Goal: Task Accomplishment & Management: Manage account settings

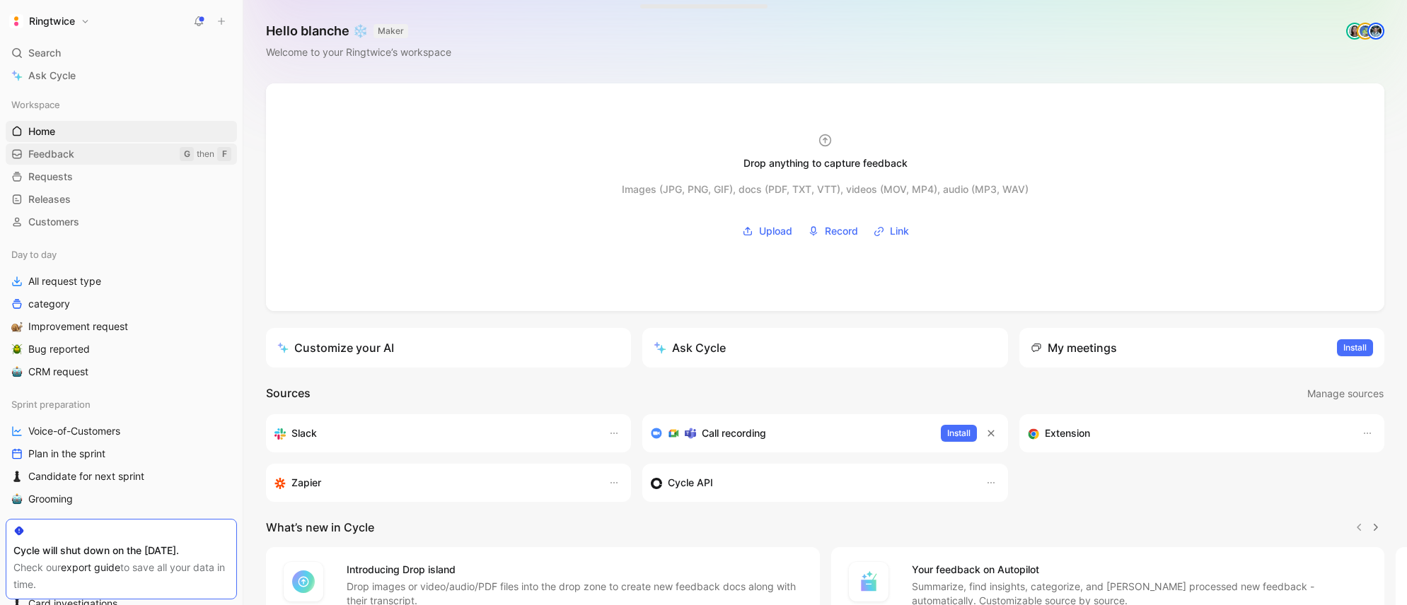
click at [67, 156] on span "Feedback" at bounding box center [51, 154] width 46 height 14
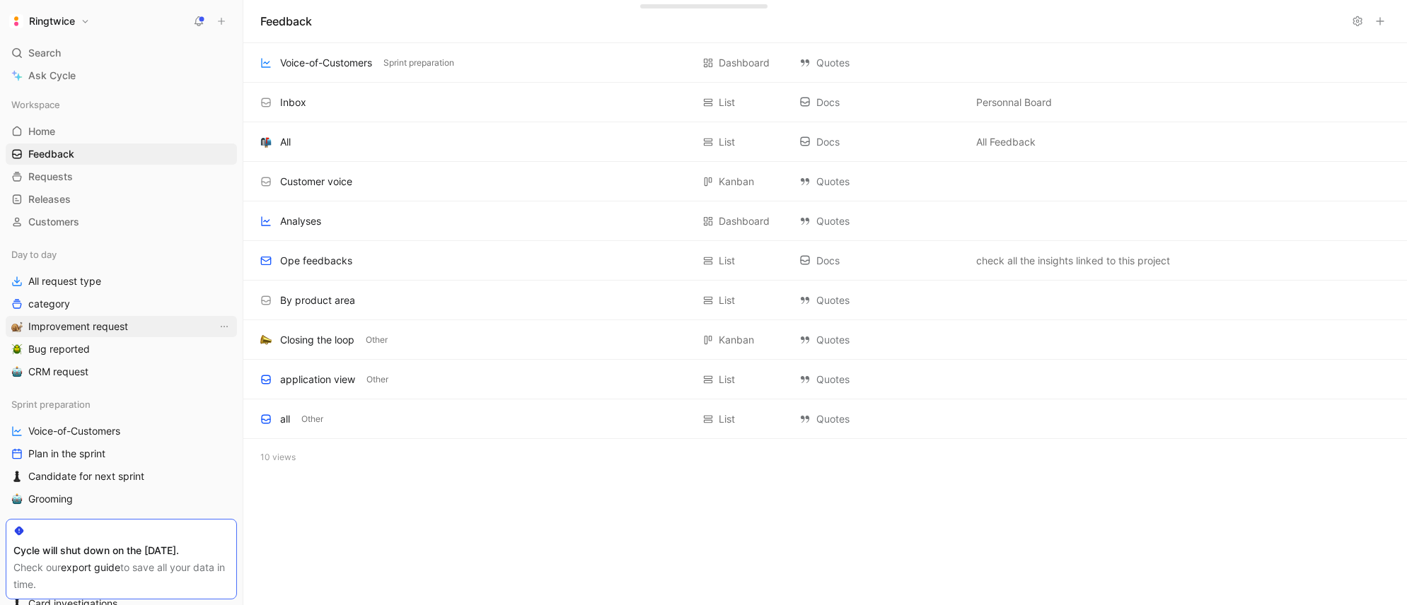
click at [79, 328] on span "Improvement request" at bounding box center [78, 327] width 100 height 14
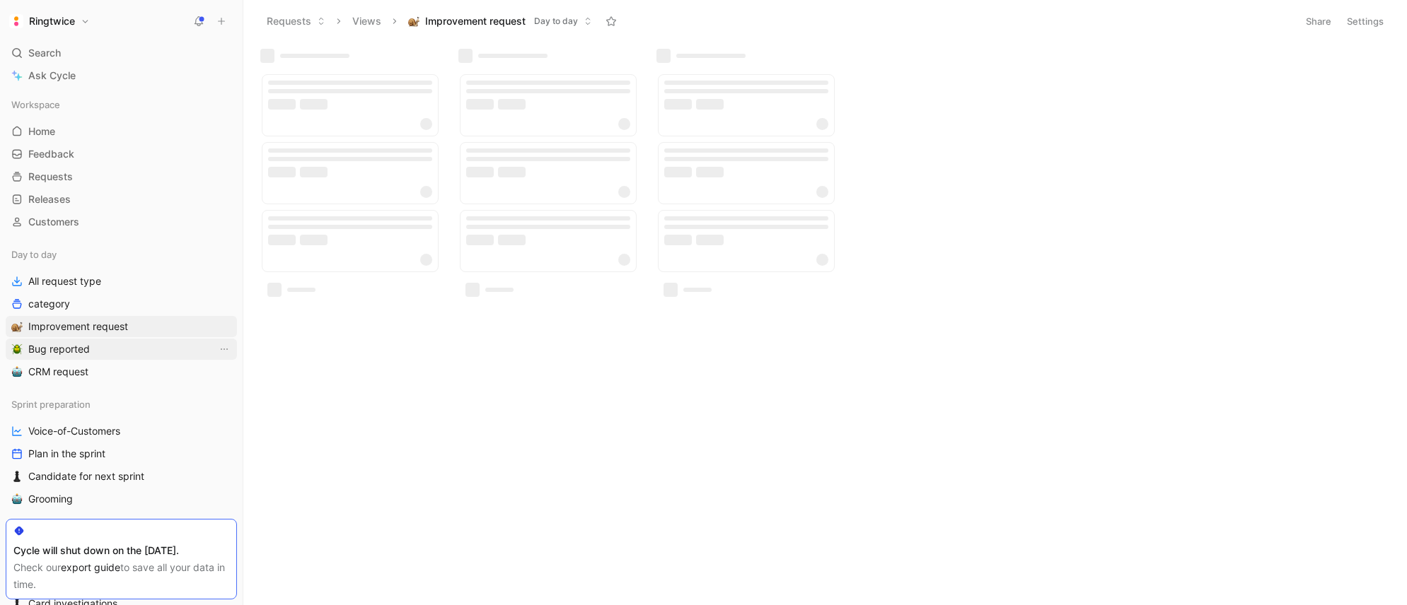
click at [75, 349] on span "Bug reported" at bounding box center [59, 349] width 62 height 14
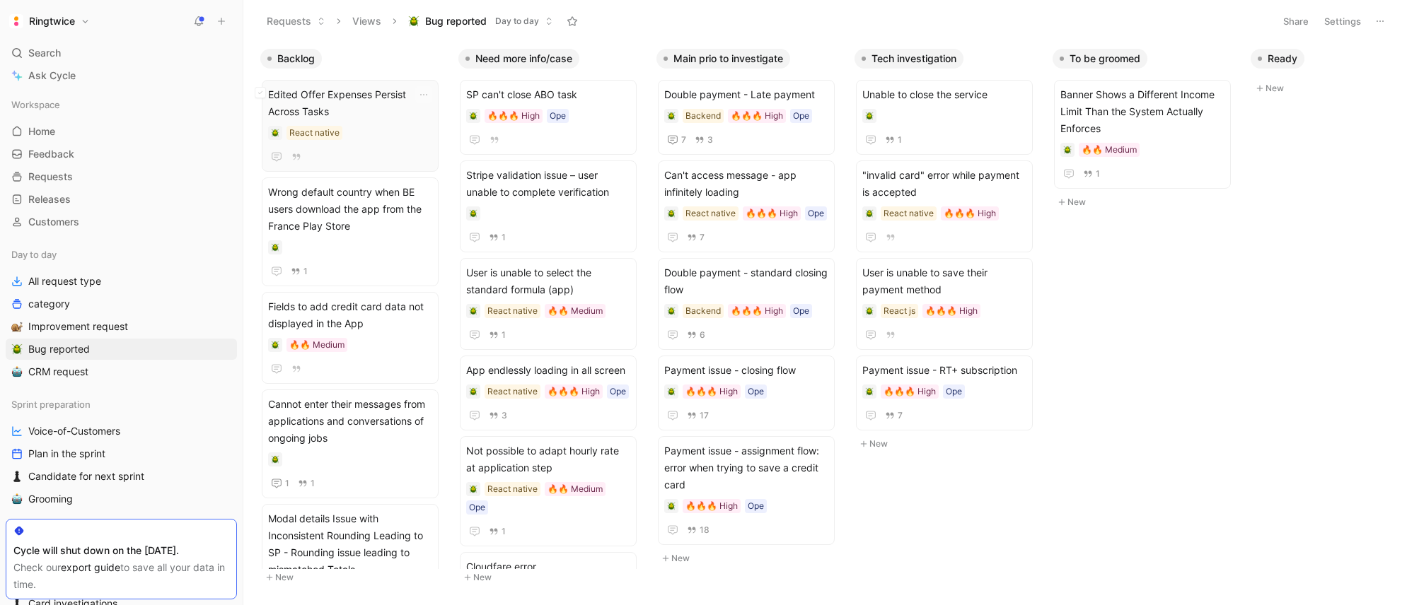
click at [358, 111] on span "Edited Offer Expenses Persist Across Tasks" at bounding box center [350, 103] width 164 height 34
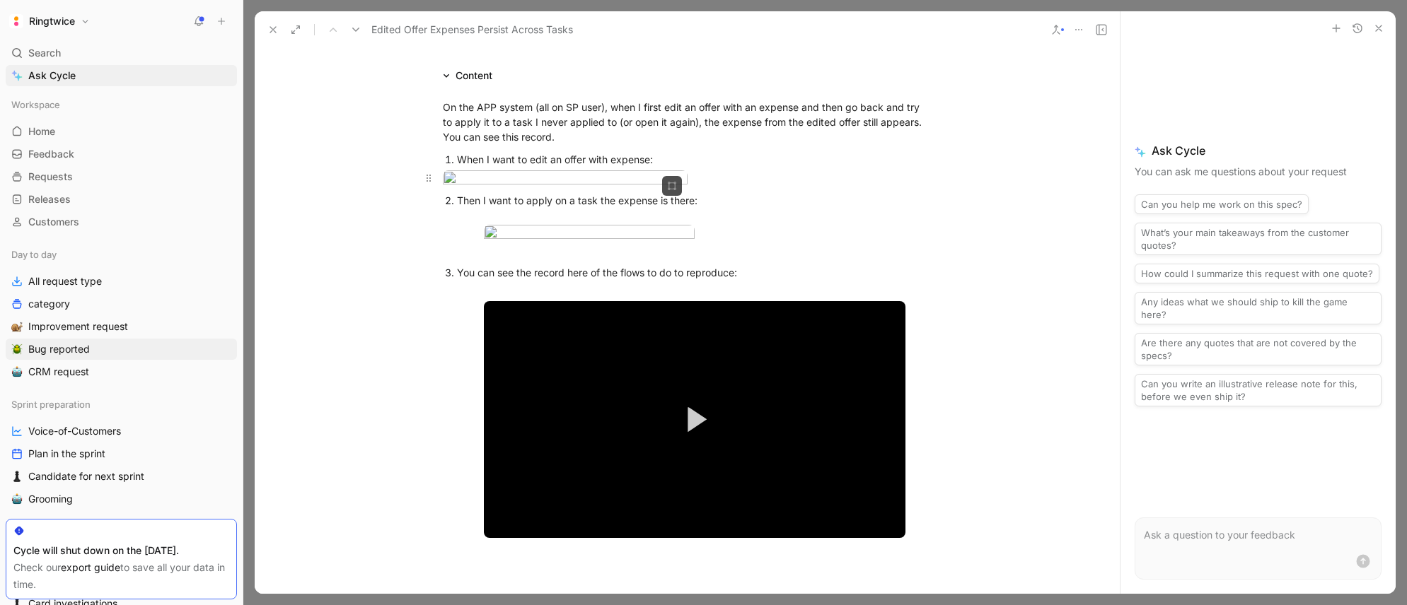
scroll to position [240, 0]
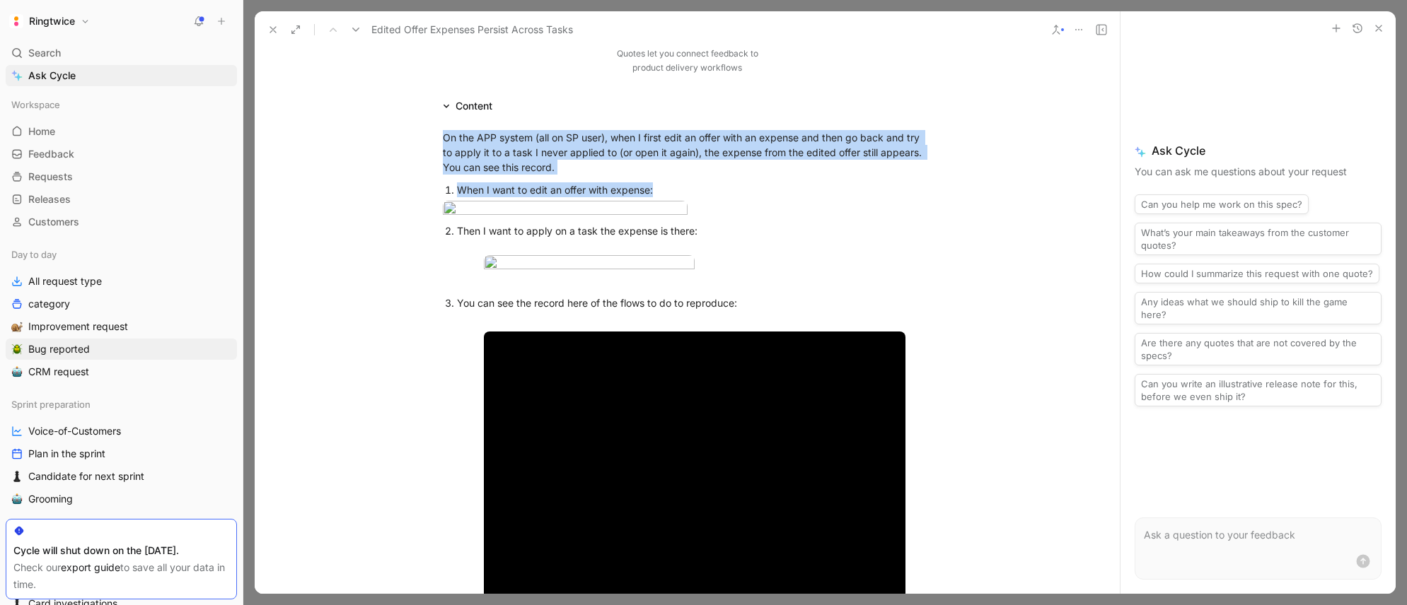
drag, startPoint x: 442, startPoint y: 135, endPoint x: 682, endPoint y: 192, distance: 246.3
copy div "On the APP system (all on SP user), when I first edit an offer with an expense …"
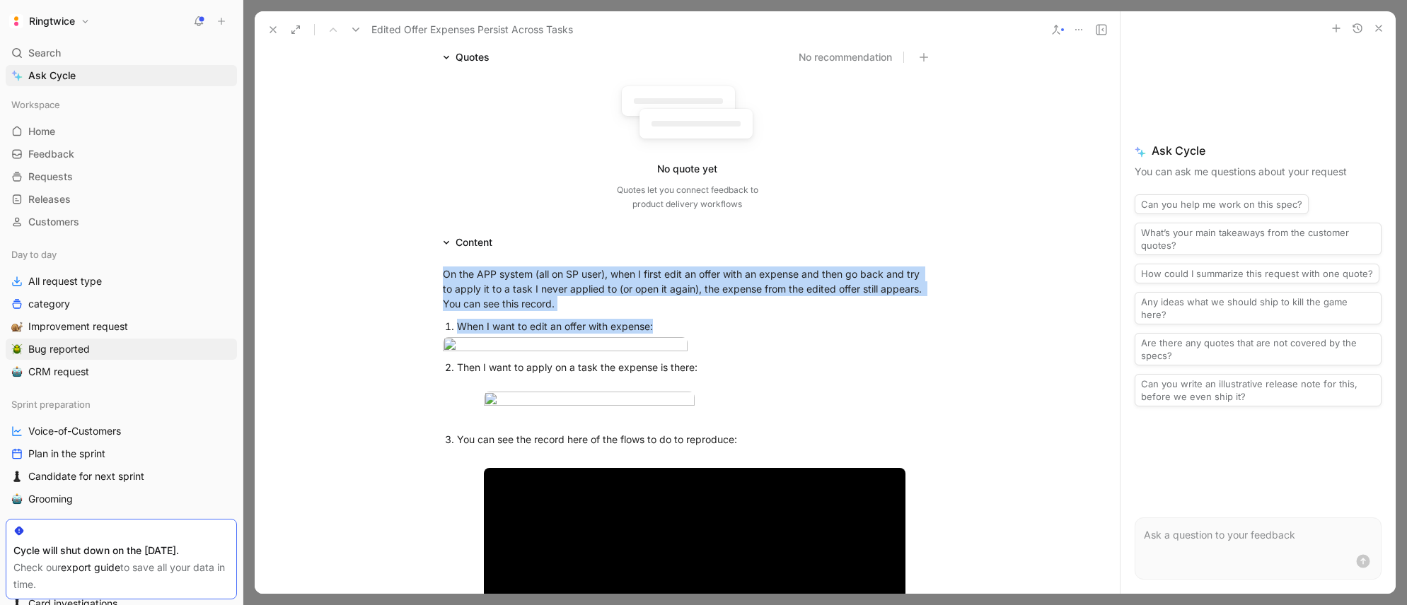
scroll to position [102, 0]
click at [552, 307] on span "On the APP system (all on SP user), when I first edit an offer with an expense …" at bounding box center [684, 290] width 482 height 42
drag, startPoint x: 572, startPoint y: 307, endPoint x: 431, endPoint y: 275, distance: 144.3
click at [422, 277] on p "On the APP system (all on SP user), when I first edit an offer with an expense …" at bounding box center [687, 290] width 543 height 53
copy span "On the APP system (all on SP user), when I first edit an offer with an expense …"
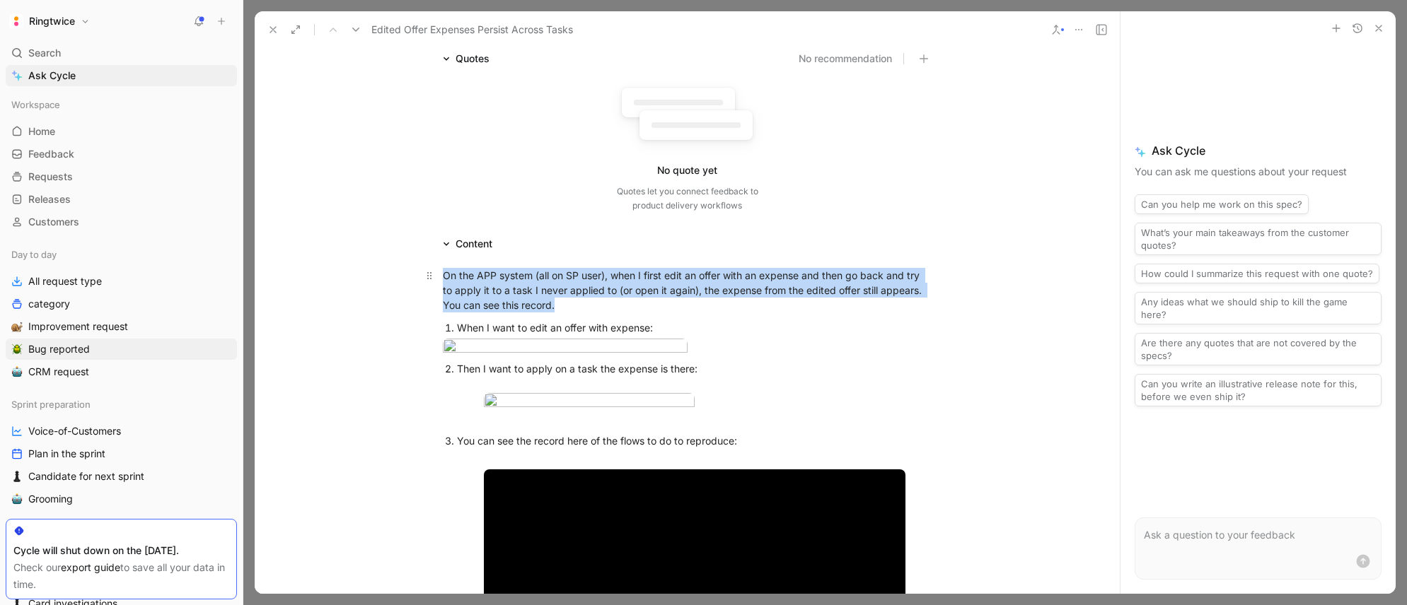
click at [490, 298] on span "On the APP system (all on SP user), when I first edit an offer with an expense …" at bounding box center [684, 290] width 482 height 42
drag, startPoint x: 442, startPoint y: 274, endPoint x: 597, endPoint y: 278, distance: 154.9
click at [607, 277] on span "On the APP system (all on SP user), when I first edit an offer with an expense …" at bounding box center [684, 290] width 482 height 42
copy span "On the APP system (all on SP user)"
drag, startPoint x: 522, startPoint y: 302, endPoint x: 422, endPoint y: 277, distance: 103.6
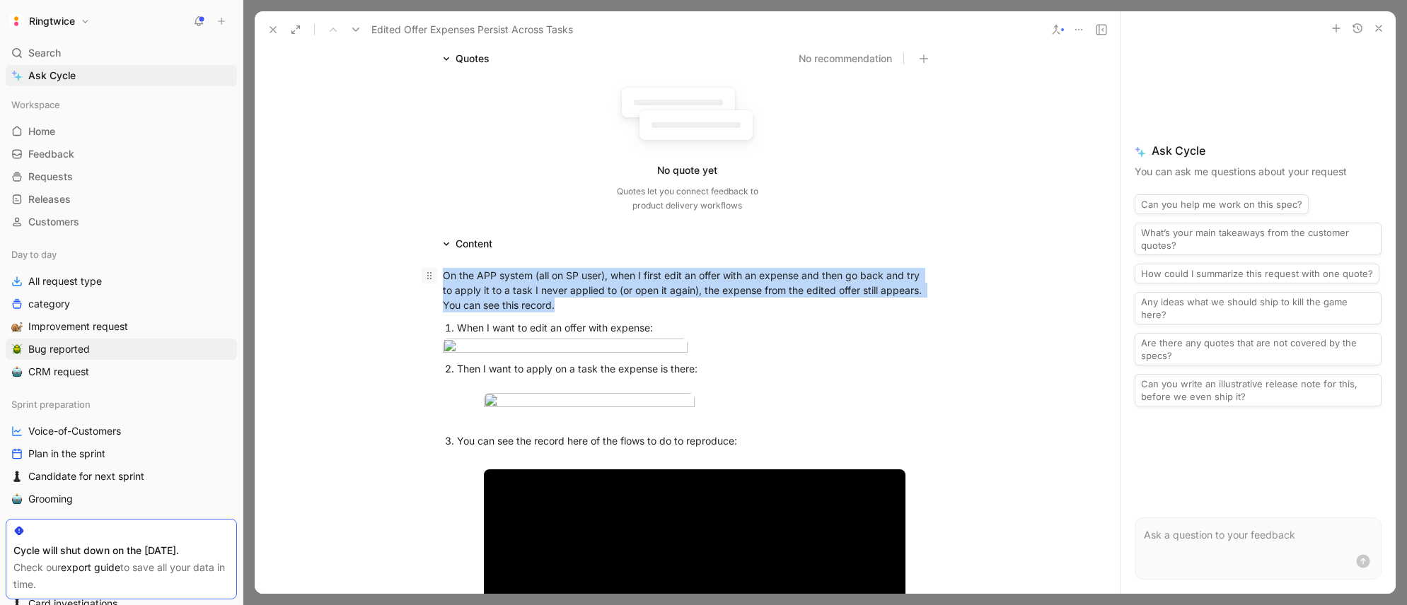
click at [422, 277] on p "On the APP system (all on SP user), when I first edit an offer with an expense …" at bounding box center [687, 290] width 543 height 53
copy span "On the APP system (all on SP user), when I first edit an offer with an expense …"
drag, startPoint x: 612, startPoint y: 330, endPoint x: 440, endPoint y: 325, distance: 171.9
click at [433, 325] on ol "When I want to edit an offer with expense:" at bounding box center [687, 327] width 543 height 19
copy div "When I want to edit an offer with expense:"
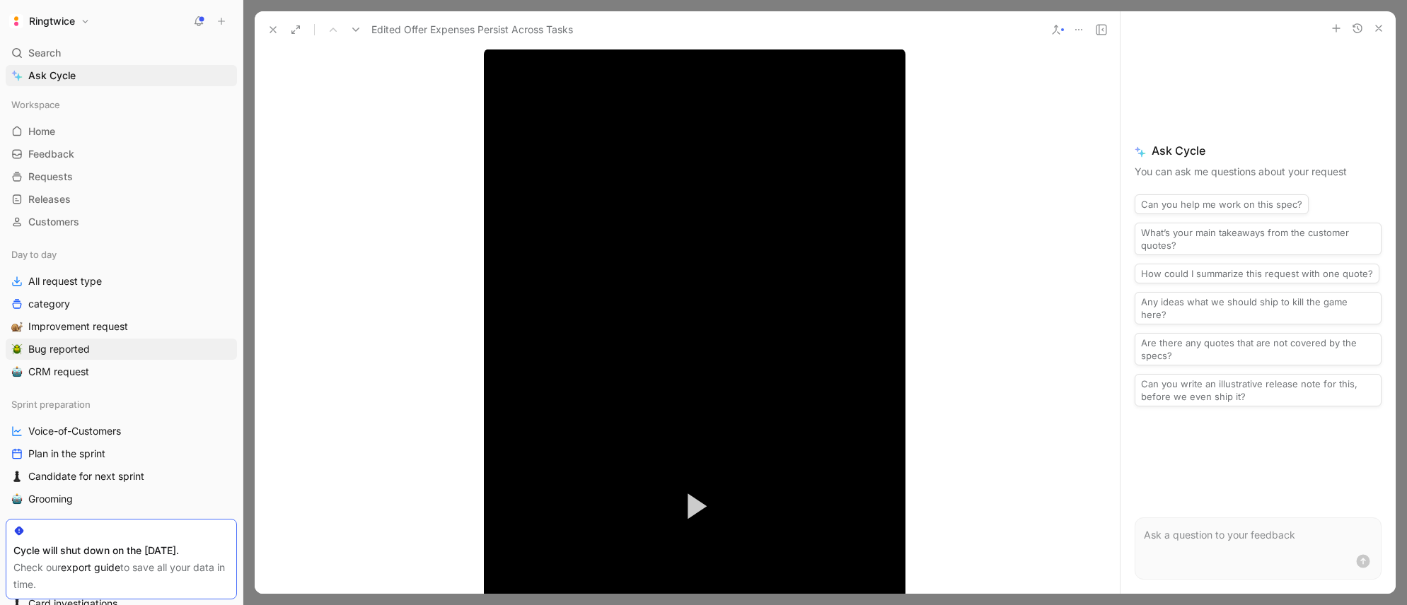
scroll to position [640, 0]
drag, startPoint x: 666, startPoint y: 347, endPoint x: 1124, endPoint y: 309, distance: 459.8
click at [406, 341] on div "On the APP system (all on SP user), when I first edit an offer with an expense …" at bounding box center [687, 297] width 865 height 1167
copy div "Then I want to apply on a task the expense is there:"
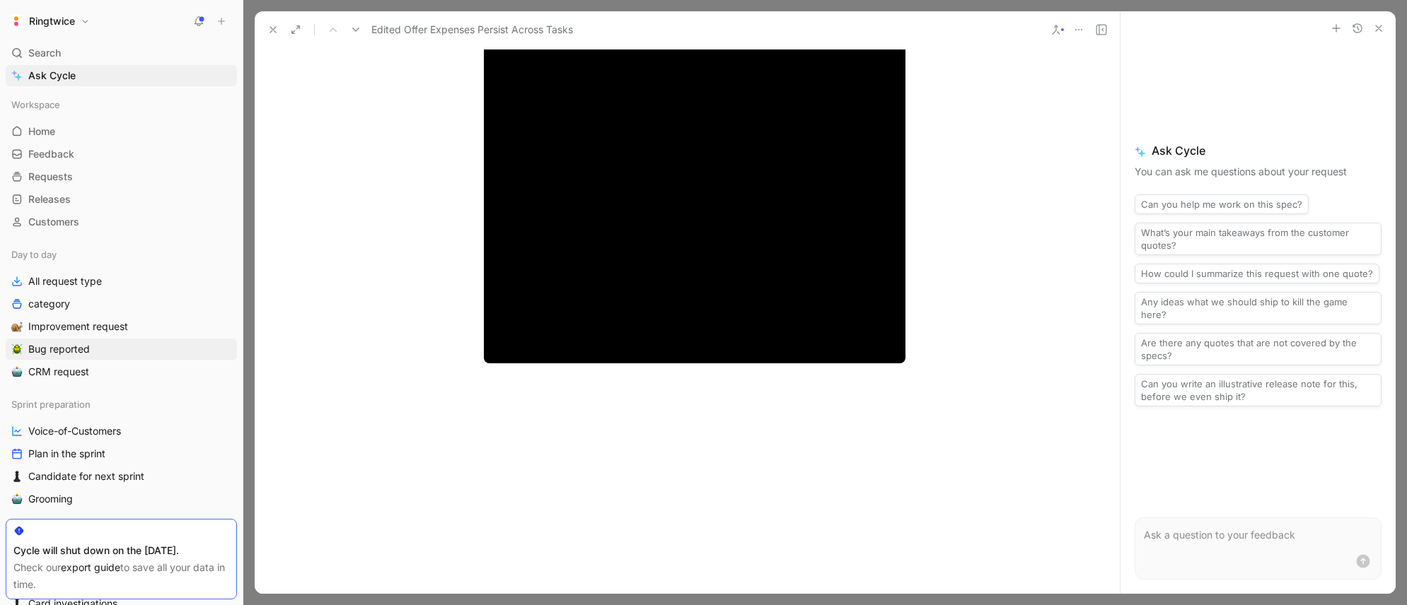
drag, startPoint x: 600, startPoint y: 383, endPoint x: 436, endPoint y: 376, distance: 164.3
copy div "You can see the record here of the flows to do to reproduce:"
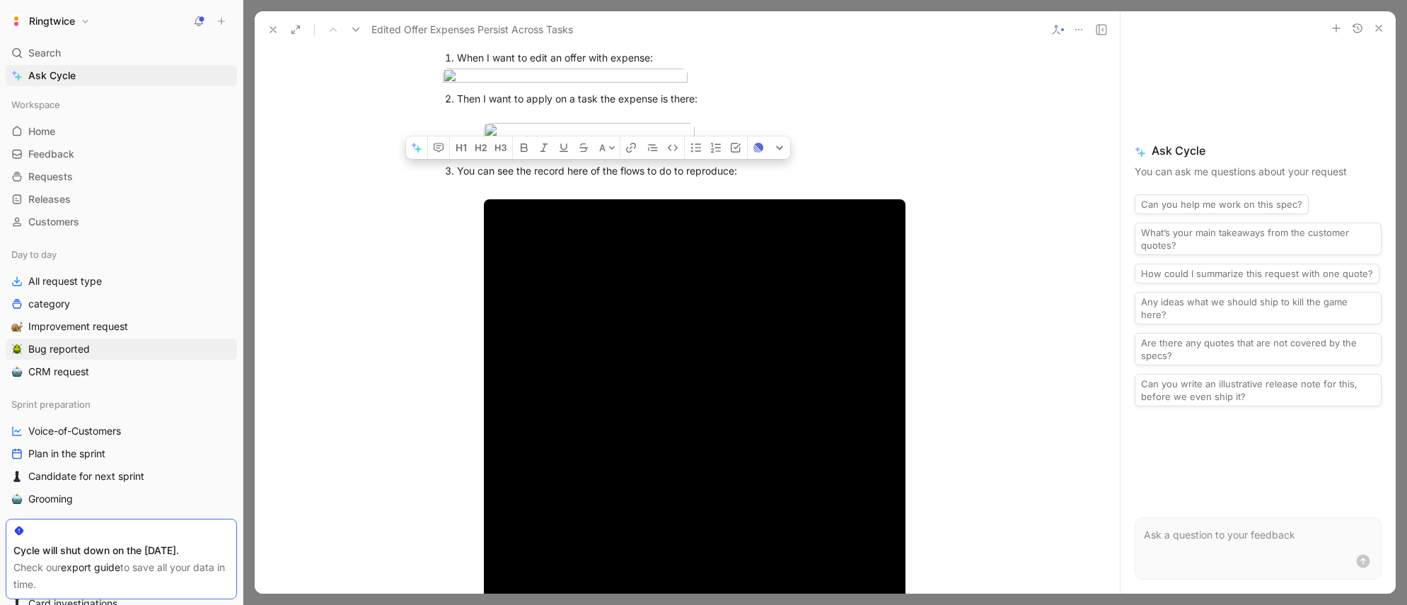
scroll to position [316, 0]
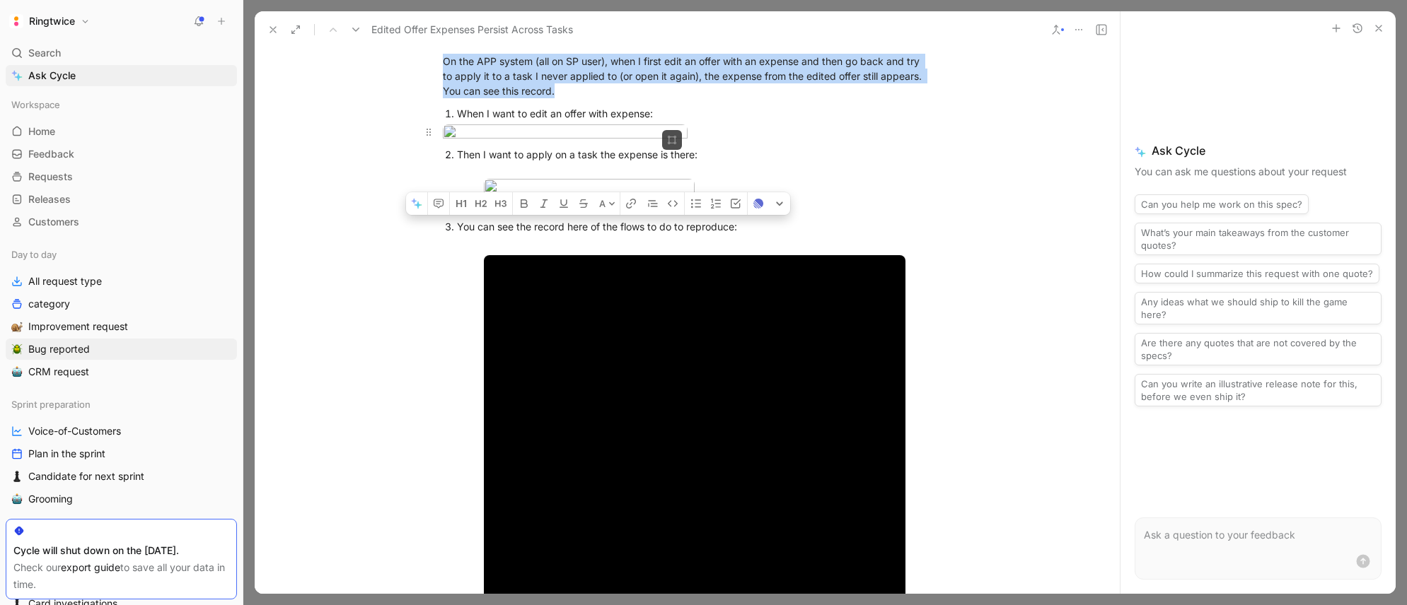
click at [541, 342] on body "Ringtwice Search ⌘ K Ask Cycle Workspace Home G then H Feedback G then F Reques…" at bounding box center [703, 302] width 1407 height 605
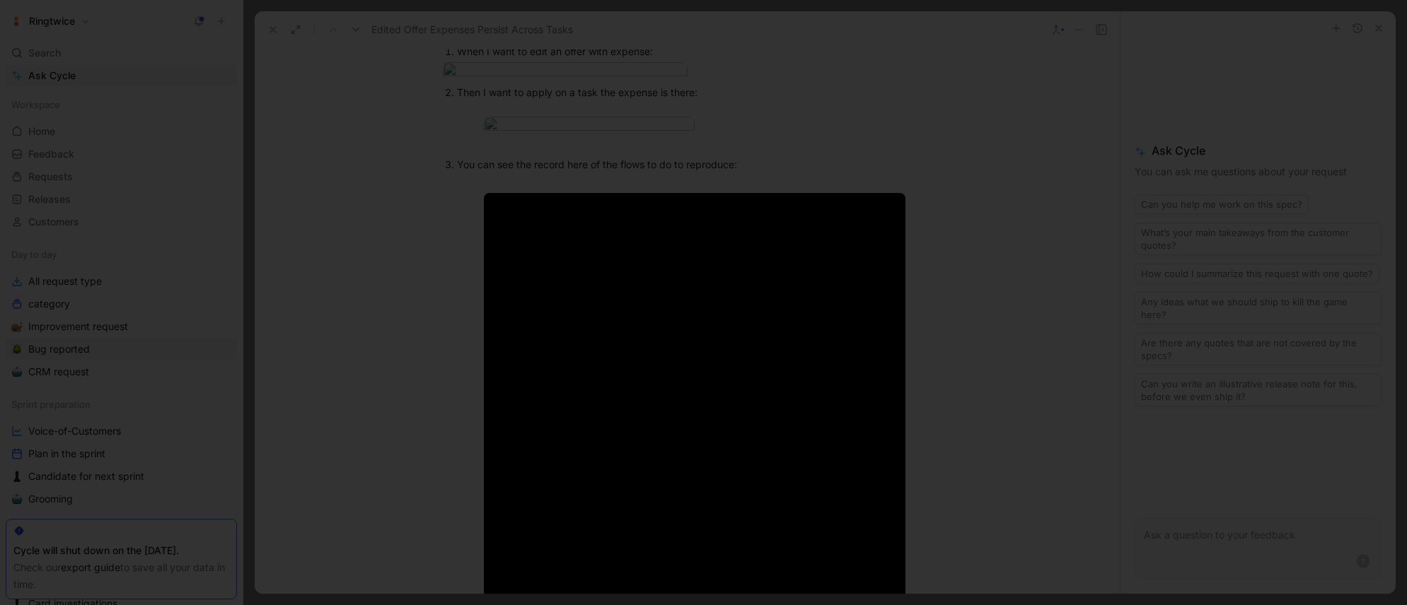
click at [954, 605] on div at bounding box center [703, 605] width 1407 height 0
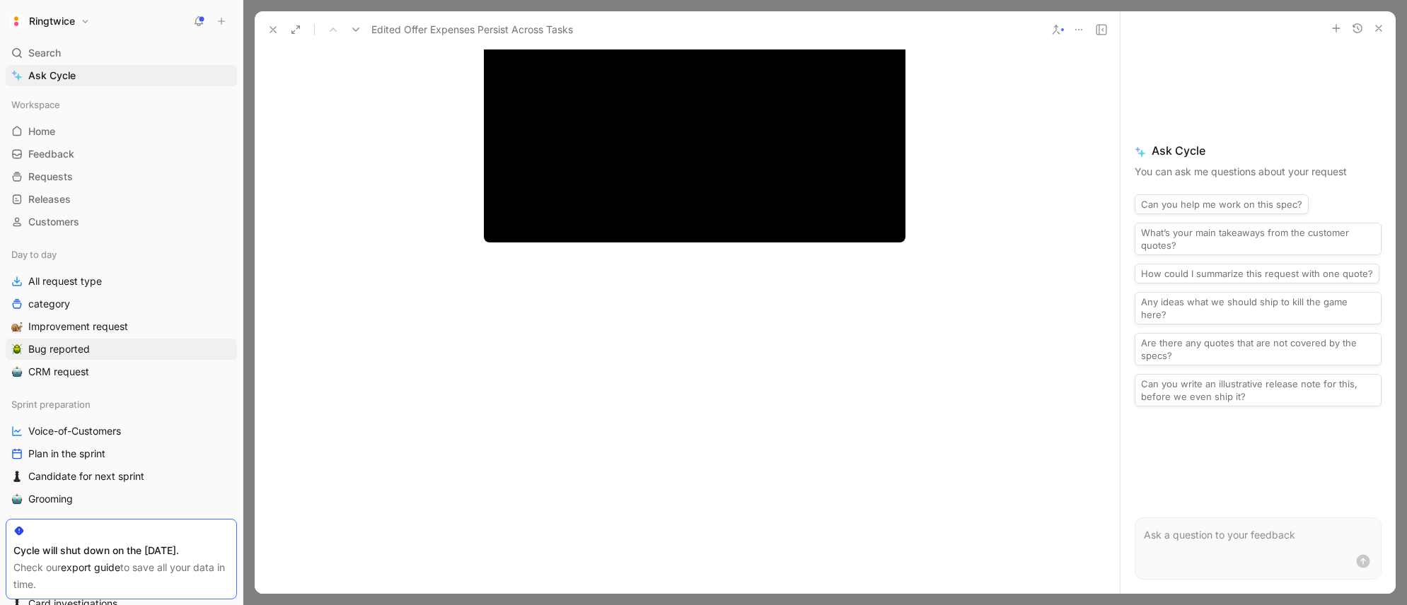
scroll to position [1122, 0]
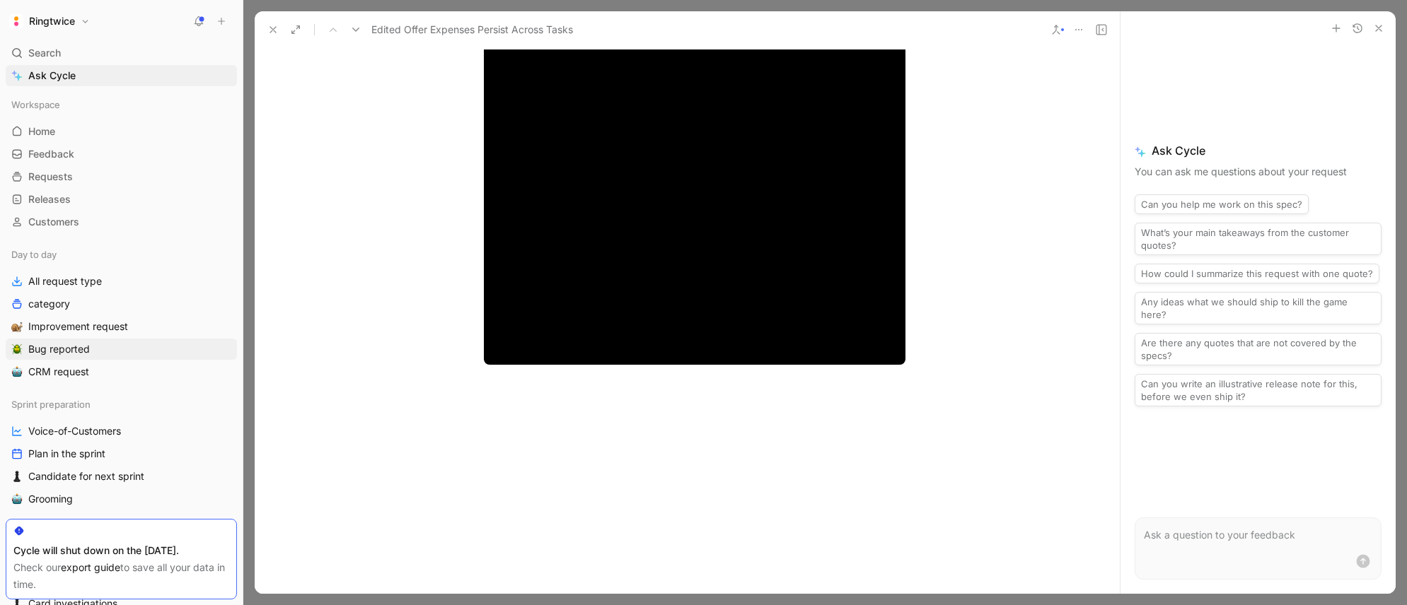
drag, startPoint x: 611, startPoint y: 381, endPoint x: 798, endPoint y: 381, distance: 186.7
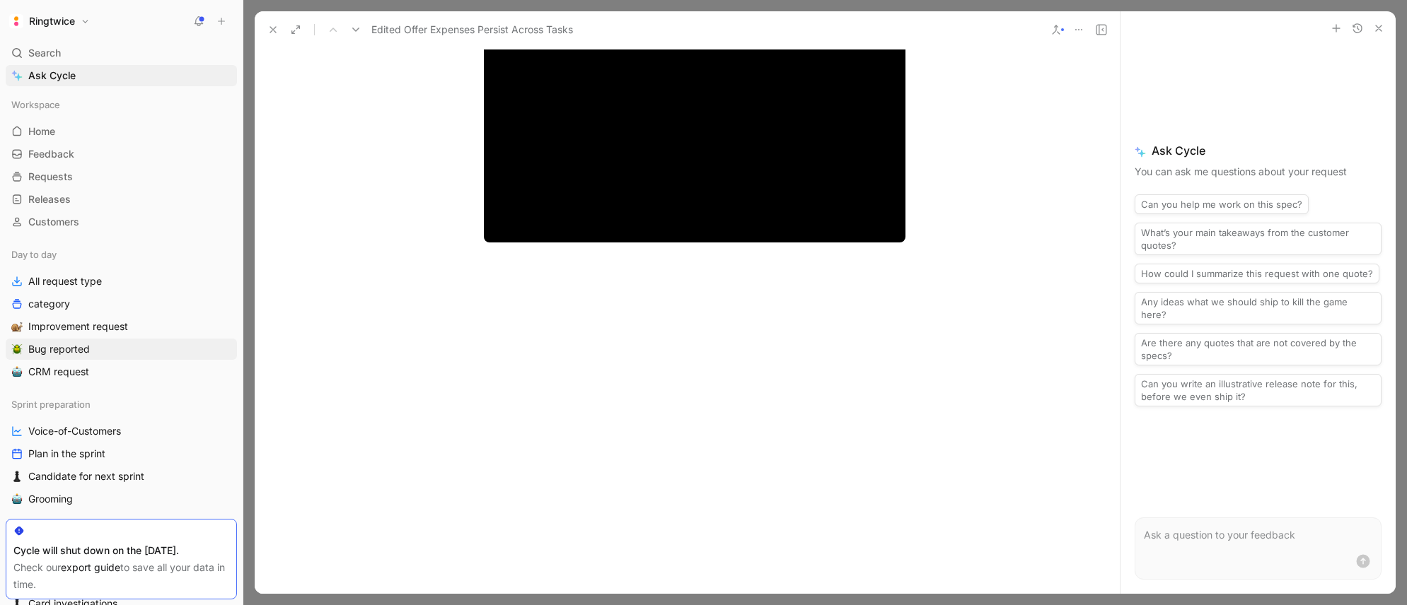
scroll to position [2207, 0]
click at [274, 33] on icon at bounding box center [272, 29] width 11 height 11
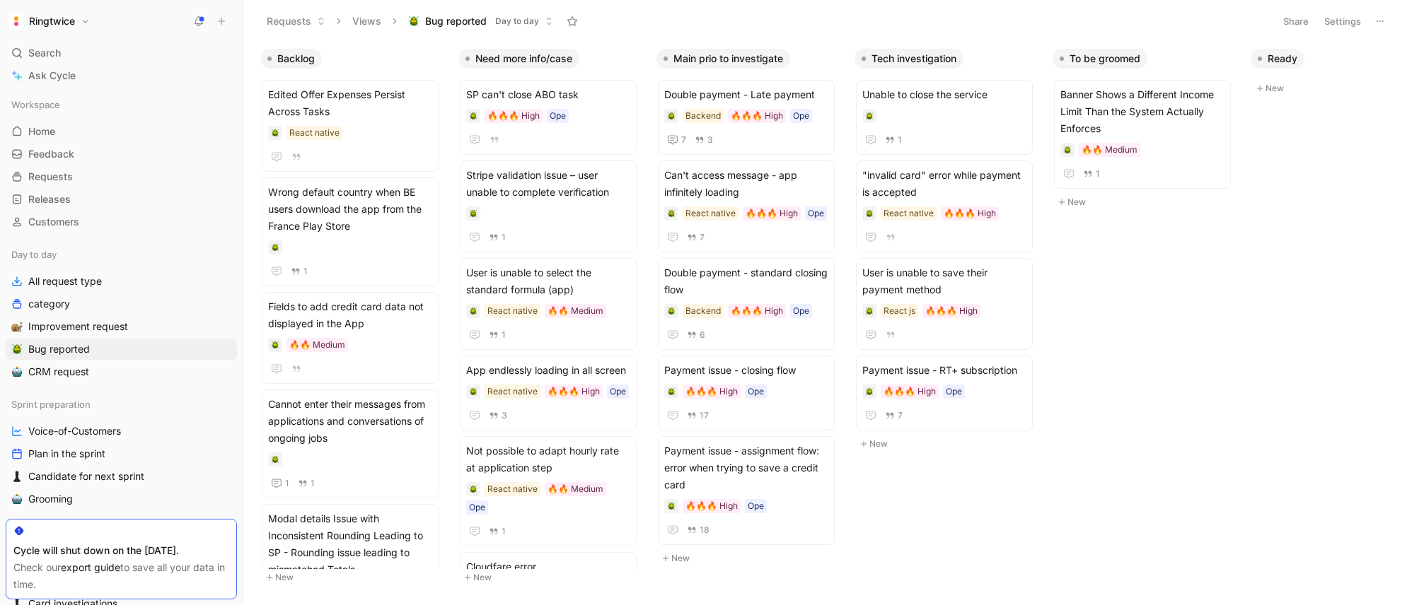
click at [46, 20] on h1 "Ringtwice" at bounding box center [52, 21] width 46 height 13
click at [74, 93] on div "Account settings" at bounding box center [96, 91] width 174 height 23
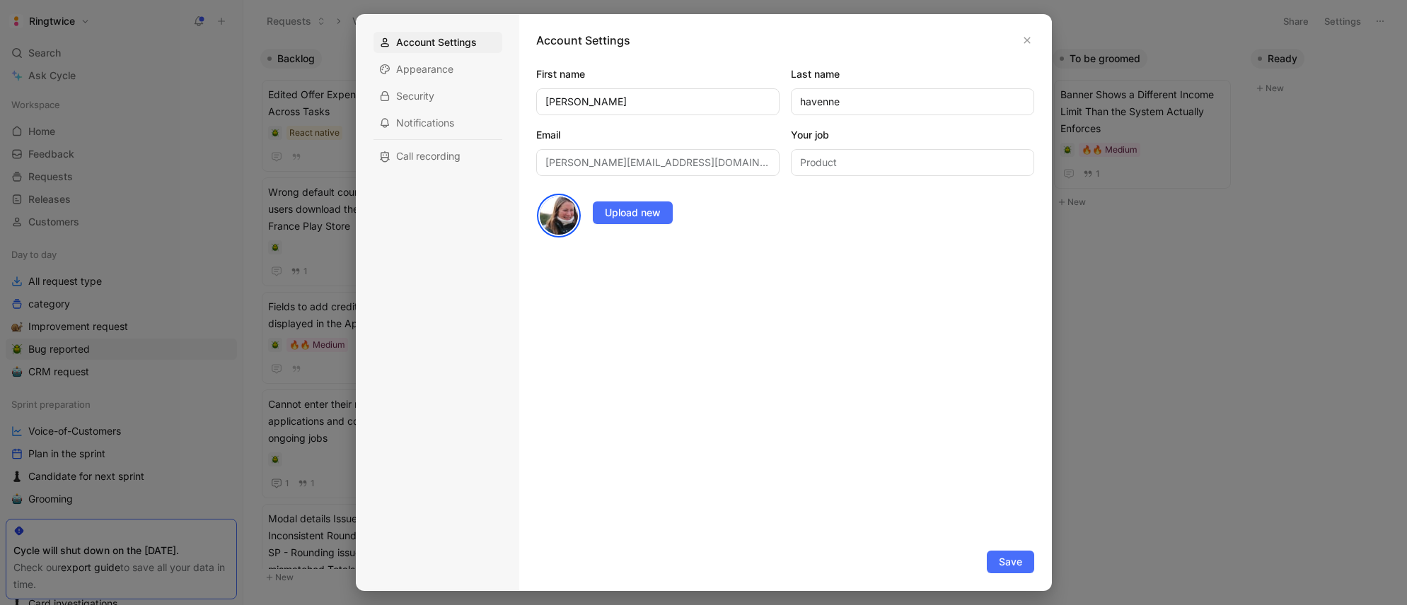
click at [681, 298] on form "First name blanche Last name havenne Email blanche@ringtwice.com Your job Produ…" at bounding box center [785, 320] width 498 height 508
drag, startPoint x: 1027, startPoint y: 39, endPoint x: 984, endPoint y: 45, distance: 42.9
click at [1027, 40] on icon "button" at bounding box center [1026, 40] width 6 height 6
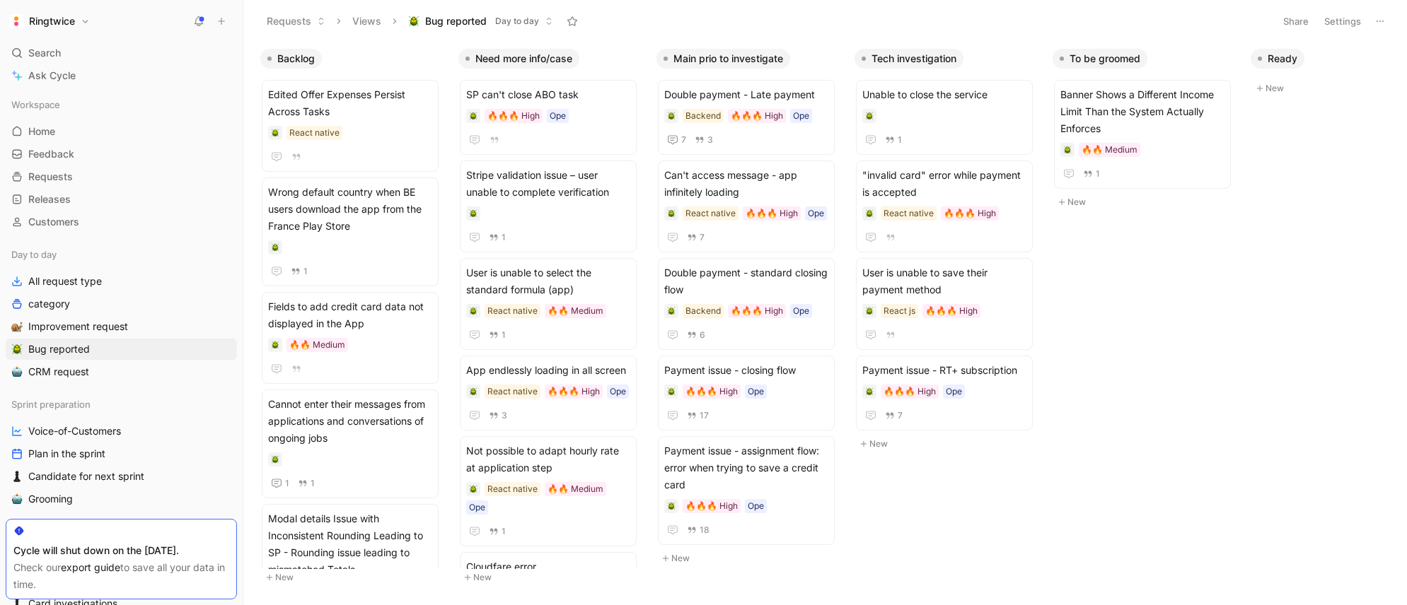
click at [53, 23] on h1 "Ringtwice" at bounding box center [52, 21] width 46 height 13
click at [84, 150] on div "Workspace settings G then S" at bounding box center [96, 145] width 174 height 23
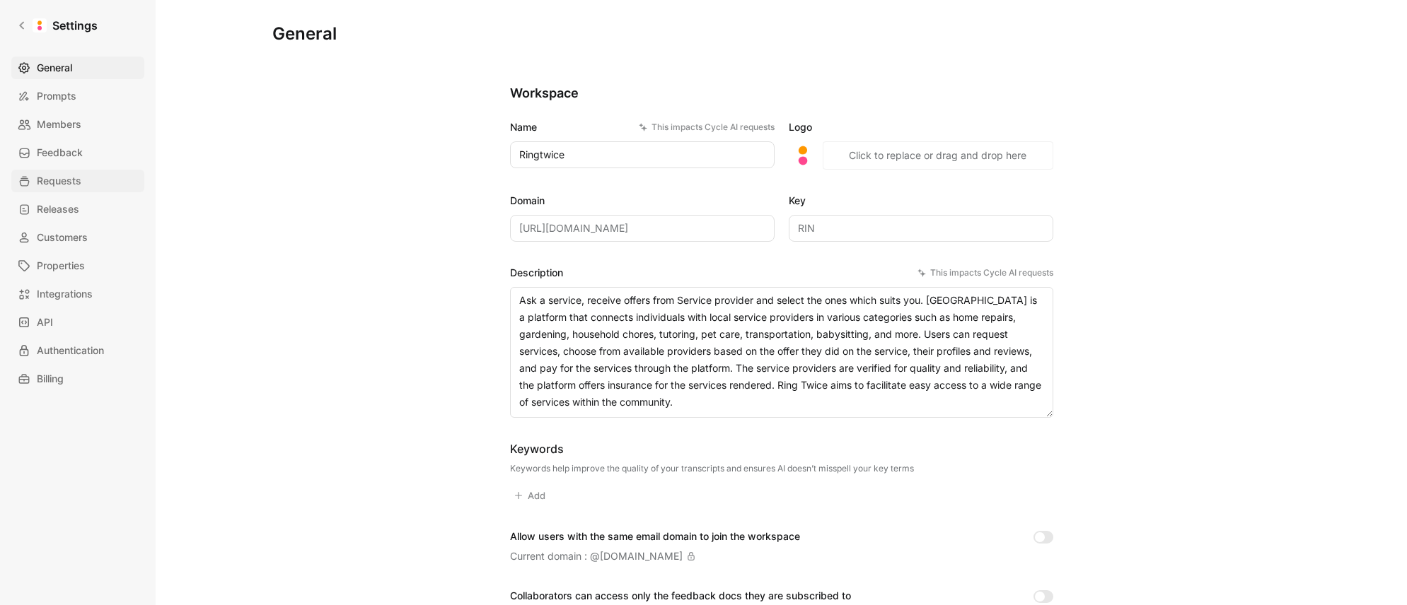
drag, startPoint x: 56, startPoint y: 175, endPoint x: 102, endPoint y: 182, distance: 46.4
click at [56, 175] on span "Requests" at bounding box center [59, 181] width 45 height 17
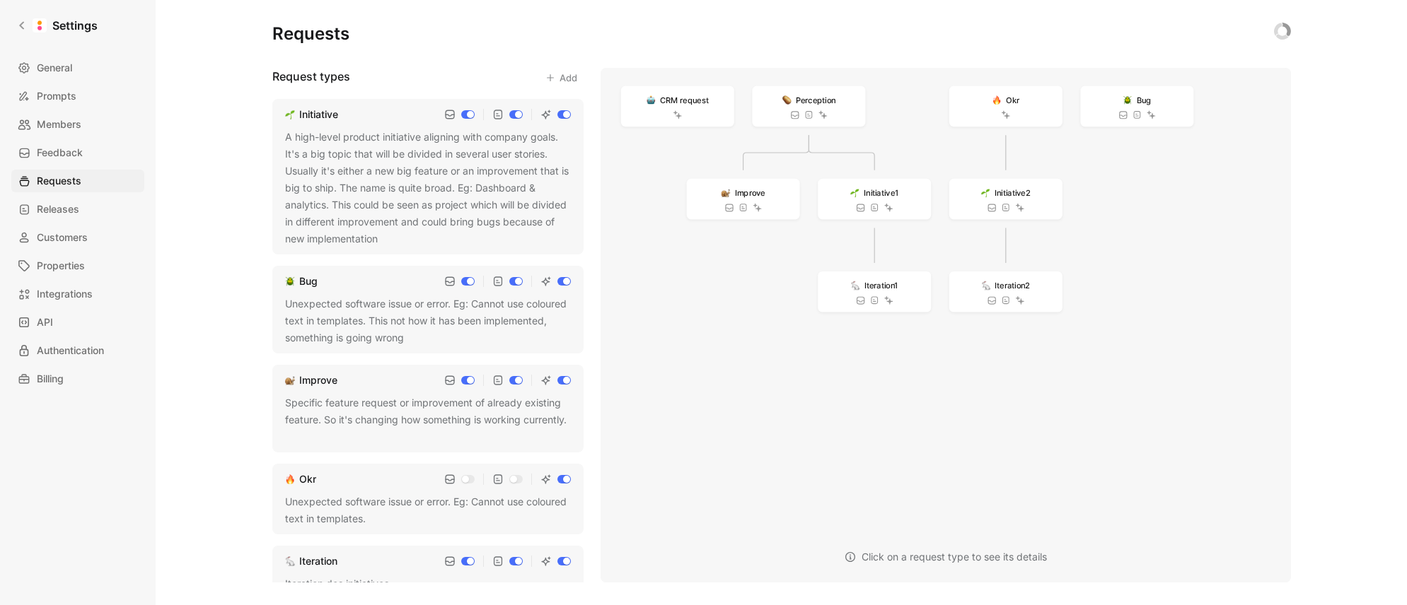
click at [290, 115] on img at bounding box center [290, 115] width 10 height 10
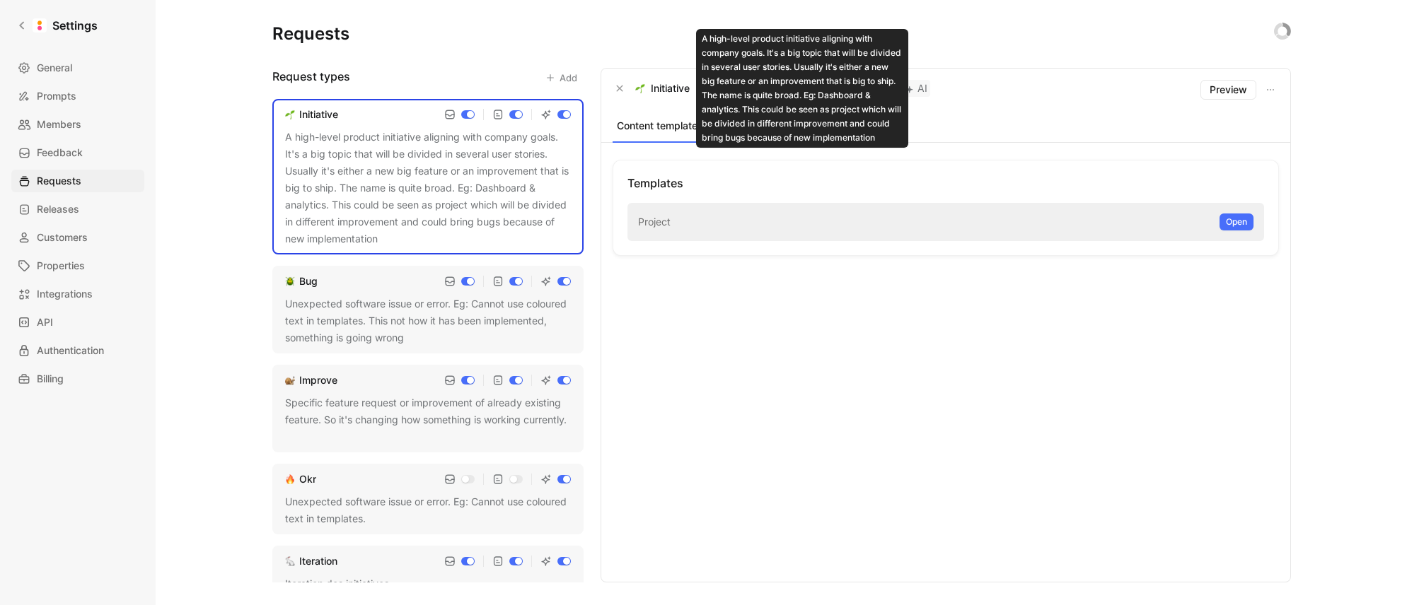
drag, startPoint x: 632, startPoint y: 87, endPoint x: 650, endPoint y: 97, distance: 20.3
click at [649, 87] on div "Initiative" at bounding box center [650, 88] width 77 height 17
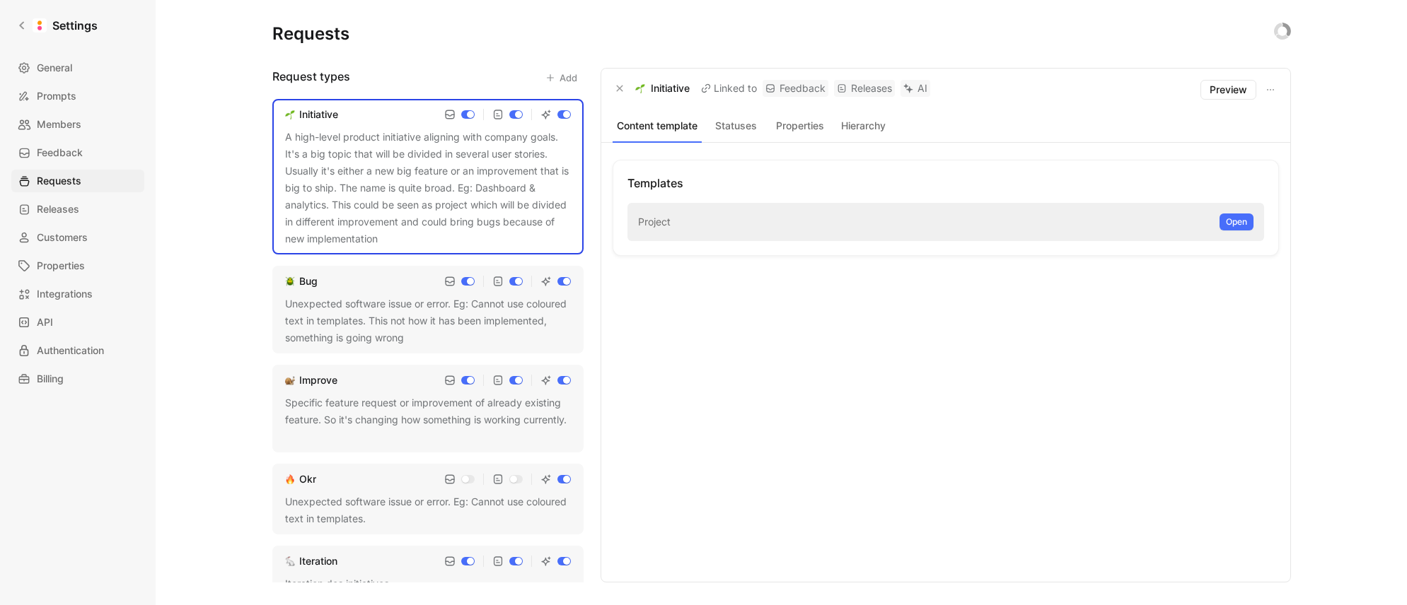
scroll to position [181, 0]
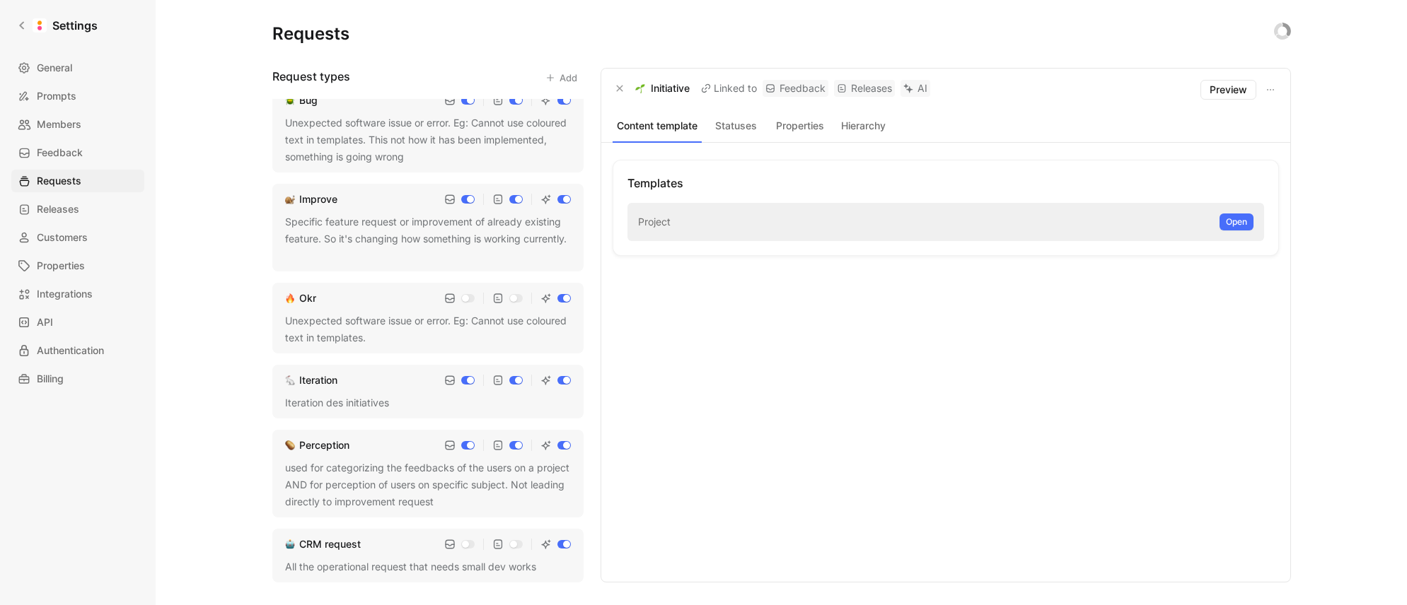
drag, startPoint x: 323, startPoint y: 300, endPoint x: 294, endPoint y: 296, distance: 29.9
click at [279, 300] on div "Okr Unexpected software issue or error. Eg: Cannot use coloured text in templat…" at bounding box center [427, 318] width 311 height 71
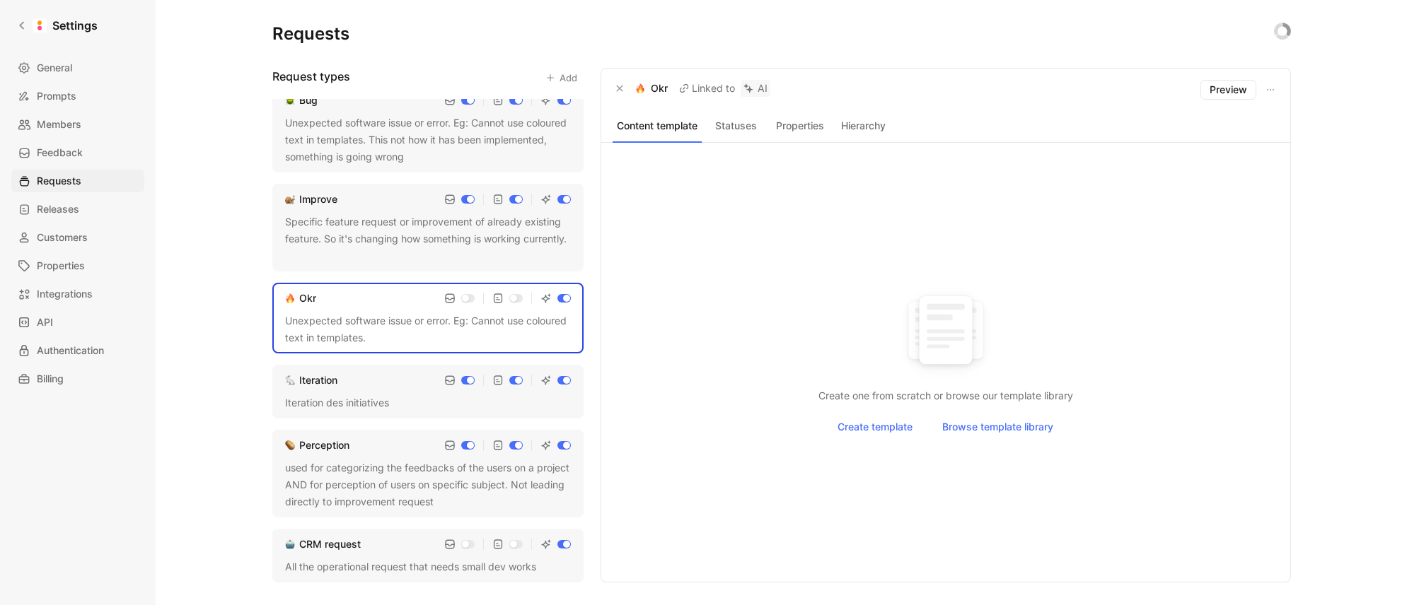
click at [637, 88] on img at bounding box center [640, 88] width 10 height 10
drag, startPoint x: 633, startPoint y: 88, endPoint x: 671, endPoint y: 91, distance: 38.3
click at [671, 88] on div "Okr Linked to AI" at bounding box center [691, 88] width 158 height 17
drag, startPoint x: 359, startPoint y: 380, endPoint x: 373, endPoint y: 381, distance: 14.2
click at [292, 381] on div "Iteration" at bounding box center [428, 380] width 286 height 17
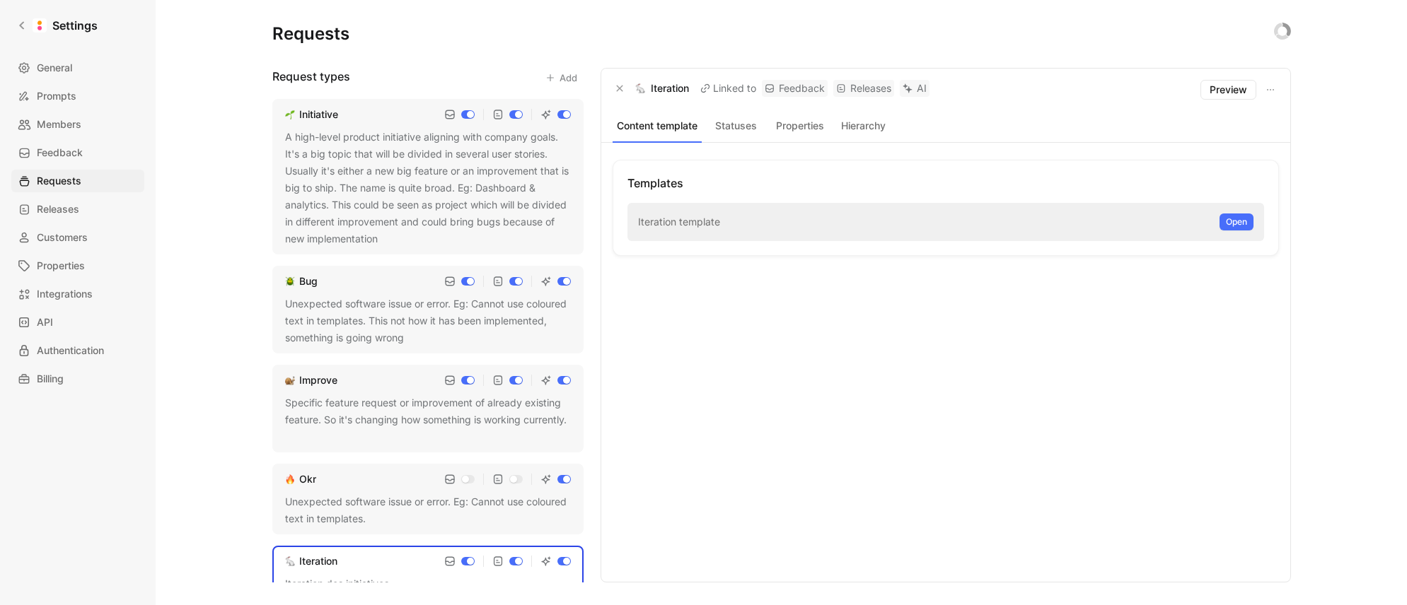
click at [370, 189] on div "A high-level product initiative aligning with company goals. It's a big topic t…" at bounding box center [428, 188] width 286 height 119
click at [462, 155] on div "A high-level product initiative aligning with company goals. It's a big topic t…" at bounding box center [428, 188] width 286 height 119
click at [726, 124] on button "Statuses" at bounding box center [736, 126] width 58 height 18
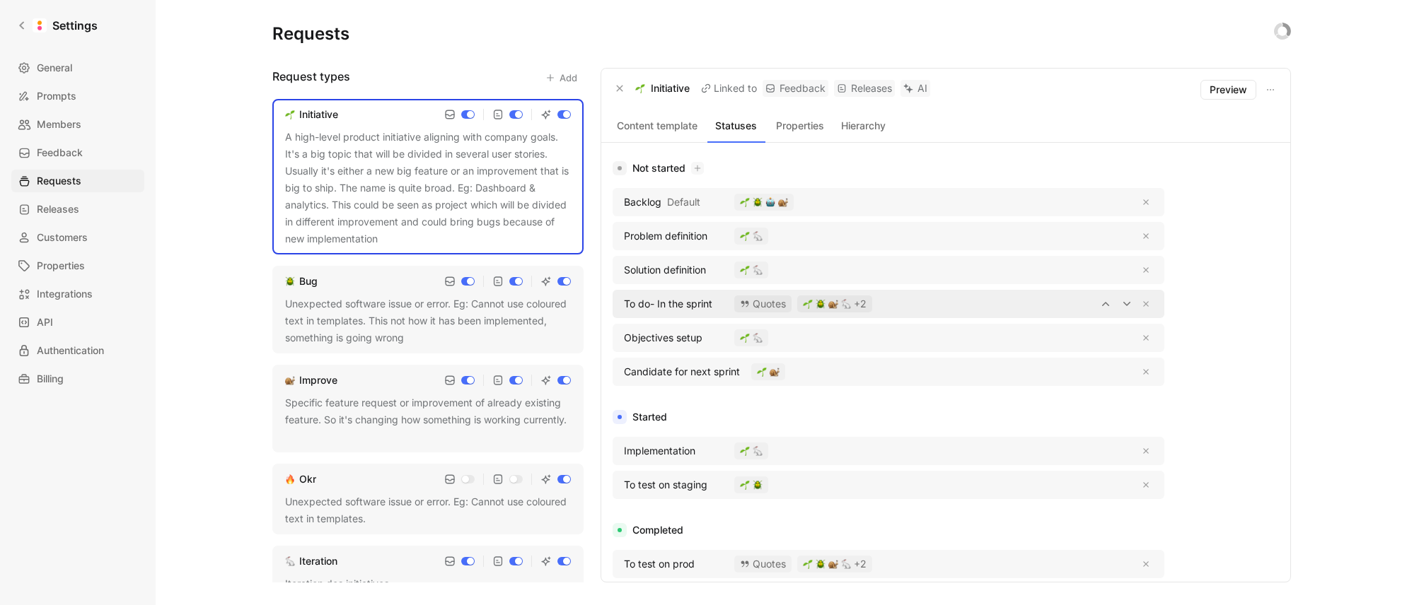
click at [699, 305] on span "To do- In the sprint" at bounding box center [668, 304] width 88 height 17
copy span "To do- In the sprint"
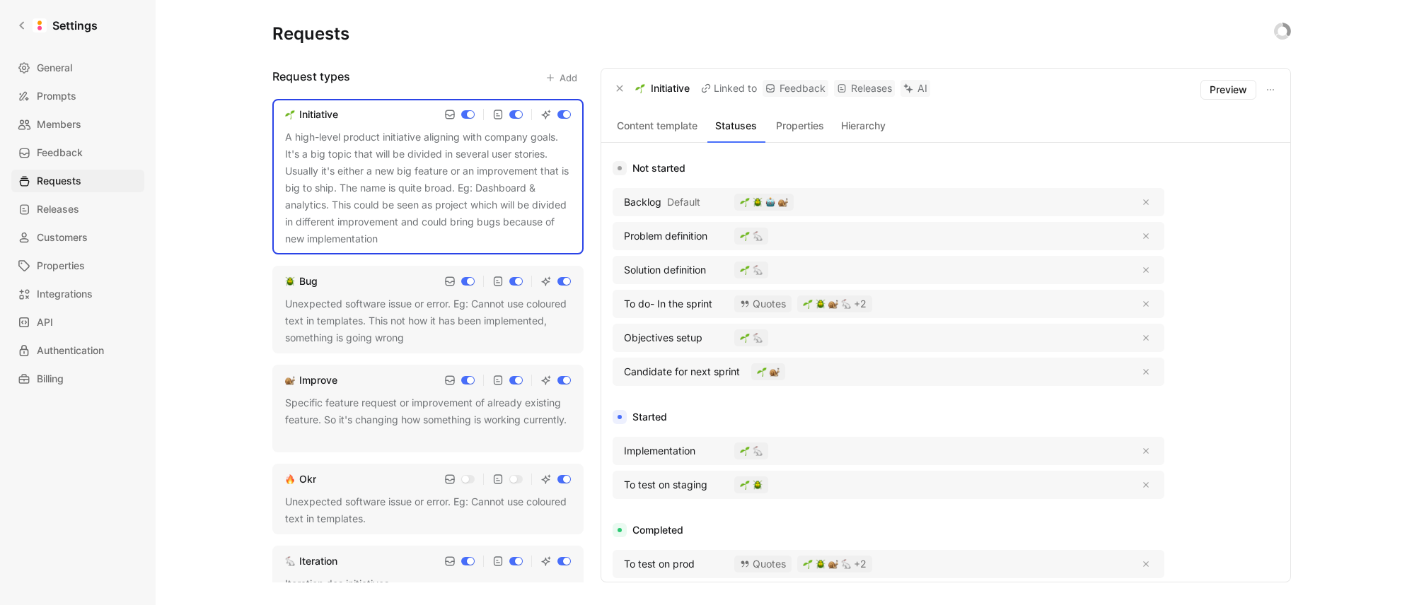
click at [463, 314] on div "Unexpected software issue or error. Eg: Cannot use coloured text in templates. …" at bounding box center [428, 321] width 286 height 51
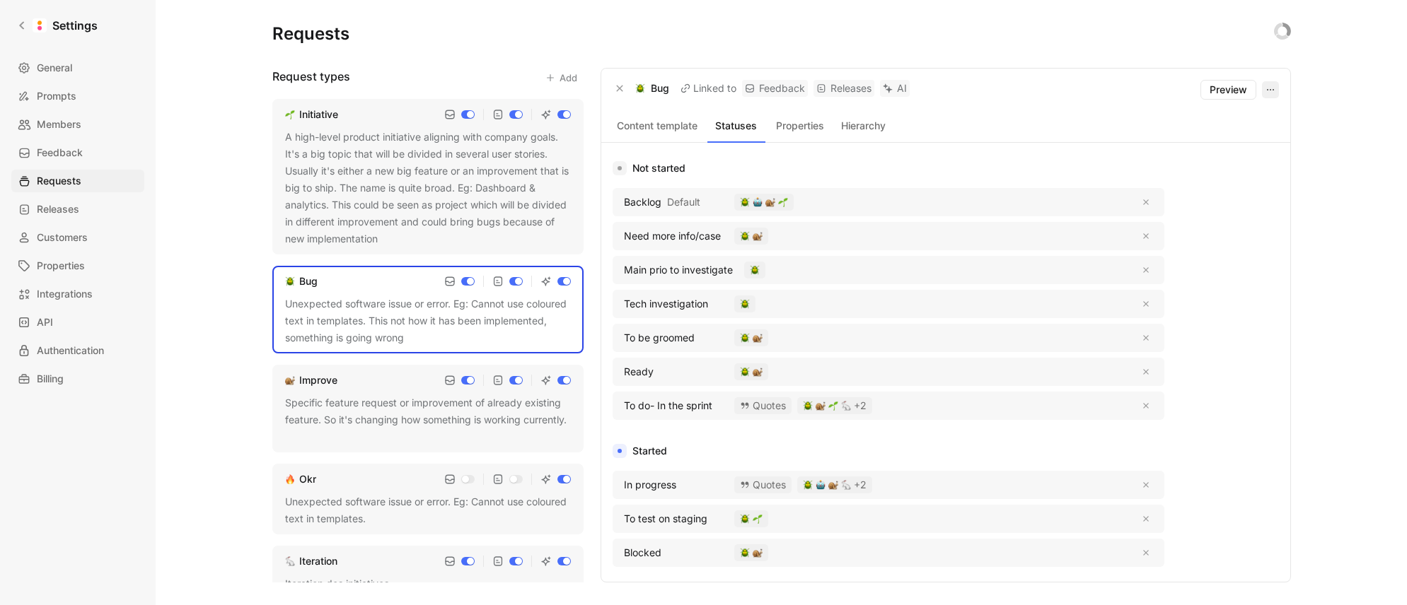
click at [1272, 90] on use "button" at bounding box center [1270, 89] width 7 height 1
click at [1249, 122] on span "Edit request type" at bounding box center [1232, 120] width 80 height 12
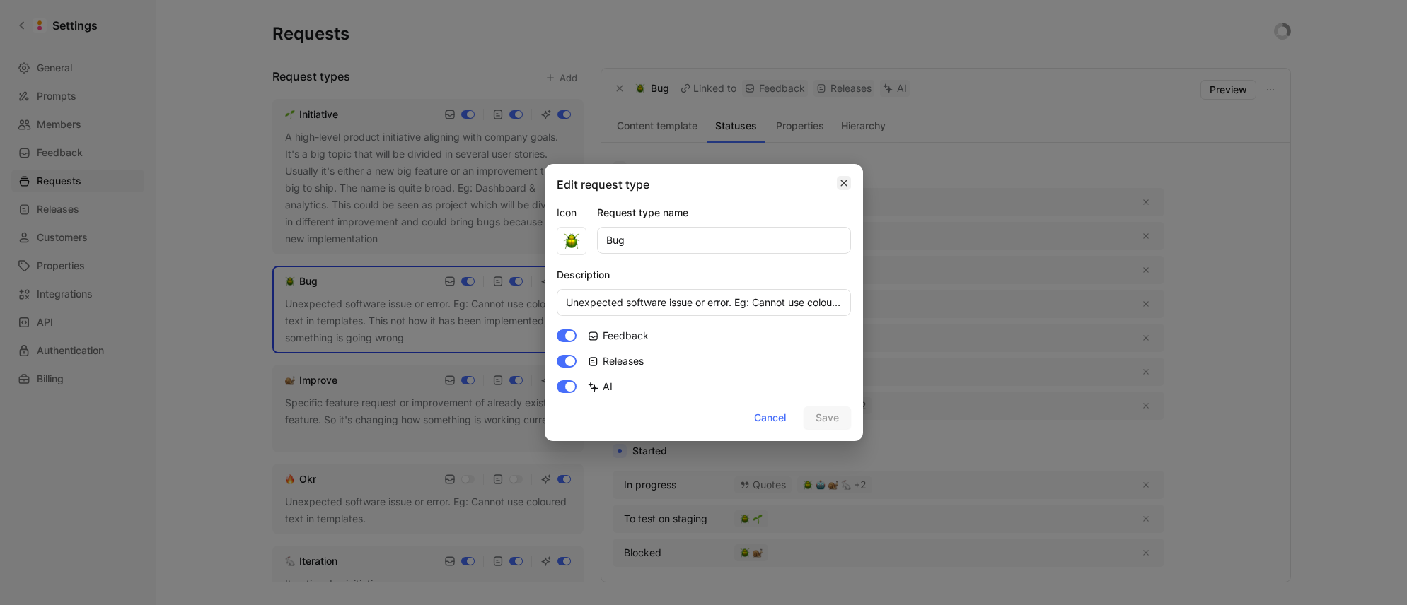
click at [842, 181] on icon "button" at bounding box center [843, 183] width 6 height 6
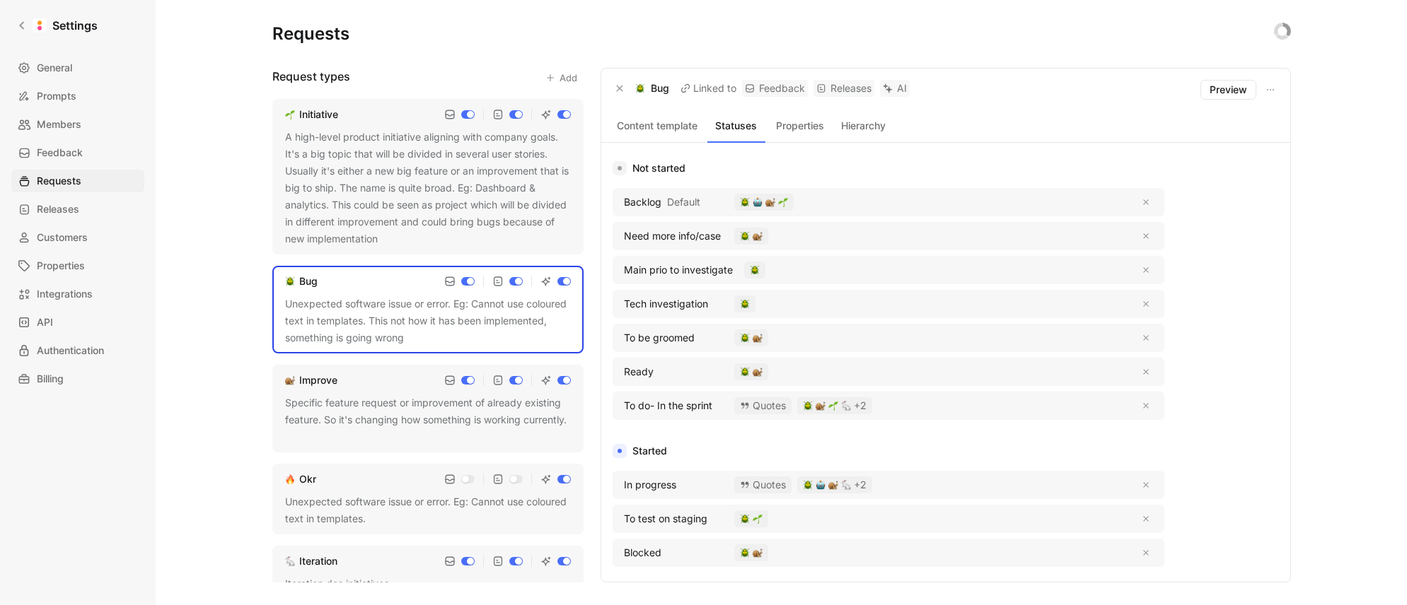
drag, startPoint x: 380, startPoint y: 398, endPoint x: 369, endPoint y: 390, distance: 13.2
click at [380, 398] on div "Specific feature request or improvement of already existing feature. So it's ch…" at bounding box center [428, 420] width 286 height 51
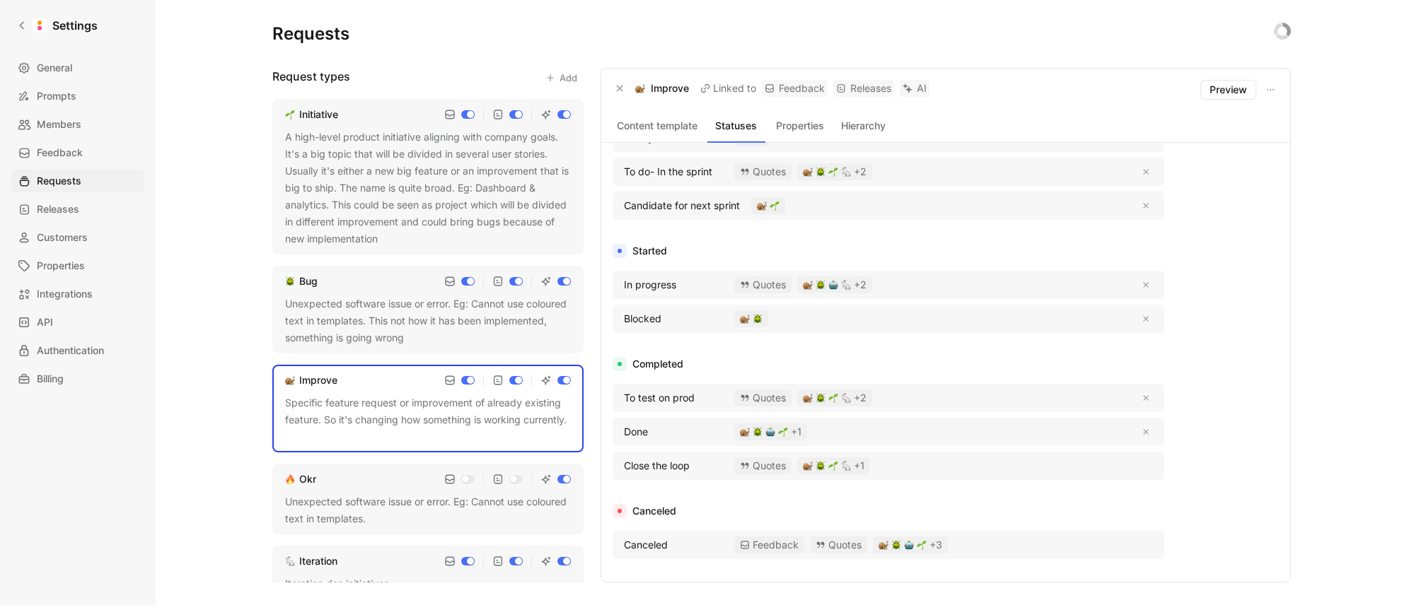
scroll to position [181, 0]
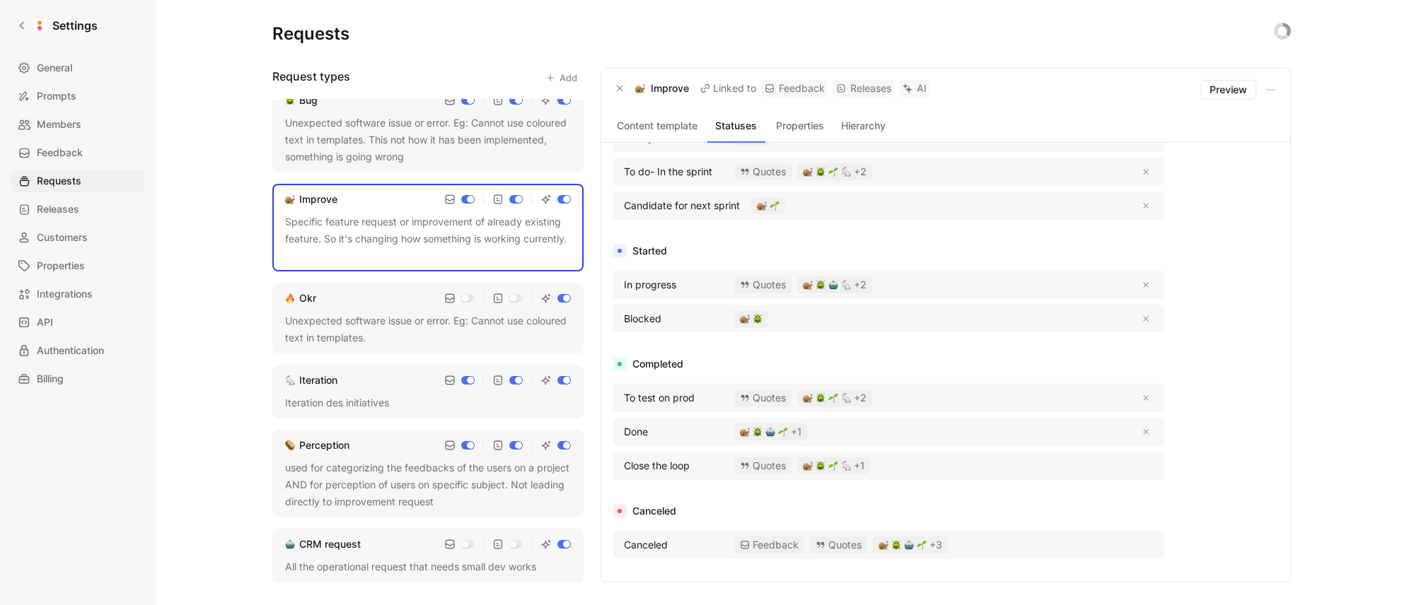
click at [420, 564] on div "All the operational request that needs small dev works" at bounding box center [428, 567] width 286 height 17
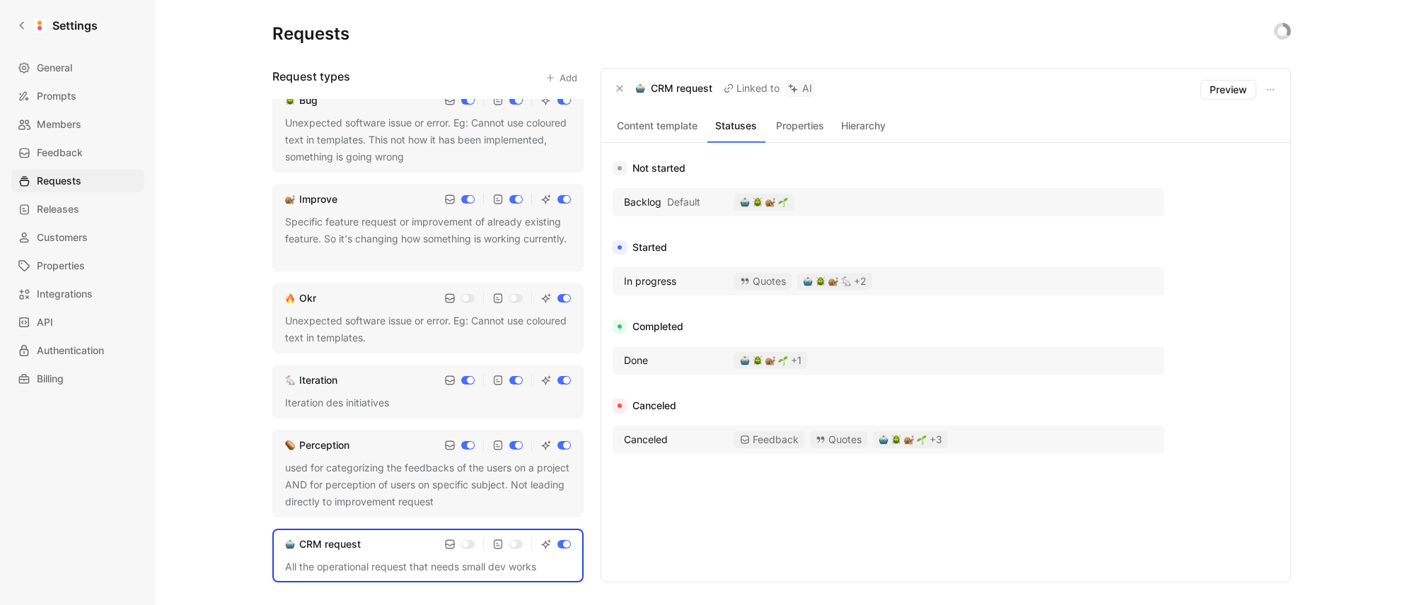
click at [413, 486] on div "used for categorizing the feedbacks of the users on a project AND for perceptio…" at bounding box center [428, 485] width 286 height 51
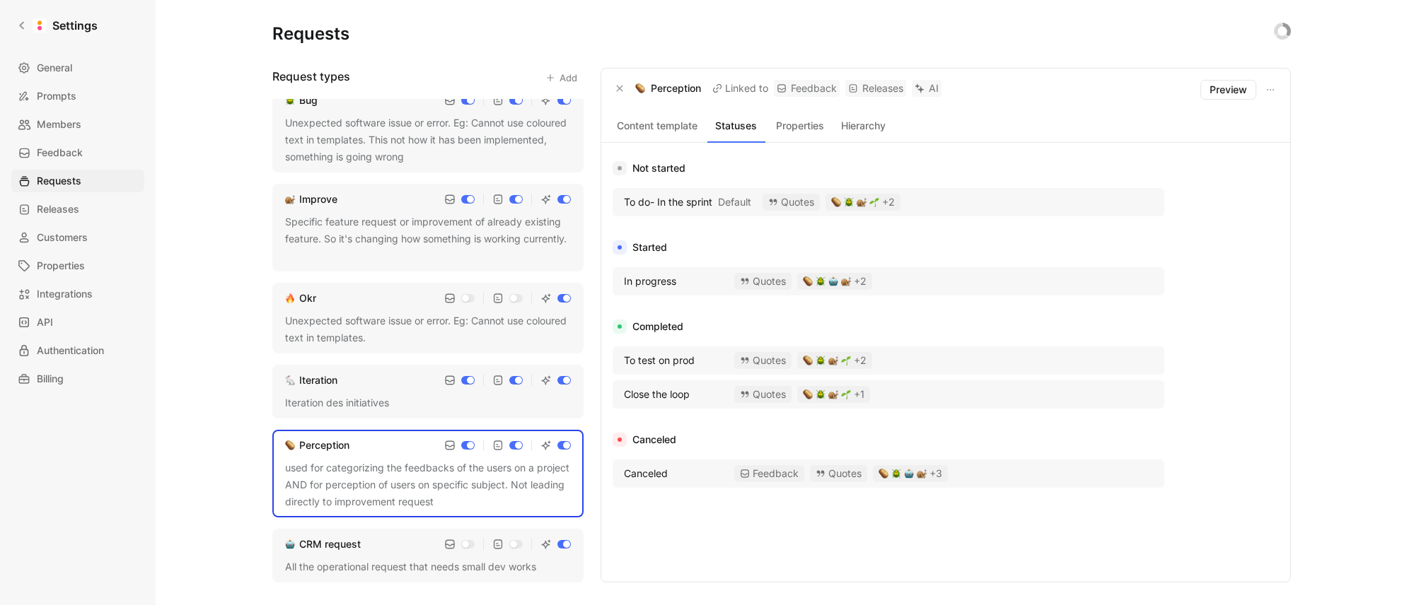
scroll to position [180, 0]
click at [396, 402] on icon at bounding box center [399, 405] width 8 height 8
click at [396, 384] on div "Iteration" at bounding box center [428, 381] width 286 height 17
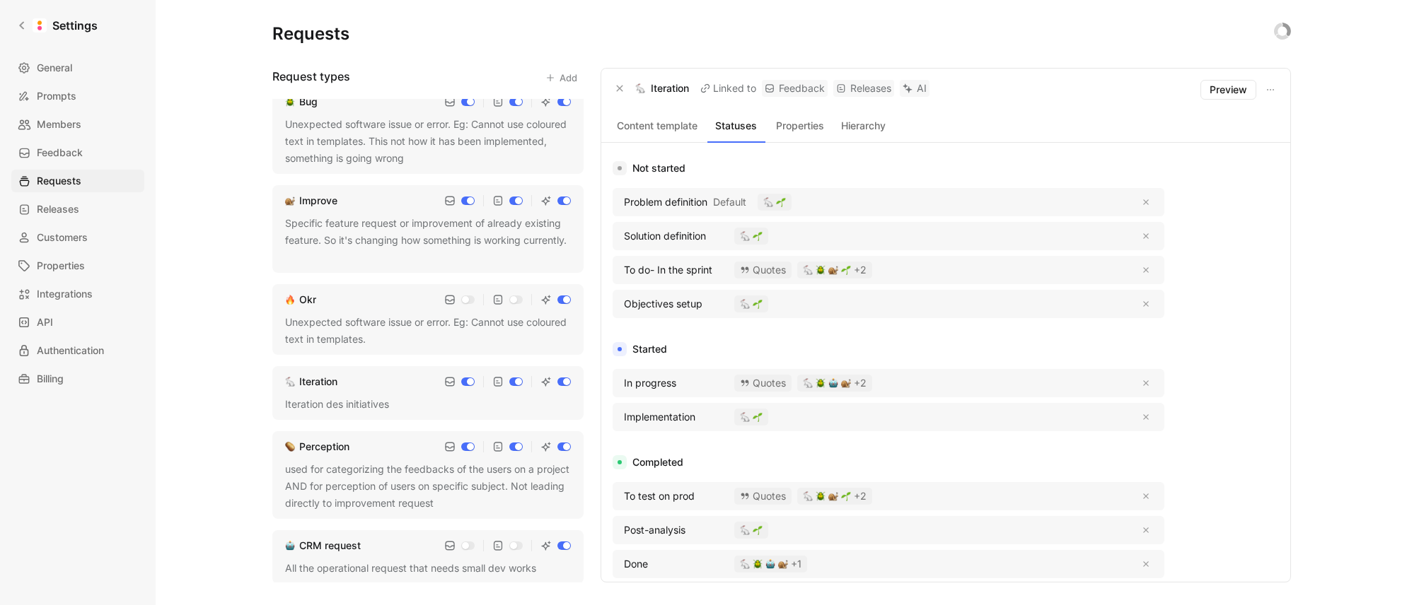
click at [394, 384] on div "Iteration" at bounding box center [428, 381] width 286 height 17
click at [836, 274] on img "button" at bounding box center [833, 270] width 10 height 10
click at [813, 135] on div "Content template Statuses Properties Hierarchy" at bounding box center [945, 127] width 689 height 32
click at [811, 130] on button "Properties" at bounding box center [800, 126] width 58 height 18
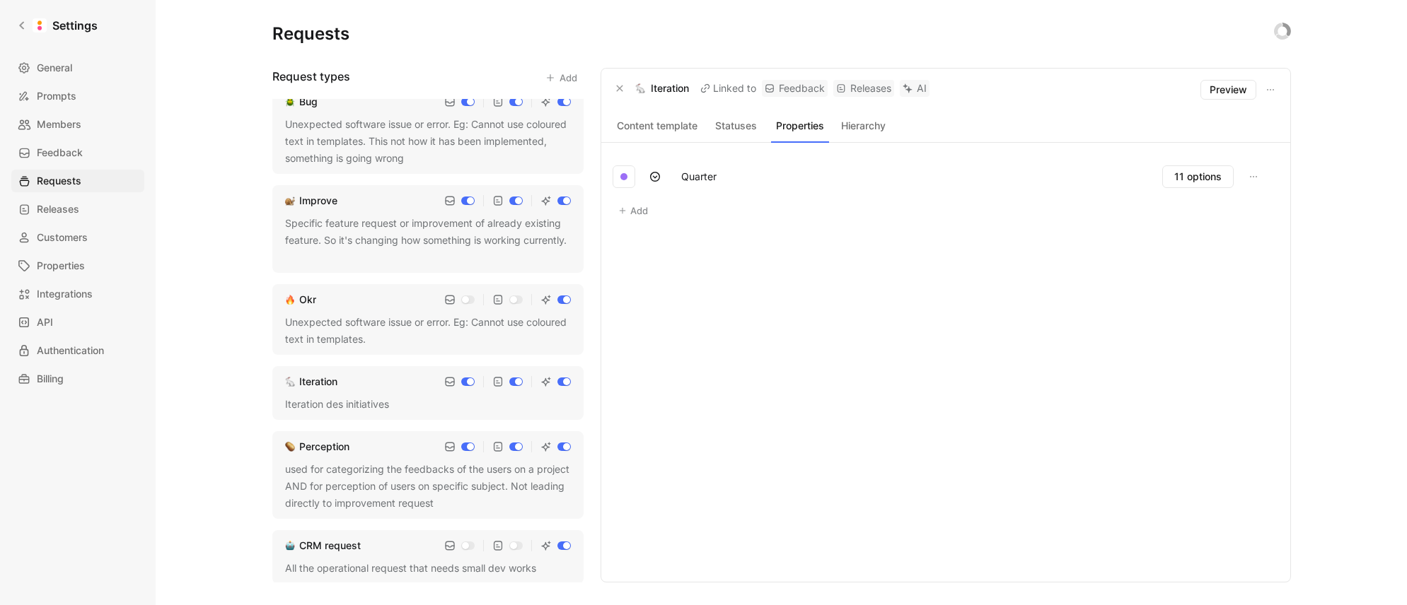
click at [755, 129] on button "Statuses" at bounding box center [736, 126] width 58 height 18
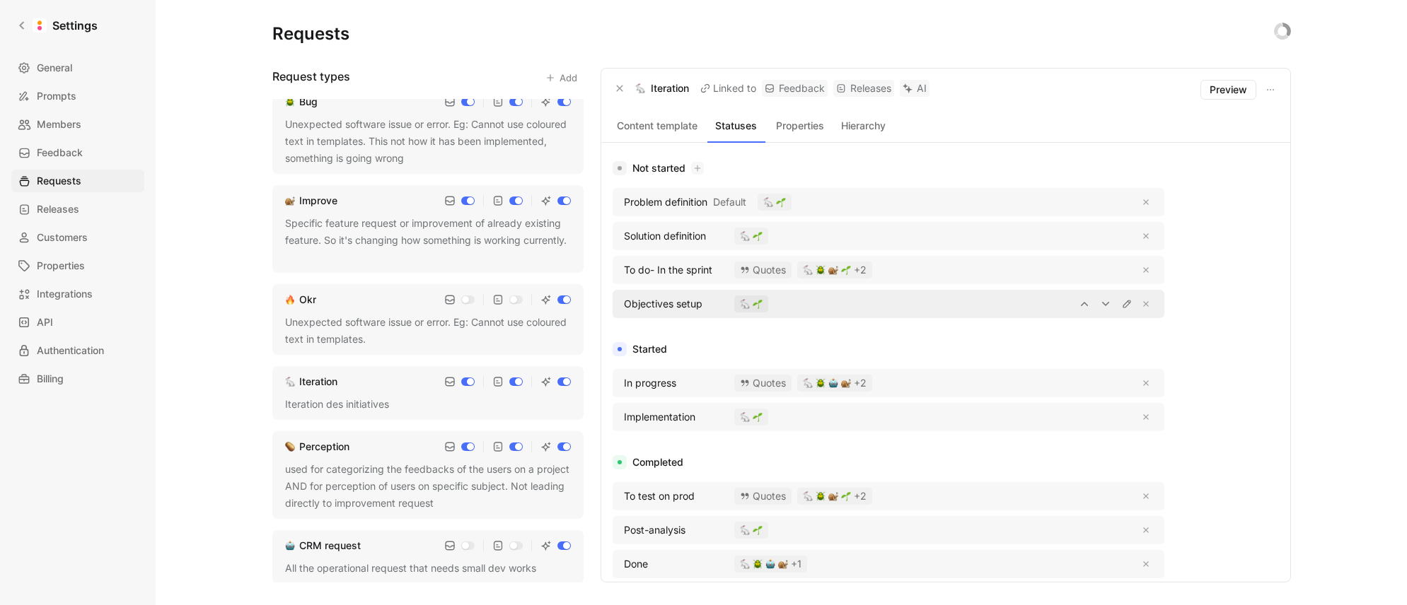
click at [829, 310] on div at bounding box center [965, 304] width 373 height 17
click at [904, 270] on div at bounding box center [1017, 270] width 269 height 17
drag, startPoint x: 650, startPoint y: 269, endPoint x: 675, endPoint y: 267, distance: 24.8
click at [675, 267] on span "To do- In the sprint" at bounding box center [668, 270] width 88 height 17
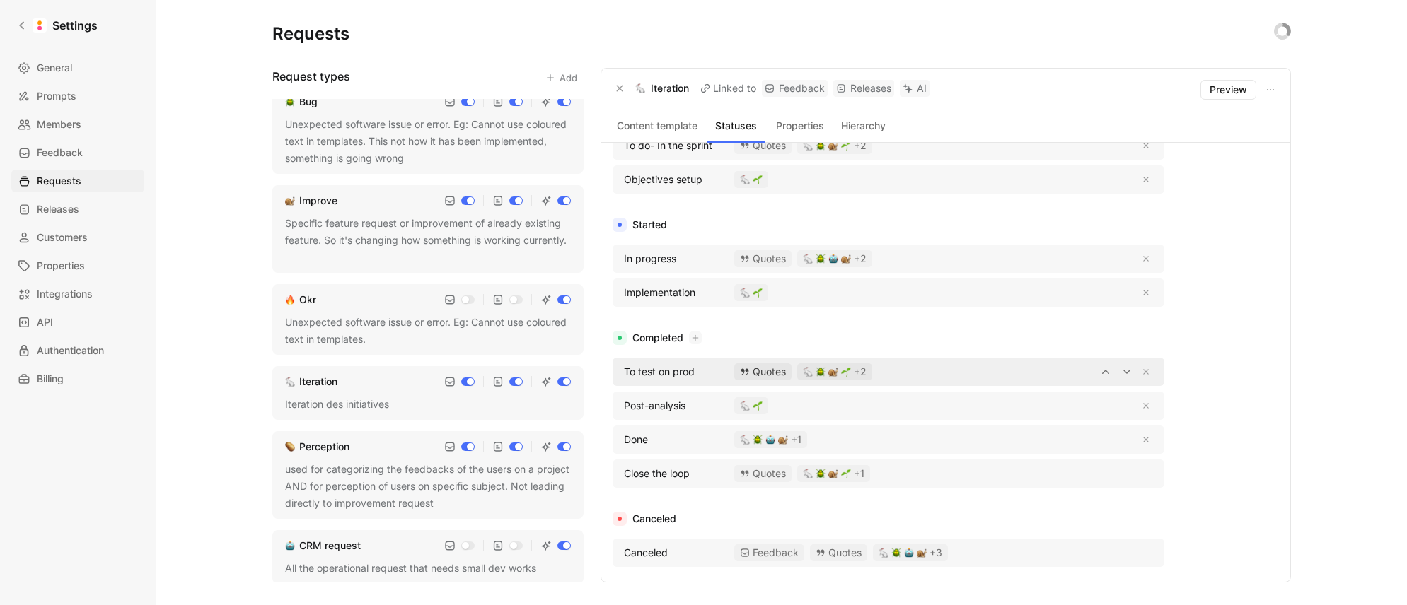
scroll to position [123, 0]
click at [1284, 210] on div "Content template Statuses Properties Hierarchy Not started Problem definition D…" at bounding box center [945, 346] width 689 height 471
click at [383, 316] on div "Unexpected software issue or error. Eg: Cannot use coloured text in templates." at bounding box center [428, 331] width 286 height 34
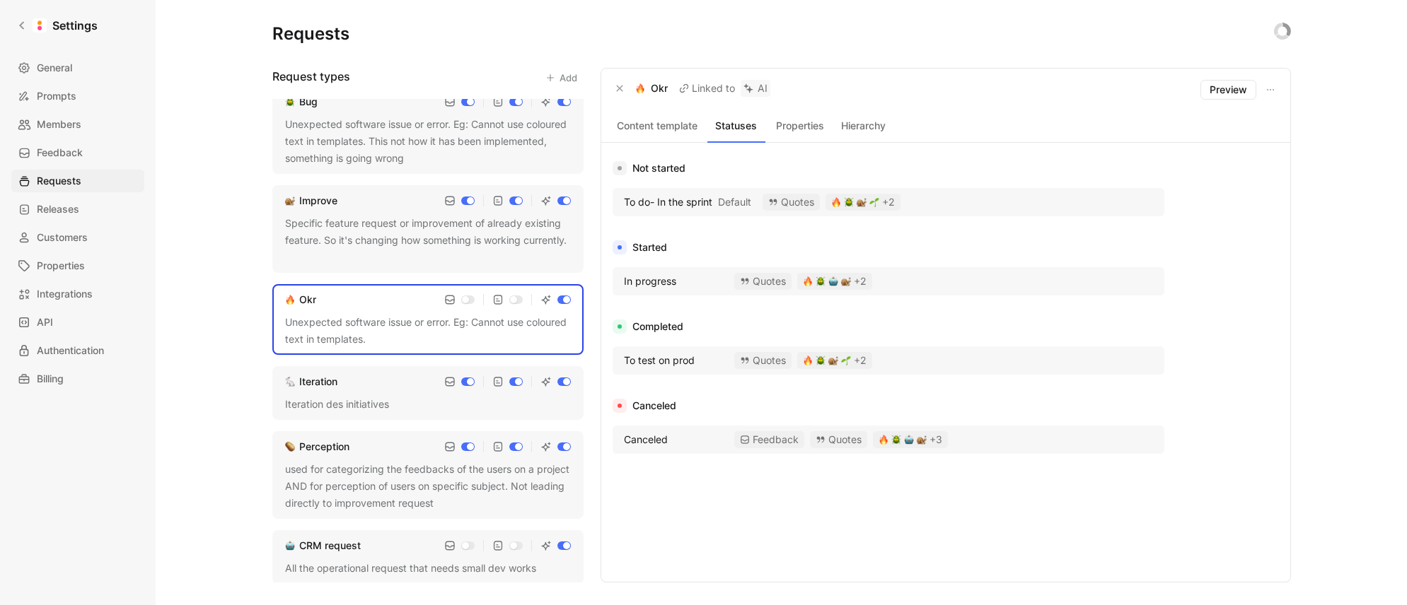
click at [393, 232] on div "Specific feature request or improvement of already existing feature. So it's ch…" at bounding box center [428, 240] width 286 height 51
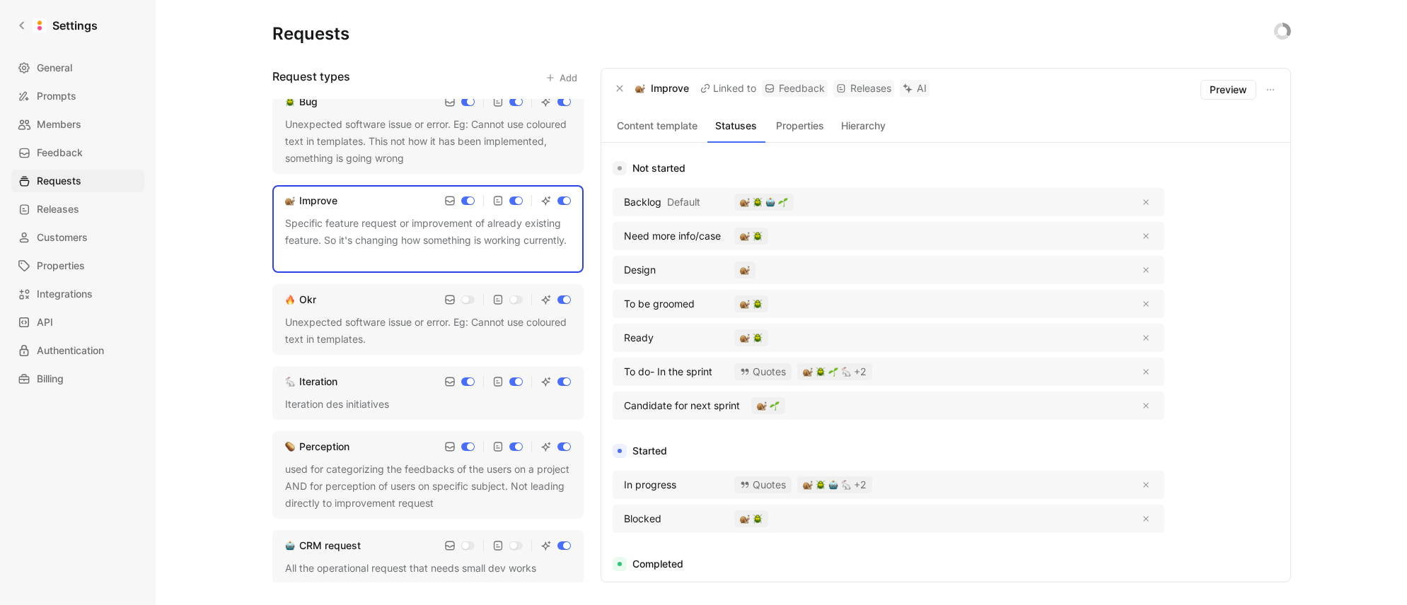
click at [385, 322] on div "Unexpected software issue or error. Eg: Cannot use coloured text in templates." at bounding box center [428, 331] width 286 height 34
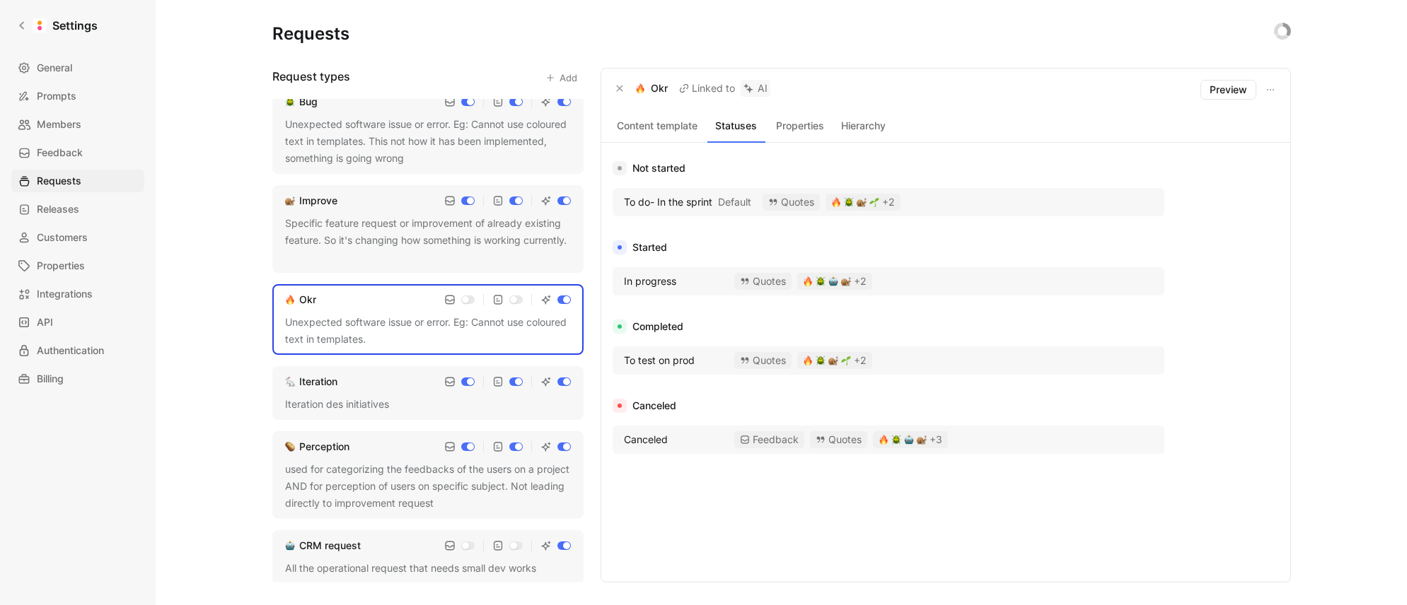
click at [417, 193] on div "Improve" at bounding box center [428, 200] width 286 height 17
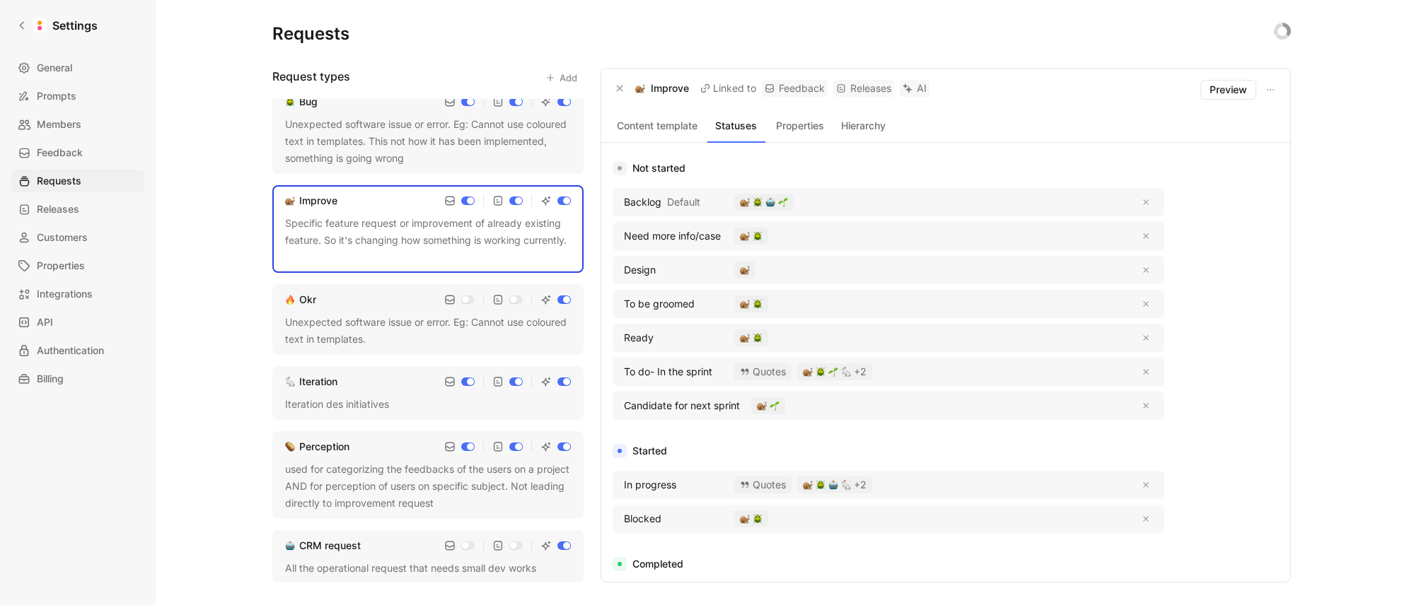
click at [398, 153] on div "Unexpected software issue or error. Eg: Cannot use coloured text in templates. …" at bounding box center [428, 141] width 286 height 51
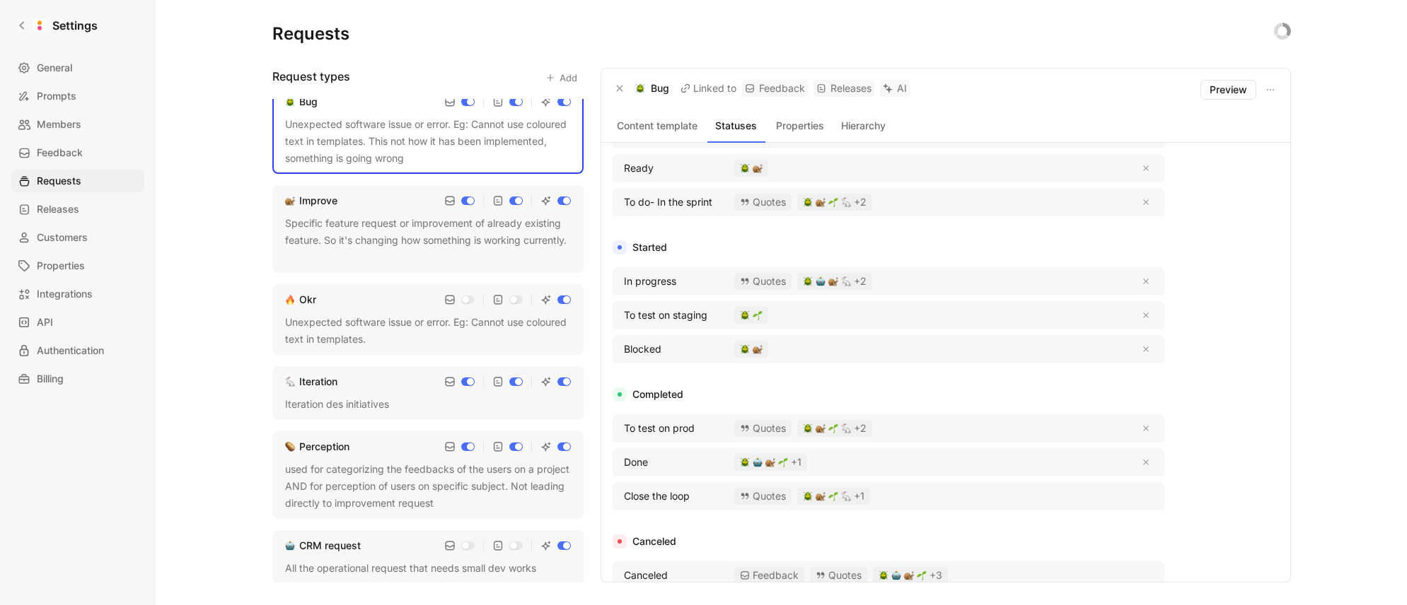
click at [393, 258] on div "Specific feature request or improvement of already existing feature. So it's ch…" at bounding box center [428, 240] width 286 height 51
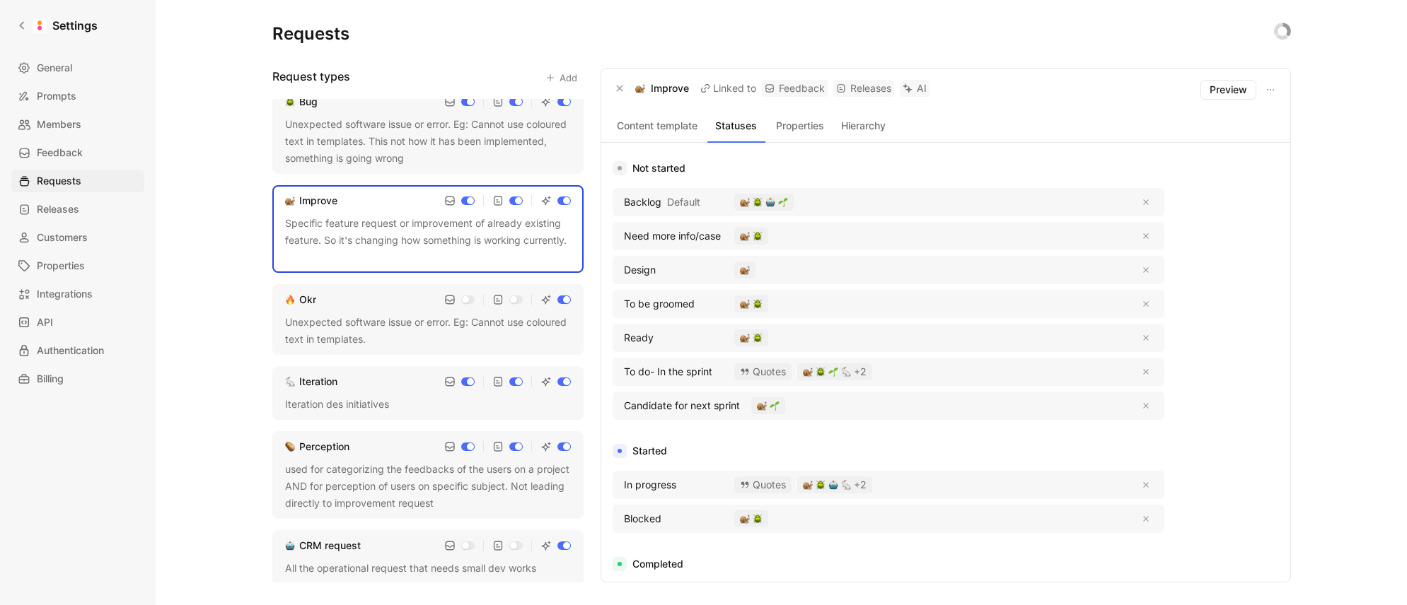
click at [383, 339] on div "Unexpected software issue or error. Eg: Cannot use coloured text in templates." at bounding box center [428, 331] width 286 height 34
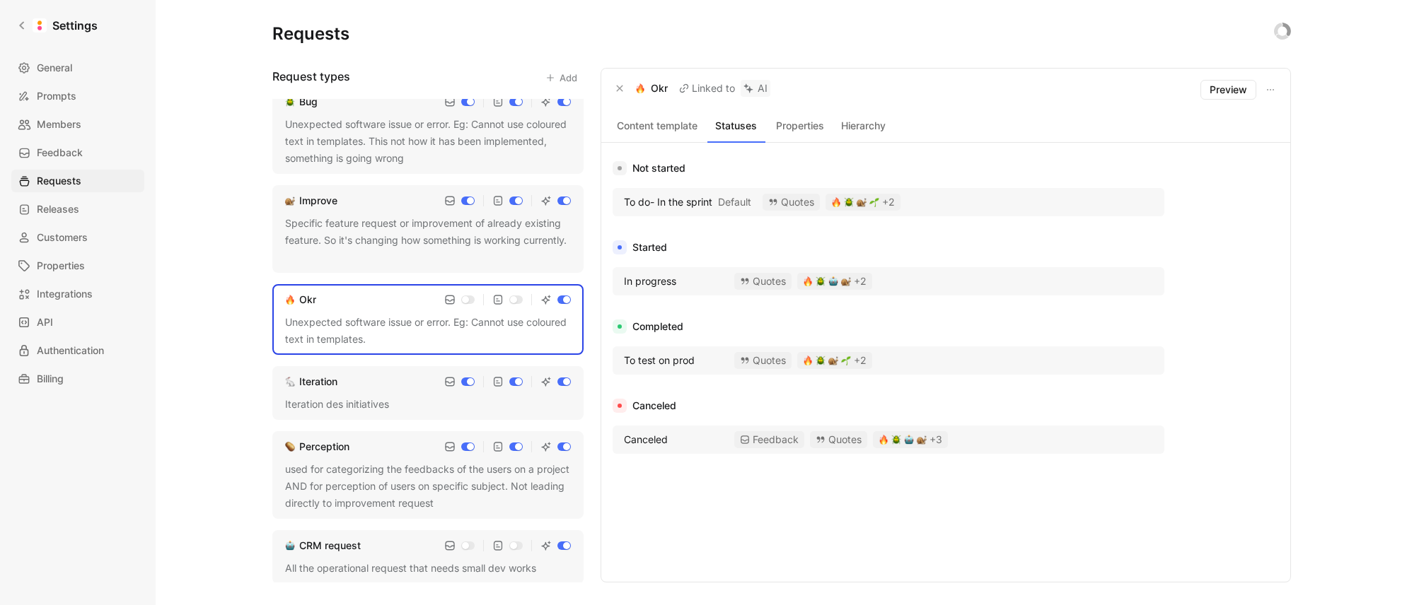
click at [378, 408] on div "Iteration des initiatives" at bounding box center [428, 404] width 286 height 17
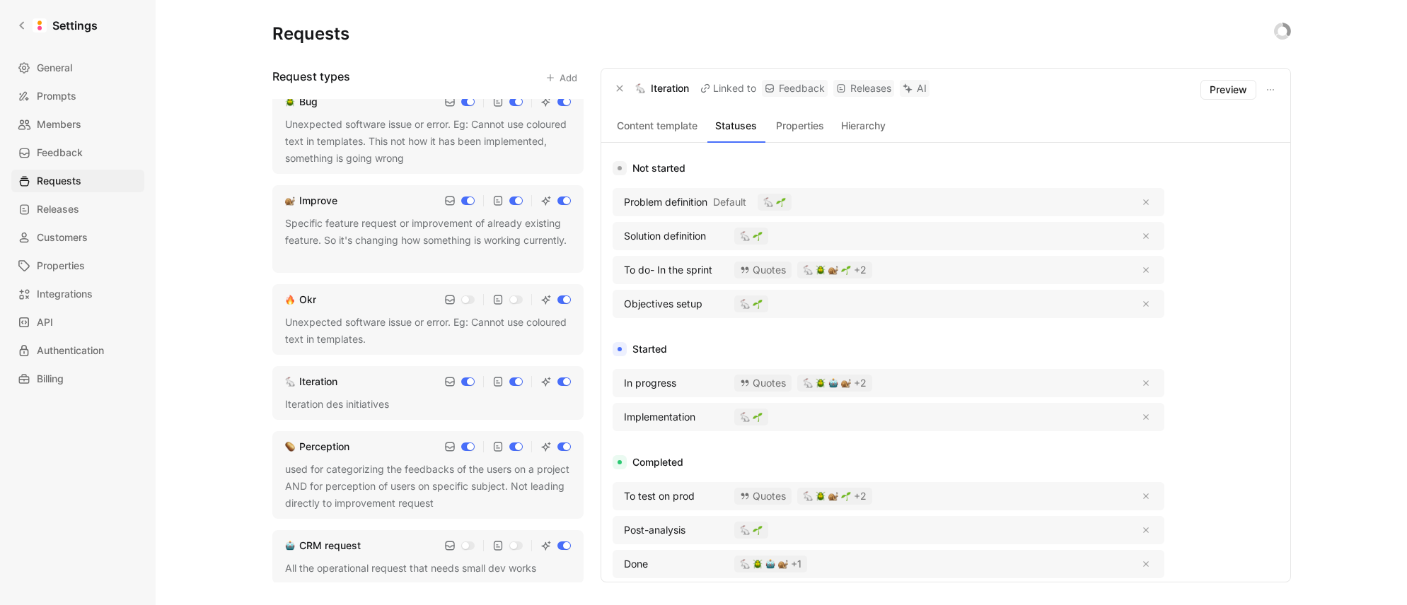
click at [393, 474] on div "used for categorizing the feedbacks of the users on a project AND for perceptio…" at bounding box center [428, 486] width 286 height 51
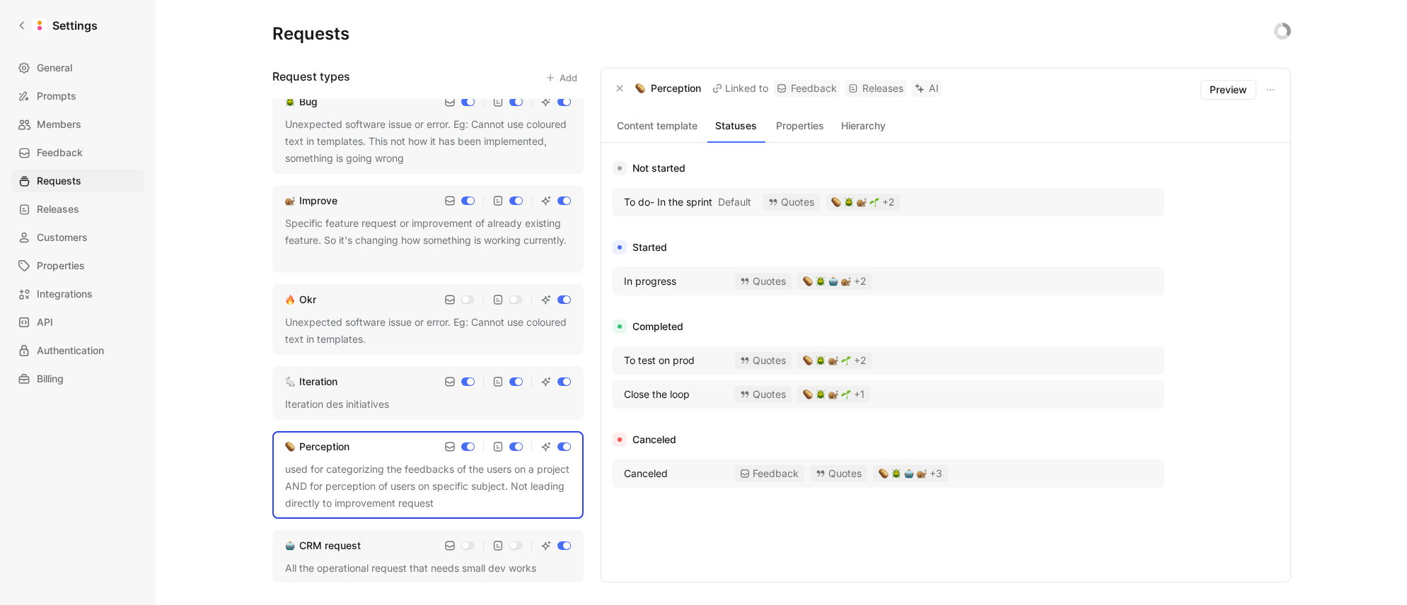
click at [395, 565] on div "All the operational request that needs small dev works" at bounding box center [428, 568] width 286 height 17
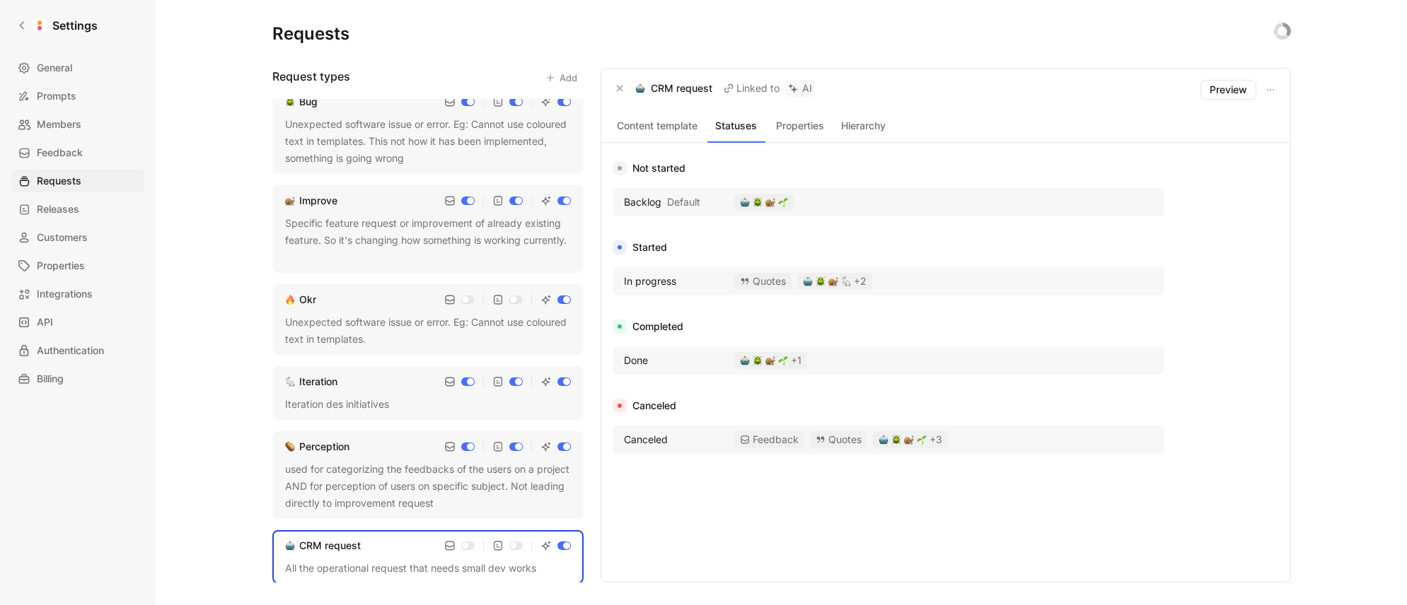
scroll to position [181, 0]
click at [359, 491] on div "used for categorizing the feedbacks of the users on a project AND for perceptio…" at bounding box center [428, 485] width 286 height 51
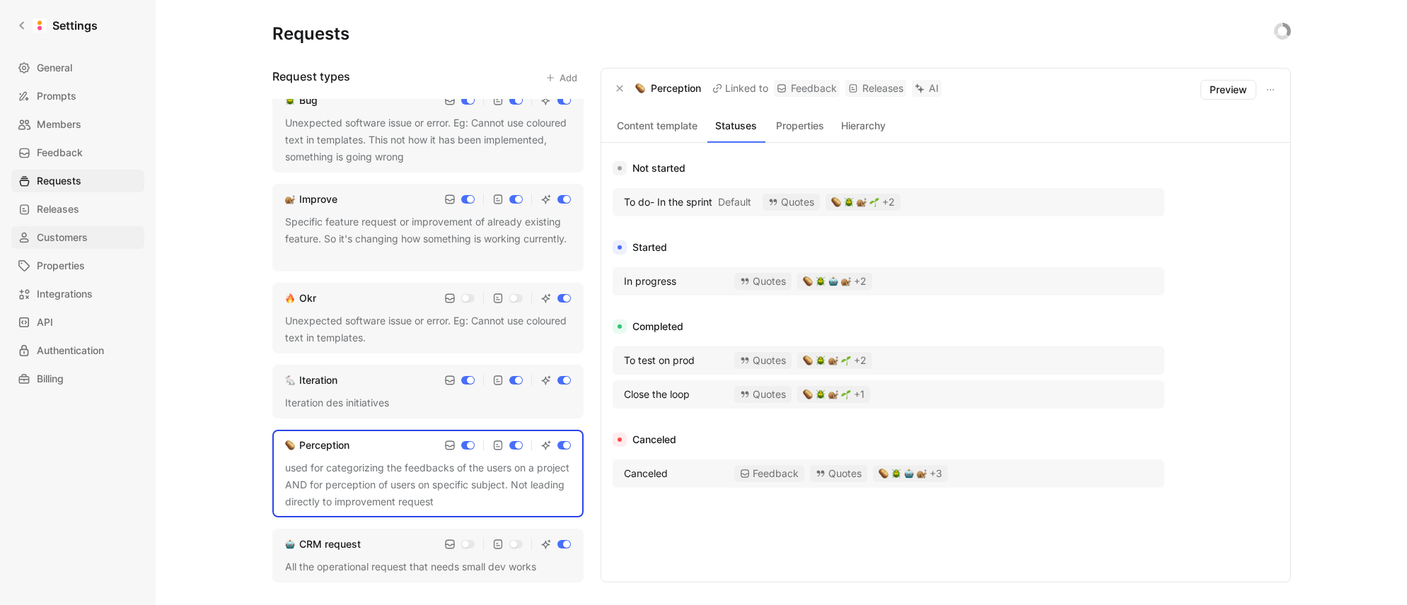
click at [66, 236] on span "Customers" at bounding box center [62, 237] width 51 height 17
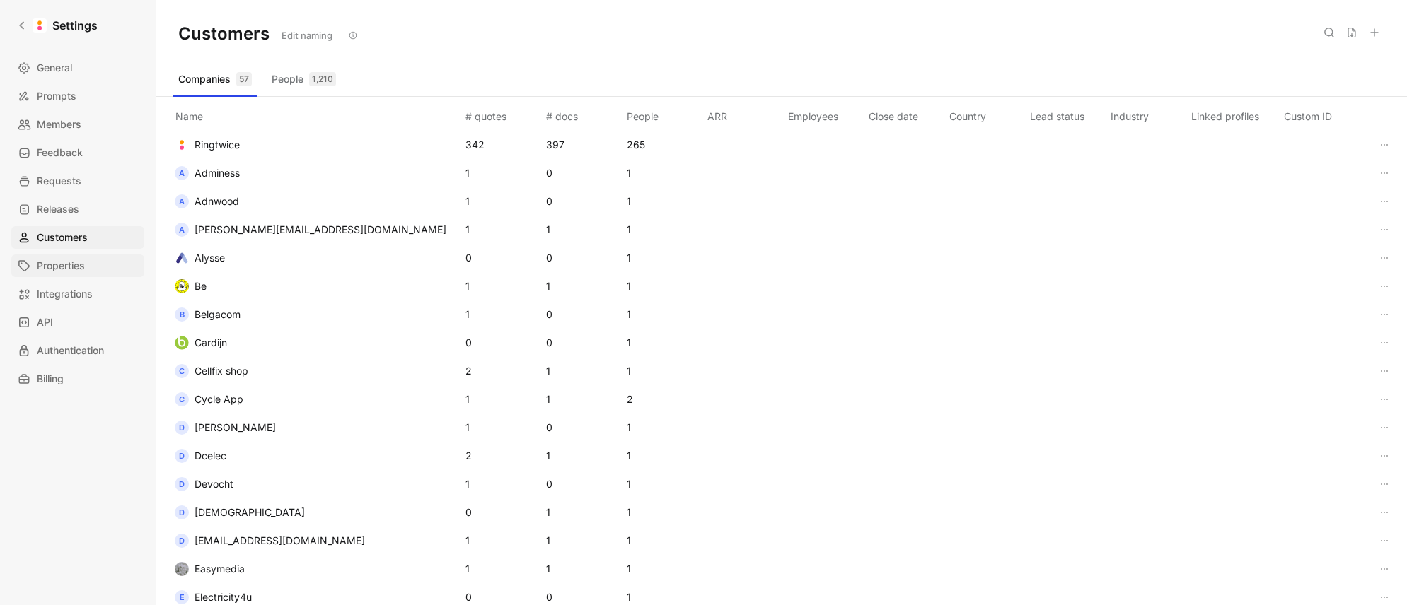
click at [64, 258] on span "Properties" at bounding box center [61, 265] width 48 height 17
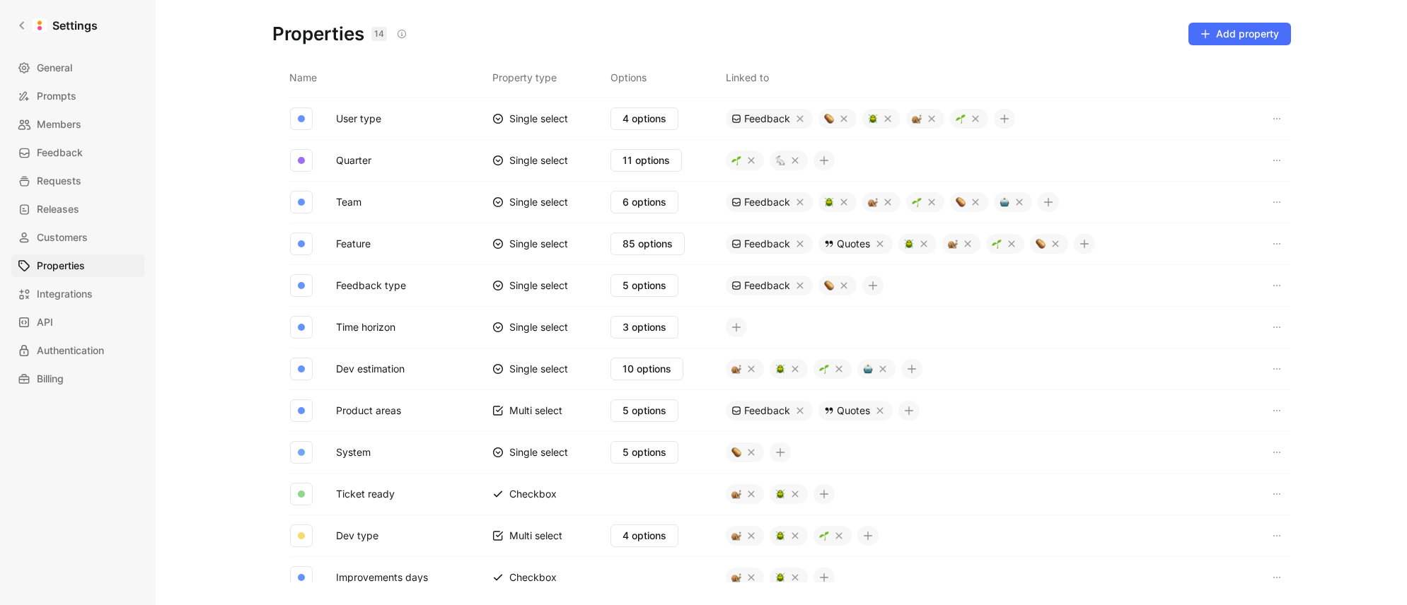
scroll to position [142, 0]
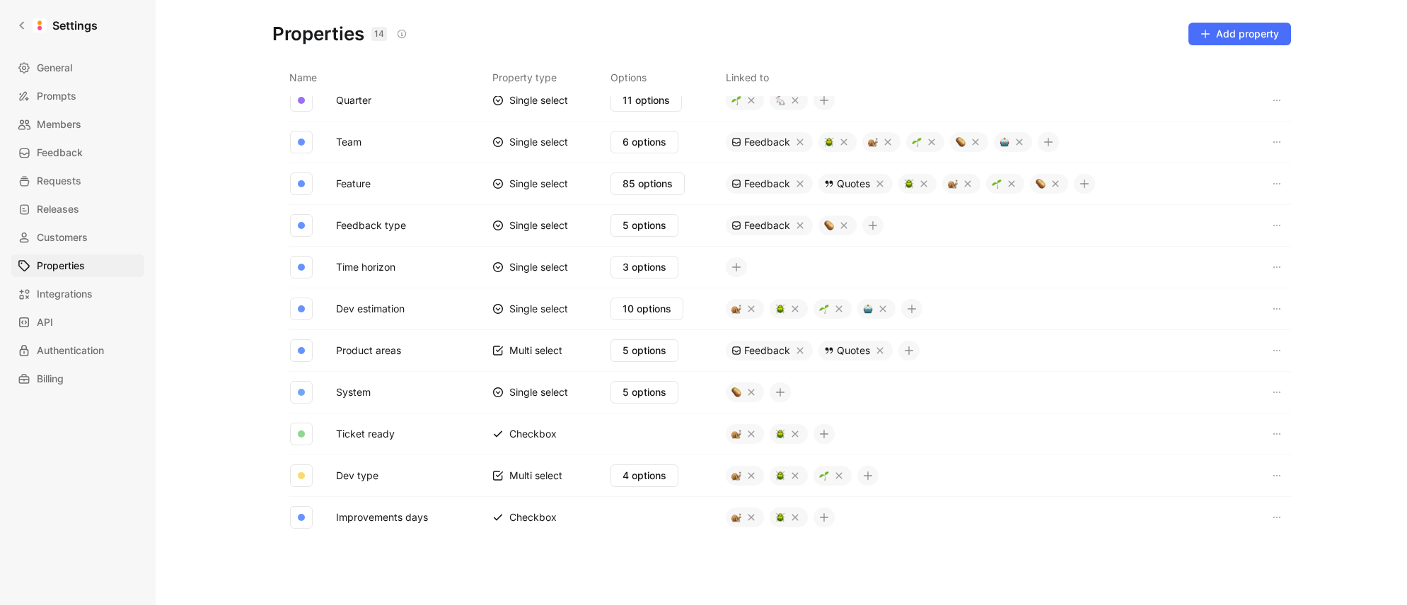
click at [353, 518] on button "Improvements days" at bounding box center [381, 518] width 103 height 18
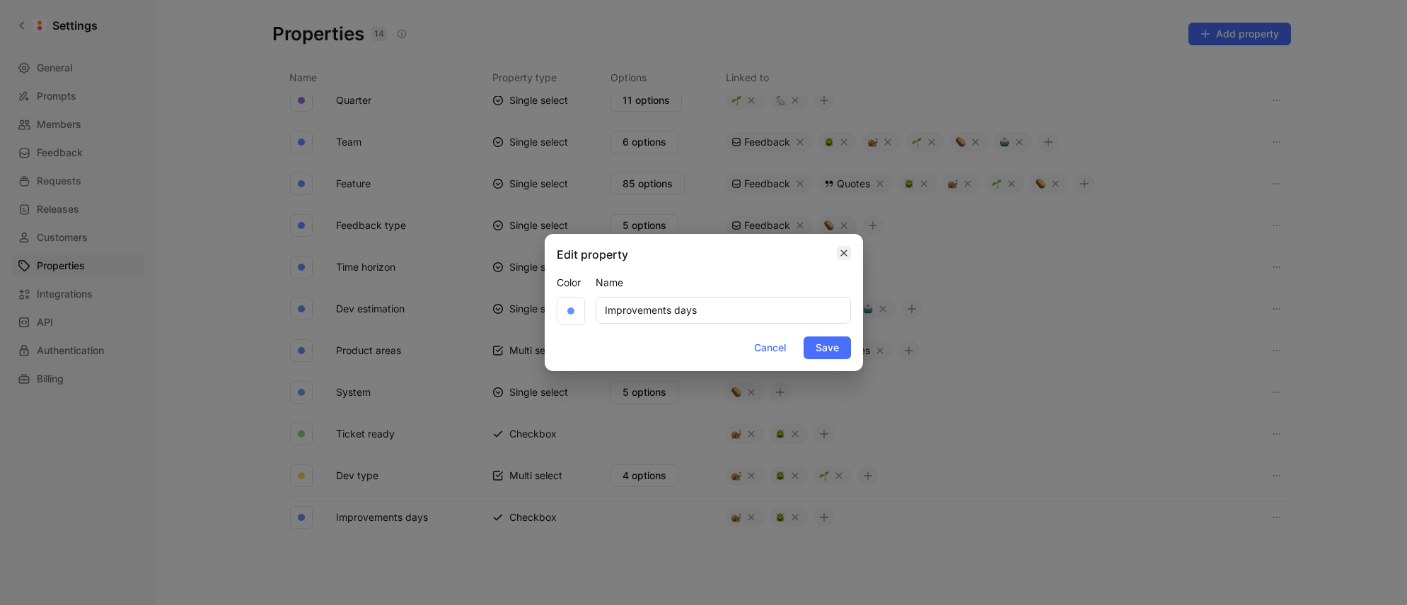
click at [841, 257] on icon "button" at bounding box center [844, 253] width 8 height 11
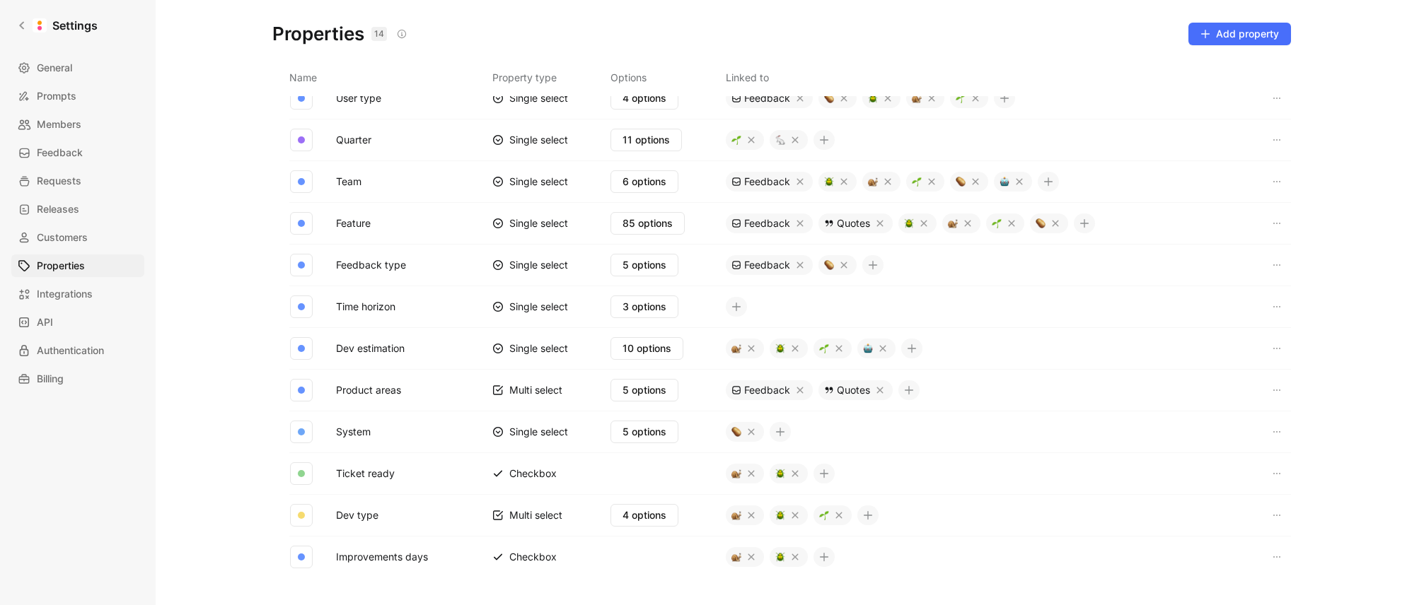
scroll to position [102, 0]
click at [631, 512] on span "4 options" at bounding box center [644, 516] width 44 height 17
click at [368, 517] on button "Dev type" at bounding box center [357, 516] width 54 height 18
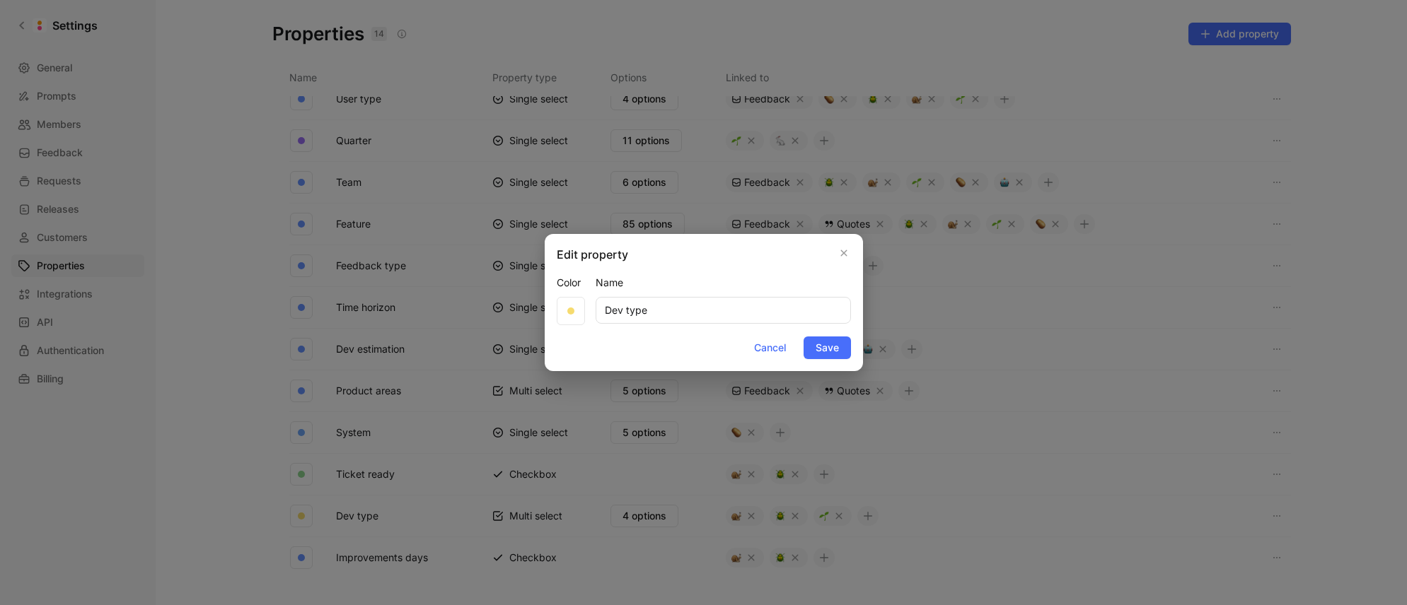
click at [648, 312] on input "Dev type" at bounding box center [723, 310] width 255 height 27
type input "Tech Stack"
click at [829, 347] on span "Save" at bounding box center [826, 347] width 23 height 17
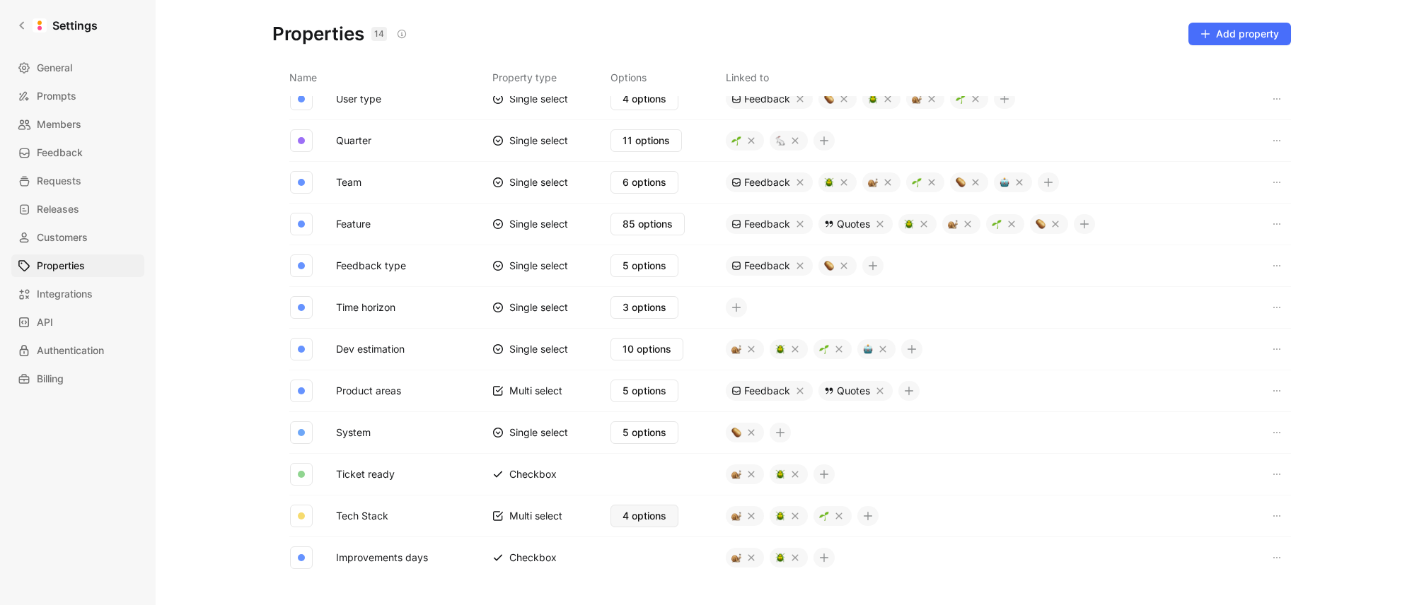
click at [625, 514] on span "4 options" at bounding box center [644, 516] width 44 height 17
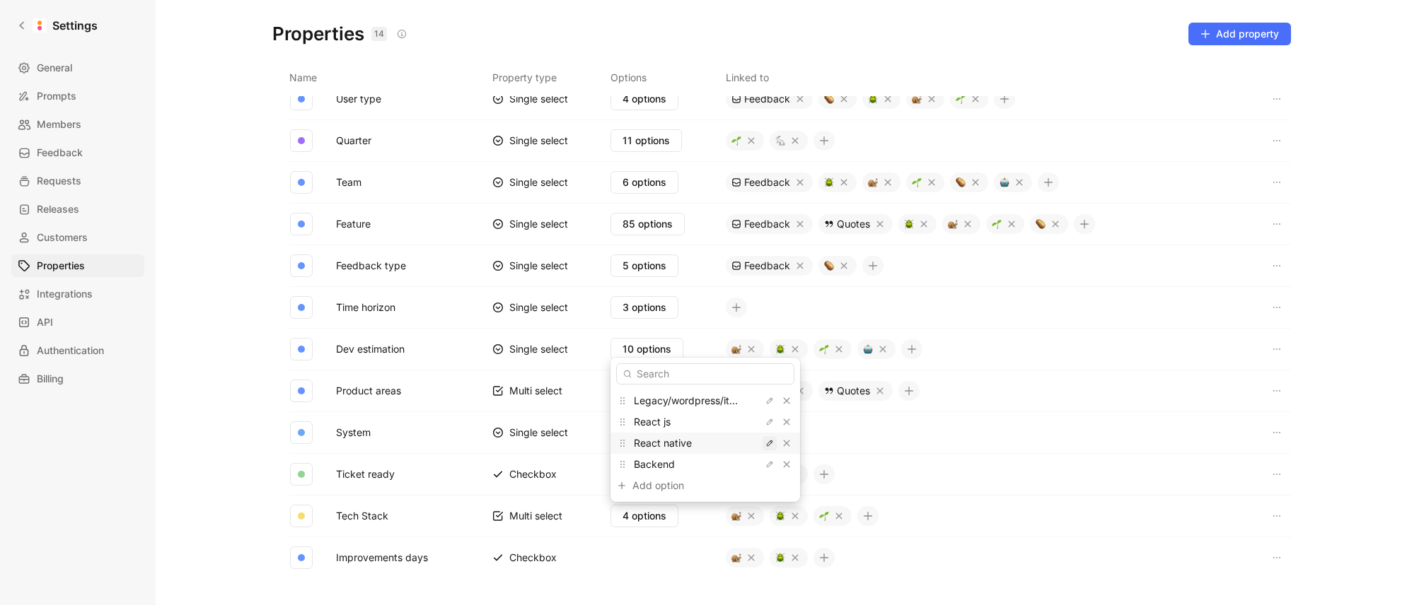
click at [765, 445] on icon "button" at bounding box center [769, 443] width 8 height 8
click at [653, 443] on input "React native" at bounding box center [705, 443] width 167 height 11
type input "ReactNative"
click at [765, 423] on icon "button" at bounding box center [769, 422] width 8 height 8
click at [678, 420] on input "ReactJs" at bounding box center [705, 422] width 167 height 11
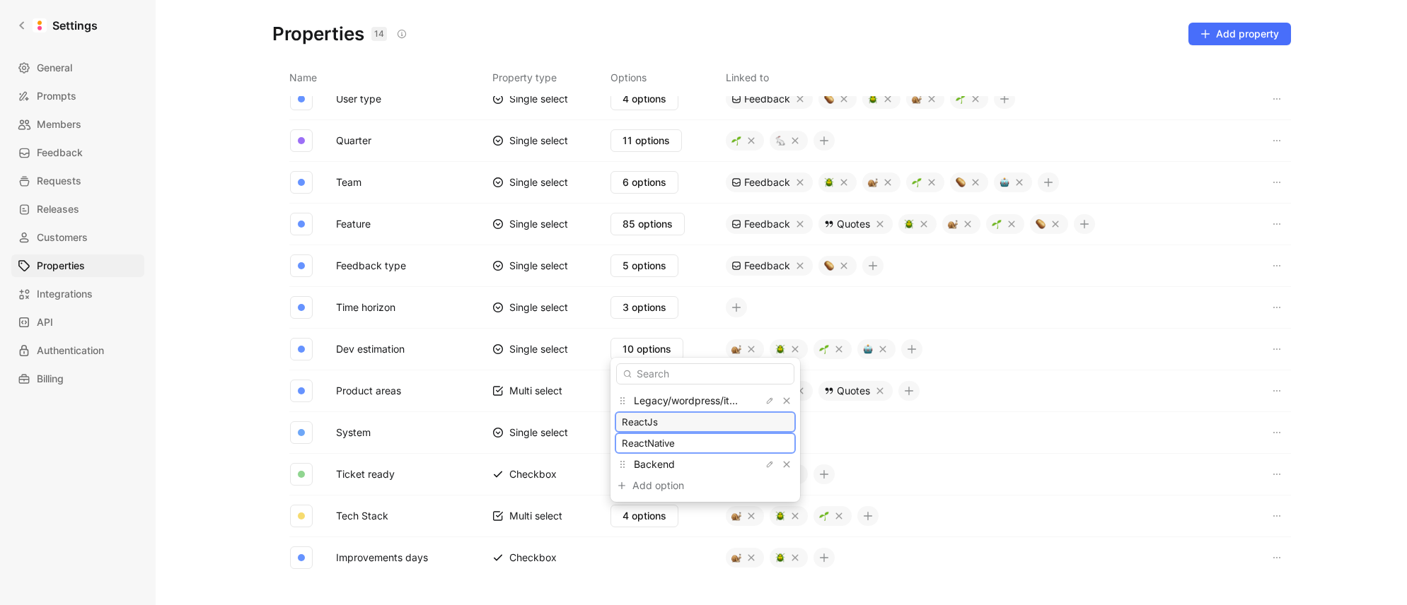
paste input ".j"
type input "ReactJs"
click at [675, 442] on input "ReactNative" at bounding box center [705, 443] width 167 height 11
paste input "text"
type input "React Native"
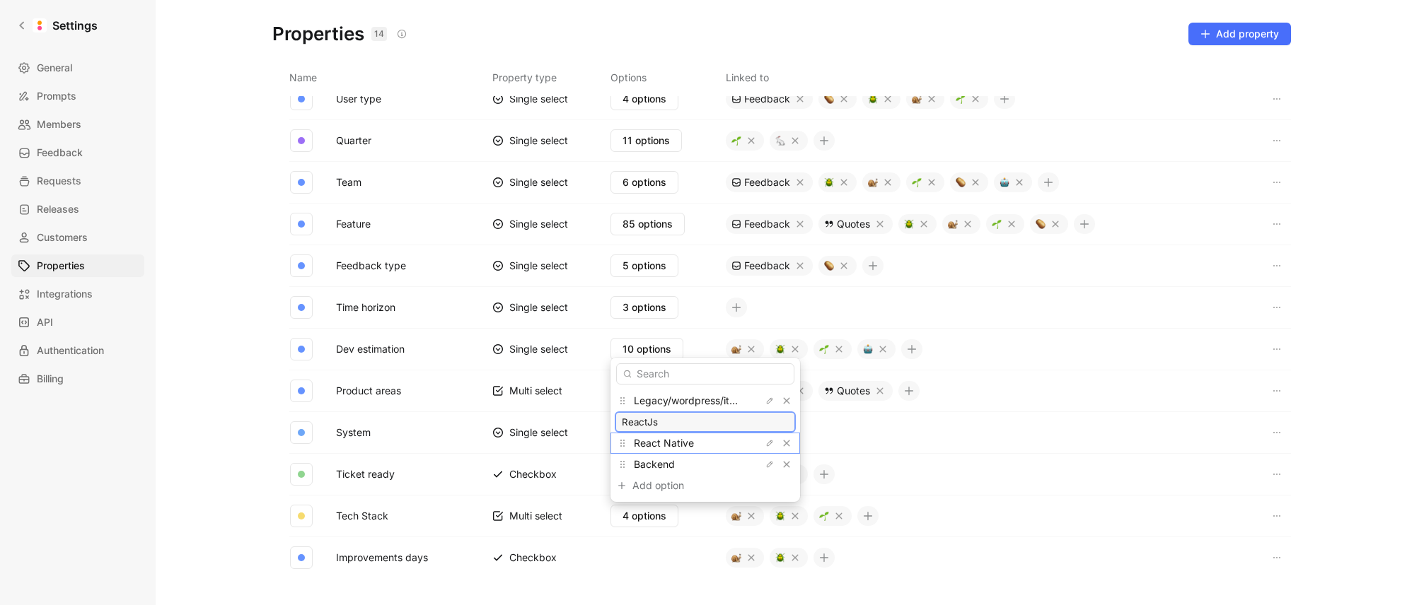
click at [675, 424] on input "ReactJs" at bounding box center [705, 422] width 167 height 11
click at [649, 424] on input "ReactJs" at bounding box center [705, 422] width 167 height 11
type input "React.Js"
click at [765, 421] on icon "button" at bounding box center [769, 422] width 8 height 8
click at [654, 424] on input "React.Js" at bounding box center [705, 422] width 167 height 11
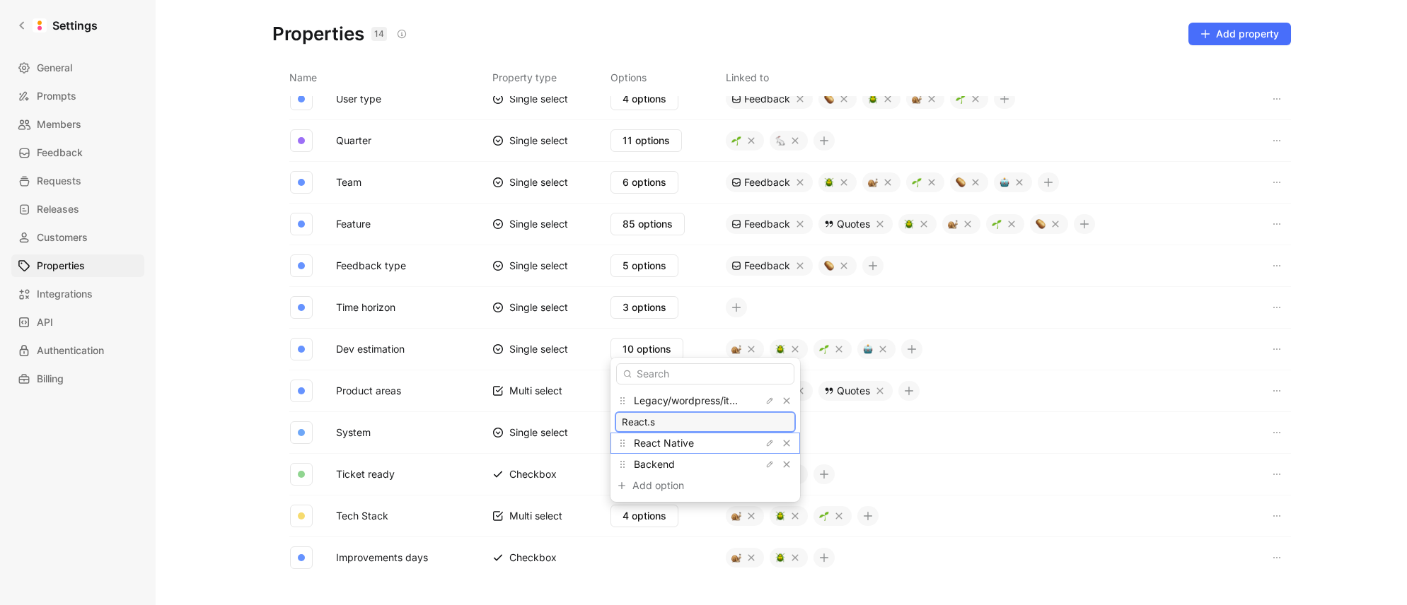
type input "React.js"
click at [767, 401] on icon "button" at bounding box center [770, 401] width 6 height 6
click at [663, 400] on input "Legacy/wordpress/iterable" at bounding box center [705, 400] width 167 height 11
click at [711, 402] on input "Legacy/Wordpress/iterable" at bounding box center [705, 400] width 167 height 11
type input "Legacy/Wordpress/Iterable"
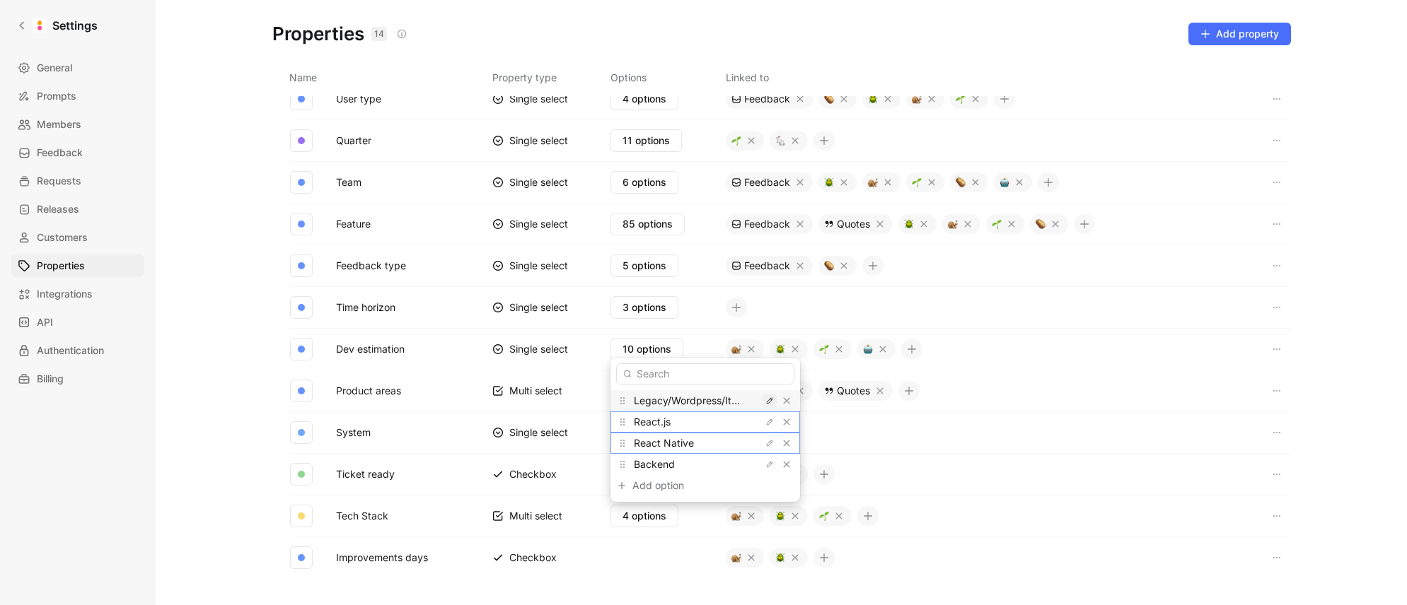
click at [765, 403] on icon "button" at bounding box center [769, 401] width 8 height 8
click at [710, 403] on input "Legacy/Wordpress/Iterable" at bounding box center [705, 400] width 167 height 11
click at [695, 401] on input "Legacy/Wordpress/Iterable" at bounding box center [705, 400] width 167 height 11
click at [765, 422] on icon "button" at bounding box center [769, 422] width 8 height 8
click at [693, 423] on input "React.js" at bounding box center [705, 422] width 167 height 11
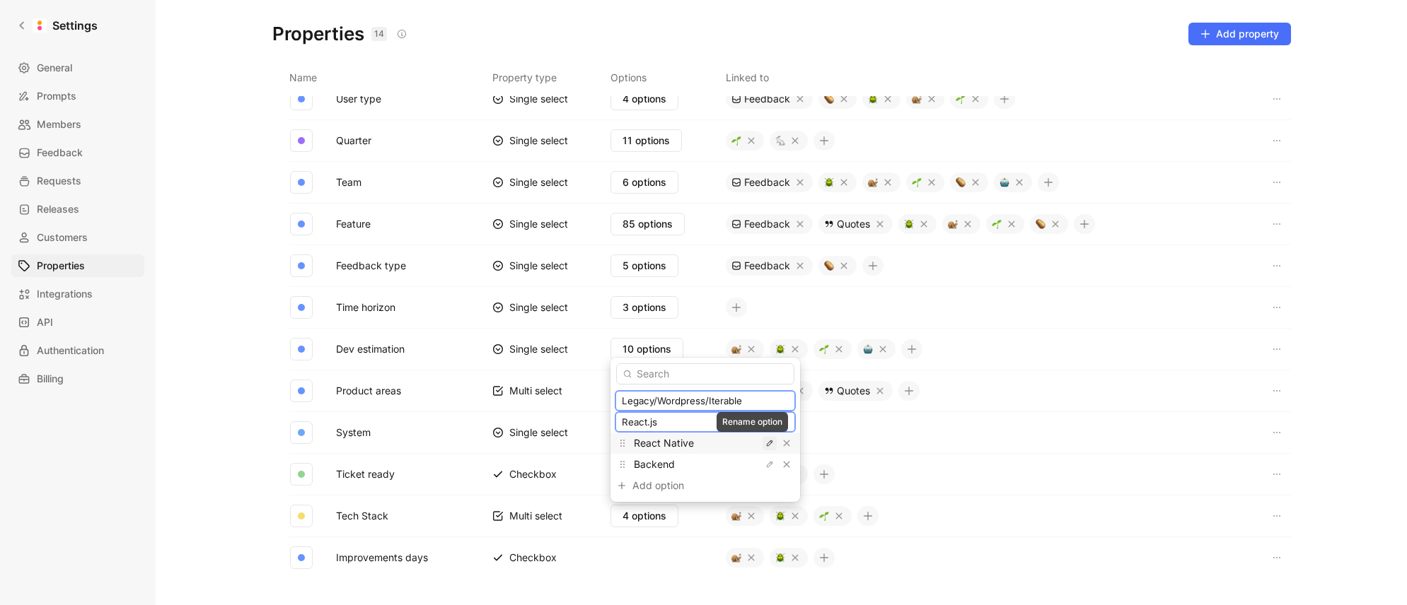
click at [765, 447] on icon "button" at bounding box center [769, 443] width 8 height 8
click at [708, 446] on input "React Native" at bounding box center [705, 443] width 167 height 11
click at [762, 459] on button "button" at bounding box center [769, 465] width 14 height 14
click at [702, 461] on input "Backend" at bounding box center [705, 464] width 167 height 11
click at [702, 444] on input "React Native" at bounding box center [705, 443] width 167 height 11
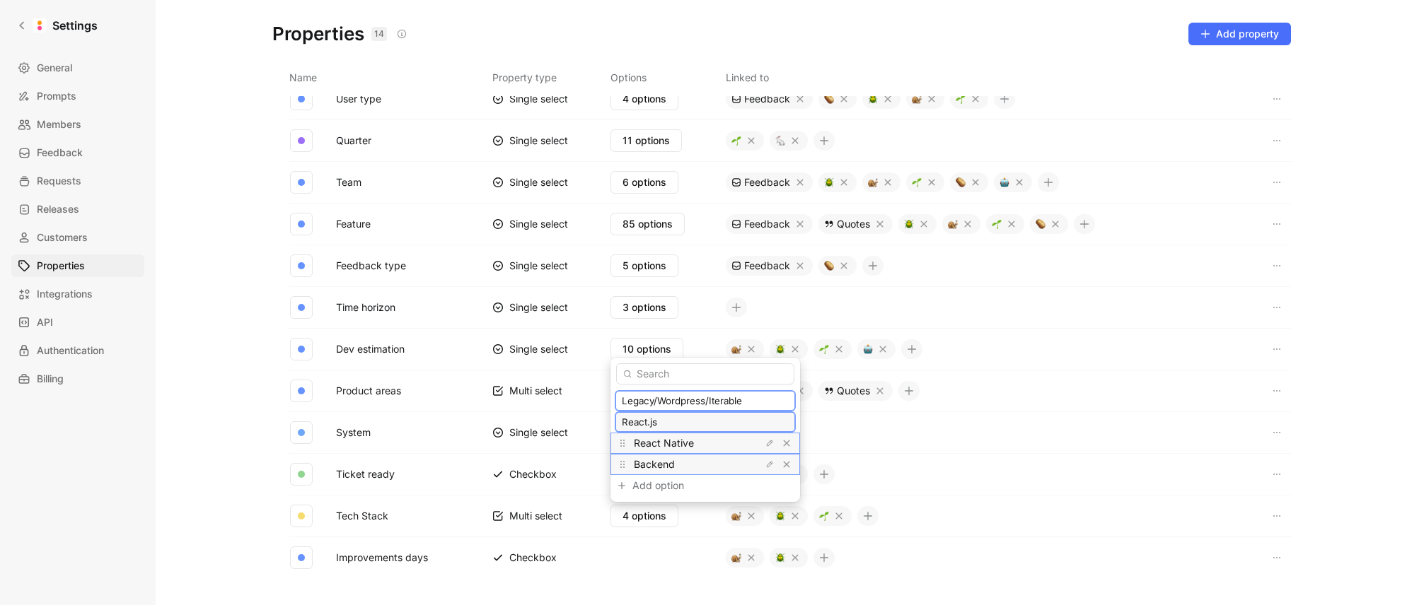
click at [704, 419] on input "React.js" at bounding box center [705, 422] width 167 height 11
click at [716, 403] on input "Legacy/Wordpress/Iterable" at bounding box center [705, 400] width 167 height 11
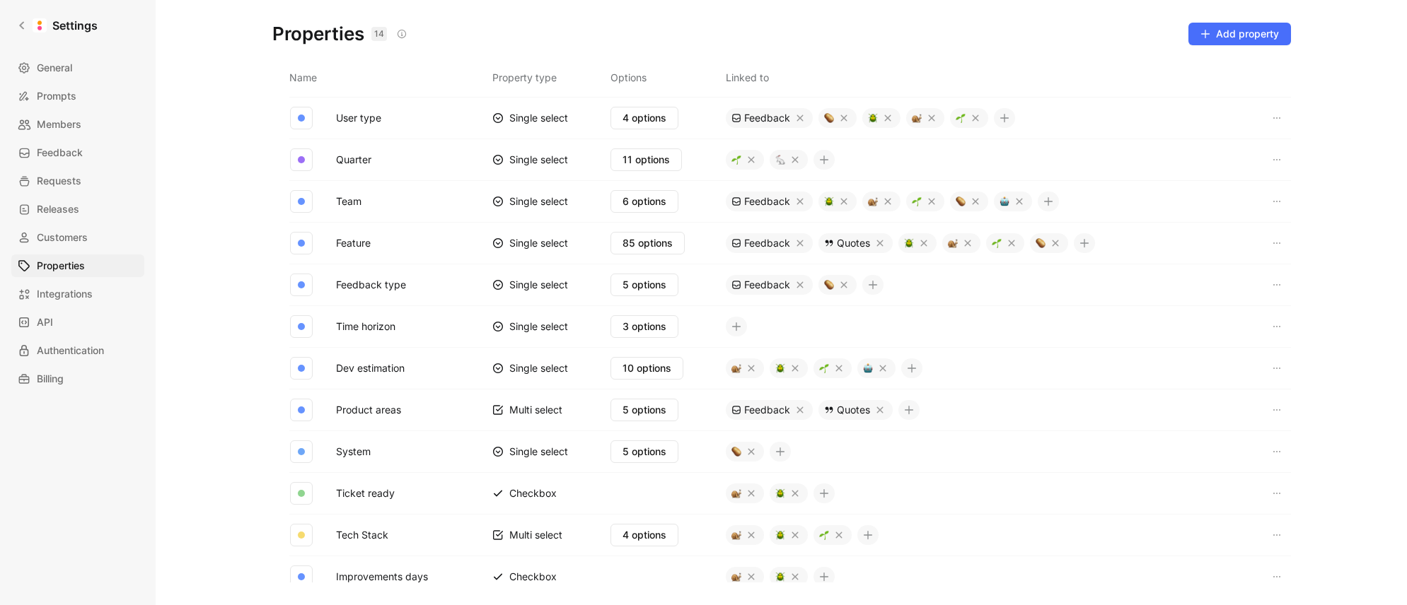
scroll to position [279, 0]
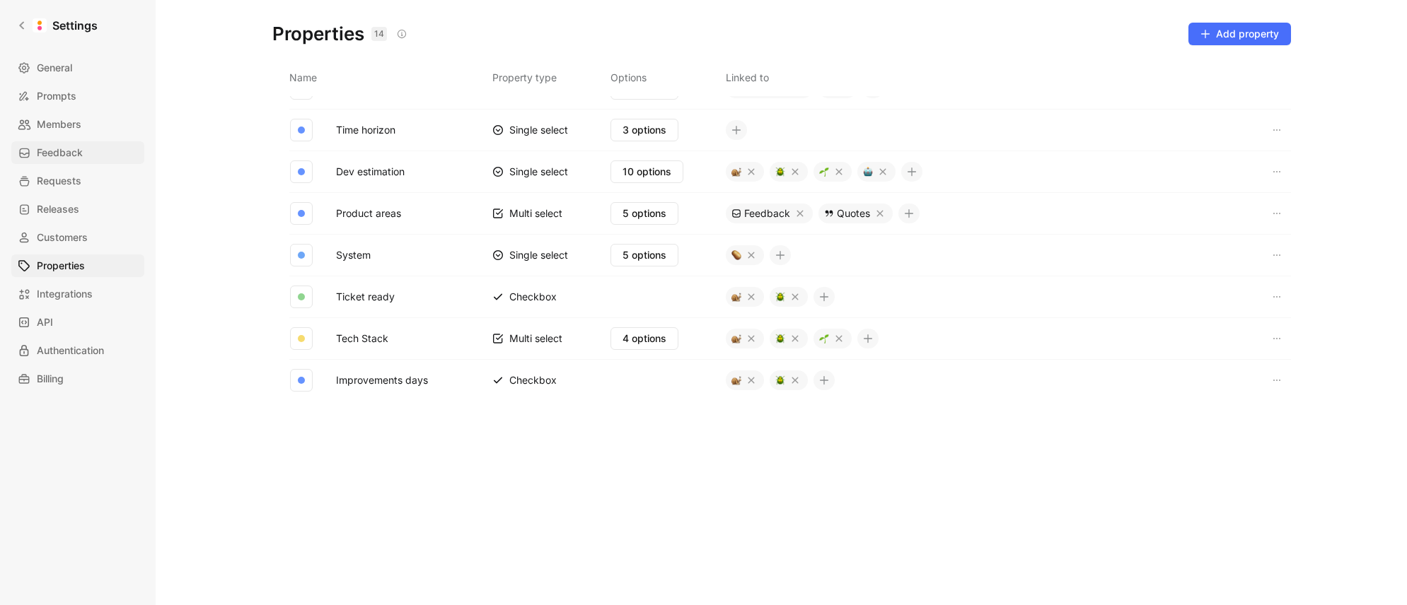
click at [66, 155] on span "Feedback" at bounding box center [60, 152] width 46 height 17
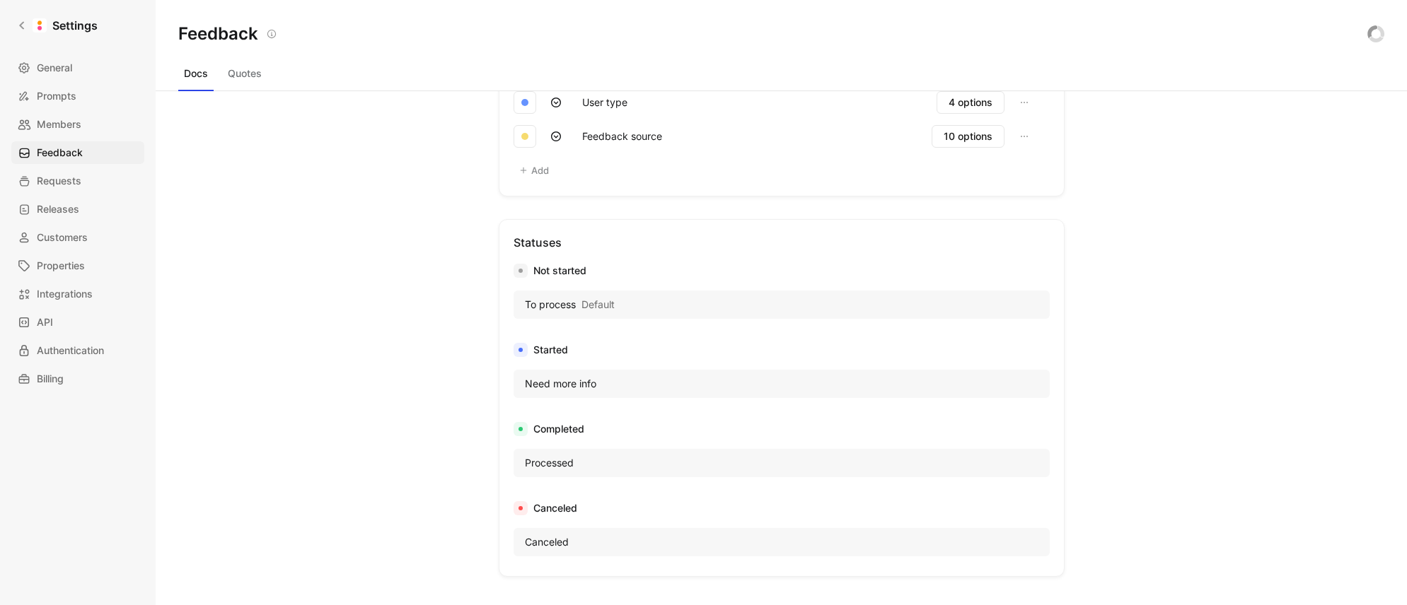
scroll to position [837, 0]
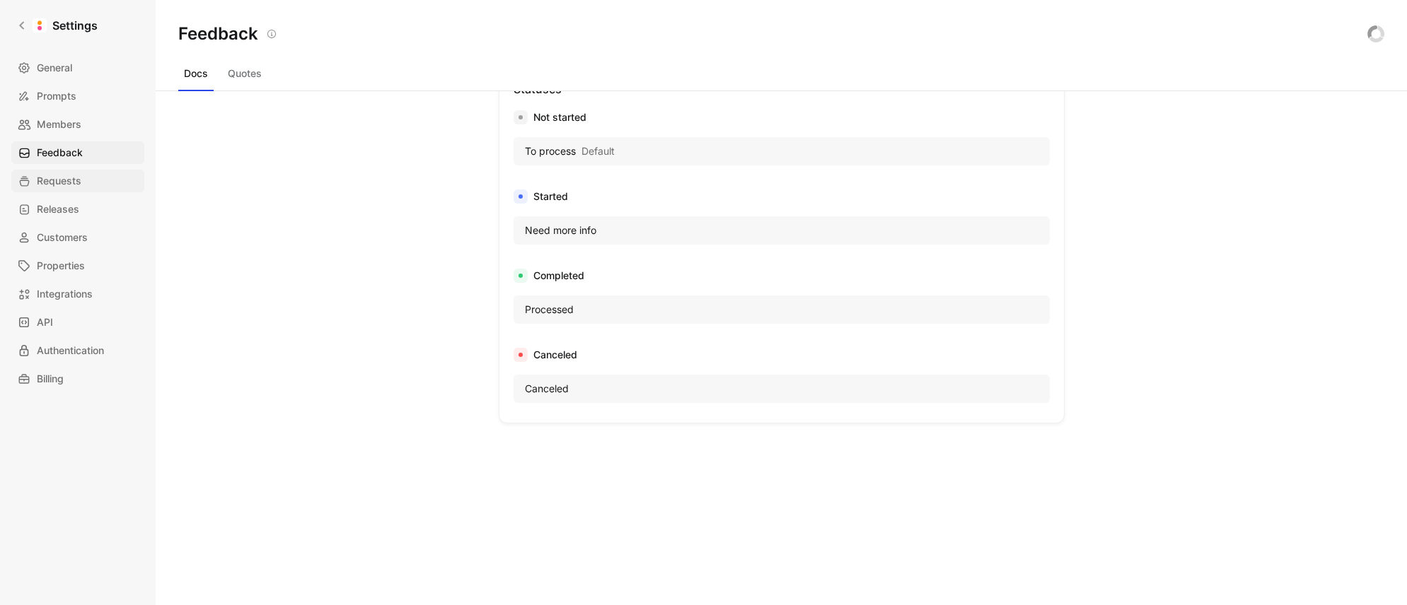
click at [62, 178] on span "Requests" at bounding box center [59, 181] width 45 height 17
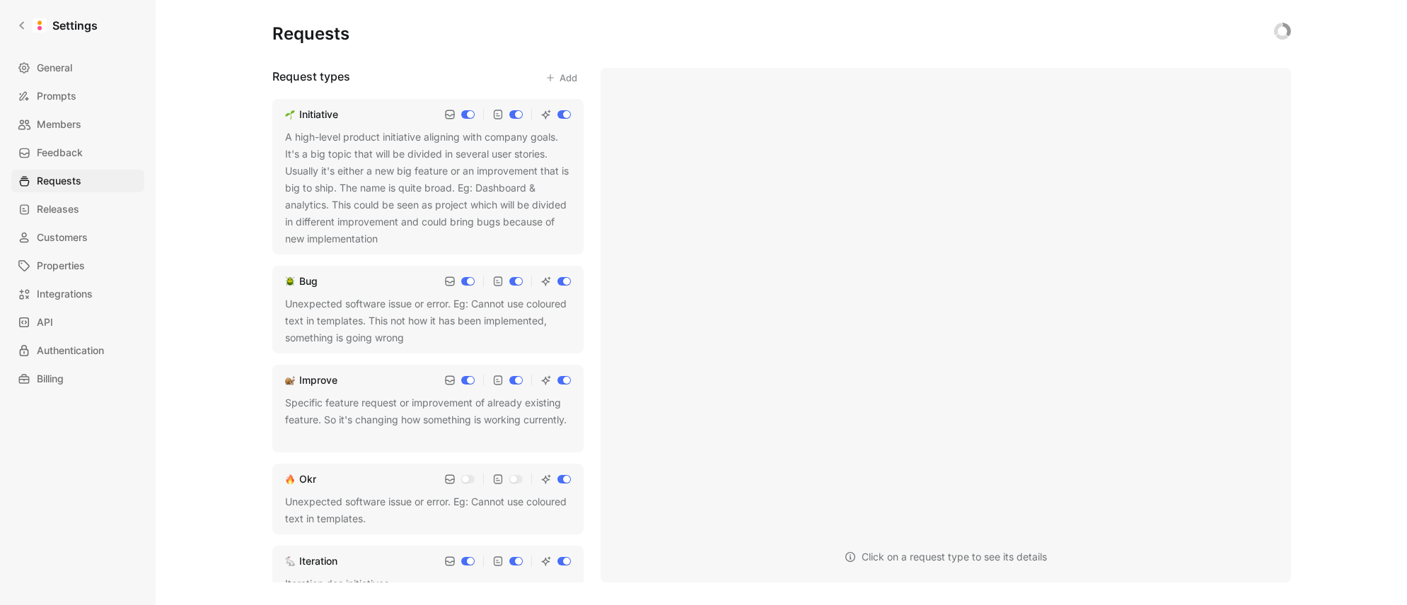
click at [385, 153] on div "A high-level product initiative aligning with company goals. It's a big topic t…" at bounding box center [428, 188] width 286 height 119
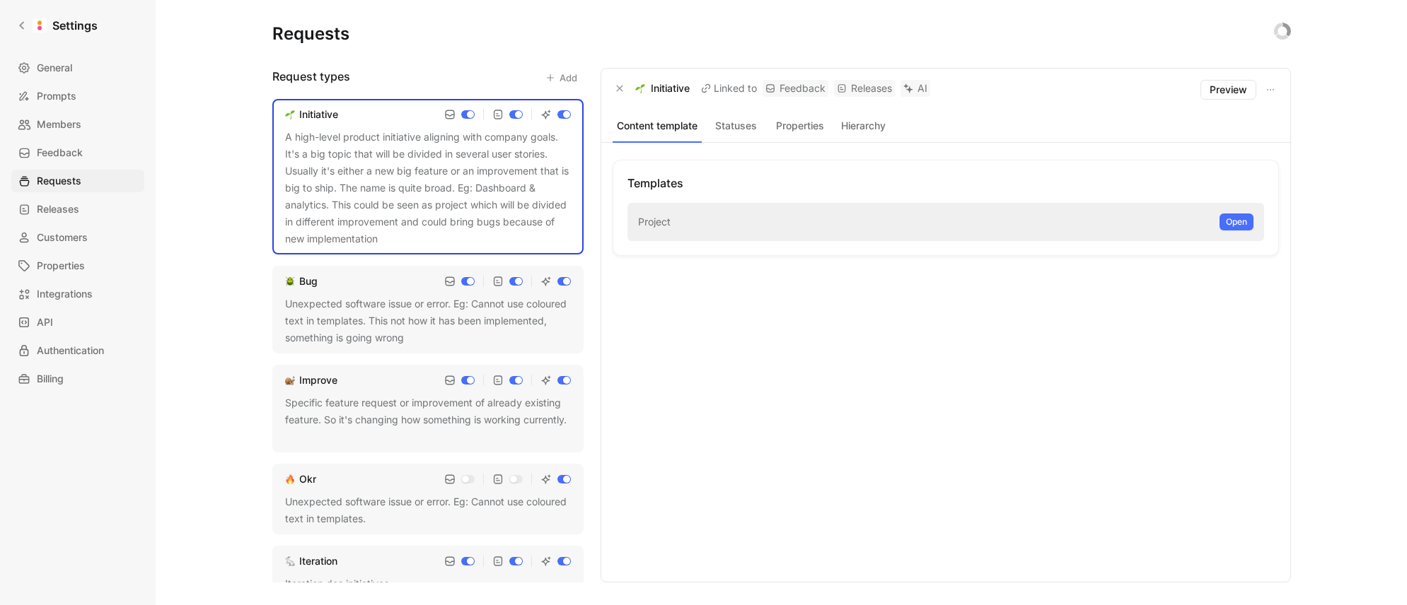
drag, startPoint x: 647, startPoint y: 93, endPoint x: 491, endPoint y: 2, distance: 180.6
click at [628, 87] on div "Initiative" at bounding box center [650, 88] width 77 height 17
click at [17, 24] on icon at bounding box center [22, 26] width 10 height 10
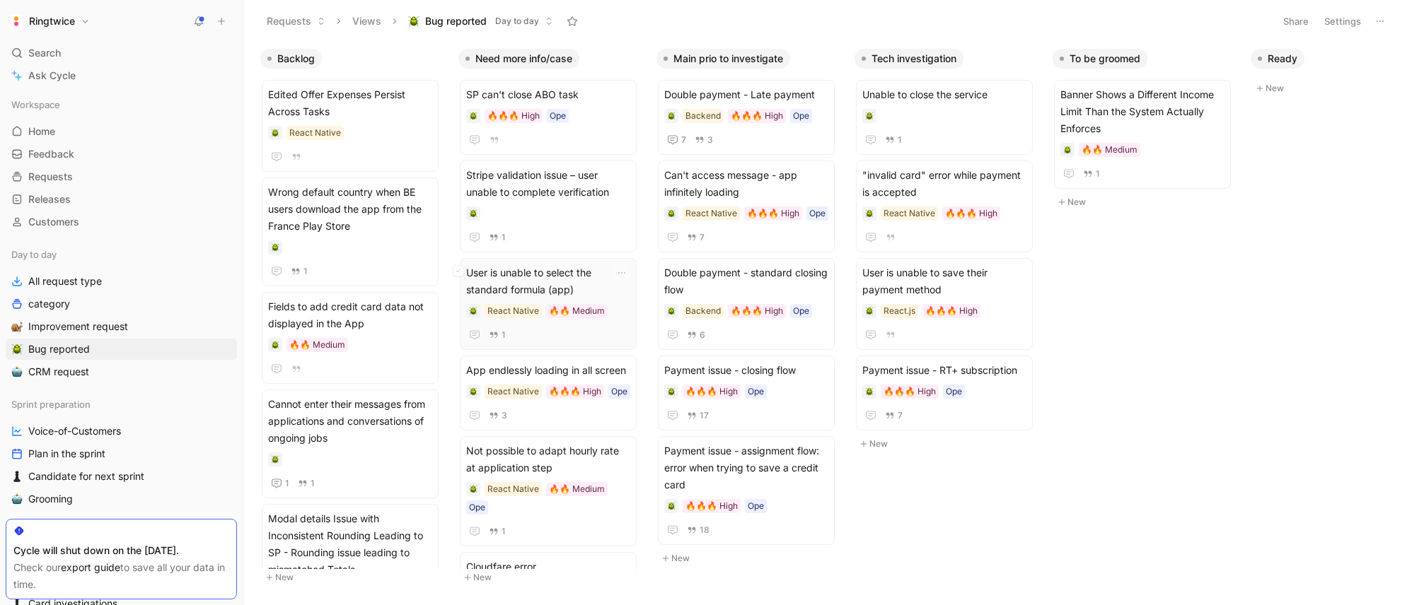
click at [496, 289] on span "User is unable to select the standard formula (app)" at bounding box center [548, 282] width 164 height 34
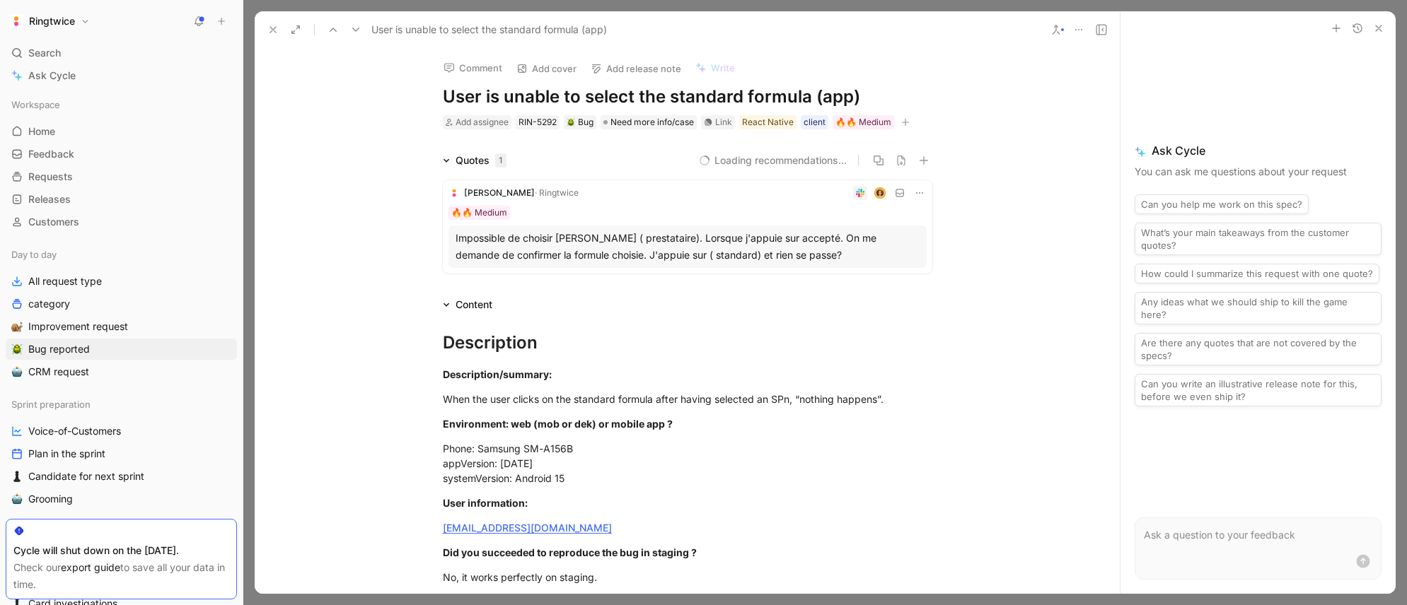
click at [908, 122] on icon "button" at bounding box center [905, 122] width 8 height 1
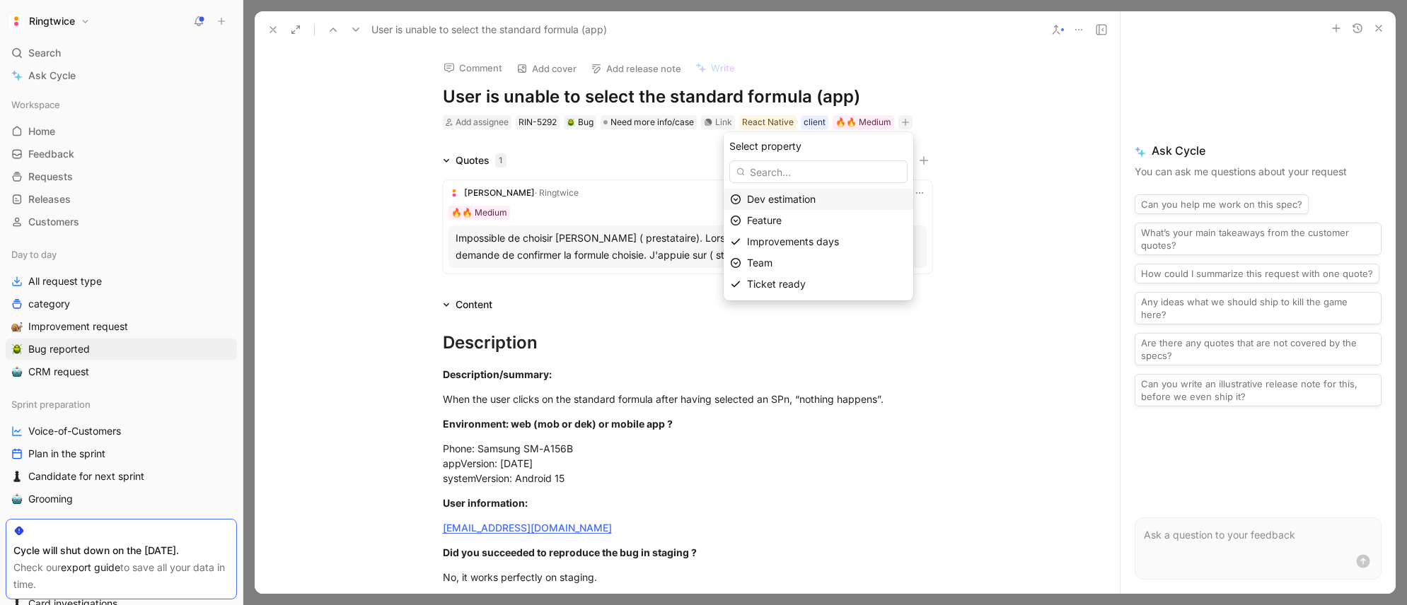
click at [808, 202] on span "Dev estimation" at bounding box center [781, 199] width 69 height 12
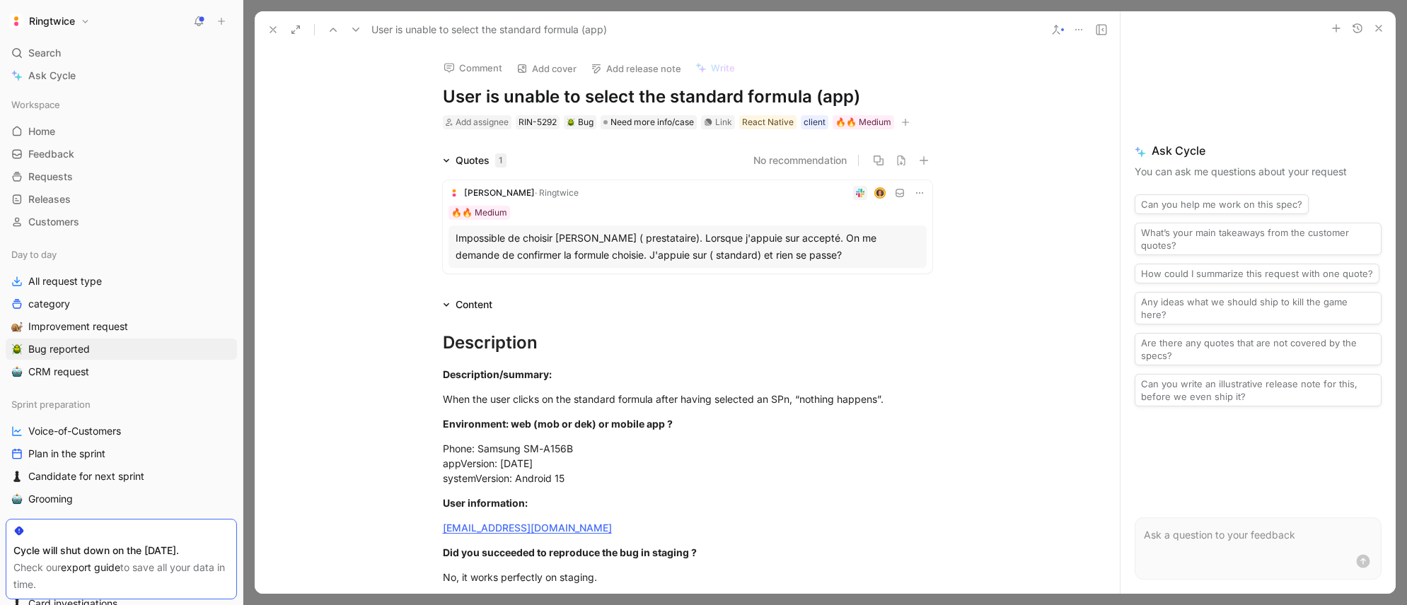
click at [87, 27] on button "Ringtwice" at bounding box center [50, 21] width 88 height 20
click at [79, 143] on div "Workspace settings G then S" at bounding box center [96, 145] width 174 height 23
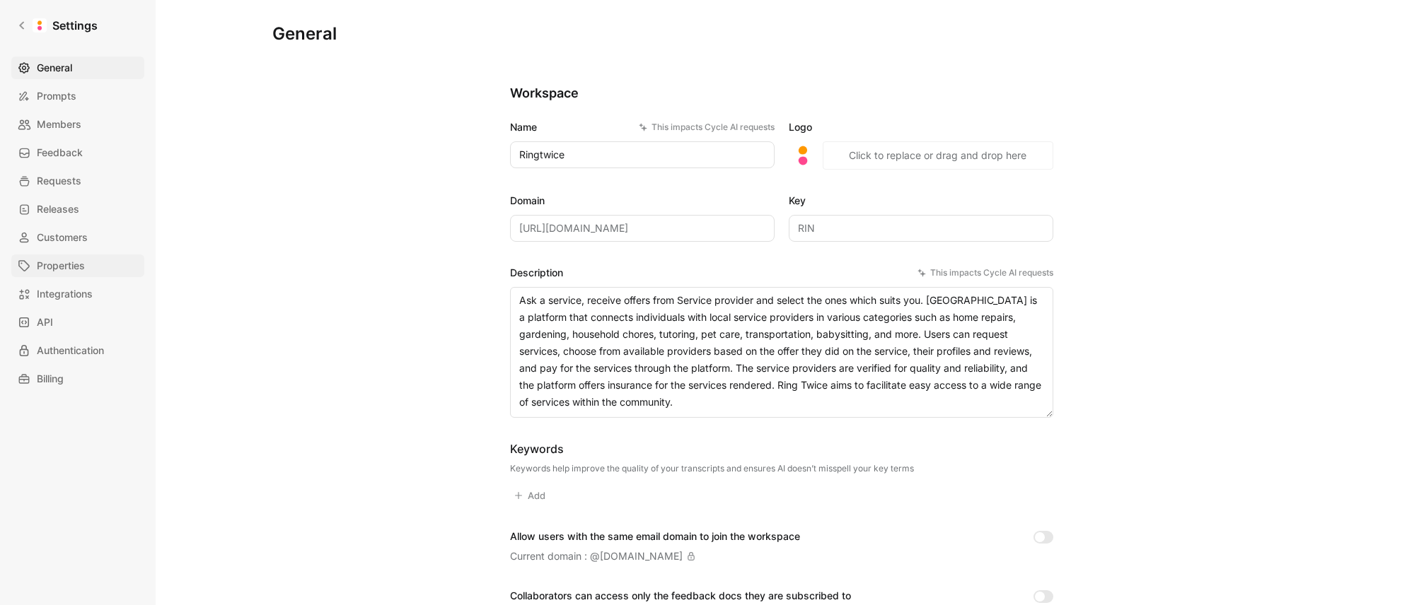
click at [62, 266] on span "Properties" at bounding box center [61, 265] width 48 height 17
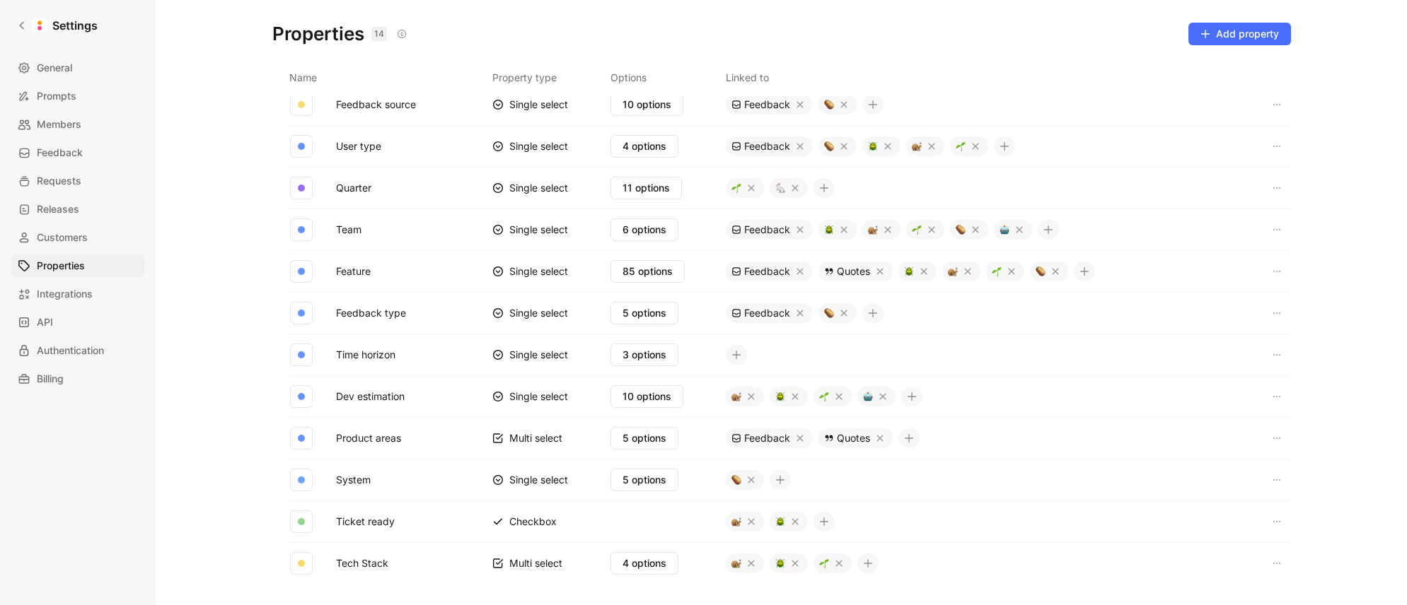
scroll to position [54, 0]
click at [649, 233] on span "6 options" at bounding box center [644, 230] width 44 height 17
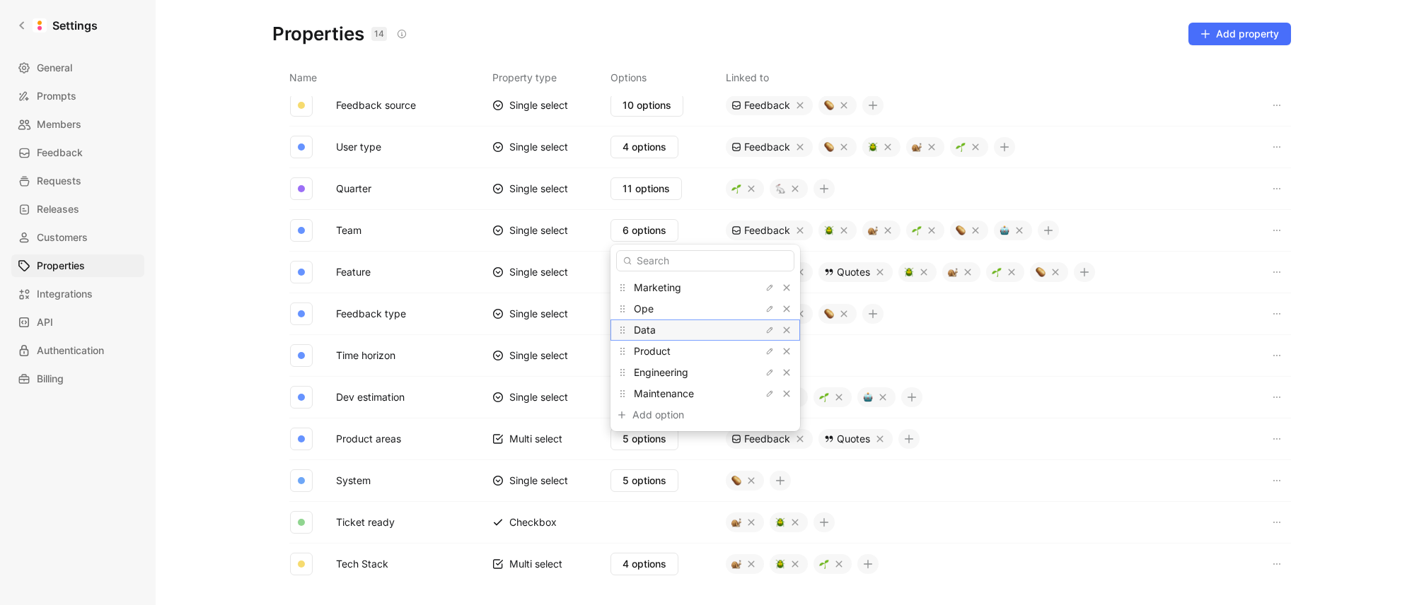
click at [645, 331] on span "Data" at bounding box center [645, 330] width 22 height 12
click at [646, 331] on span "Data" at bounding box center [645, 330] width 22 height 12
click at [765, 373] on icon "button" at bounding box center [769, 372] width 8 height 8
click at [687, 377] on input "Engineering" at bounding box center [705, 372] width 167 height 11
click at [765, 308] on icon "button" at bounding box center [769, 309] width 8 height 8
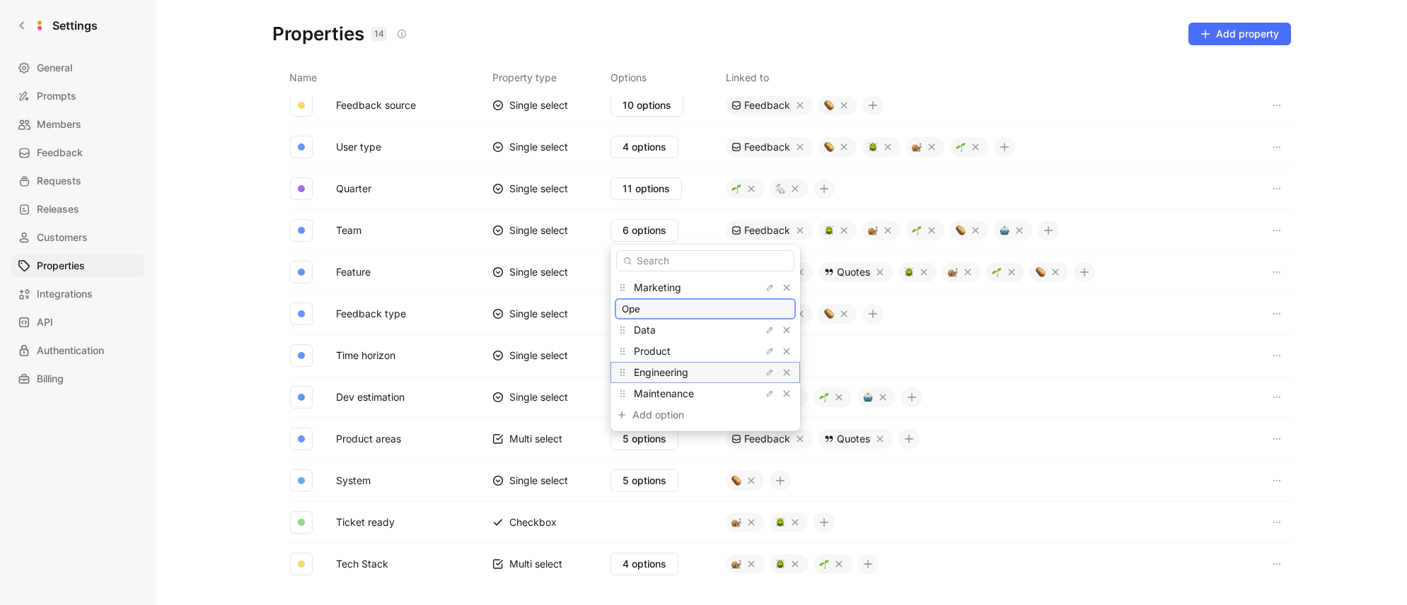
click at [684, 310] on input "Ope" at bounding box center [705, 308] width 167 height 11
type input "Operation"
click at [654, 290] on span "Marketing" at bounding box center [657, 287] width 47 height 12
copy span "Marketing"
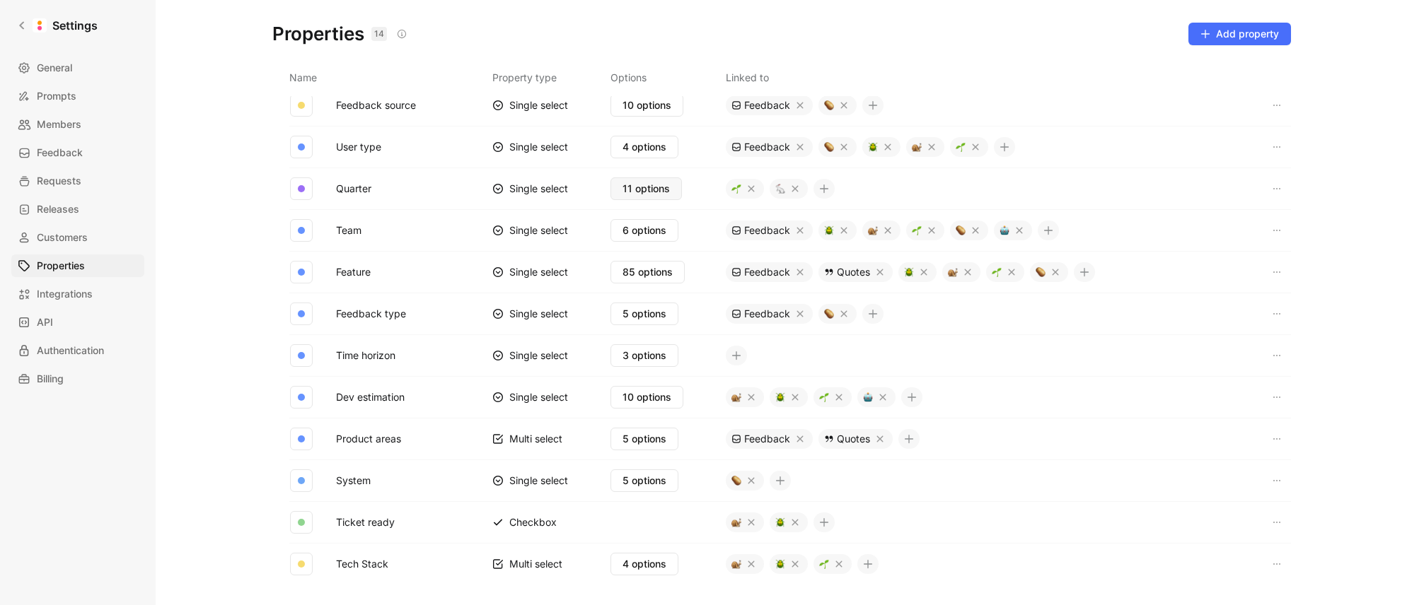
click at [639, 193] on span "11 options" at bounding box center [645, 188] width 47 height 17
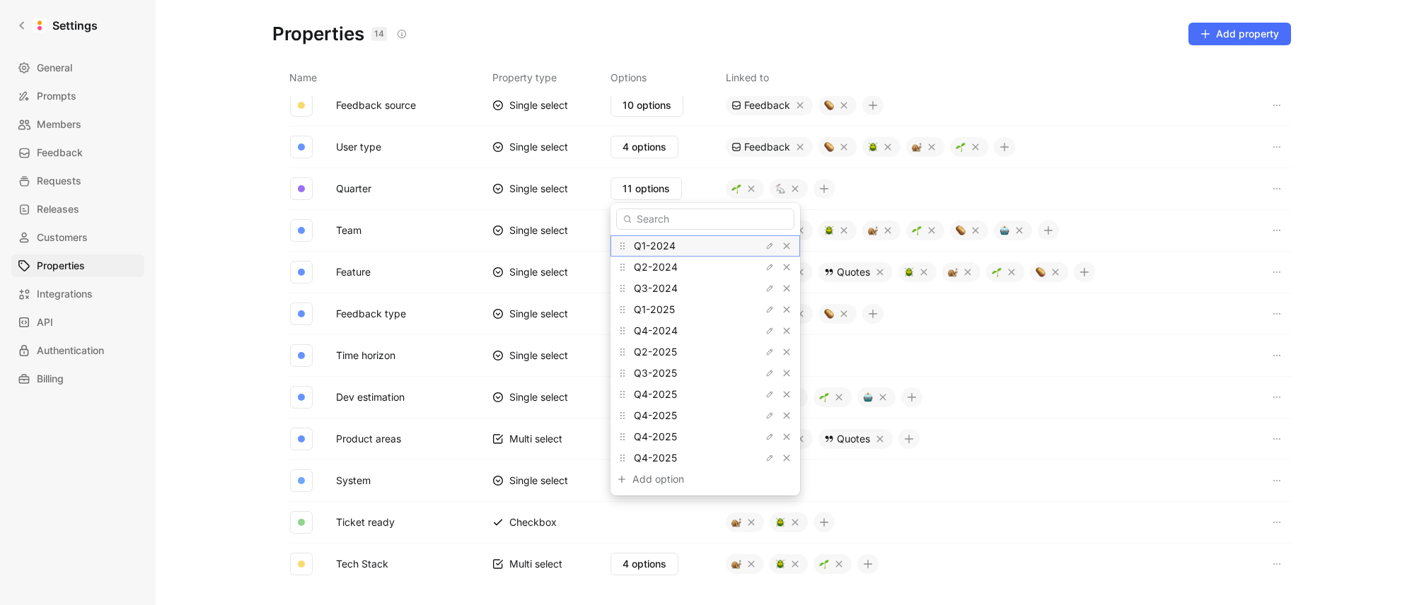
drag, startPoint x: 678, startPoint y: 248, endPoint x: 634, endPoint y: 250, distance: 43.9
click at [635, 249] on div "Q1-2024" at bounding box center [687, 246] width 106 height 17
copy span "Q1-2024"
click at [655, 269] on span "Q2-2024" at bounding box center [656, 267] width 44 height 12
click at [654, 269] on span "Q2-2024" at bounding box center [656, 267] width 44 height 12
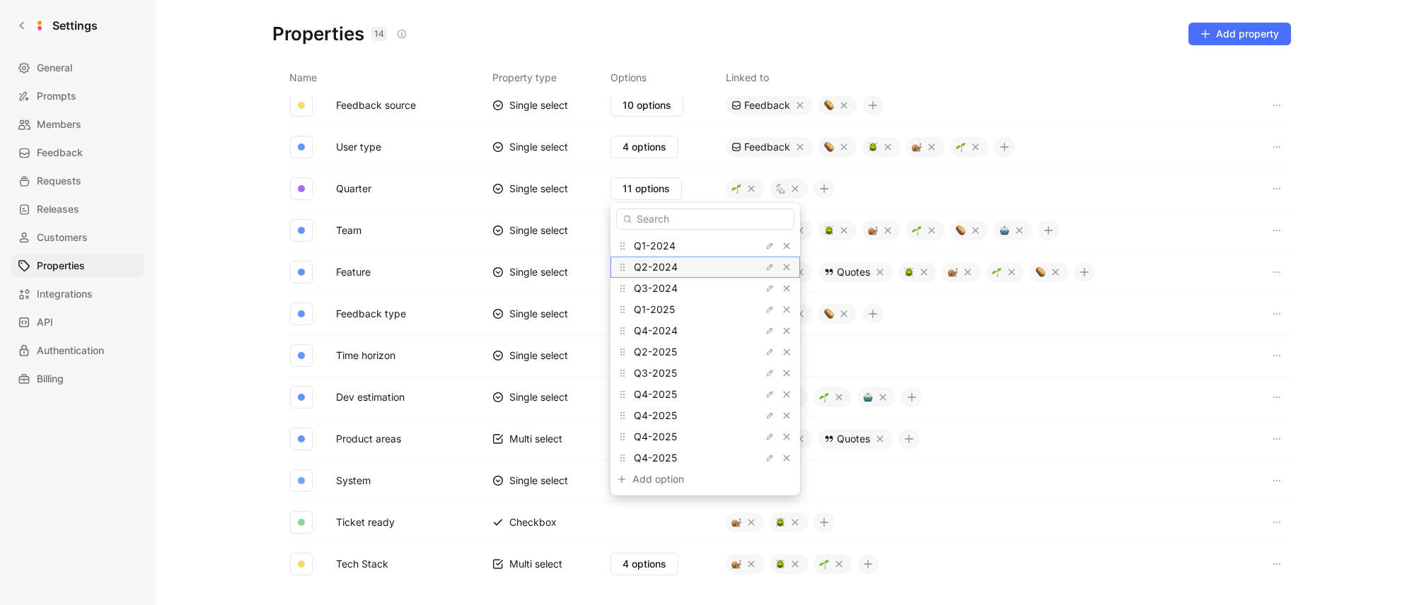
click at [654, 269] on span "Q2-2024" at bounding box center [656, 267] width 44 height 12
click at [647, 291] on span "Q3-2024" at bounding box center [656, 288] width 44 height 12
click at [645, 313] on span "Q1-2025" at bounding box center [654, 309] width 41 height 12
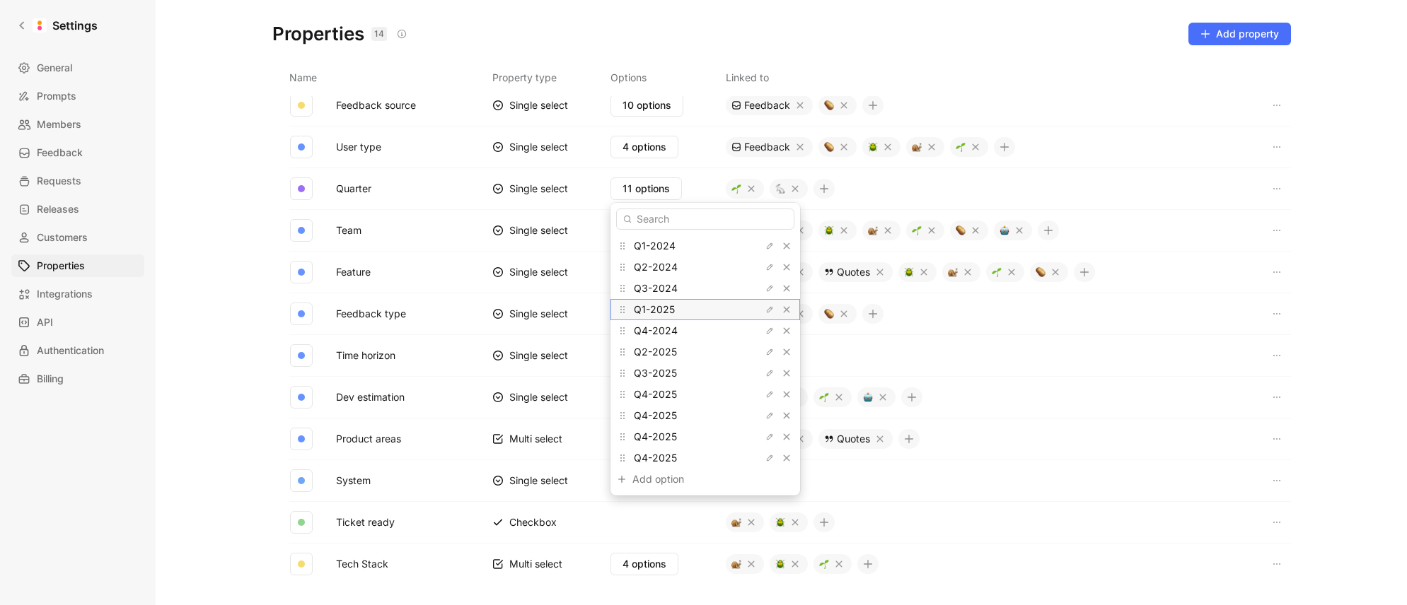
click at [645, 313] on span "Q1-2025" at bounding box center [654, 309] width 41 height 12
click at [644, 313] on span "Q1-2025" at bounding box center [654, 309] width 41 height 12
click at [651, 332] on span "Q4-2024" at bounding box center [656, 331] width 44 height 12
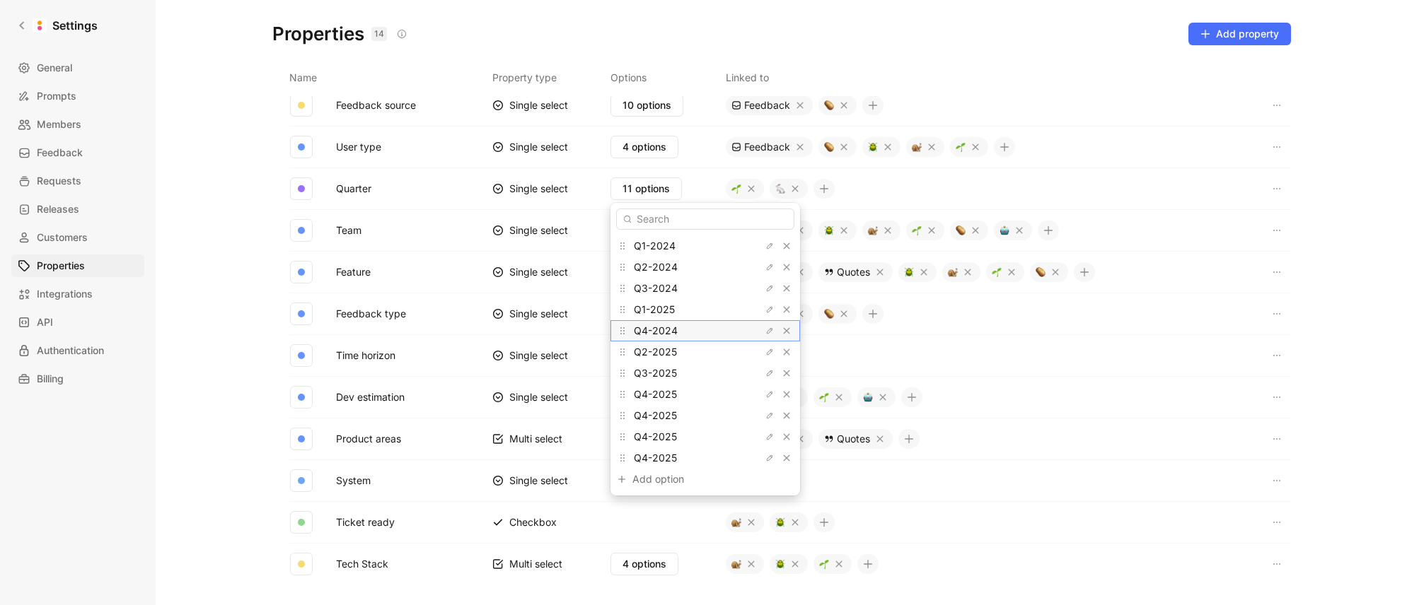
click at [651, 332] on span "Q4-2024" at bounding box center [656, 331] width 44 height 12
click at [656, 354] on span "Q2-2025" at bounding box center [655, 352] width 43 height 12
click at [644, 372] on span "Q3-2025" at bounding box center [655, 373] width 43 height 12
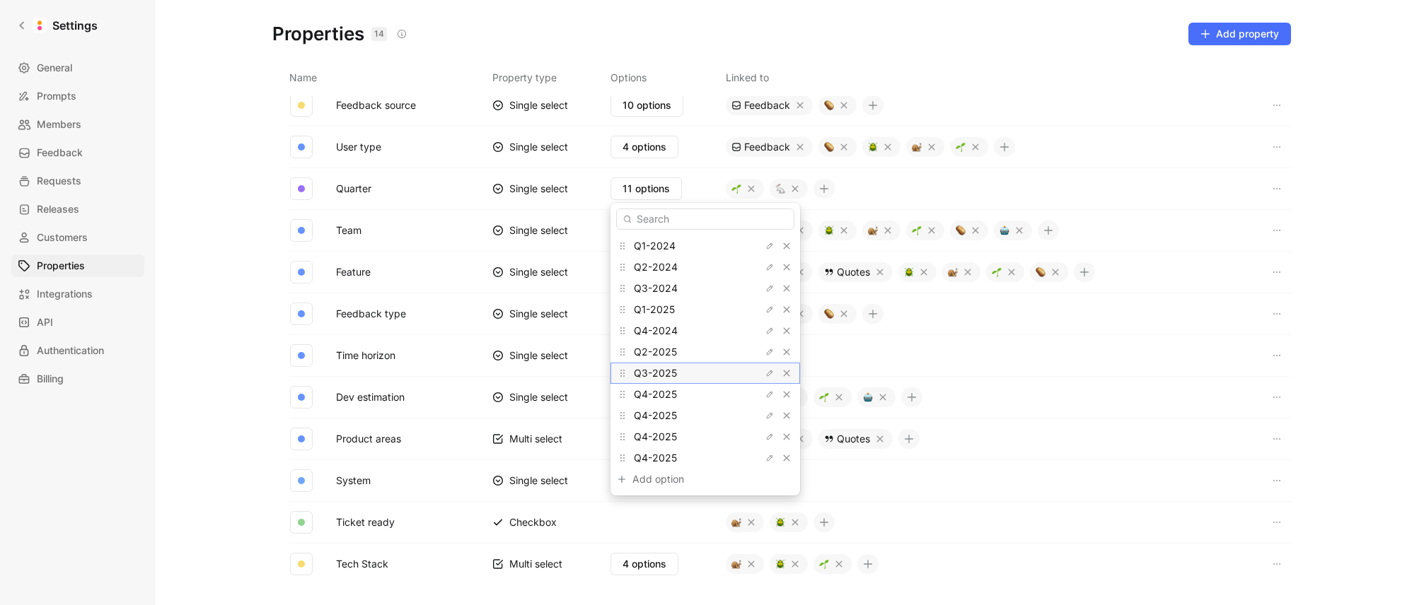
click at [644, 372] on span "Q3-2025" at bounding box center [655, 373] width 43 height 12
click at [644, 371] on span "Q3-2025" at bounding box center [655, 373] width 43 height 12
click at [649, 392] on span "Q4-2025" at bounding box center [655, 394] width 43 height 12
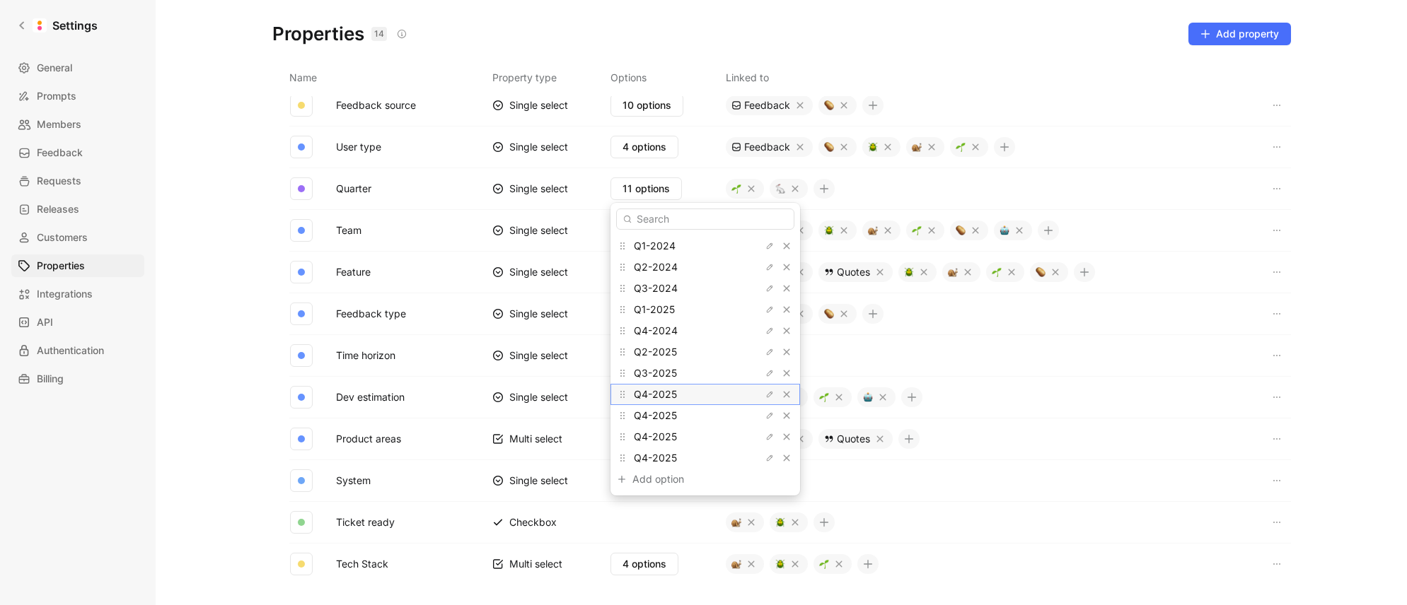
click at [649, 392] on span "Q4-2025" at bounding box center [655, 394] width 43 height 12
click at [650, 417] on span "Q4-2025" at bounding box center [655, 415] width 43 height 12
click at [658, 436] on span "Q4-2025" at bounding box center [655, 437] width 43 height 12
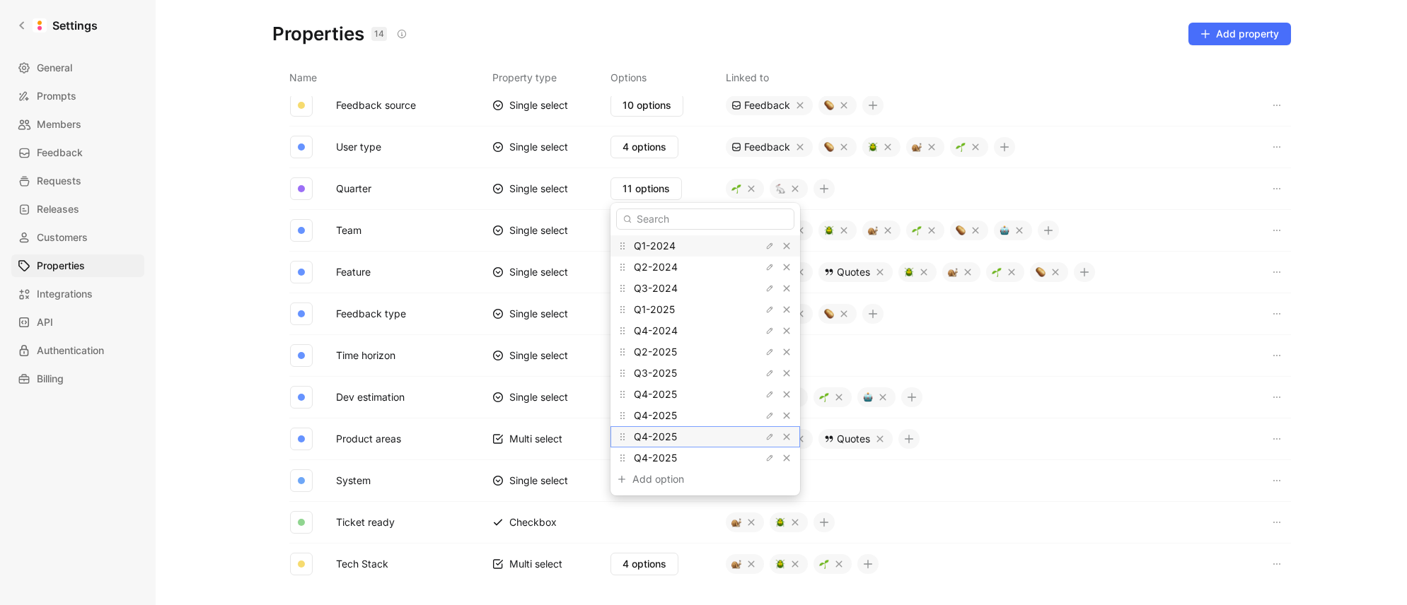
click at [658, 436] on span "Q4-2025" at bounding box center [655, 437] width 43 height 12
click at [660, 457] on span "Q4-2025" at bounding box center [655, 458] width 43 height 12
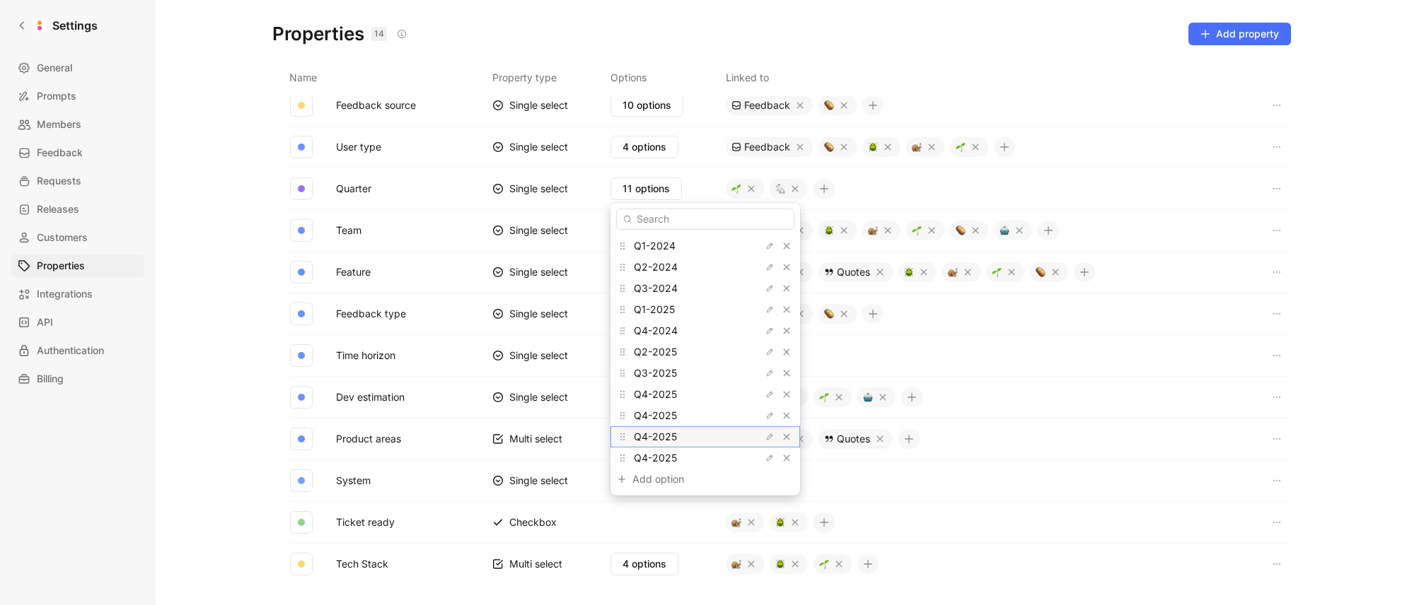
click at [662, 436] on span "Q4-2025" at bounding box center [655, 437] width 43 height 12
drag, startPoint x: 662, startPoint y: 436, endPoint x: 662, endPoint y: 420, distance: 15.6
click at [662, 435] on span "Q4-2025" at bounding box center [655, 437] width 43 height 12
click at [663, 416] on span "Q4-2025" at bounding box center [655, 415] width 43 height 12
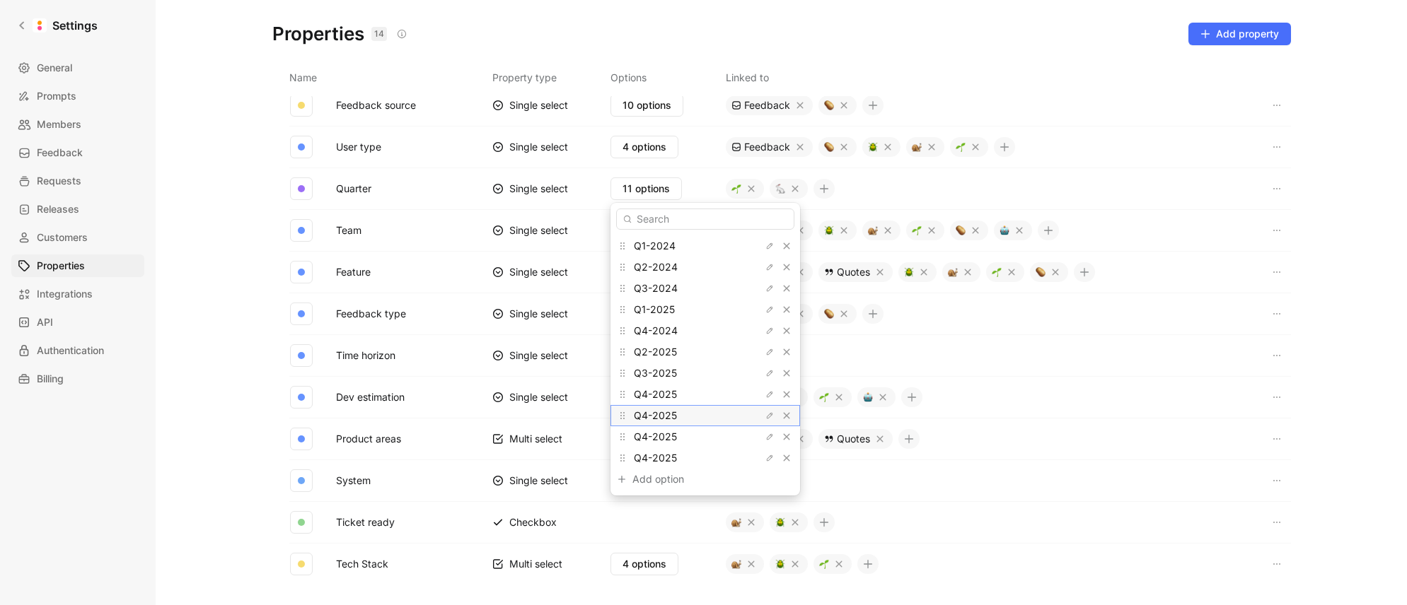
click at [663, 416] on span "Q4-2025" at bounding box center [655, 415] width 43 height 12
click at [666, 391] on span "Q4-2025" at bounding box center [655, 394] width 43 height 12
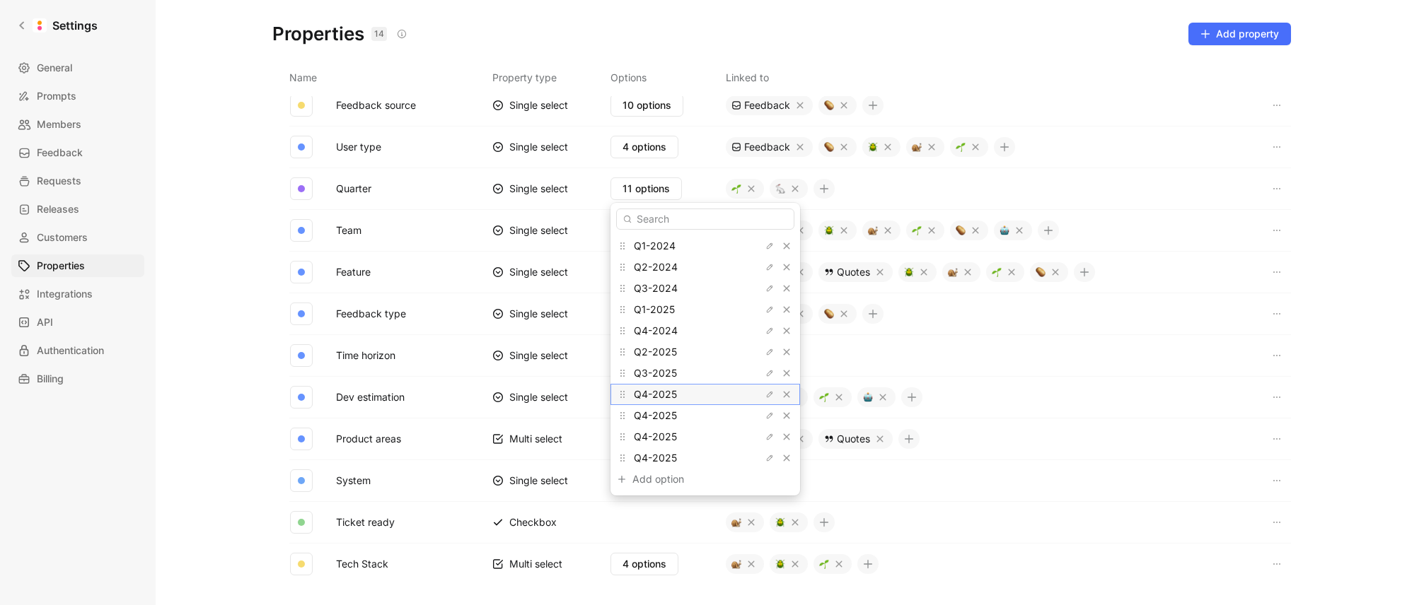
click at [666, 391] on span "Q4-2025" at bounding box center [655, 394] width 43 height 12
click at [765, 245] on icon "button" at bounding box center [769, 246] width 8 height 8
drag, startPoint x: 638, startPoint y: 246, endPoint x: 605, endPoint y: 243, distance: 32.7
click at [603, 245] on body "Settings General Prompts Members Feedback Requests Releases Customers Propertie…" at bounding box center [703, 302] width 1407 height 605
drag, startPoint x: 651, startPoint y: 243, endPoint x: 636, endPoint y: 245, distance: 15.7
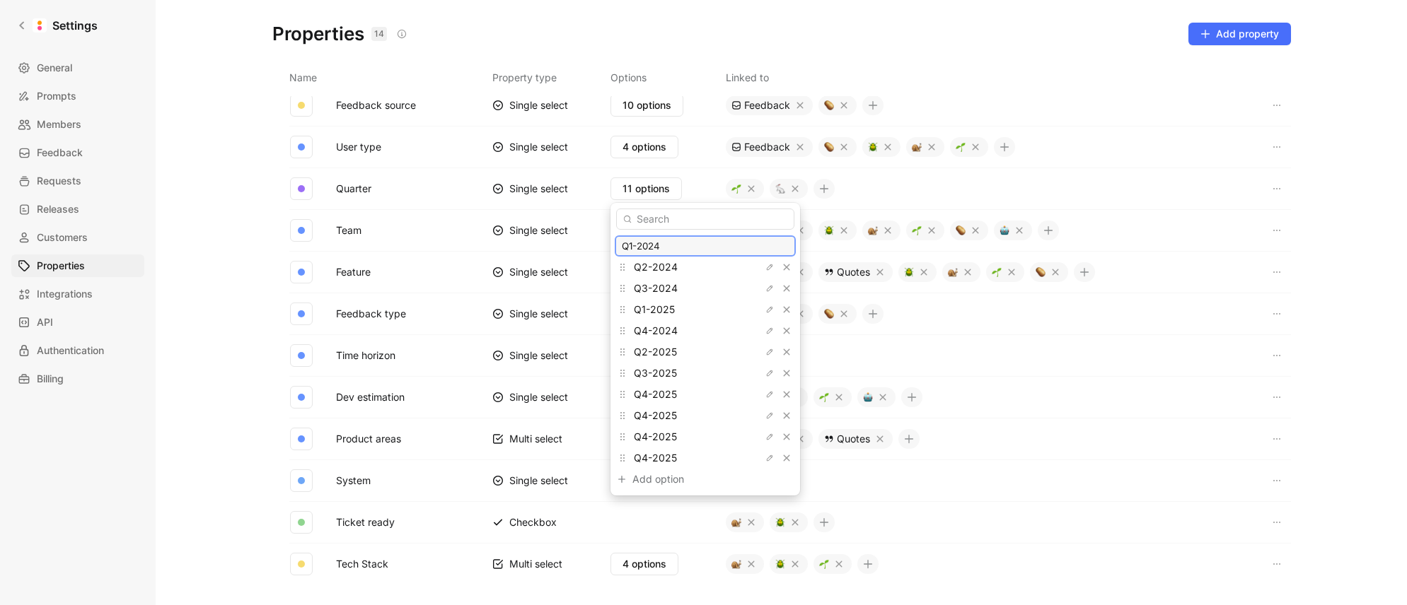
click at [649, 244] on input "Q1-2024" at bounding box center [705, 245] width 167 height 11
drag, startPoint x: 634, startPoint y: 245, endPoint x: 612, endPoint y: 244, distance: 22.6
click at [612, 244] on div "Q1-2024 Q2-2024 Q3-2024 Q1-2025 Q4-2024 Q2-2025 Q3-2025 Q4-2025 Q4-2025 Q4-2025…" at bounding box center [705, 349] width 190 height 293
click at [685, 248] on input "2024" at bounding box center [705, 245] width 167 height 11
type input "2024-Q1"
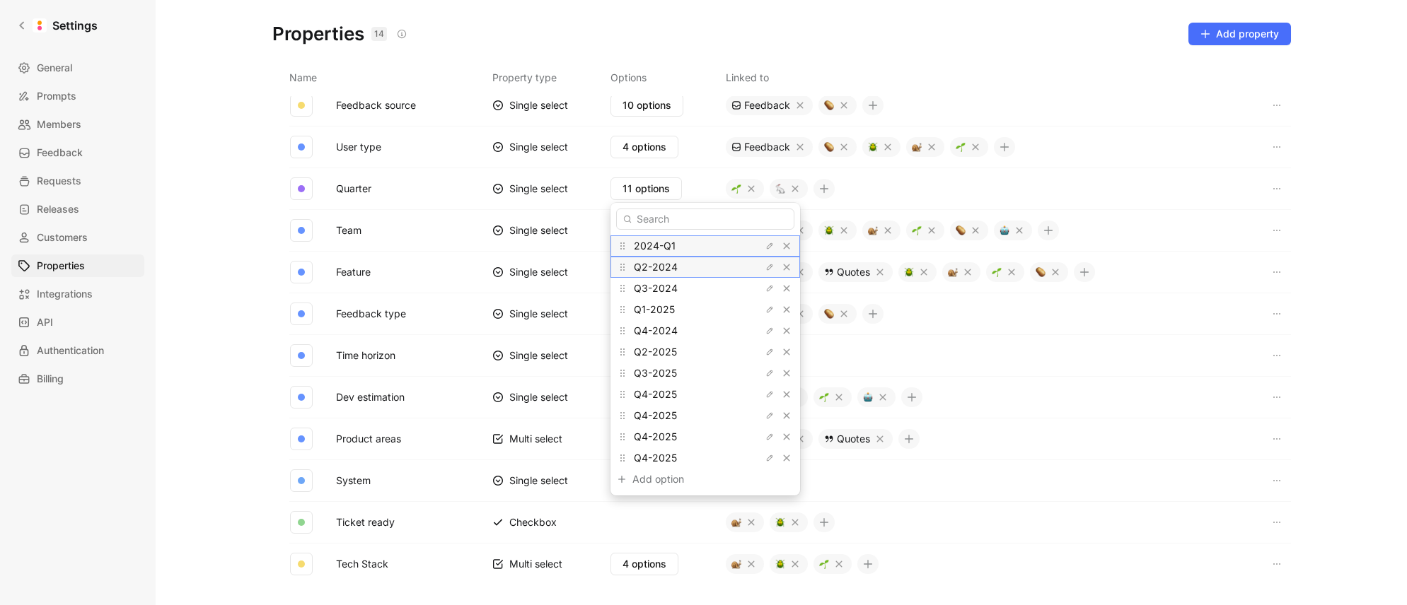
click at [666, 261] on span "Q2-2024" at bounding box center [656, 267] width 44 height 12
click at [765, 267] on icon "button" at bounding box center [769, 267] width 8 height 8
drag, startPoint x: 639, startPoint y: 268, endPoint x: 607, endPoint y: 267, distance: 31.9
click at [607, 267] on body "Settings General Prompts Members Feedback Requests Releases Customers Propertie…" at bounding box center [703, 302] width 1407 height 605
click at [646, 269] on input "Q2-2024" at bounding box center [705, 267] width 167 height 11
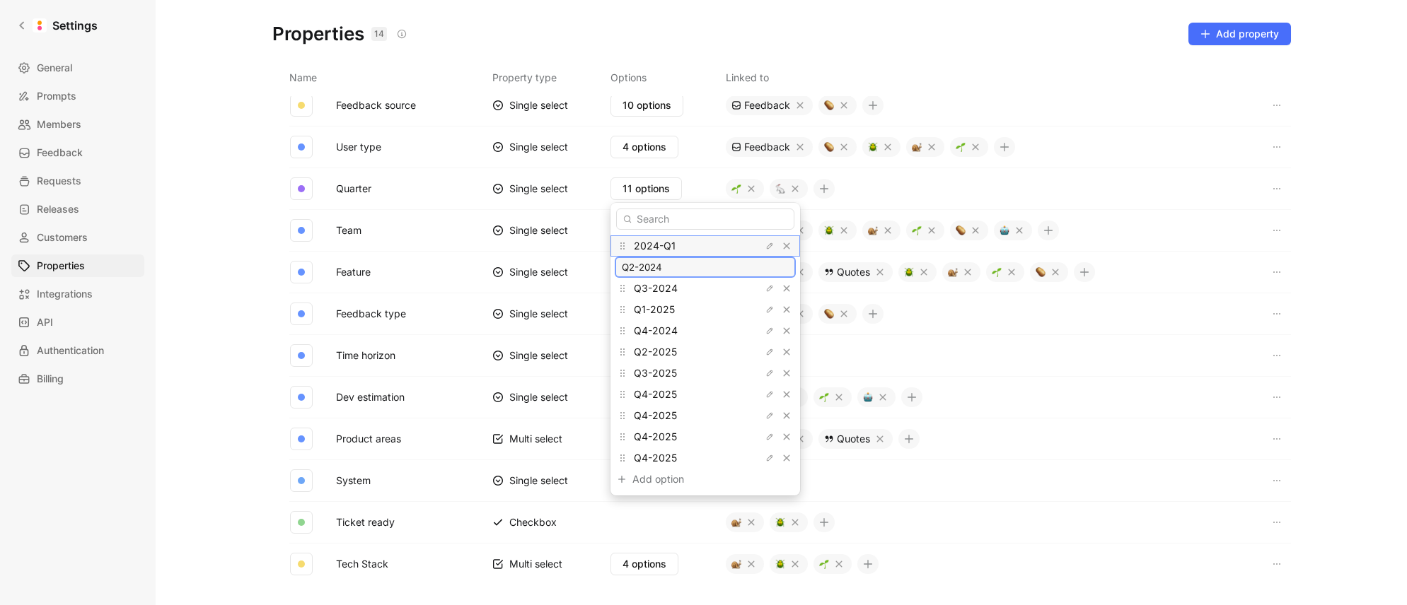
drag, startPoint x: 639, startPoint y: 268, endPoint x: 617, endPoint y: 267, distance: 21.2
click at [617, 267] on div "Q2-2024" at bounding box center [705, 267] width 181 height 21
click at [685, 266] on input "2024" at bounding box center [705, 267] width 167 height 11
type input "2024-Q2"
click at [765, 287] on icon "button" at bounding box center [769, 288] width 8 height 8
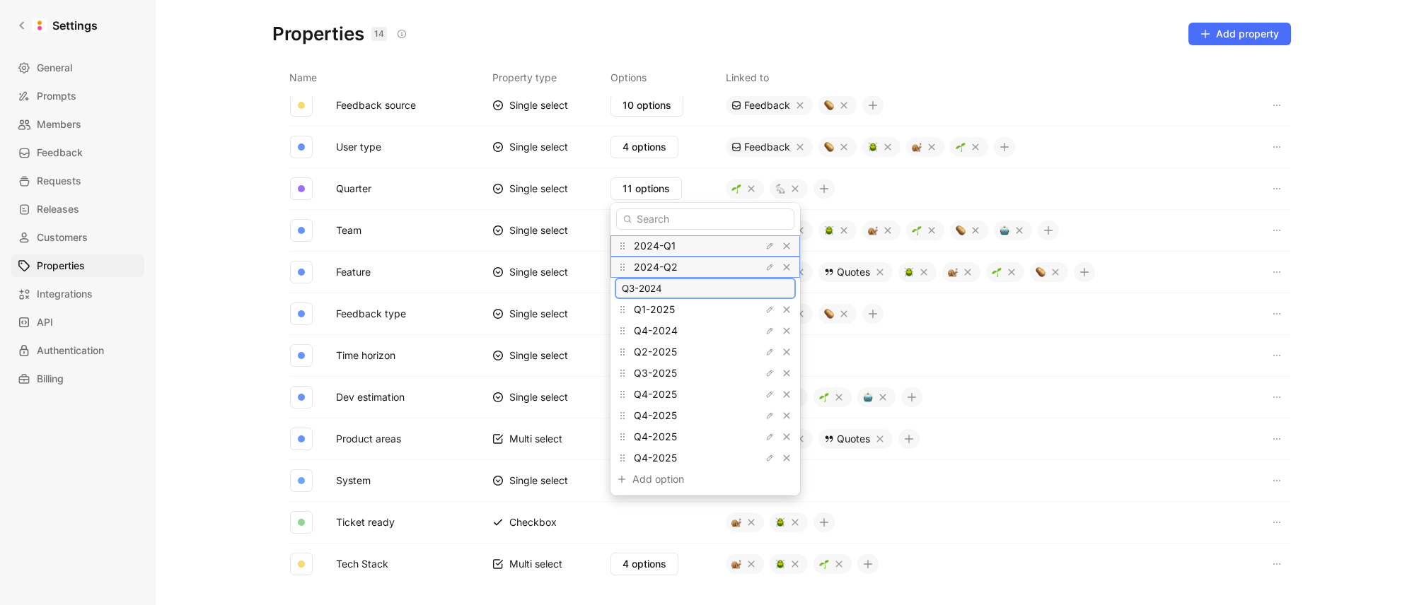
drag, startPoint x: 634, startPoint y: 289, endPoint x: 612, endPoint y: 289, distance: 21.2
click at [612, 289] on div "2024-Q1 2024-Q2 Q3-2024 Q1-2025 Q4-2024 Q2-2025 Q3-2025 Q4-2025 Q4-2025 Q4-2025…" at bounding box center [705, 349] width 190 height 293
click at [658, 286] on input "2024" at bounding box center [705, 288] width 167 height 11
type input "2024-Q3"
click at [765, 310] on icon "button" at bounding box center [769, 310] width 8 height 8
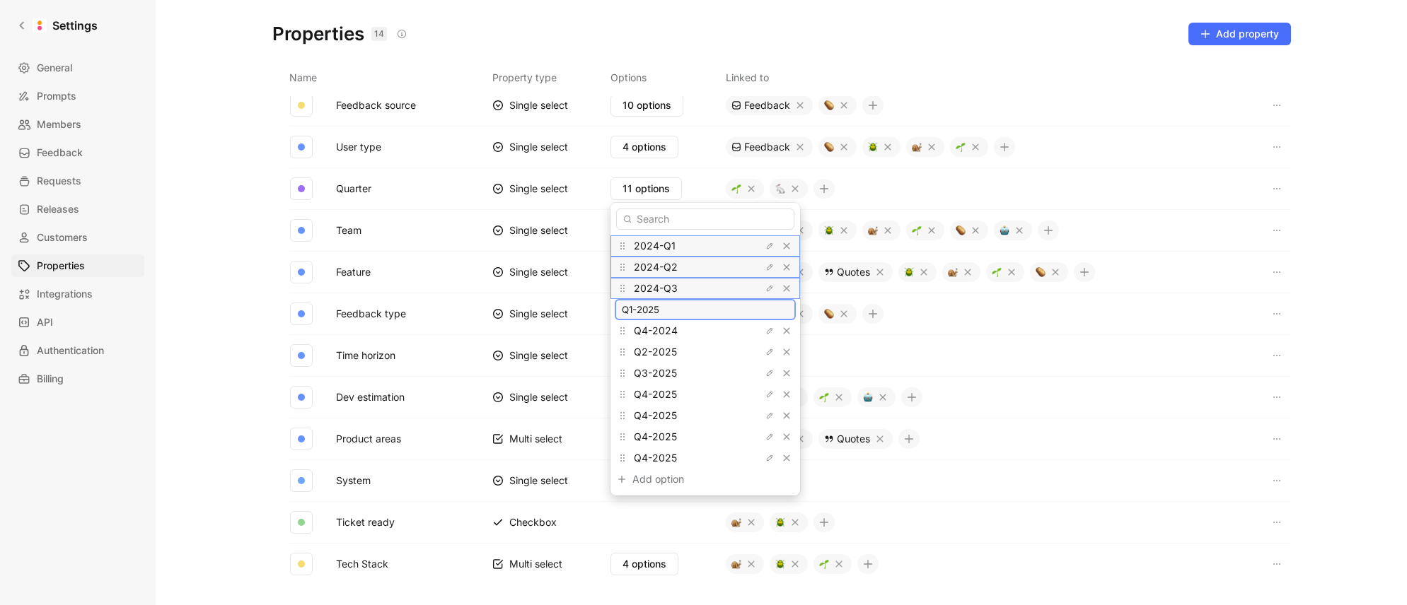
drag, startPoint x: 633, startPoint y: 310, endPoint x: 605, endPoint y: 310, distance: 28.3
click at [605, 310] on body "Settings General Prompts Members Feedback Requests Releases Customers Propertie…" at bounding box center [703, 302] width 1407 height 605
click at [651, 312] on input "Q1-2025" at bounding box center [705, 309] width 167 height 11
drag, startPoint x: 638, startPoint y: 310, endPoint x: 616, endPoint y: 310, distance: 21.9
click at [612, 309] on div "2024-Q1 2024-Q2 2024-Q3 Q1-2025 Q4-2024 Q2-2025 Q3-2025 Q4-2025 Q4-2025 Q4-2025…" at bounding box center [705, 349] width 190 height 293
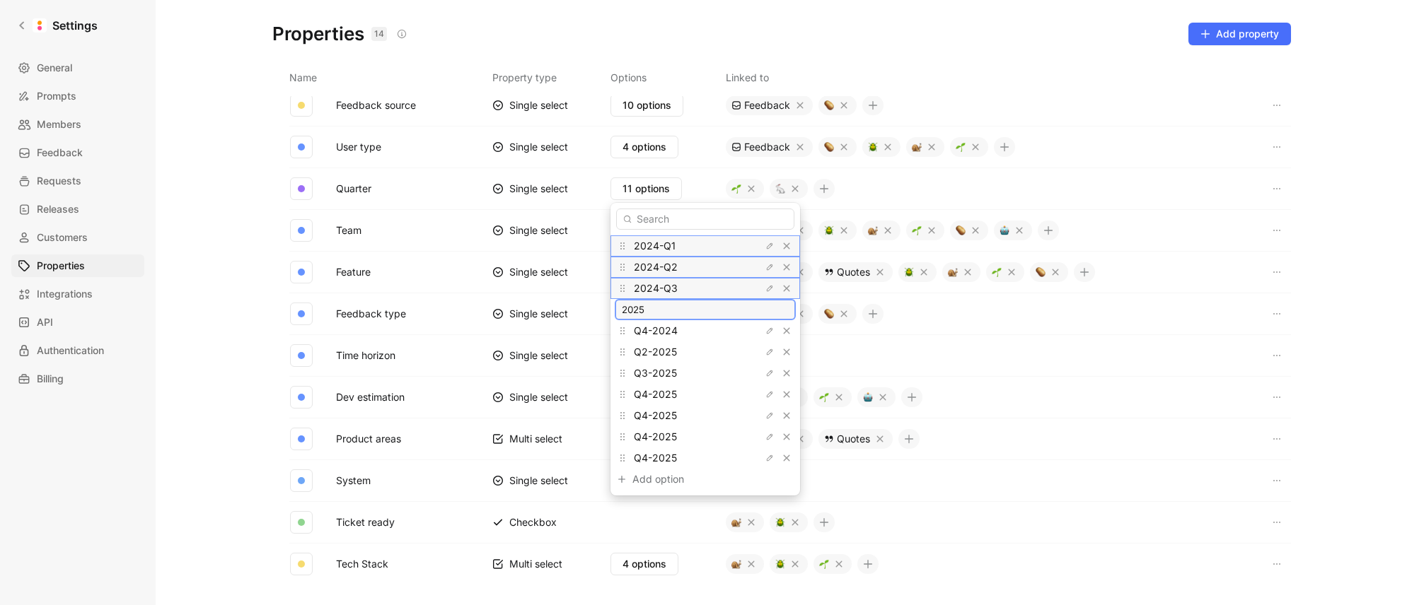
click at [710, 308] on input "2025" at bounding box center [705, 309] width 167 height 11
type input "2025-Q1-"
click at [765, 330] on icon "button" at bounding box center [769, 331] width 8 height 8
drag, startPoint x: 640, startPoint y: 332, endPoint x: 612, endPoint y: 330, distance: 27.6
click at [612, 330] on div "2024-Q1 2024-Q2 2024-Q3 2025-Q1- Q4-2024 Q2-2025 Q3-2025 Q4-2025 Q4-2025 Q4-202…" at bounding box center [705, 349] width 190 height 293
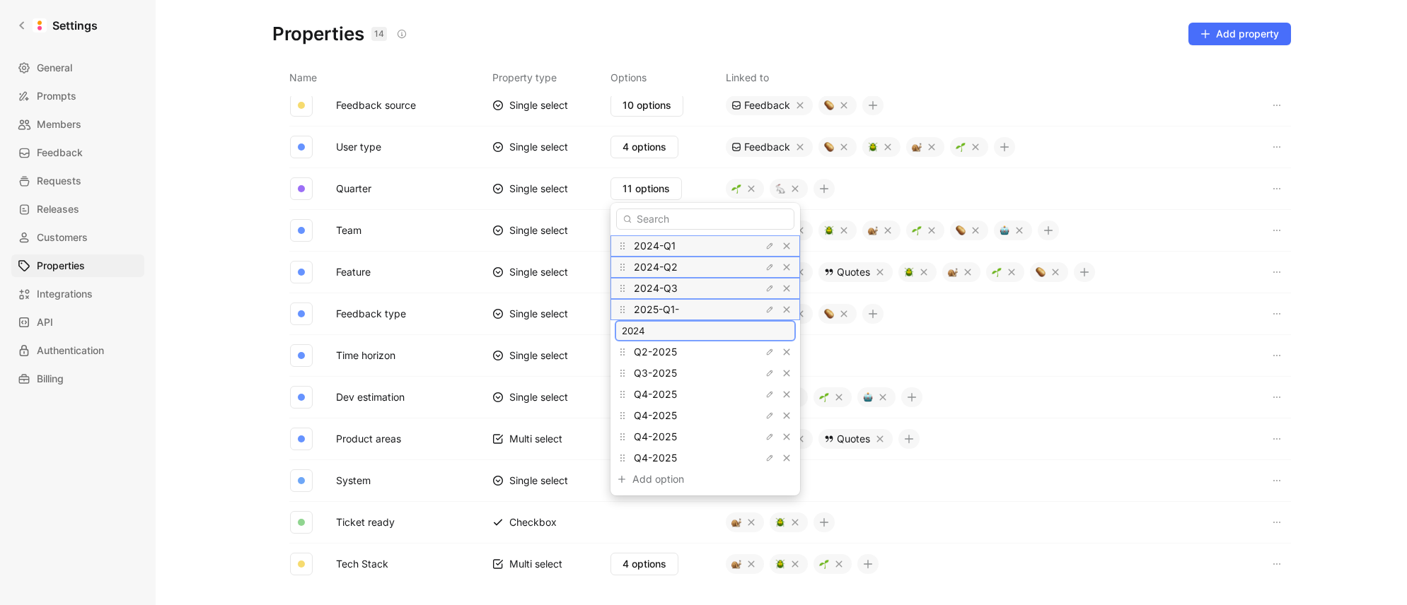
click at [689, 333] on input "2024" at bounding box center [705, 330] width 167 height 11
drag, startPoint x: 716, startPoint y: 330, endPoint x: 685, endPoint y: 330, distance: 31.1
click at [712, 330] on input "2024Q4-" at bounding box center [705, 330] width 167 height 11
click at [647, 330] on input "2024Q4" at bounding box center [705, 330] width 167 height 11
type input "2024-Q4"
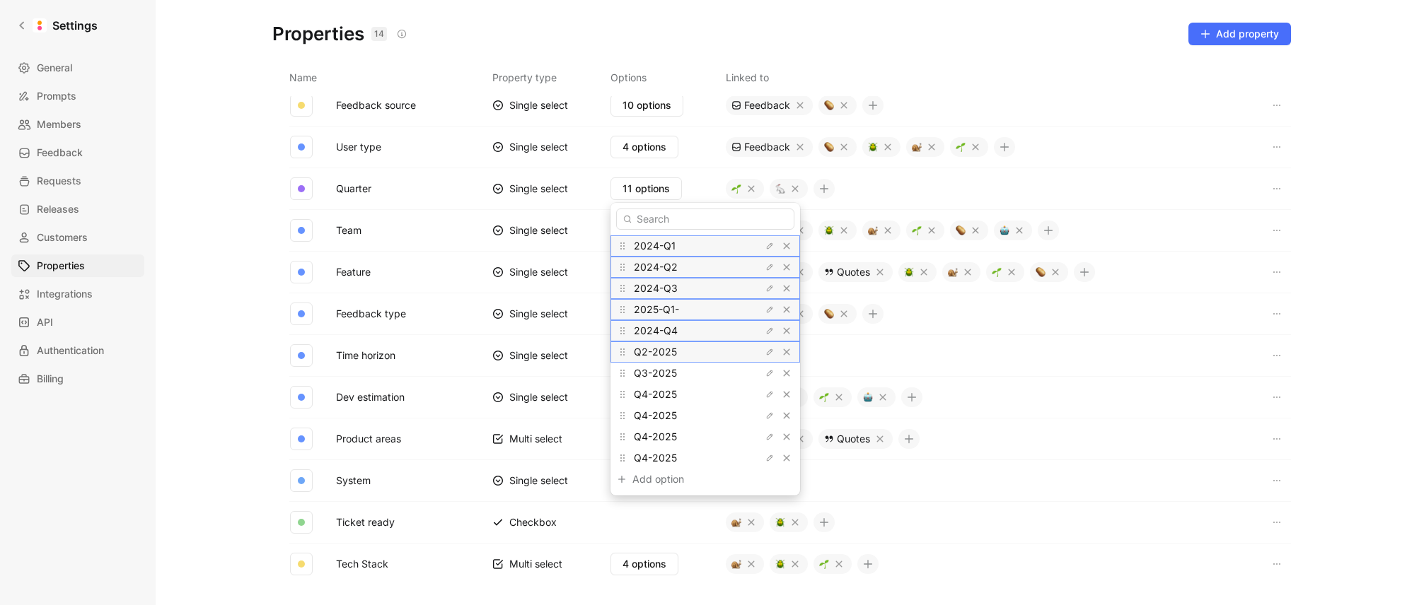
click at [682, 354] on div "Q2-2025" at bounding box center [687, 352] width 106 height 17
click at [765, 352] on icon "button" at bounding box center [769, 352] width 8 height 8
drag, startPoint x: 641, startPoint y: 350, endPoint x: 612, endPoint y: 351, distance: 28.3
click at [612, 351] on div "2024-Q1 2024-Q2 2024-Q3 2025-Q1- 2024-Q4 Q2-2025 Q3-2025 Q4-2025 Q4-2025 Q4-202…" at bounding box center [705, 349] width 190 height 293
click at [732, 349] on input "2025" at bounding box center [705, 352] width 167 height 11
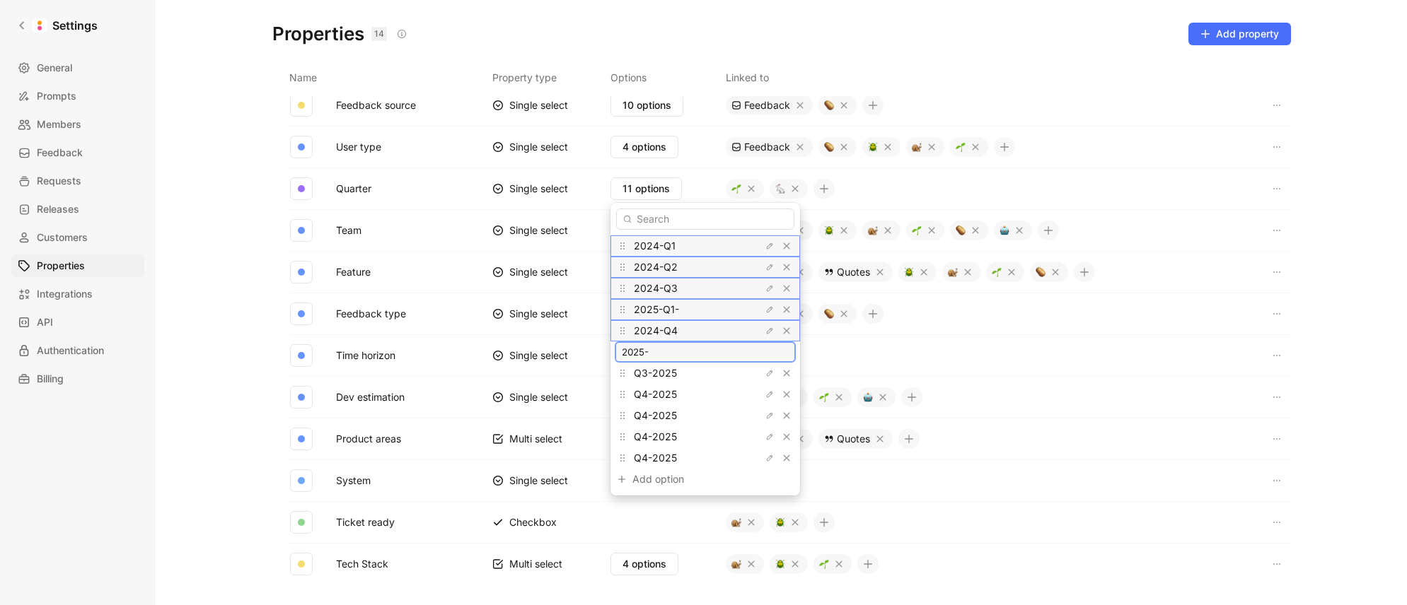
type input "2025-Q2-"
click at [686, 352] on div "2025-Q2-" at bounding box center [687, 352] width 106 height 17
click at [765, 352] on icon "button" at bounding box center [769, 352] width 8 height 8
click at [695, 354] on input "2025-Q2-" at bounding box center [705, 352] width 167 height 11
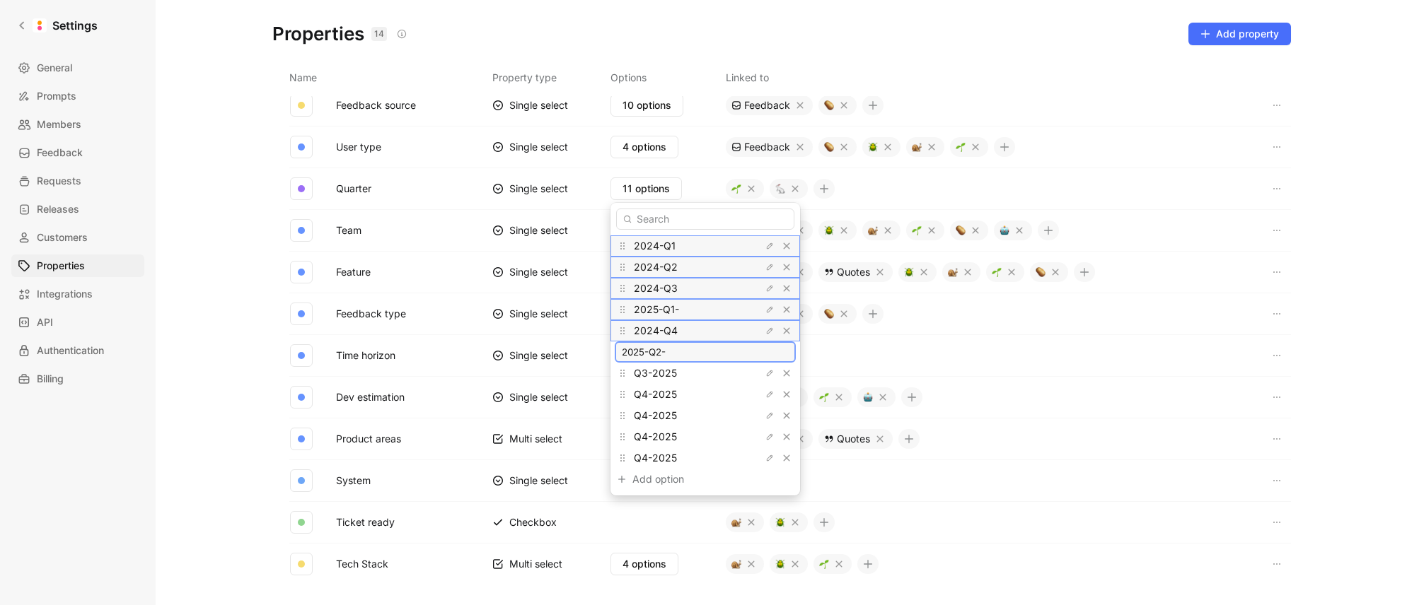
type input "2025-Q2"
click at [681, 373] on div "Q3-2025" at bounding box center [687, 373] width 106 height 17
drag, startPoint x: 650, startPoint y: 372, endPoint x: 636, endPoint y: 373, distance: 14.2
click at [636, 373] on span "Q3-2025" at bounding box center [655, 373] width 43 height 12
click at [765, 374] on icon "button" at bounding box center [769, 373] width 8 height 8
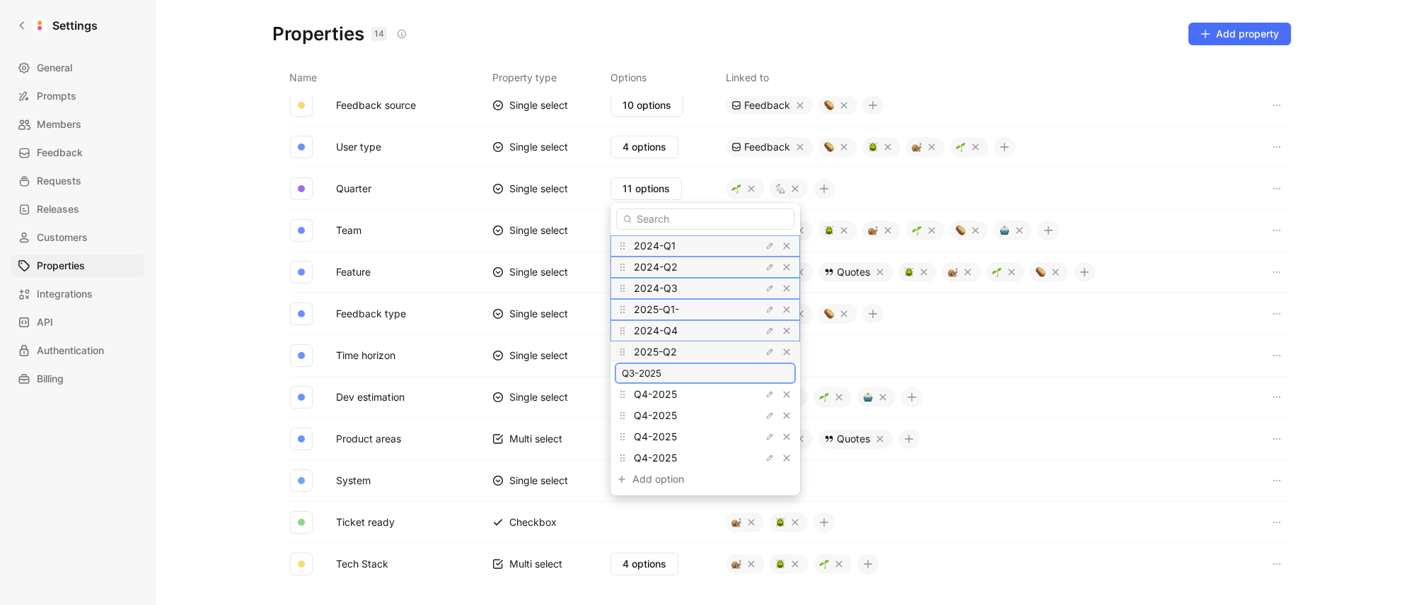
click at [687, 376] on input "Q3-2025" at bounding box center [705, 373] width 167 height 11
click at [661, 375] on input "Q3-2025Q3-" at bounding box center [705, 373] width 167 height 11
click at [698, 373] on input "Q3-2025-Q3-" at bounding box center [705, 373] width 167 height 11
drag, startPoint x: 638, startPoint y: 373, endPoint x: 601, endPoint y: 372, distance: 36.8
click at [601, 372] on body "Settings General Prompts Members Feedback Requests Releases Customers Propertie…" at bounding box center [703, 302] width 1407 height 605
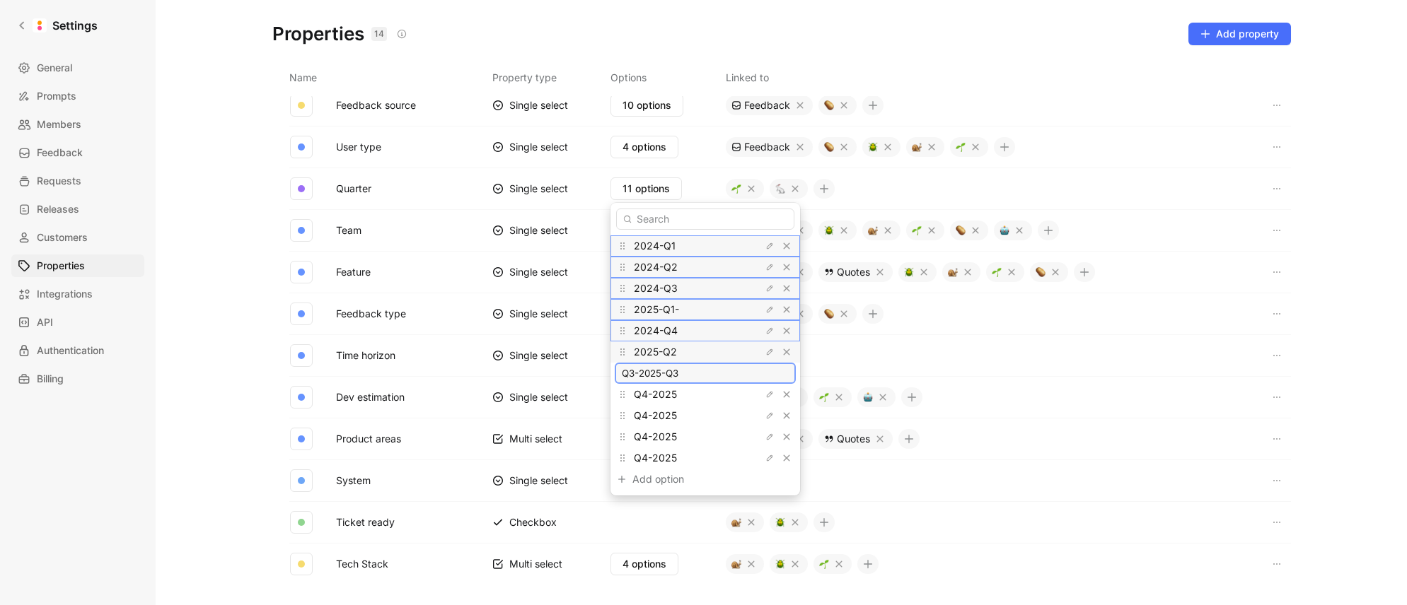
click at [638, 372] on input "Q3-2025-Q3" at bounding box center [705, 373] width 167 height 11
click at [617, 373] on div "Q3-2025-Q3" at bounding box center [705, 373] width 181 height 21
click at [638, 376] on input "Q3-2025-Q3" at bounding box center [705, 373] width 167 height 11
type input "2025-Q3"
click at [762, 395] on button "button" at bounding box center [769, 395] width 14 height 14
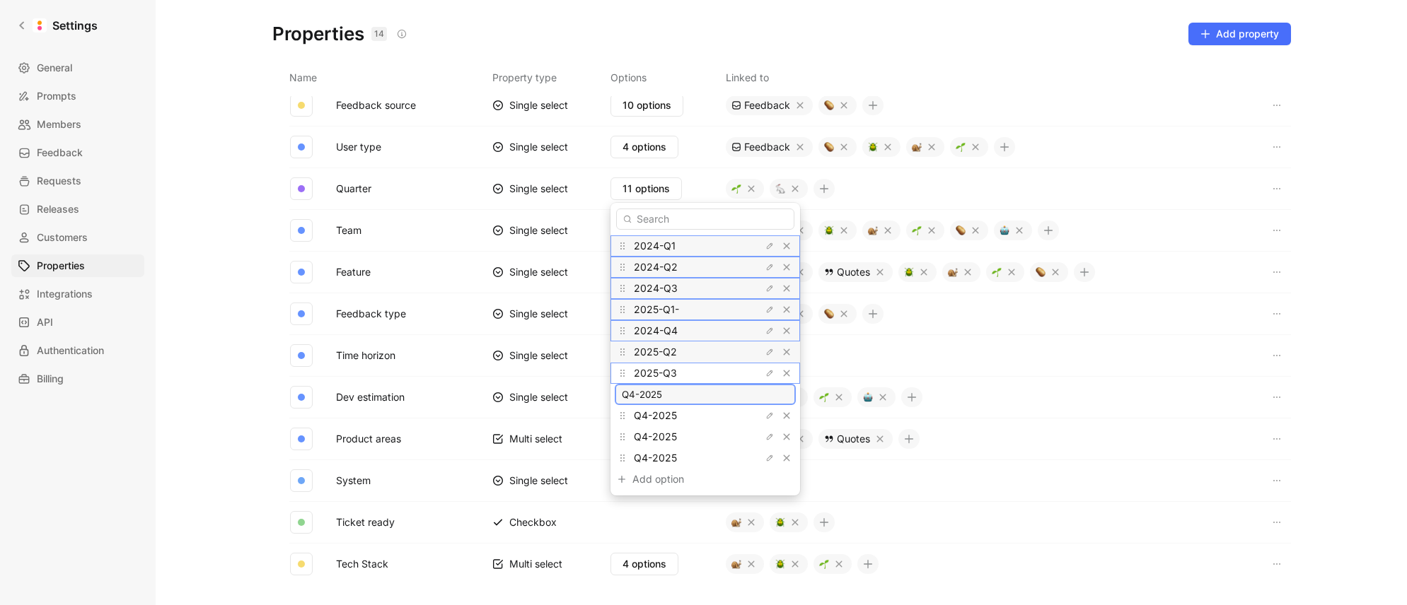
drag, startPoint x: 638, startPoint y: 395, endPoint x: 600, endPoint y: 393, distance: 37.5
click at [600, 393] on body "Settings General Prompts Members Feedback Requests Releases Customers Propertie…" at bounding box center [703, 302] width 1407 height 605
click at [682, 389] on input "2025" at bounding box center [705, 394] width 167 height 11
click at [679, 395] on input "2025" at bounding box center [705, 394] width 167 height 11
type input "2025-Q4"
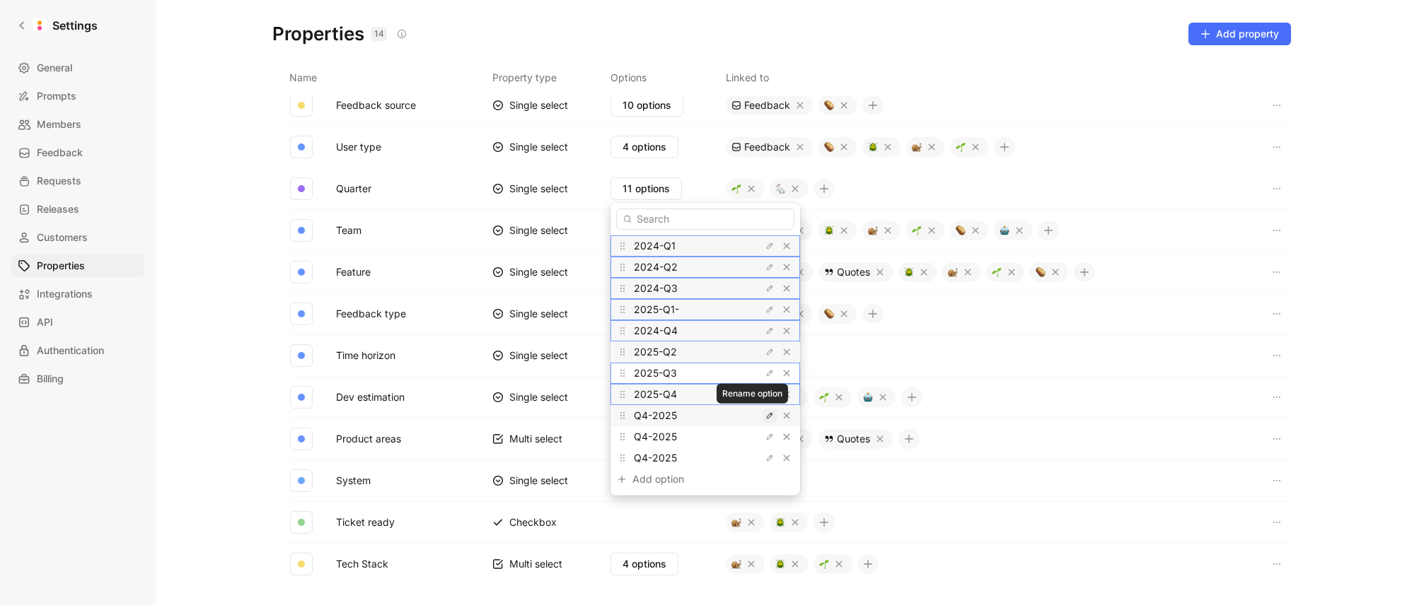
click at [765, 415] on icon "button" at bounding box center [769, 416] width 8 height 8
drag, startPoint x: 639, startPoint y: 415, endPoint x: 619, endPoint y: 414, distance: 20.5
click at [619, 414] on div "Q4-2025" at bounding box center [705, 415] width 181 height 21
click at [690, 418] on input "2025" at bounding box center [705, 415] width 167 height 11
type input "2025-Q4"
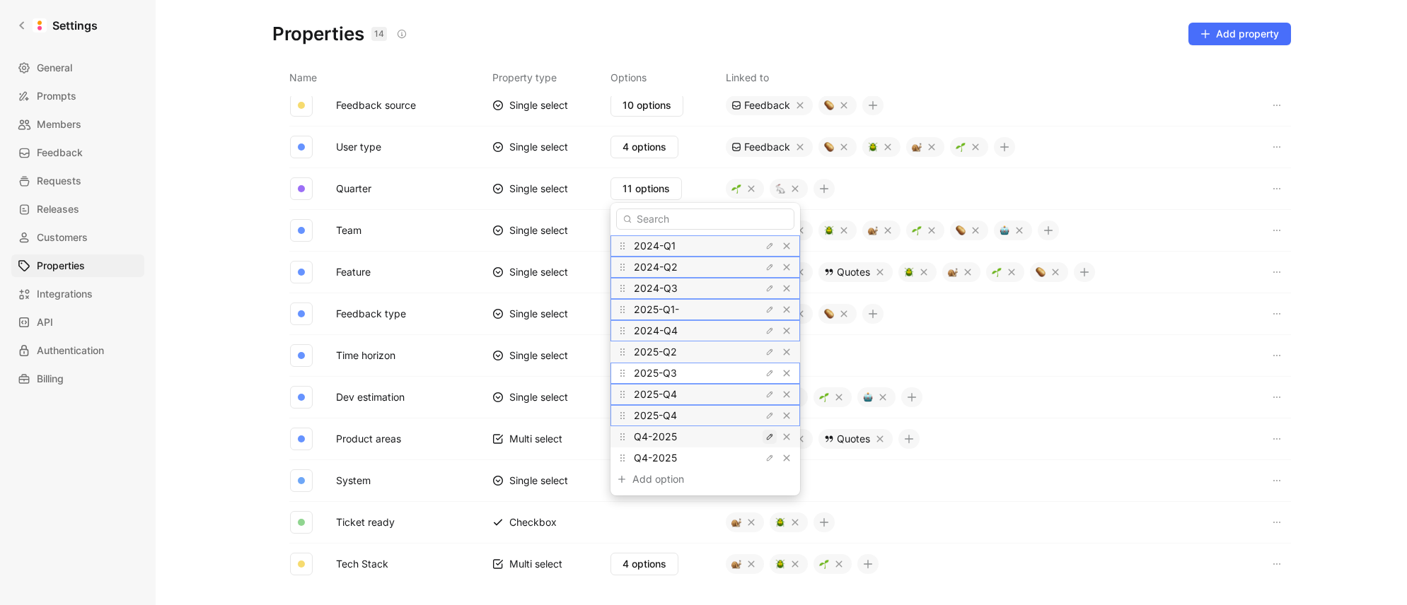
click at [762, 438] on button "button" at bounding box center [769, 437] width 14 height 14
drag, startPoint x: 638, startPoint y: 438, endPoint x: 620, endPoint y: 438, distance: 18.4
click at [620, 438] on div "Q4-2025" at bounding box center [705, 436] width 181 height 21
click at [687, 438] on input "2025" at bounding box center [705, 436] width 167 height 11
type input "2025-Q4"
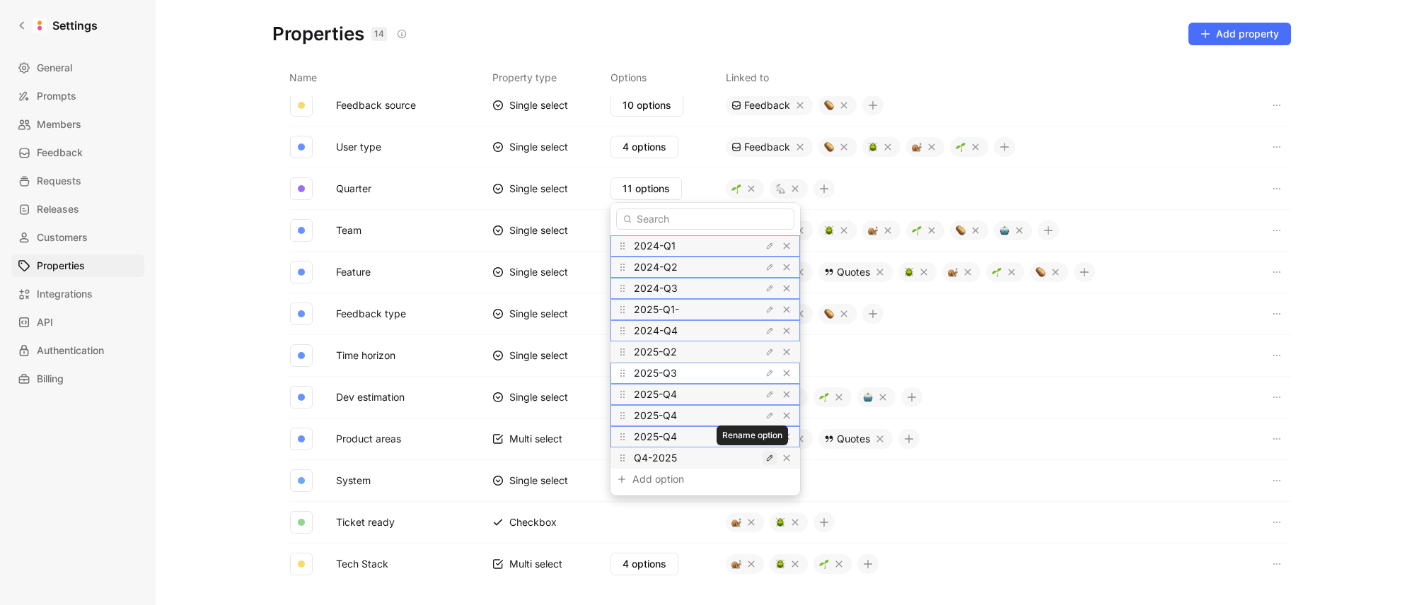
click at [765, 460] on icon "button" at bounding box center [769, 458] width 8 height 8
drag, startPoint x: 639, startPoint y: 460, endPoint x: 610, endPoint y: 458, distance: 29.0
click at [610, 458] on div "2024-Q1 2024-Q2 2024-Q3 2025-Q1- 2024-Q4 2025-Q2 2025-Q3 2025-Q4 2025-Q4 2025-Q…" at bounding box center [705, 349] width 190 height 293
click at [709, 459] on input "2025" at bounding box center [705, 458] width 167 height 11
type input "2025-Q4"
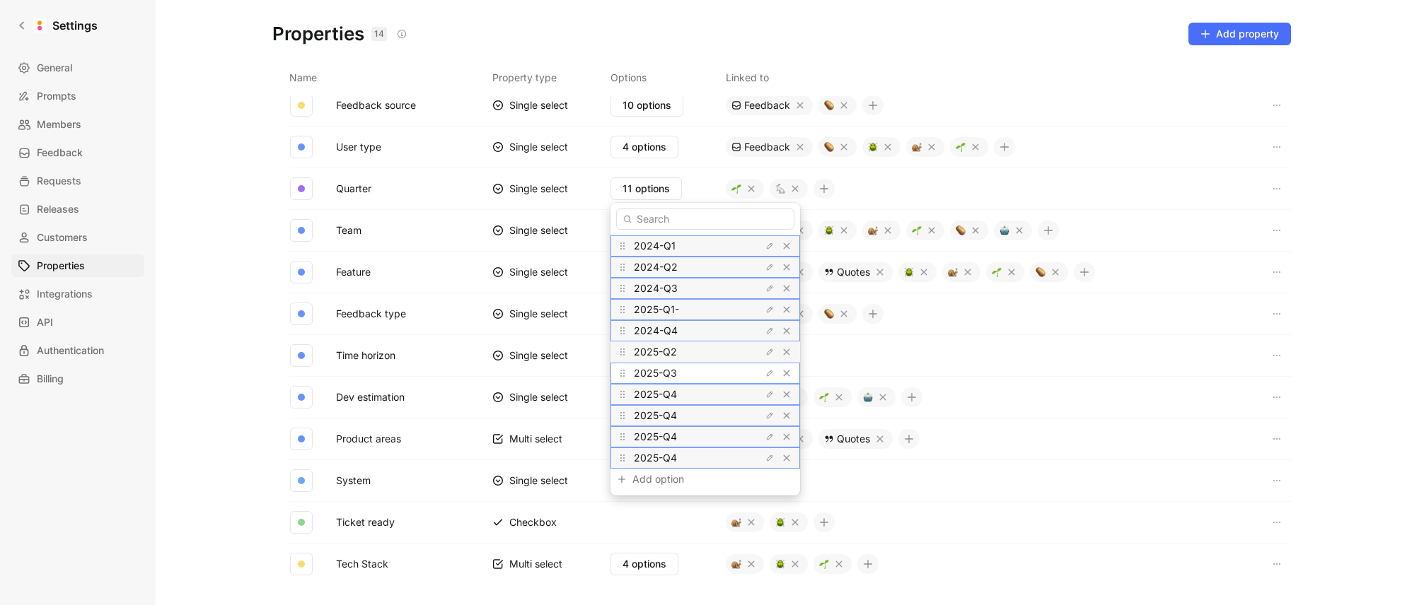
click at [656, 250] on span "2024-Q1" at bounding box center [655, 246] width 42 height 12
click at [644, 265] on span "2024-Q2" at bounding box center [656, 267] width 44 height 12
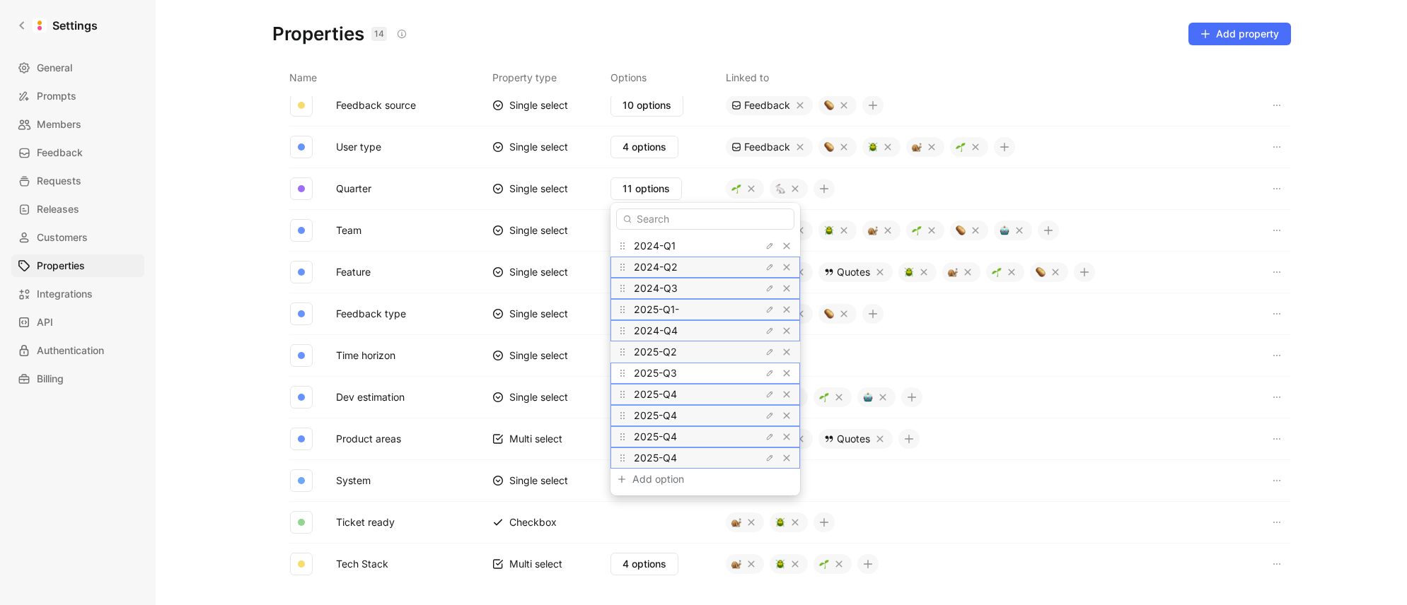
click at [644, 265] on span "2024-Q2" at bounding box center [656, 267] width 44 height 12
click at [651, 291] on span "2024-Q3" at bounding box center [656, 288] width 44 height 12
click at [646, 309] on span "2025-Q1-" at bounding box center [656, 309] width 45 height 12
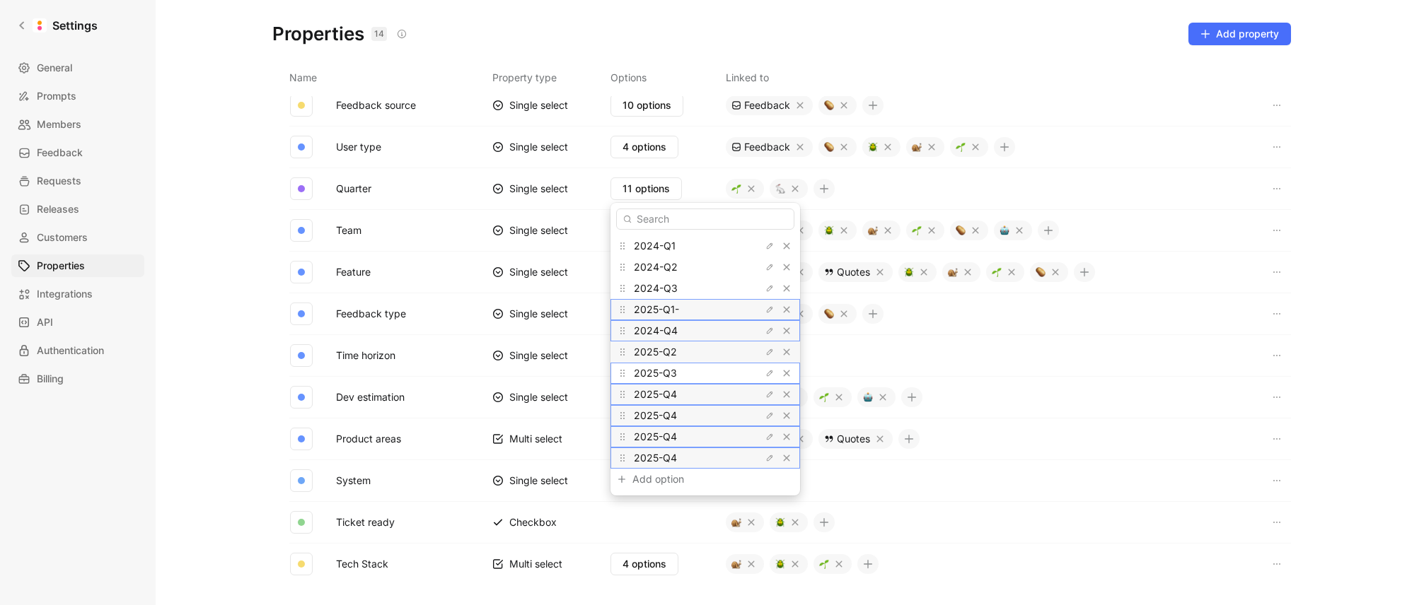
click at [646, 309] on span "2025-Q1-" at bounding box center [656, 309] width 45 height 12
click at [765, 309] on icon "button" at bounding box center [769, 310] width 8 height 8
click at [688, 310] on input "2025-Q1-" at bounding box center [705, 309] width 167 height 11
type input "2025-Q1"
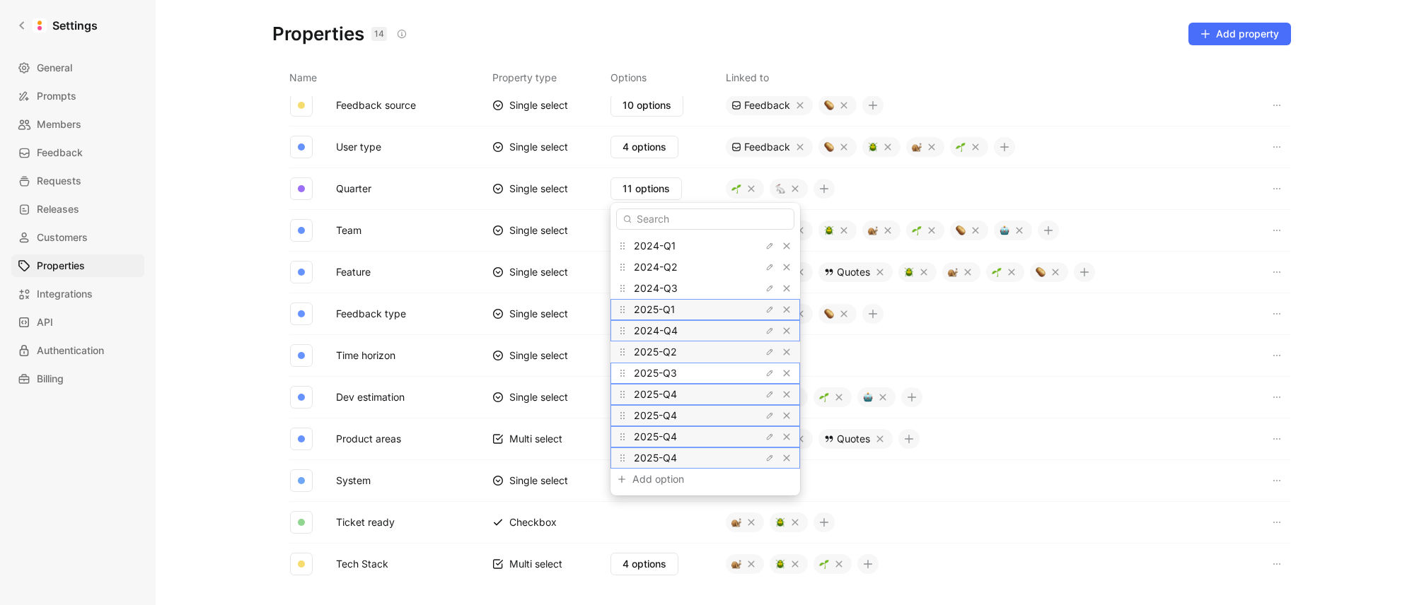
click at [637, 312] on span "2025-Q1" at bounding box center [654, 309] width 41 height 12
click at [644, 311] on span "2025-Q1" at bounding box center [654, 309] width 41 height 12
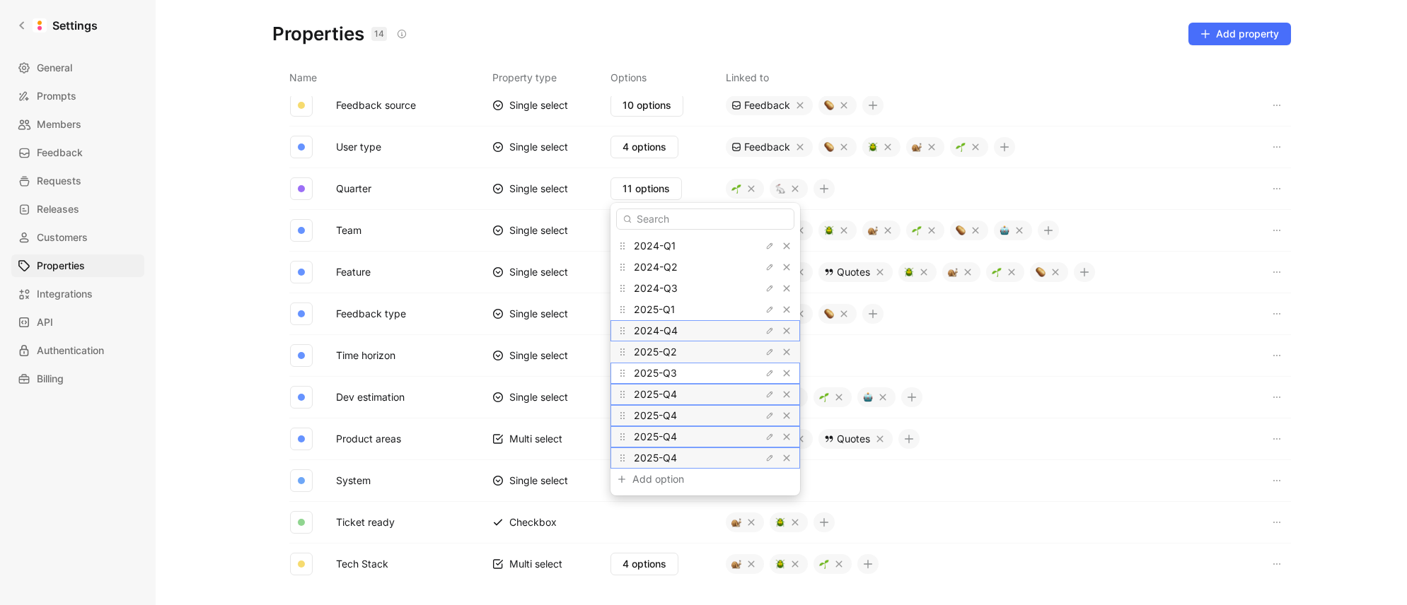
click at [641, 327] on span "2024-Q4" at bounding box center [656, 331] width 44 height 12
click at [642, 352] on span "2025-Q2" at bounding box center [655, 352] width 43 height 12
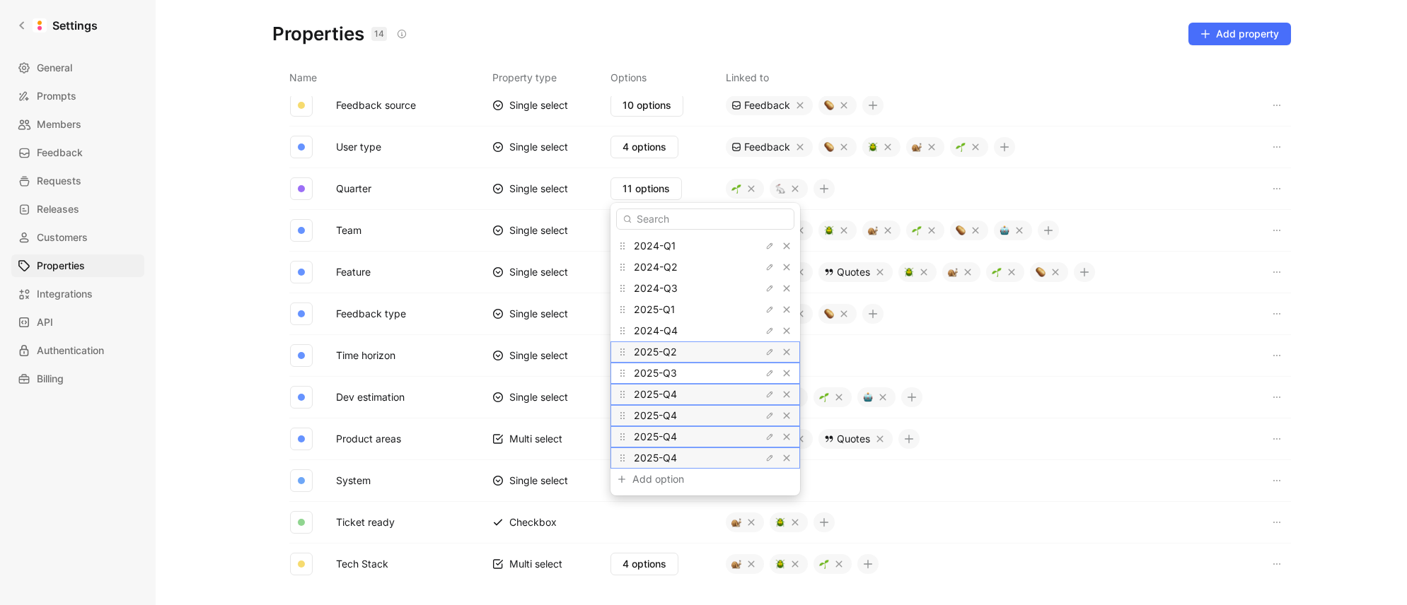
click at [642, 352] on span "2025-Q2" at bounding box center [655, 352] width 43 height 12
click at [645, 374] on span "2025-Q3" at bounding box center [655, 373] width 43 height 12
click at [646, 396] on span "2025-Q4" at bounding box center [655, 394] width 43 height 12
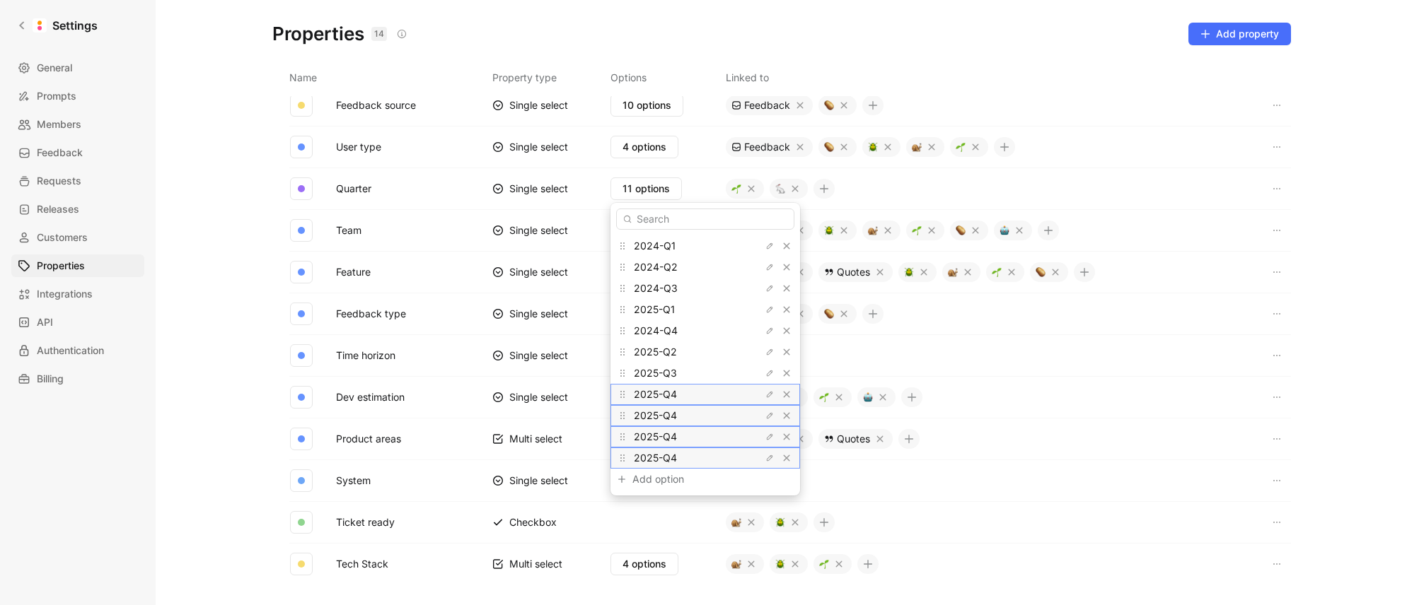
click at [646, 396] on span "2025-Q4" at bounding box center [655, 394] width 43 height 12
click at [649, 330] on span "2024-Q4" at bounding box center [656, 331] width 44 height 12
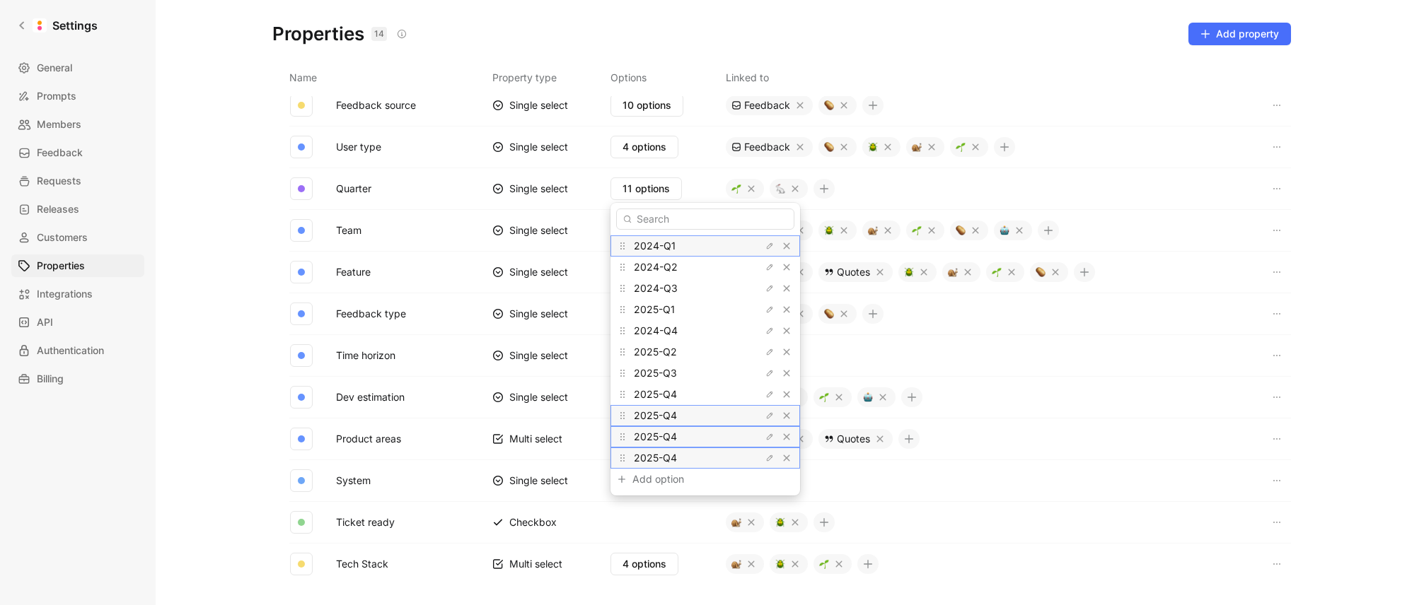
click at [641, 247] on span "2024-Q1" at bounding box center [655, 246] width 42 height 12
click at [645, 266] on span "2024-Q2" at bounding box center [656, 267] width 44 height 12
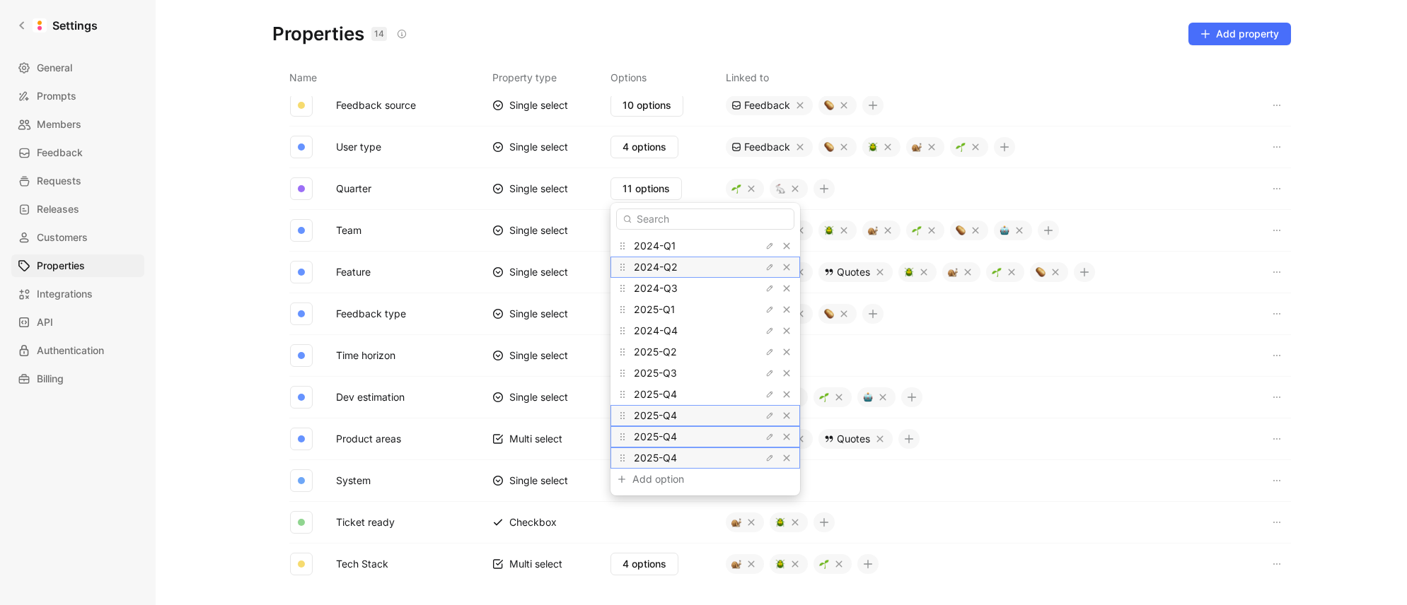
click at [645, 266] on span "2024-Q2" at bounding box center [656, 267] width 44 height 12
click at [644, 289] on span "2024-Q3" at bounding box center [656, 288] width 44 height 12
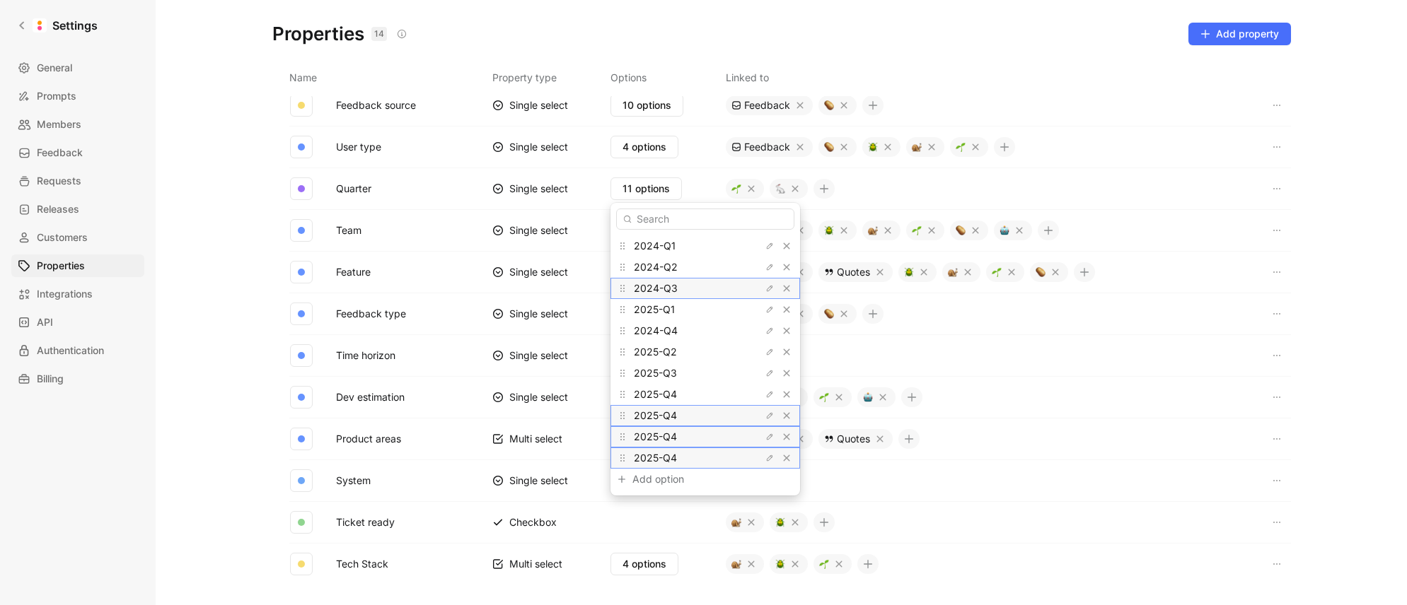
click at [644, 289] on span "2024-Q3" at bounding box center [656, 288] width 44 height 12
click at [652, 311] on span "2025-Q1" at bounding box center [654, 309] width 41 height 12
click at [651, 312] on span "2025-Q1" at bounding box center [654, 309] width 41 height 12
click at [651, 313] on span "2025-Q1" at bounding box center [654, 309] width 41 height 12
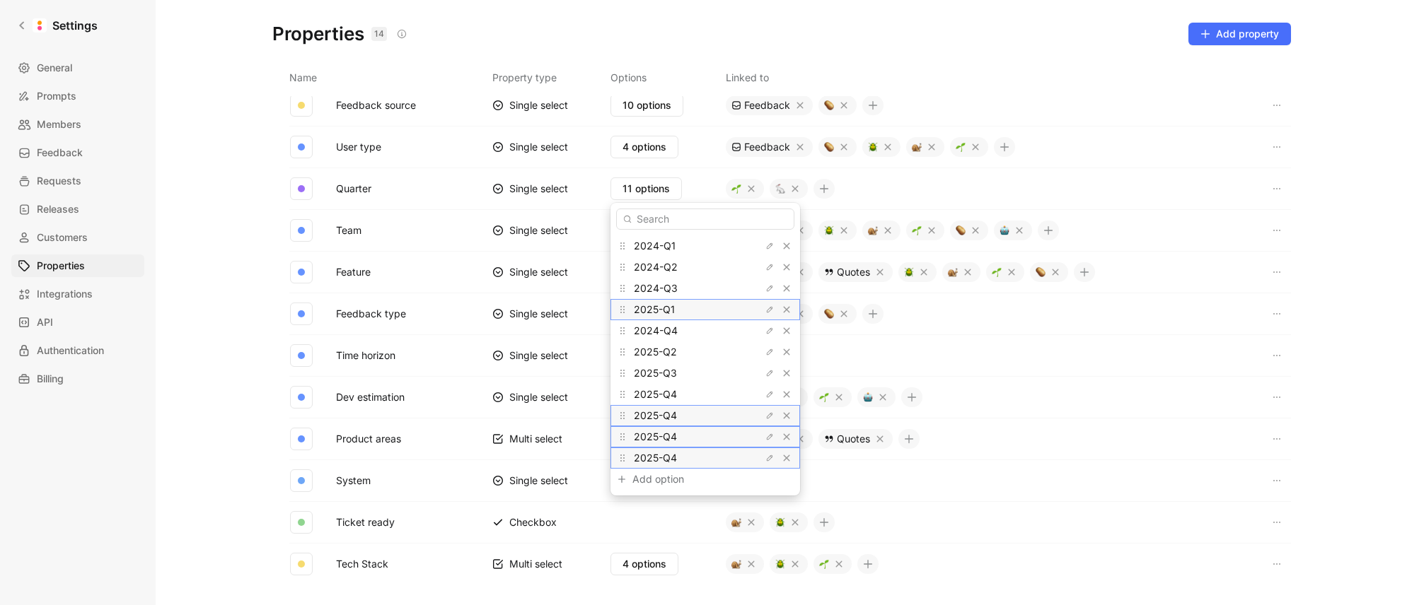
click at [640, 310] on span "2025-Q1" at bounding box center [654, 309] width 41 height 12
click at [662, 332] on span "2024-Q4" at bounding box center [656, 331] width 44 height 12
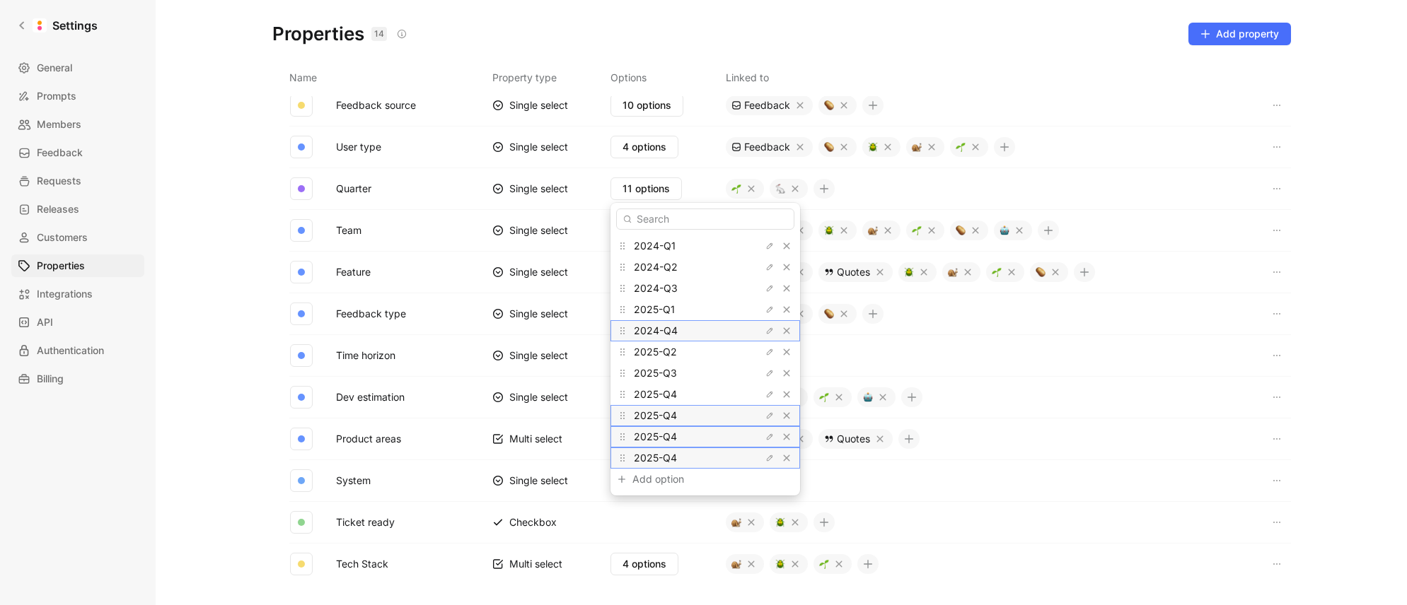
click at [662, 332] on span "2024-Q4" at bounding box center [656, 331] width 44 height 12
click at [646, 356] on span "2025-Q2" at bounding box center [655, 352] width 43 height 12
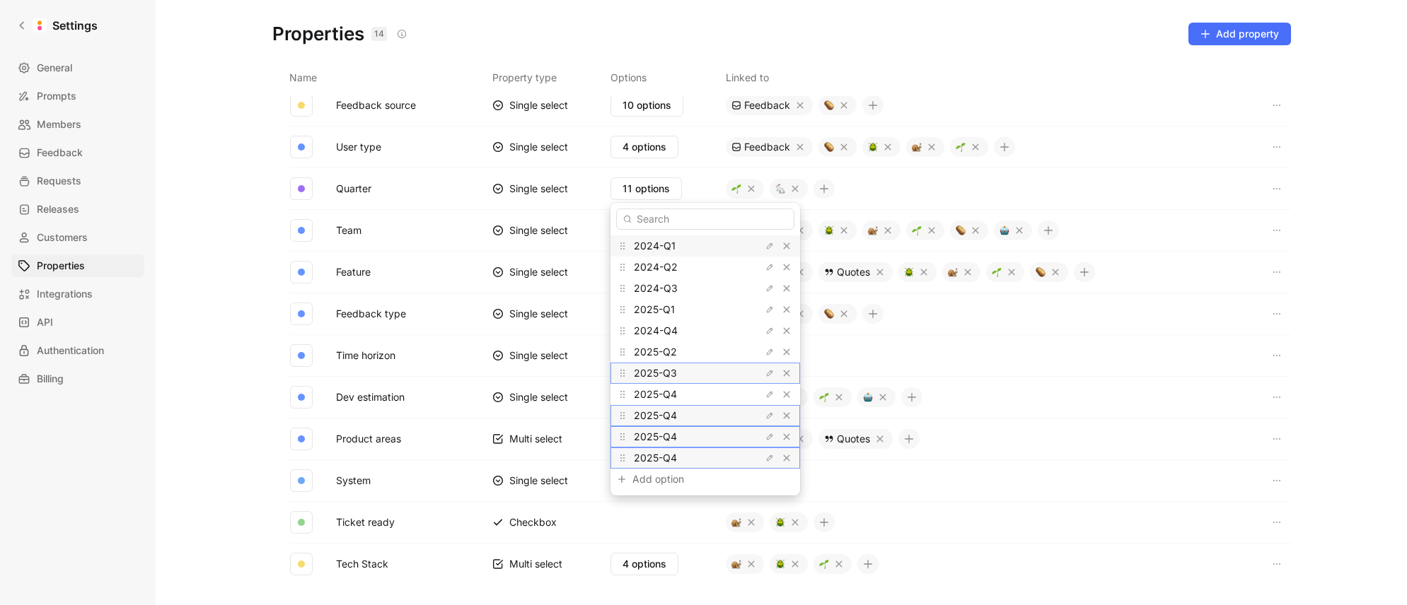
click at [651, 376] on span "2025-Q3" at bounding box center [655, 373] width 43 height 12
click at [651, 395] on span "2025-Q4" at bounding box center [655, 394] width 43 height 12
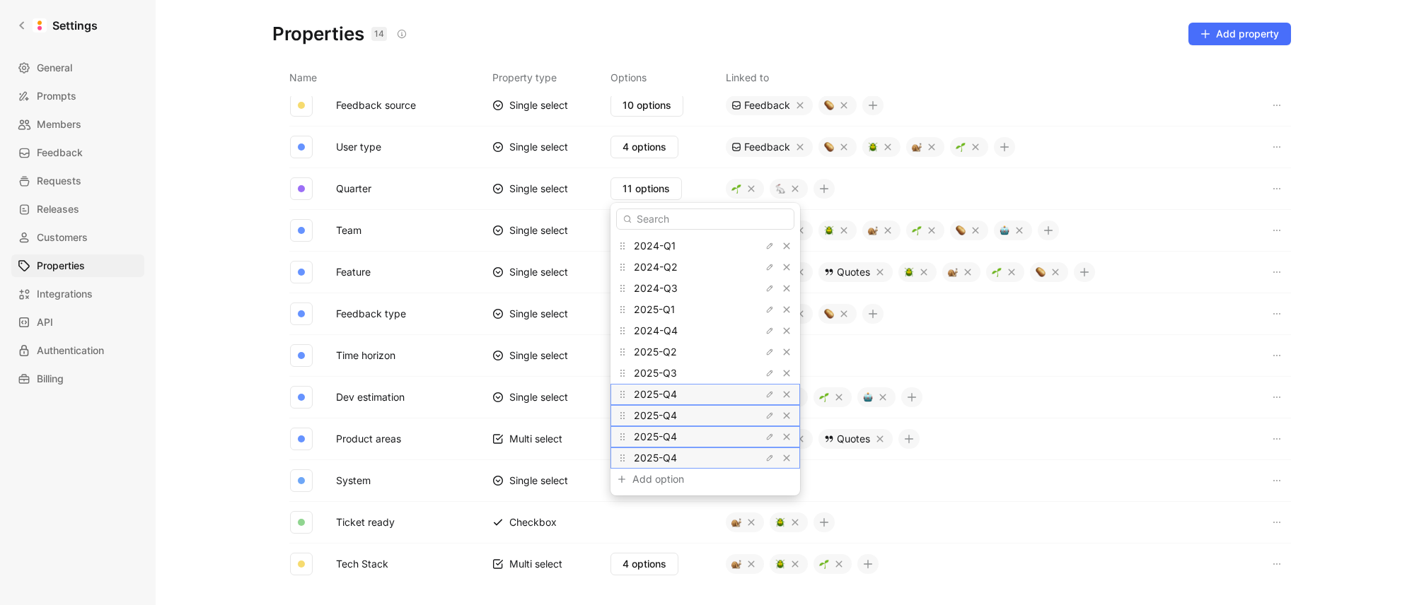
click at [651, 395] on span "2025-Q4" at bounding box center [655, 394] width 43 height 12
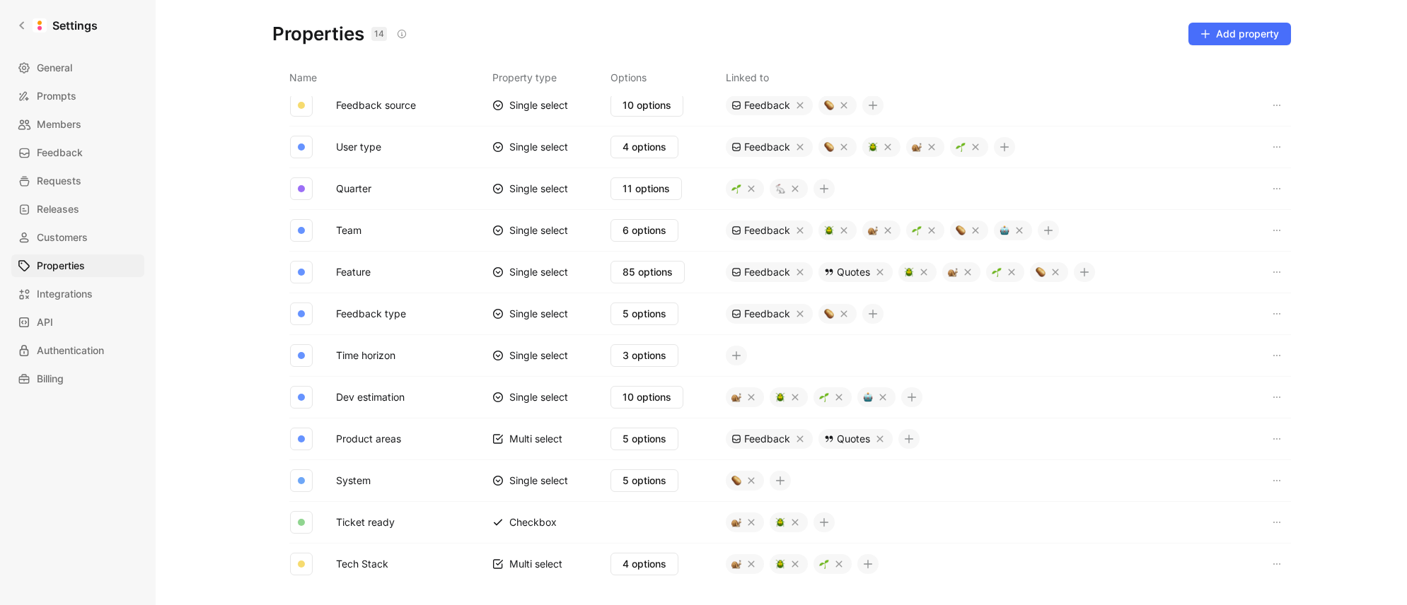
click at [366, 190] on button "Quarter" at bounding box center [353, 189] width 47 height 18
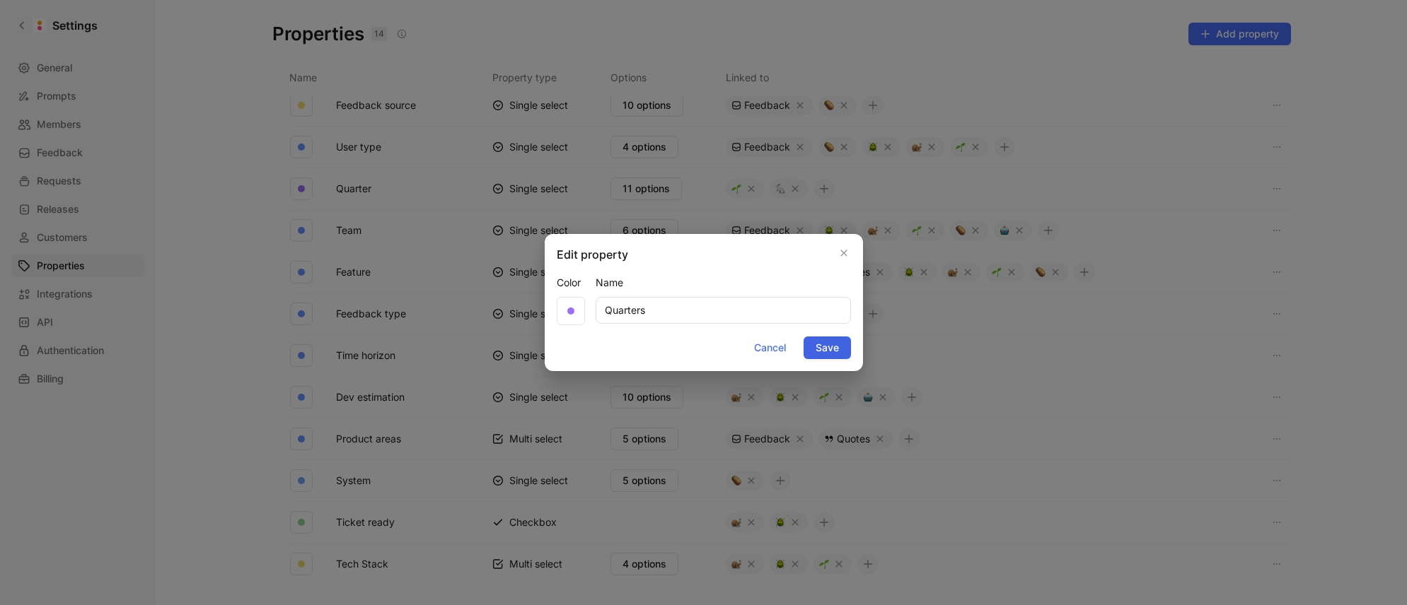
type input "Quarters"
click at [828, 348] on span "Save" at bounding box center [826, 347] width 23 height 17
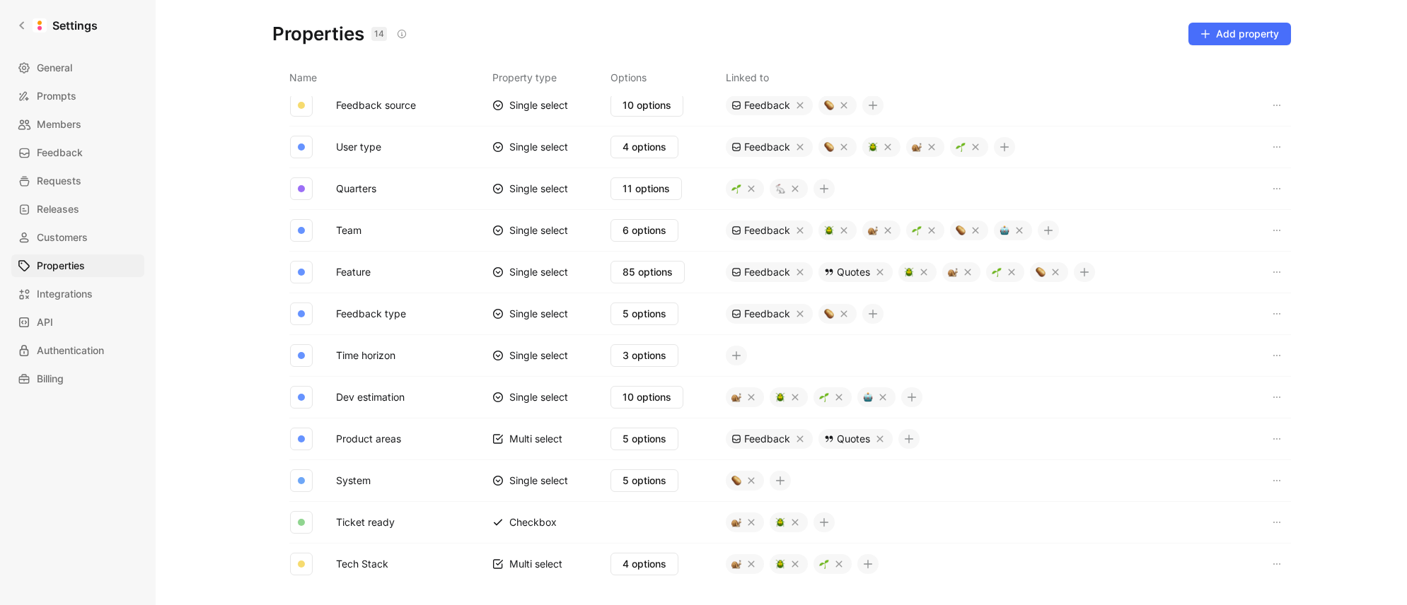
click at [248, 242] on div "Properties 14 Saved Add property Name Property type Options Linked to Importanc…" at bounding box center [781, 302] width 1251 height 605
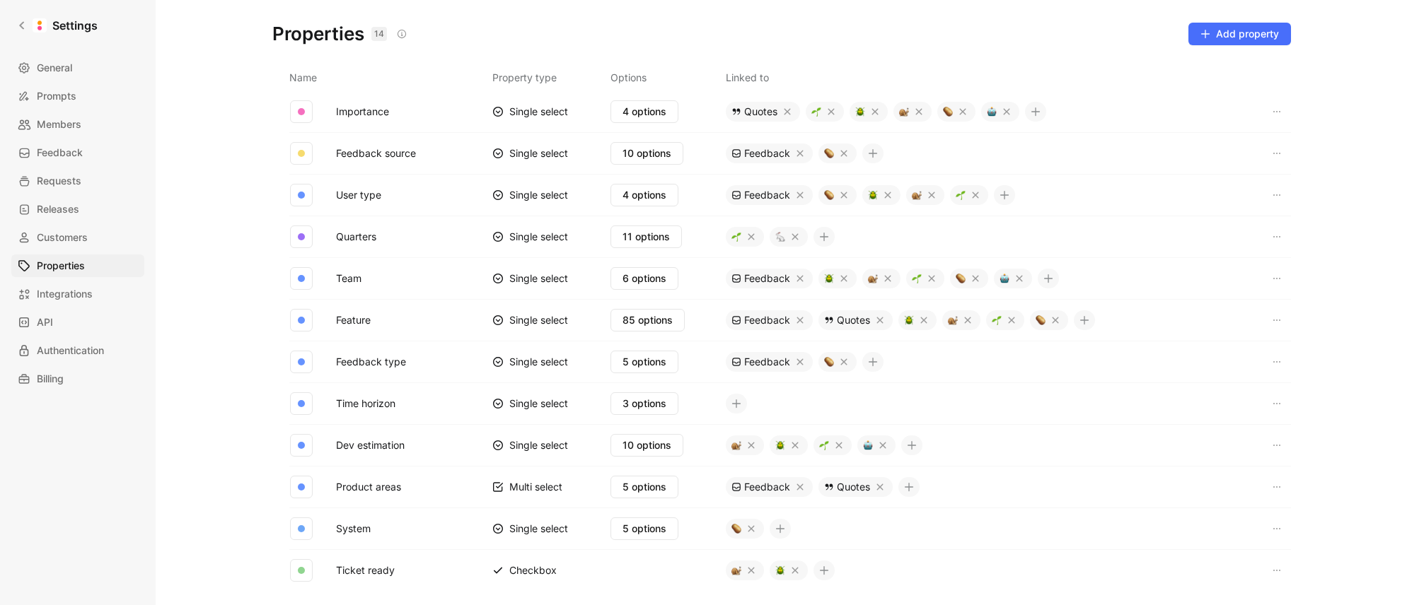
scroll to position [0, 0]
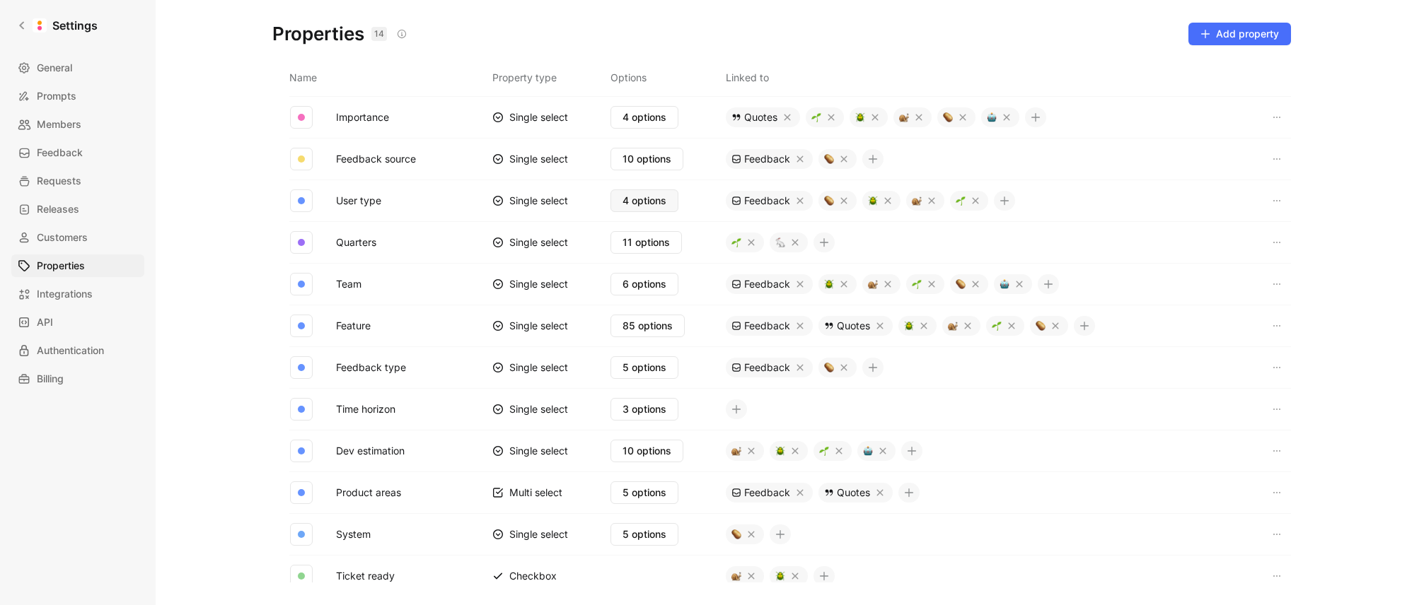
click at [625, 200] on span "4 options" at bounding box center [644, 200] width 44 height 17
click at [371, 366] on button "Feedback type" at bounding box center [370, 368] width 81 height 18
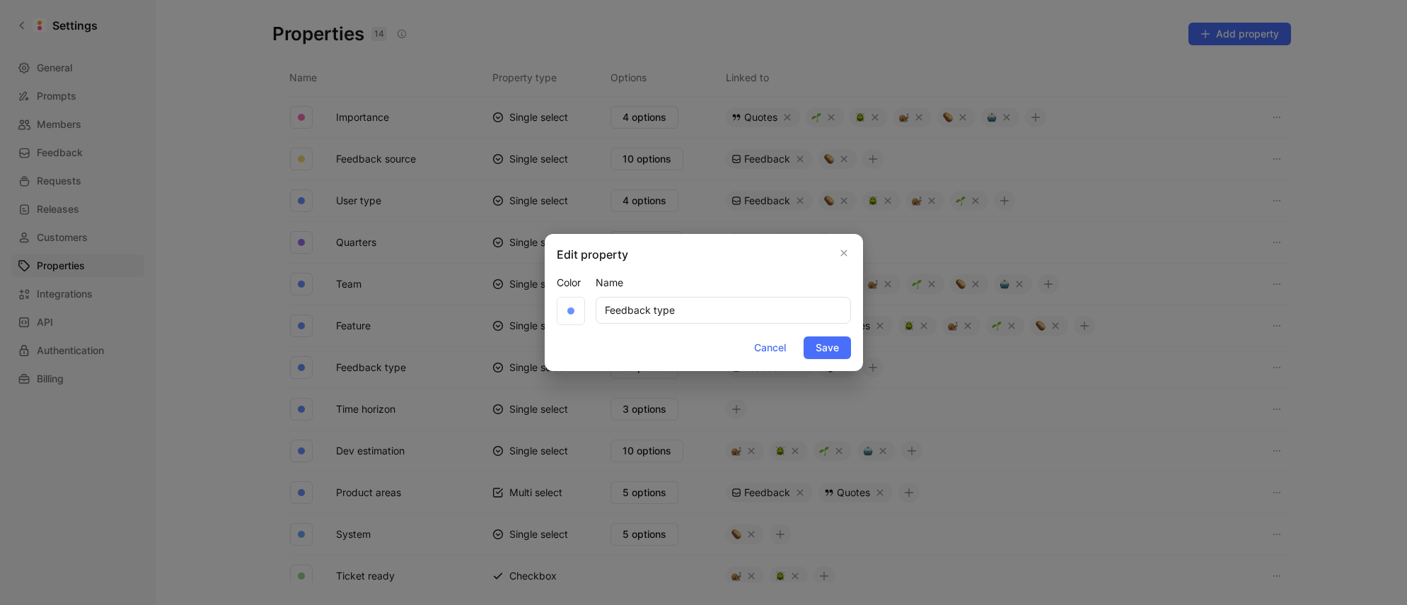
click at [656, 303] on input "Feedback type" at bounding box center [723, 310] width 255 height 27
type input "User Types"
click at [825, 348] on span "Save" at bounding box center [826, 347] width 23 height 17
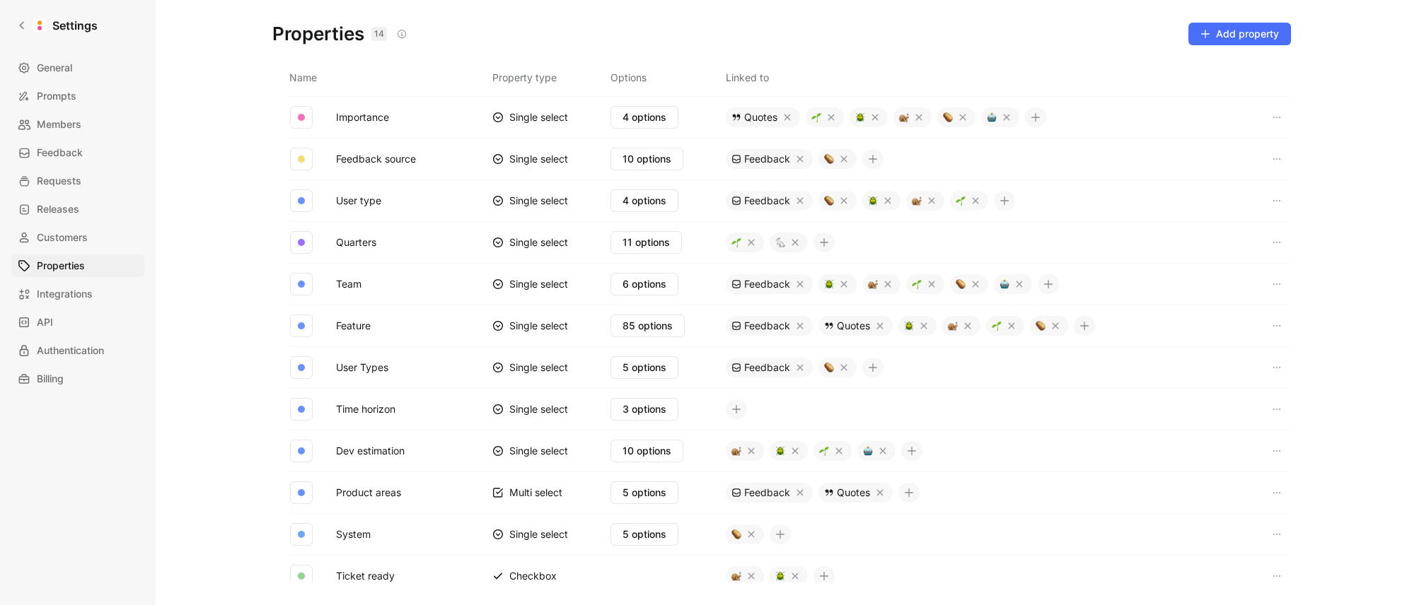
click at [382, 366] on button "User Types" at bounding box center [362, 368] width 64 height 18
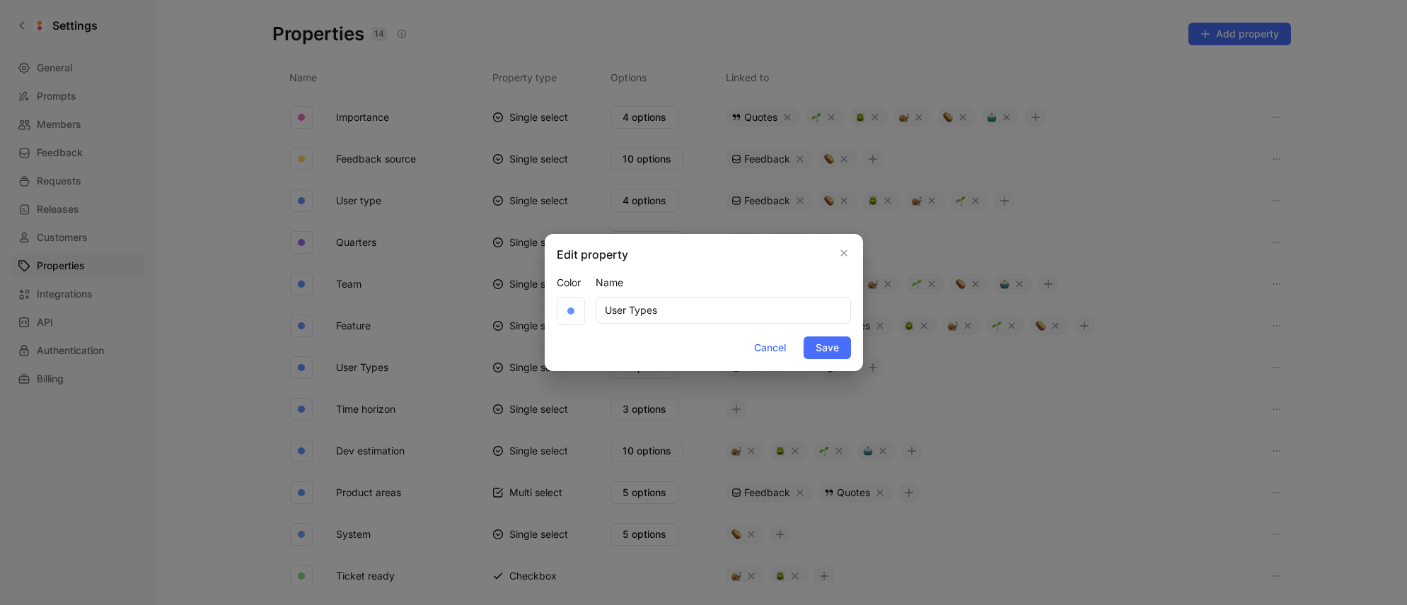
click at [654, 308] on input "User Types" at bounding box center [723, 310] width 255 height 27
type input "User Roles"
click at [828, 352] on span "Save" at bounding box center [826, 347] width 23 height 17
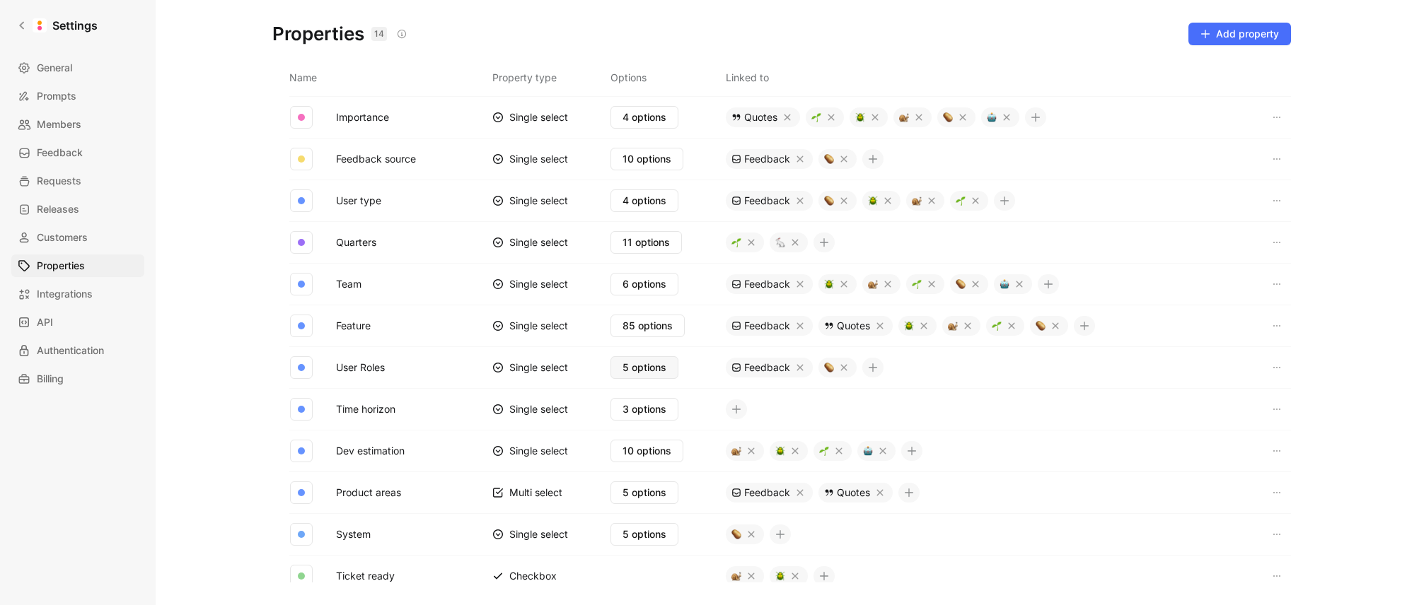
click at [661, 373] on span "5 options" at bounding box center [644, 367] width 44 height 17
click at [376, 368] on button "User Roles" at bounding box center [360, 368] width 60 height 18
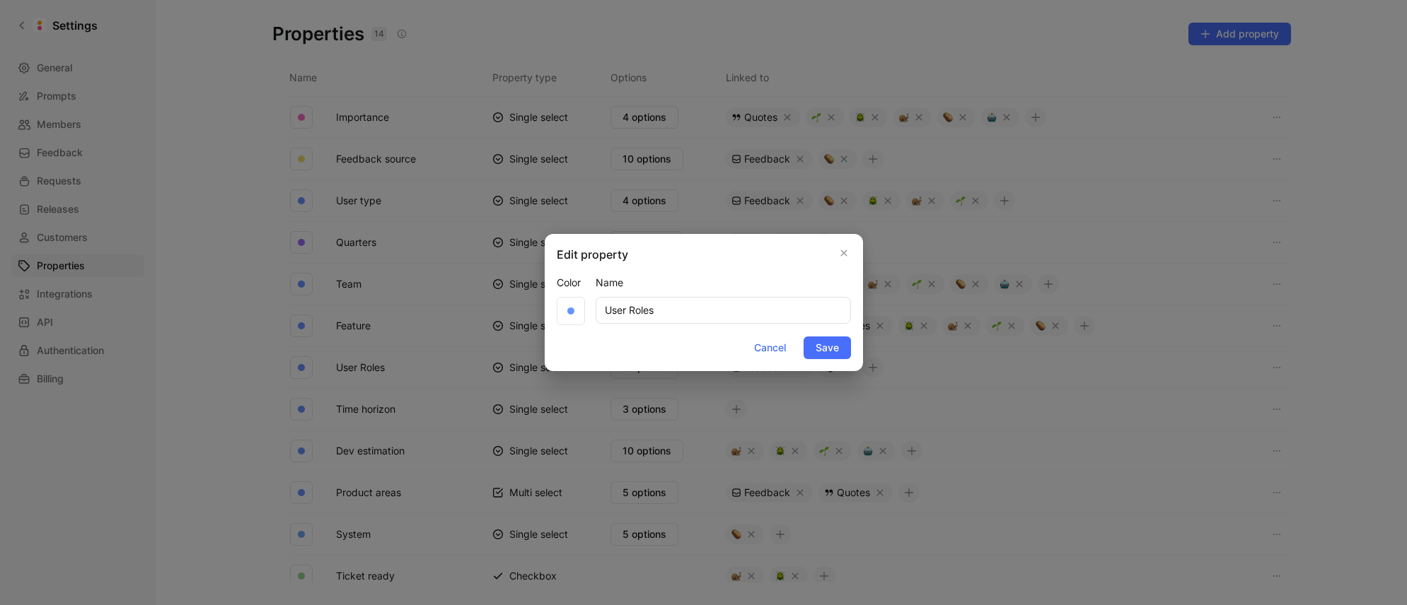
click at [769, 346] on span "Cancel" at bounding box center [770, 347] width 32 height 17
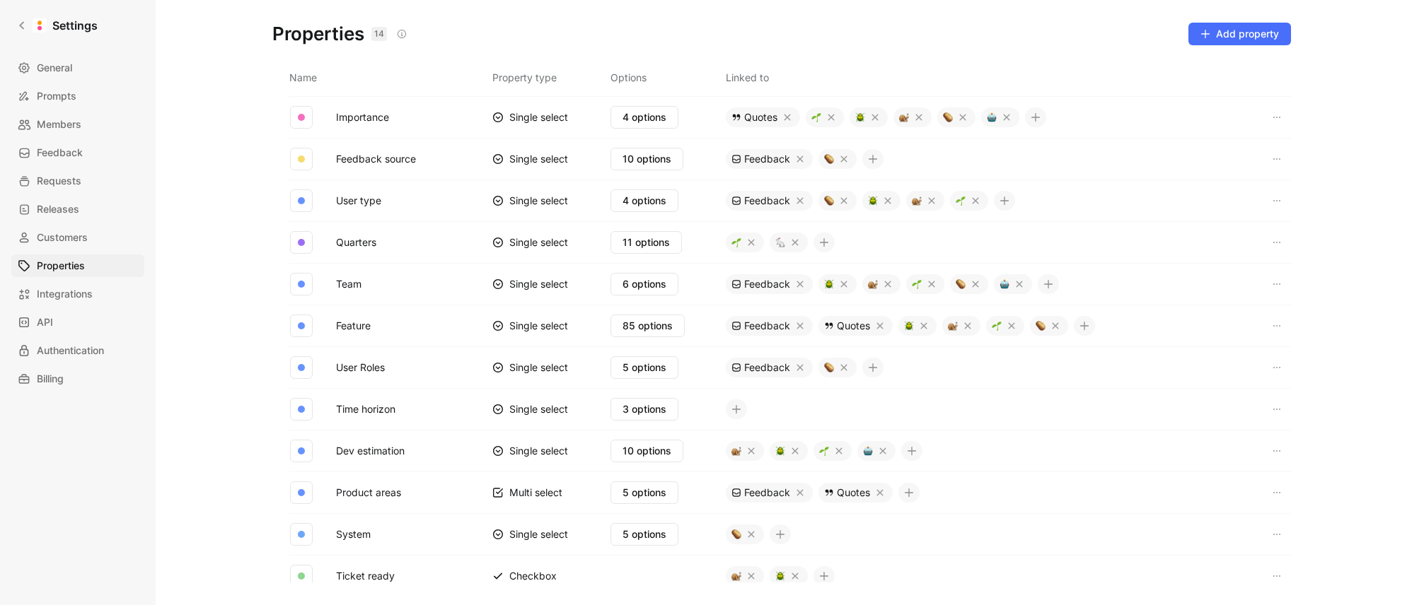
click at [359, 198] on button "User type" at bounding box center [358, 201] width 57 height 18
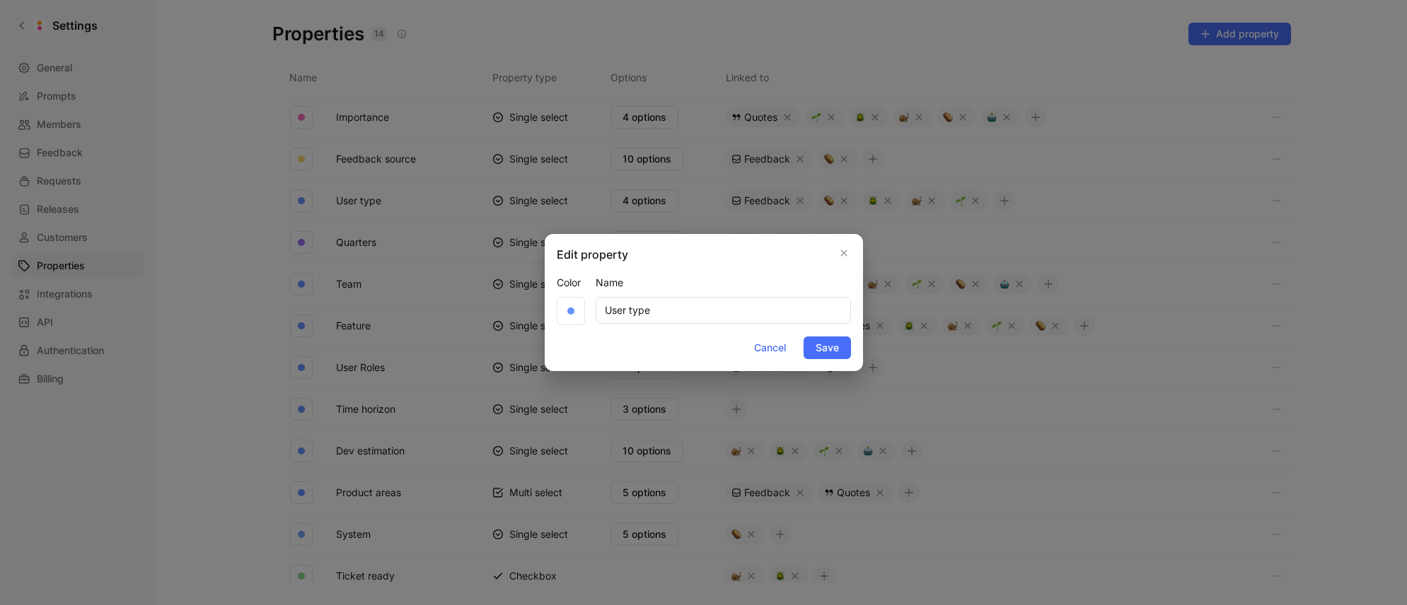
click at [663, 310] on input "User type" at bounding box center [723, 310] width 255 height 27
type input "User Roles"
click at [828, 354] on span "Save" at bounding box center [826, 347] width 23 height 17
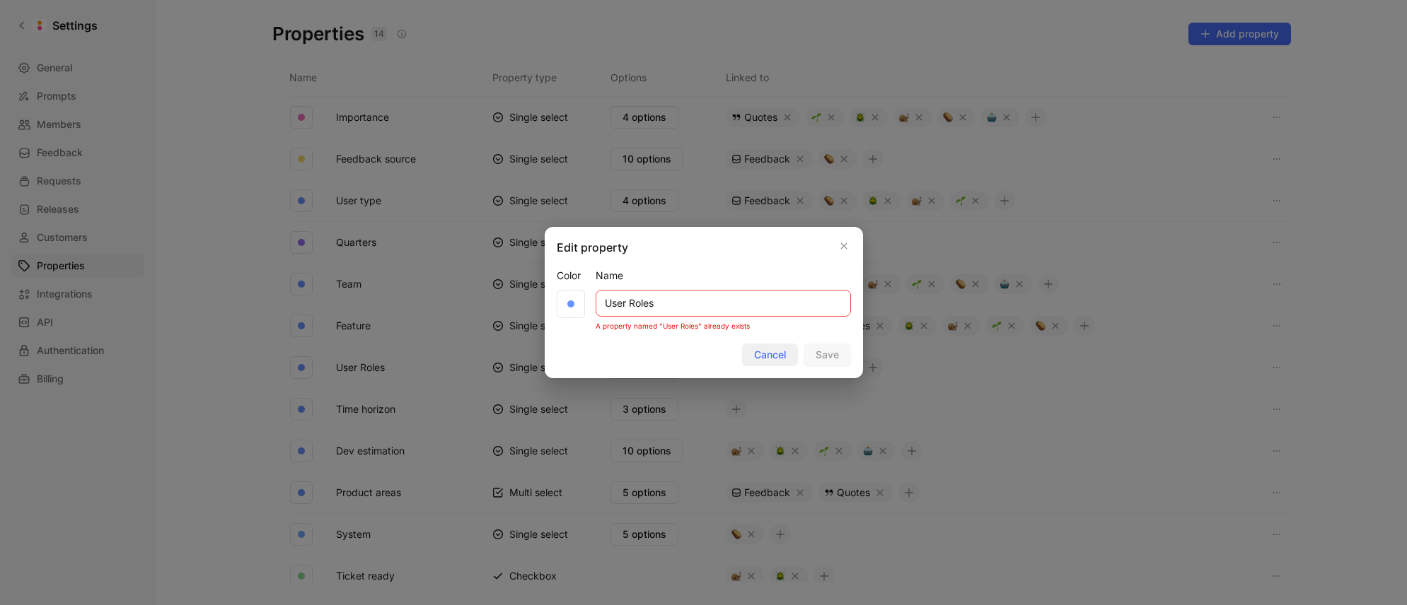
click at [761, 353] on span "Cancel" at bounding box center [770, 355] width 32 height 17
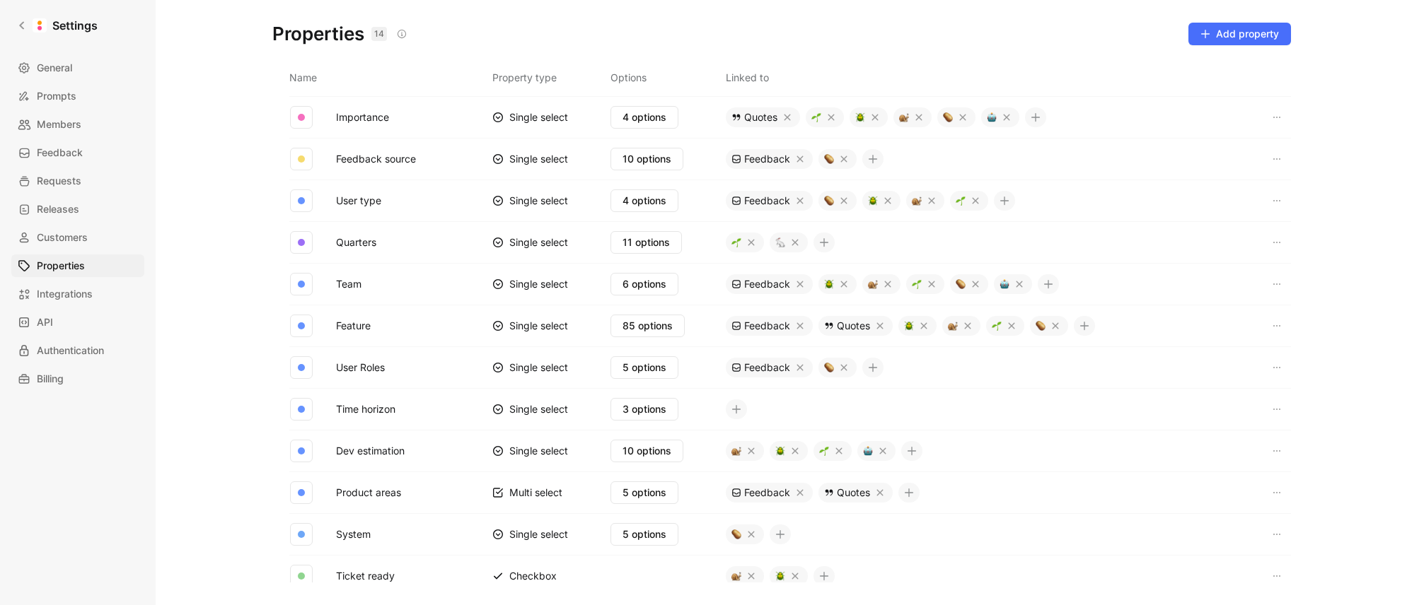
click at [376, 368] on button "User Roles" at bounding box center [360, 368] width 60 height 18
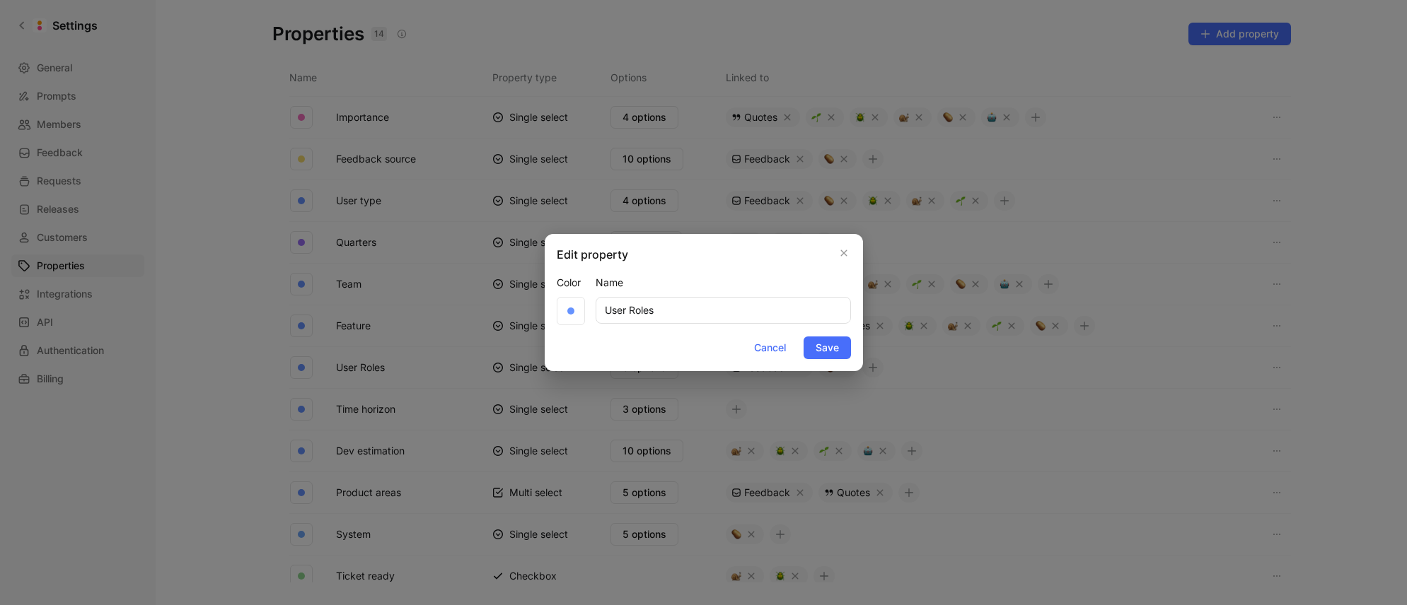
click at [769, 347] on span "Cancel" at bounding box center [770, 347] width 32 height 17
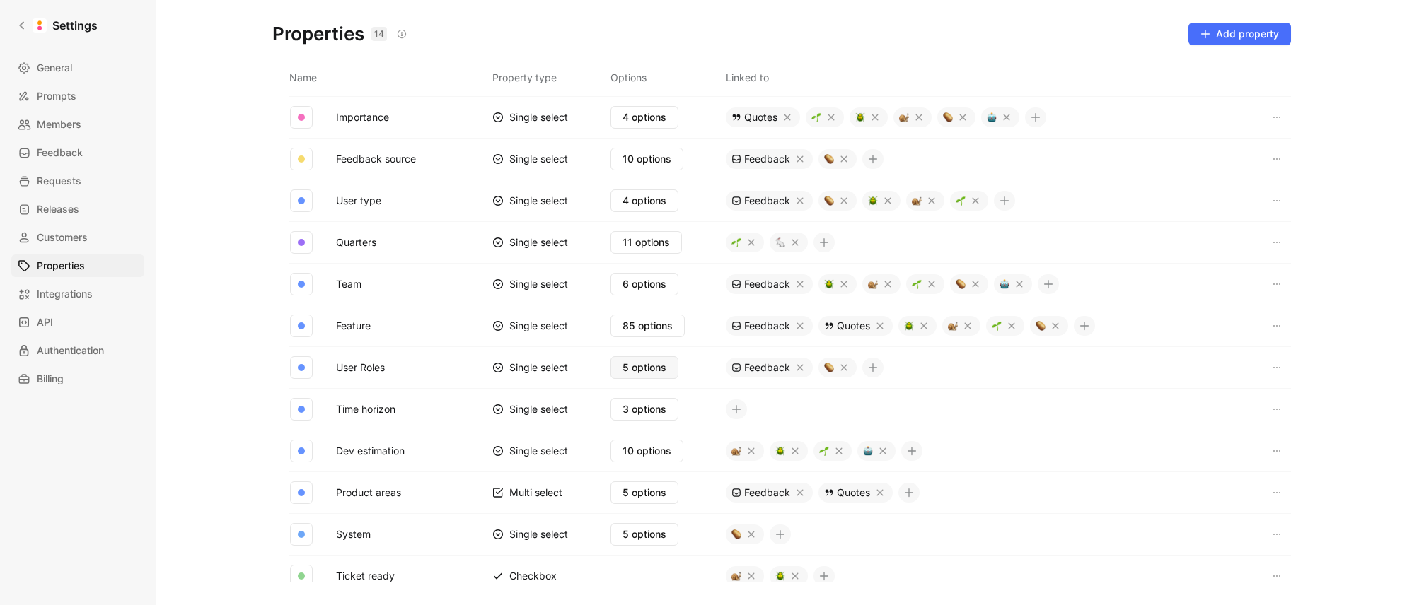
click at [646, 371] on span "5 options" at bounding box center [644, 367] width 44 height 17
click at [376, 371] on button "User Roles" at bounding box center [360, 368] width 60 height 18
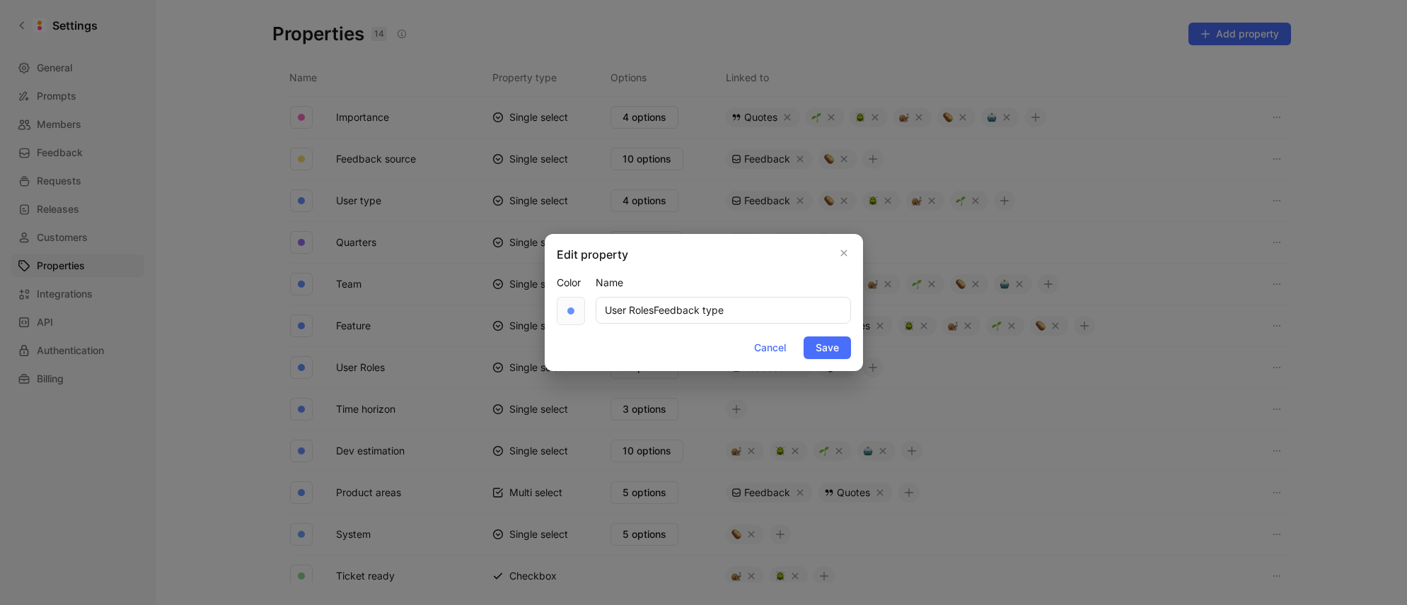
drag, startPoint x: 653, startPoint y: 311, endPoint x: 559, endPoint y: 304, distance: 94.3
click at [559, 304] on div "Color Name User RolesFeedback type" at bounding box center [704, 299] width 294 height 51
type input "Feedback type"
click at [829, 347] on span "Save" at bounding box center [826, 347] width 23 height 17
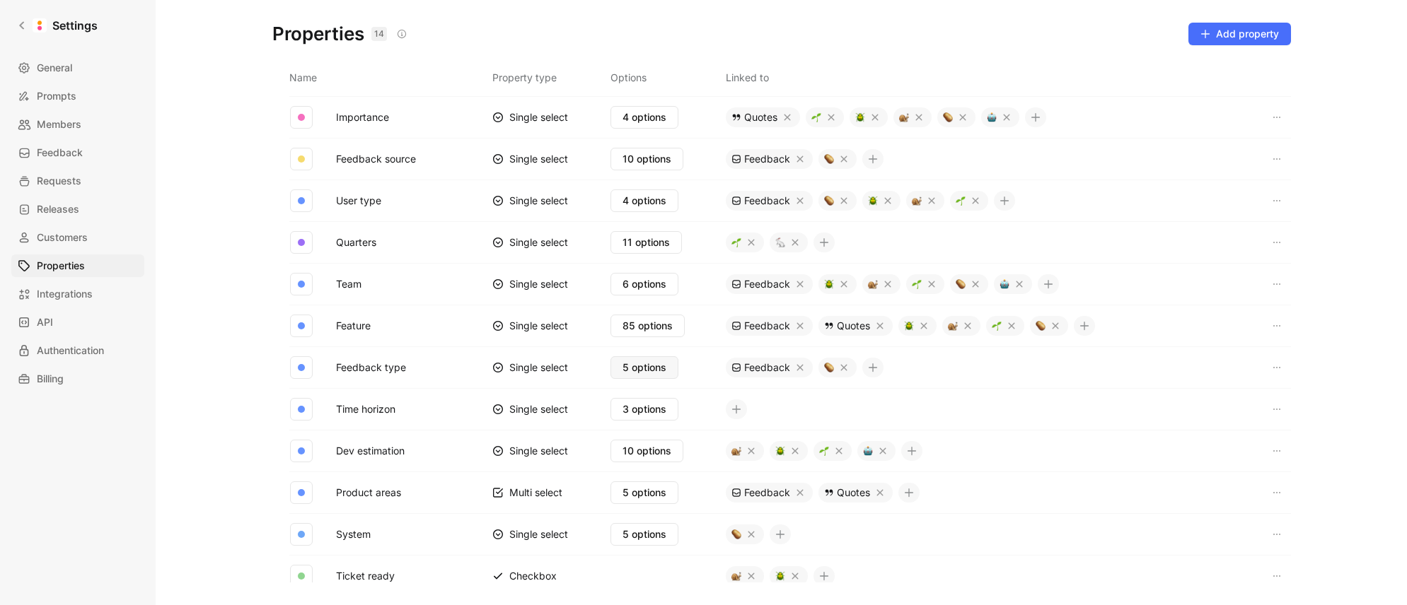
click at [638, 372] on span "5 options" at bounding box center [644, 367] width 44 height 17
click at [354, 200] on button "User type" at bounding box center [358, 201] width 57 height 18
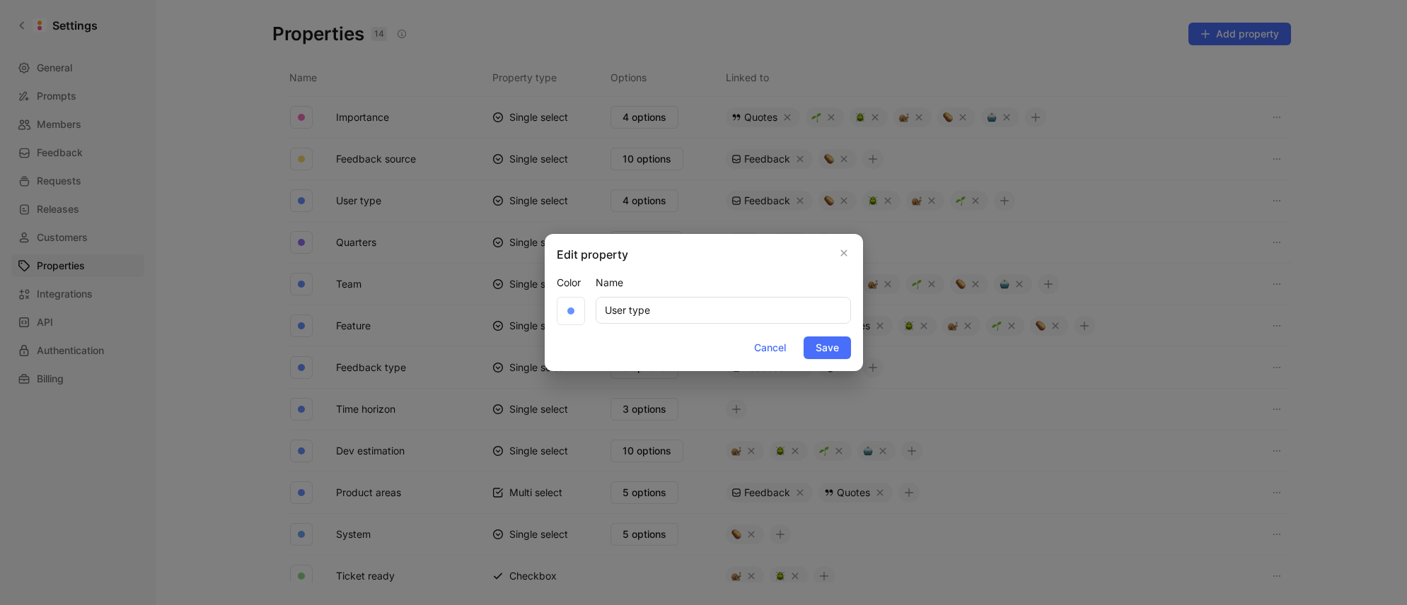
click at [670, 312] on input "User type" at bounding box center [723, 310] width 255 height 27
type input "User Roles"
click at [832, 349] on span "Save" at bounding box center [826, 347] width 23 height 17
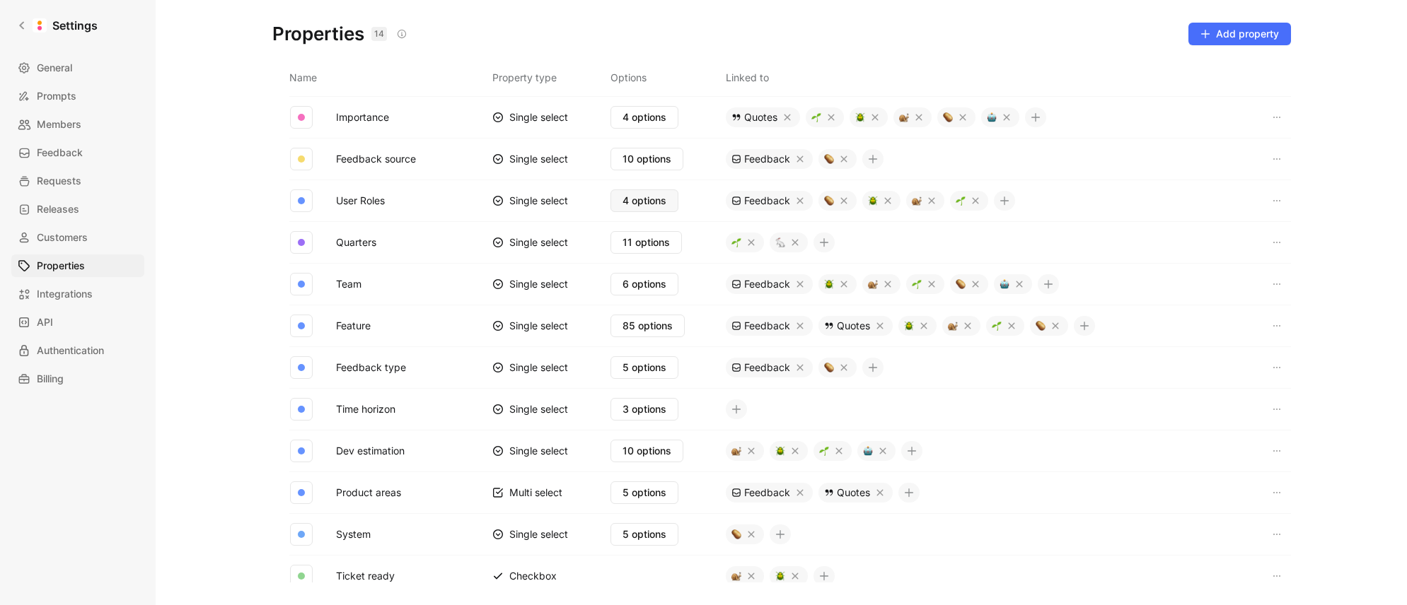
click at [654, 200] on span "4 options" at bounding box center [644, 200] width 44 height 17
click at [647, 209] on span "4 options" at bounding box center [644, 200] width 44 height 17
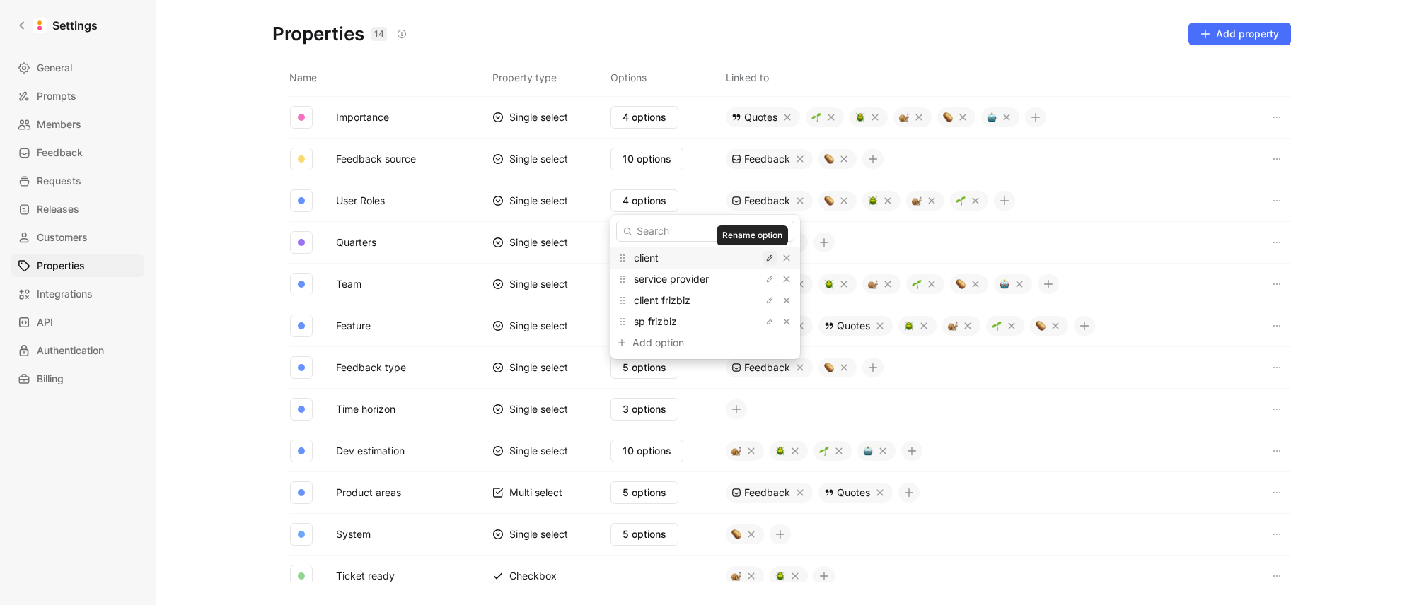
click at [765, 262] on icon "button" at bounding box center [769, 258] width 8 height 8
type input "Client"
click at [765, 258] on icon "button" at bounding box center [769, 258] width 8 height 8
type input "Client"
click at [765, 281] on icon "button" at bounding box center [769, 279] width 8 height 8
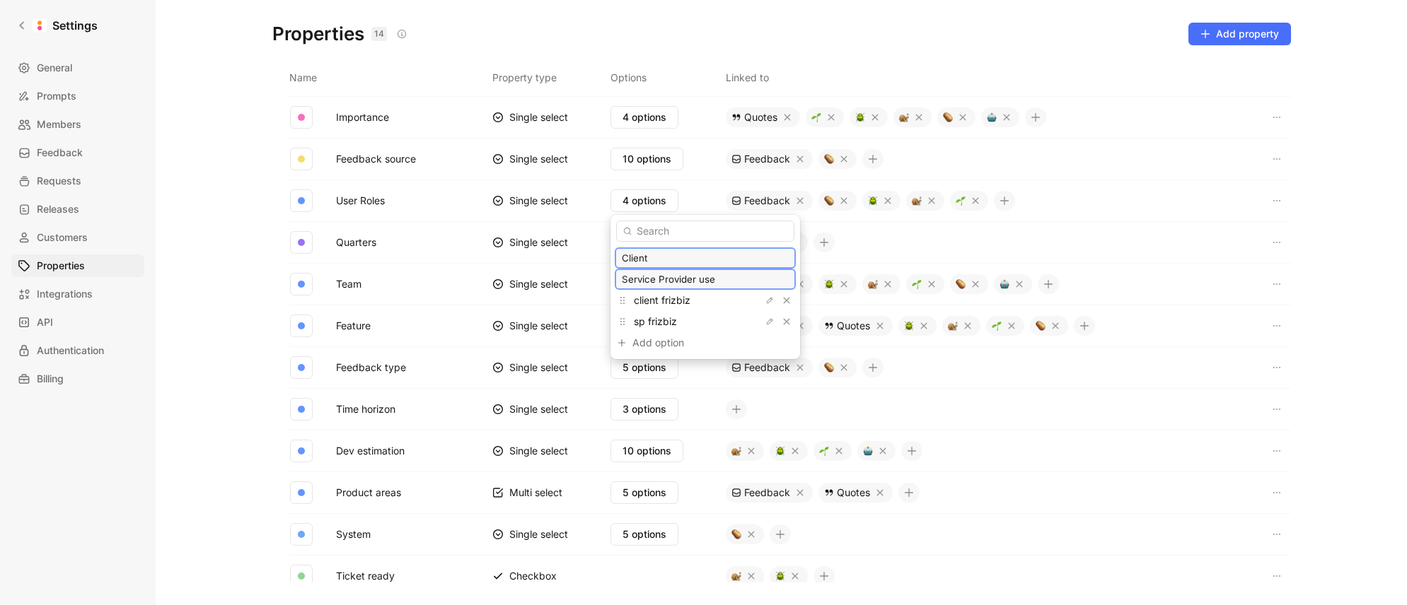
type input "Service Provider user"
click at [704, 256] on input "Client" at bounding box center [705, 257] width 167 height 11
click at [661, 301] on span "client frizbiz" at bounding box center [662, 300] width 57 height 12
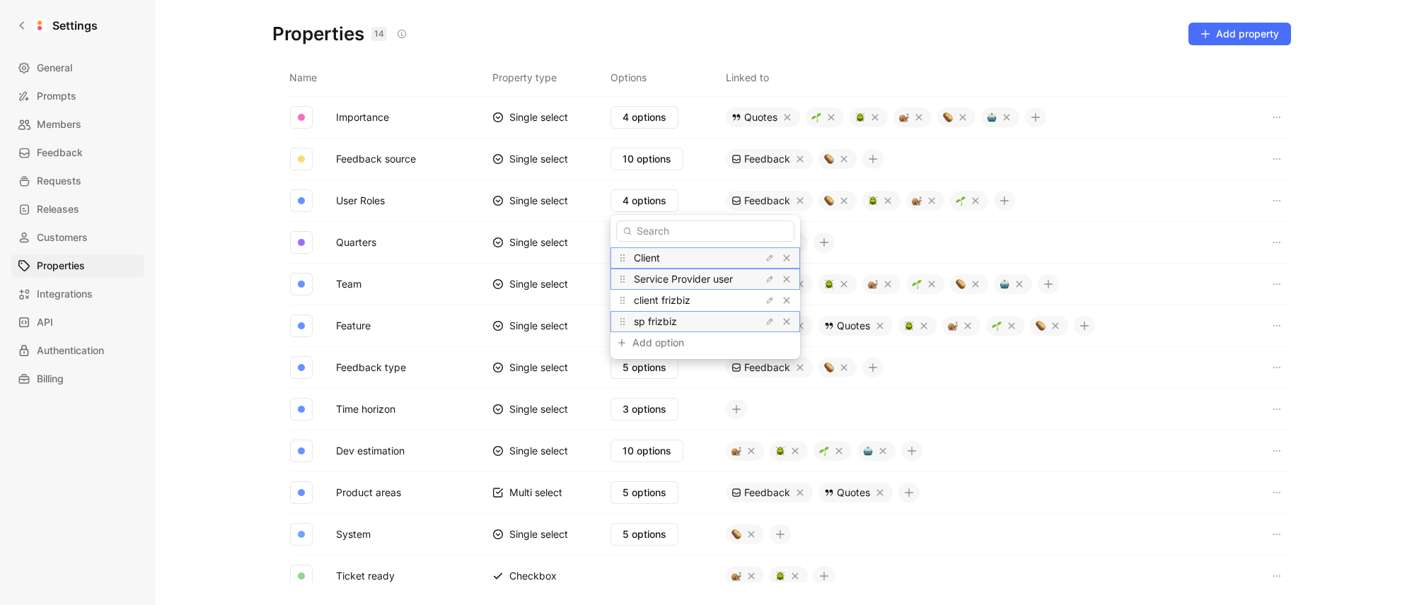
click at [651, 322] on span "sp frizbiz" at bounding box center [655, 321] width 43 height 12
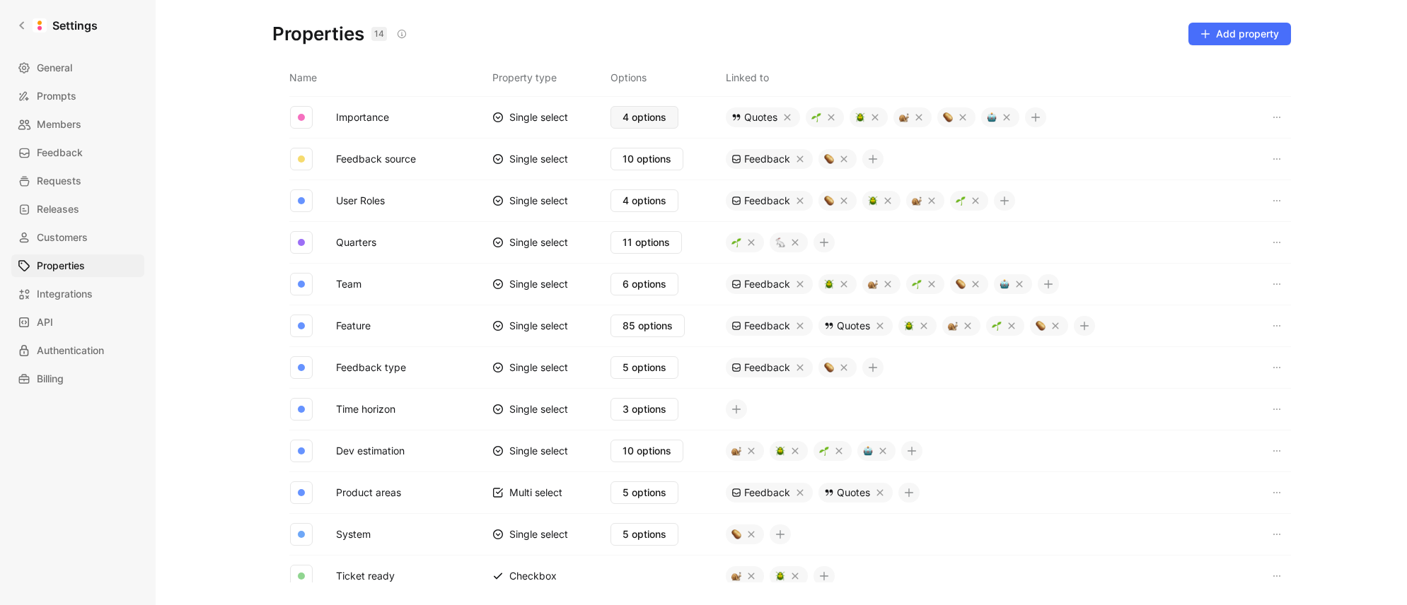
click at [650, 116] on span "4 options" at bounding box center [644, 117] width 44 height 17
click at [765, 236] on icon "button" at bounding box center [769, 238] width 8 height 8
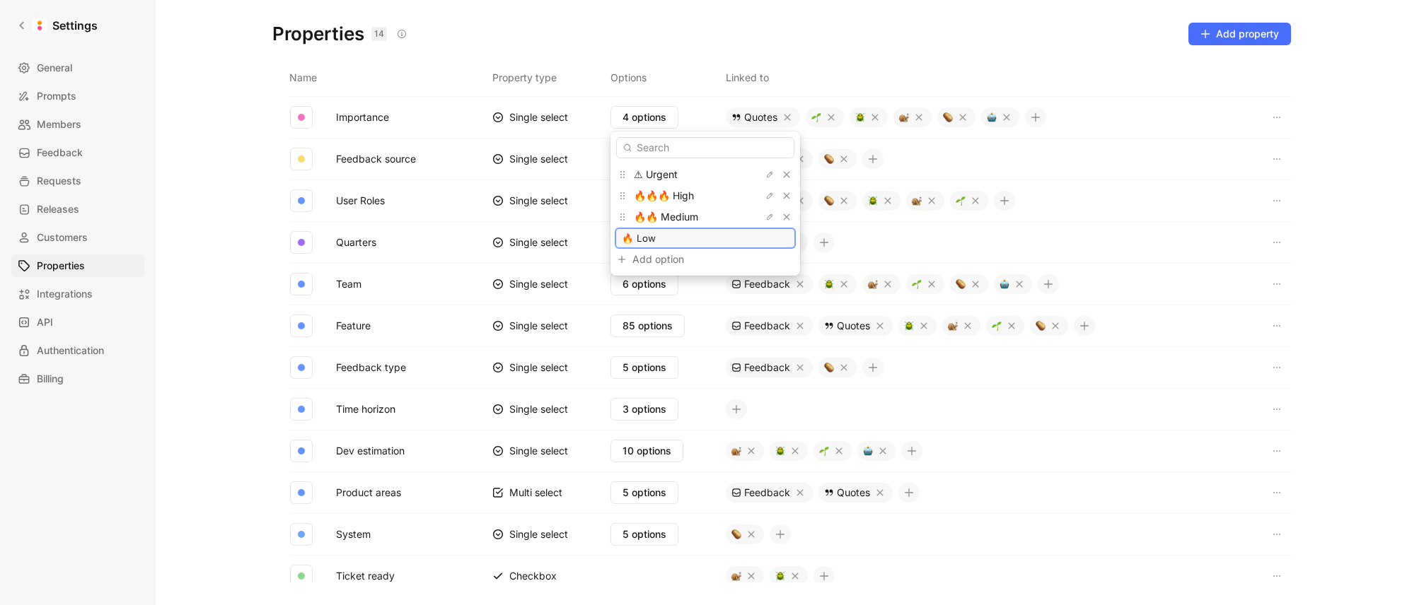
click at [693, 240] on input "🔥 Low" at bounding box center [705, 238] width 167 height 11
type input "Low"
click at [767, 216] on icon "button" at bounding box center [770, 217] width 6 height 6
click at [692, 218] on input "🔥🔥 Medium" at bounding box center [705, 216] width 167 height 11
type input "Medium"
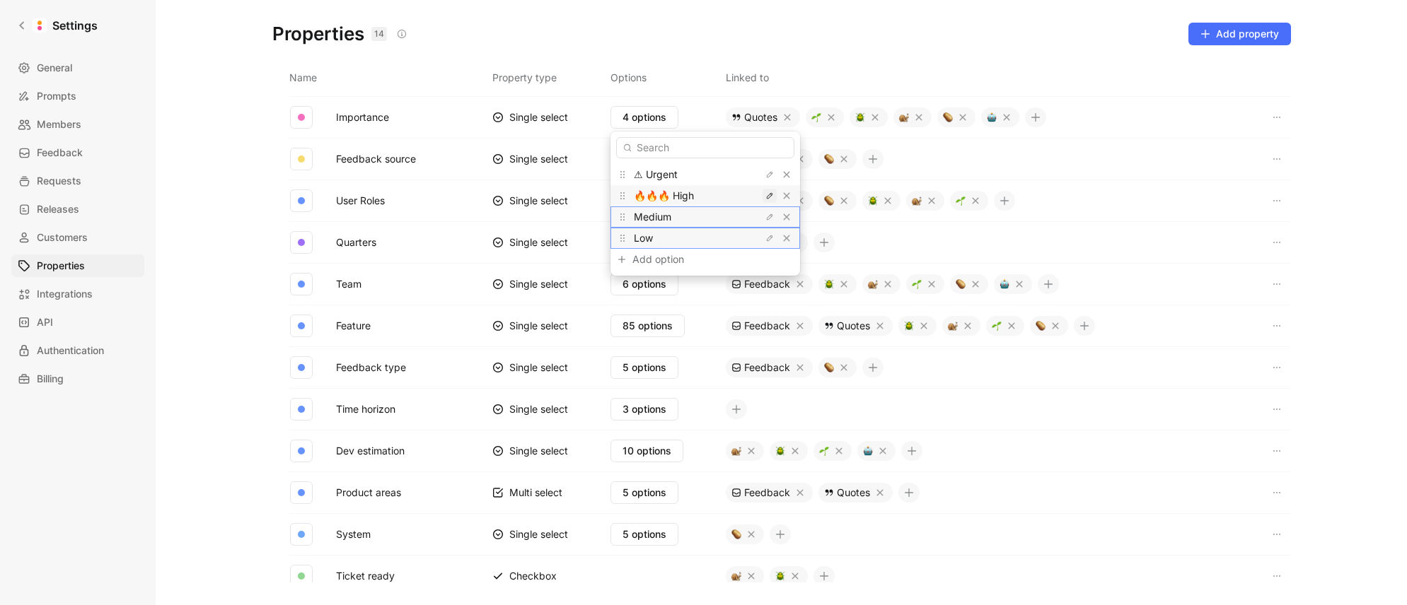
click at [765, 196] on icon "button" at bounding box center [769, 196] width 8 height 8
click at [725, 197] on input "🔥🔥🔥 High" at bounding box center [705, 195] width 167 height 11
type input "High"
click at [767, 173] on icon "button" at bounding box center [770, 175] width 6 height 6
click at [711, 174] on input "⚠ Urgent" at bounding box center [705, 174] width 167 height 11
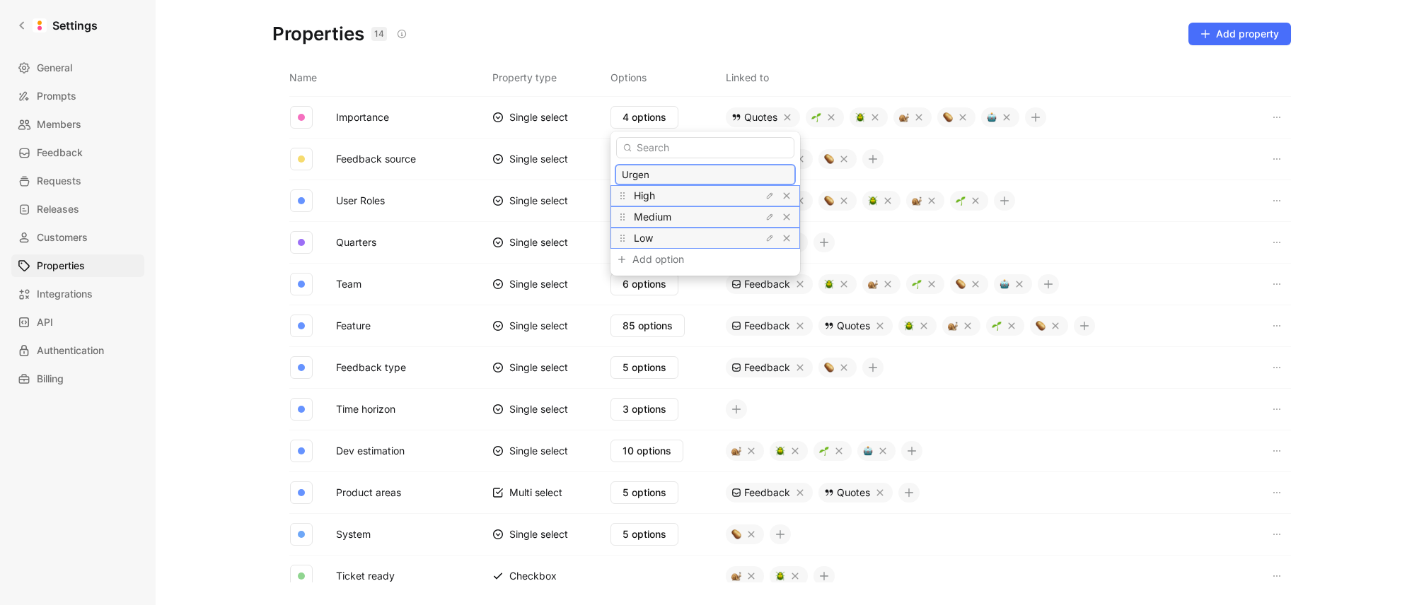
type input "Urgent"
click at [645, 239] on span "Low" at bounding box center [643, 238] width 19 height 12
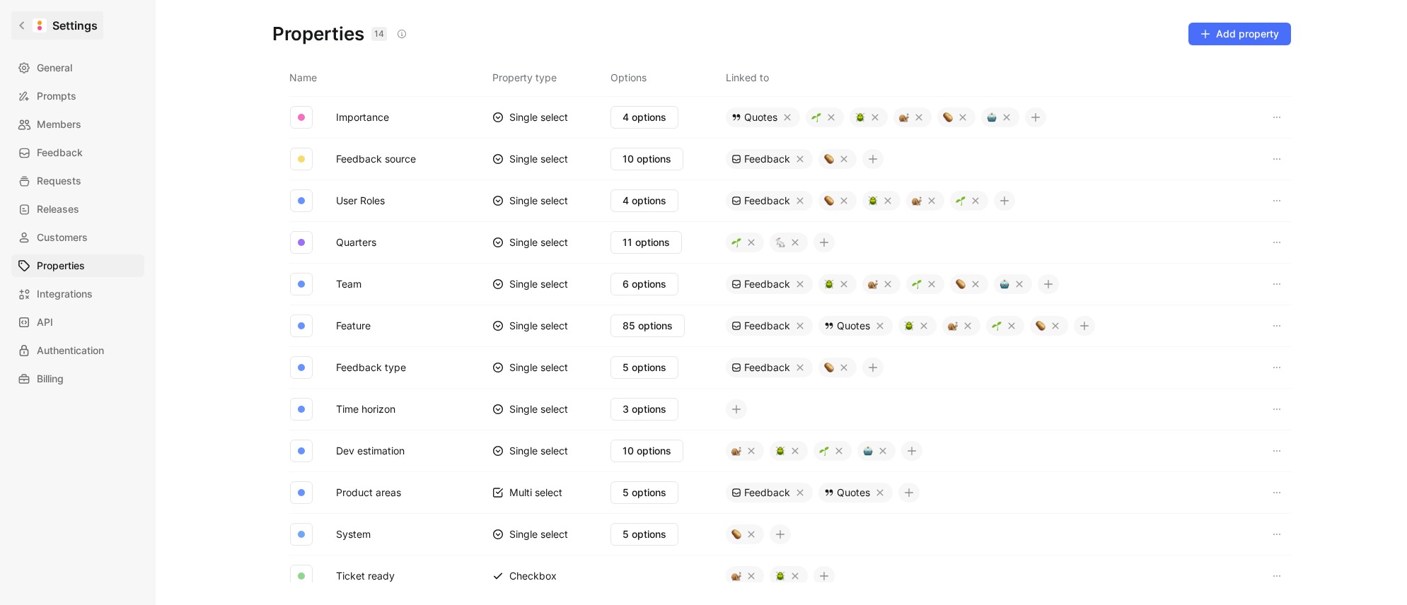
click at [21, 26] on icon at bounding box center [21, 26] width 5 height 8
click at [658, 120] on span "4 options" at bounding box center [644, 117] width 44 height 17
drag, startPoint x: 751, startPoint y: 216, endPoint x: 700, endPoint y: 226, distance: 51.9
click at [765, 216] on icon "button" at bounding box center [769, 217] width 8 height 8
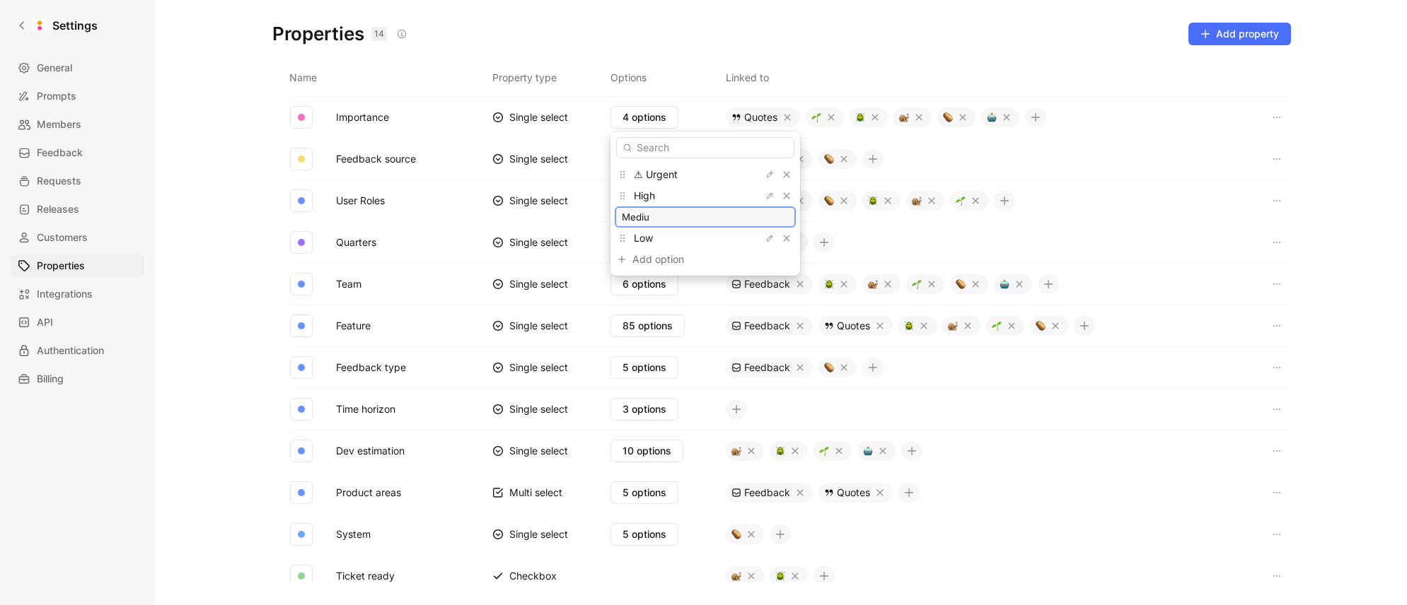
type input "Medium"
click at [644, 197] on span "High" at bounding box center [644, 196] width 21 height 12
click at [767, 173] on icon "button" at bounding box center [770, 175] width 6 height 6
drag, startPoint x: 635, startPoint y: 175, endPoint x: 603, endPoint y: 172, distance: 32.0
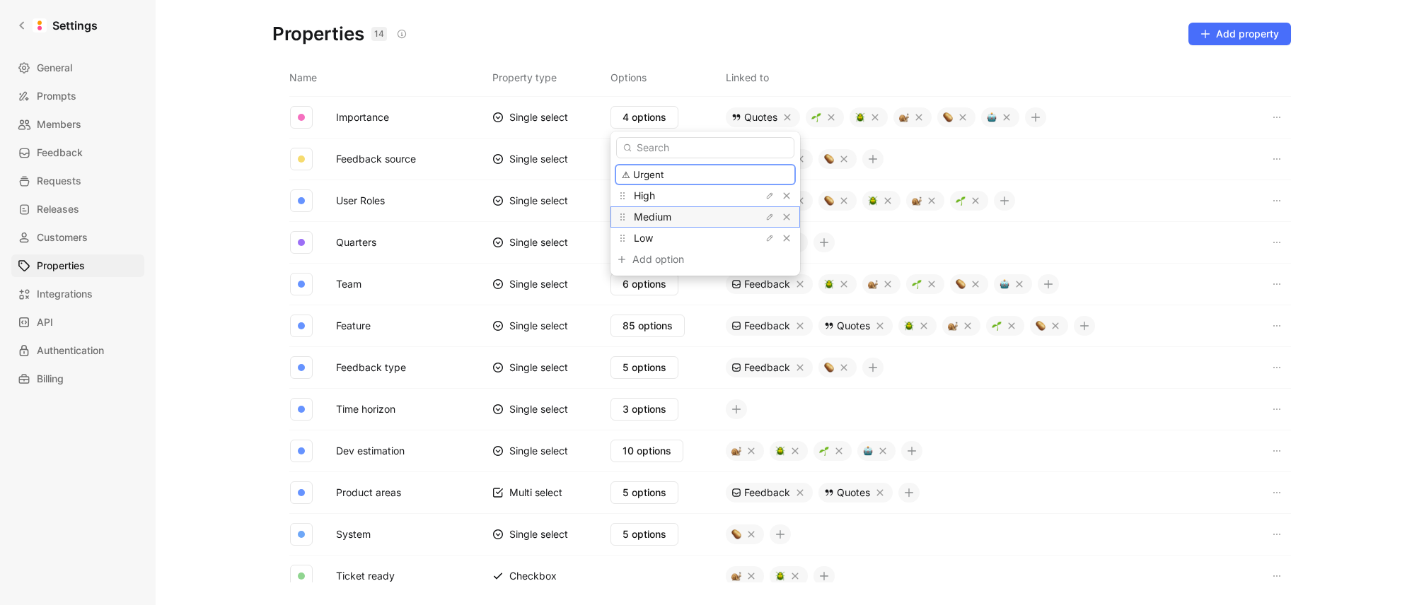
click at [596, 172] on body "Settings General Prompts Members Feedback Requests Releases Customers Propertie…" at bounding box center [703, 302] width 1407 height 605
click at [635, 175] on input "⚠ Urgent" at bounding box center [705, 174] width 167 height 11
click at [674, 174] on input "Urgent" at bounding box center [705, 174] width 167 height 11
drag, startPoint x: 669, startPoint y: 175, endPoint x: 628, endPoint y: 173, distance: 41.1
click at [628, 173] on input "Urgent" at bounding box center [705, 174] width 167 height 11
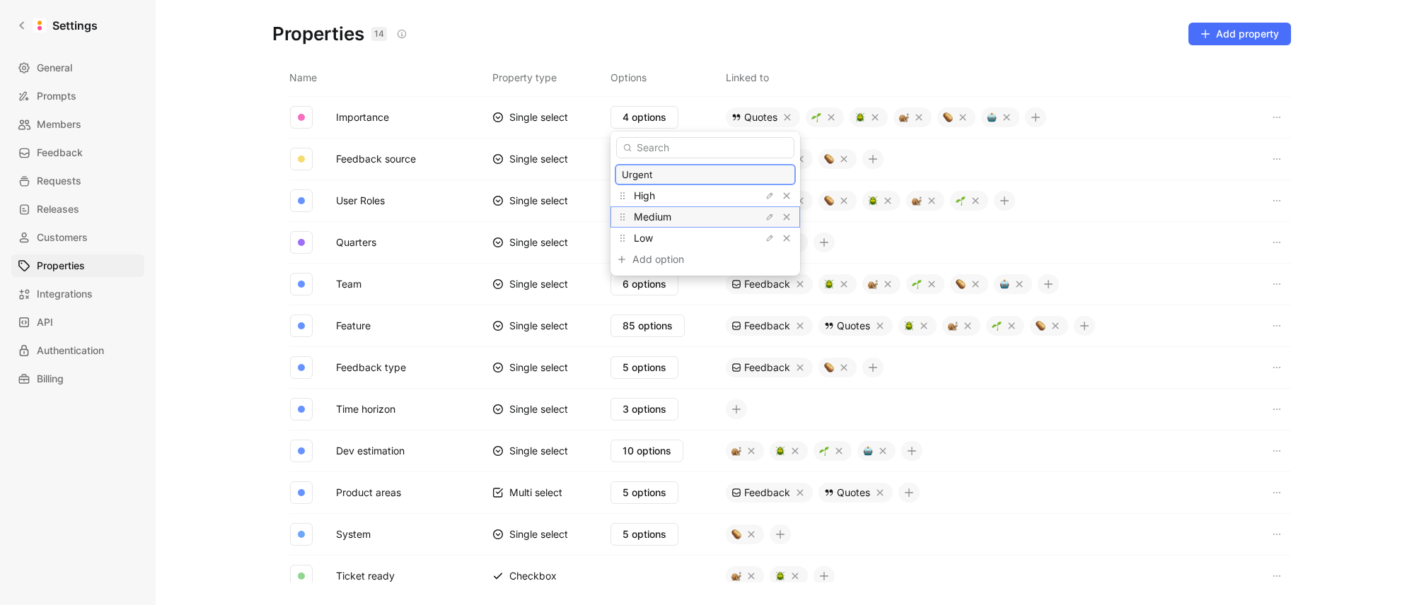
click at [627, 173] on input "Urgent" at bounding box center [705, 174] width 167 height 11
type input "Urgent"
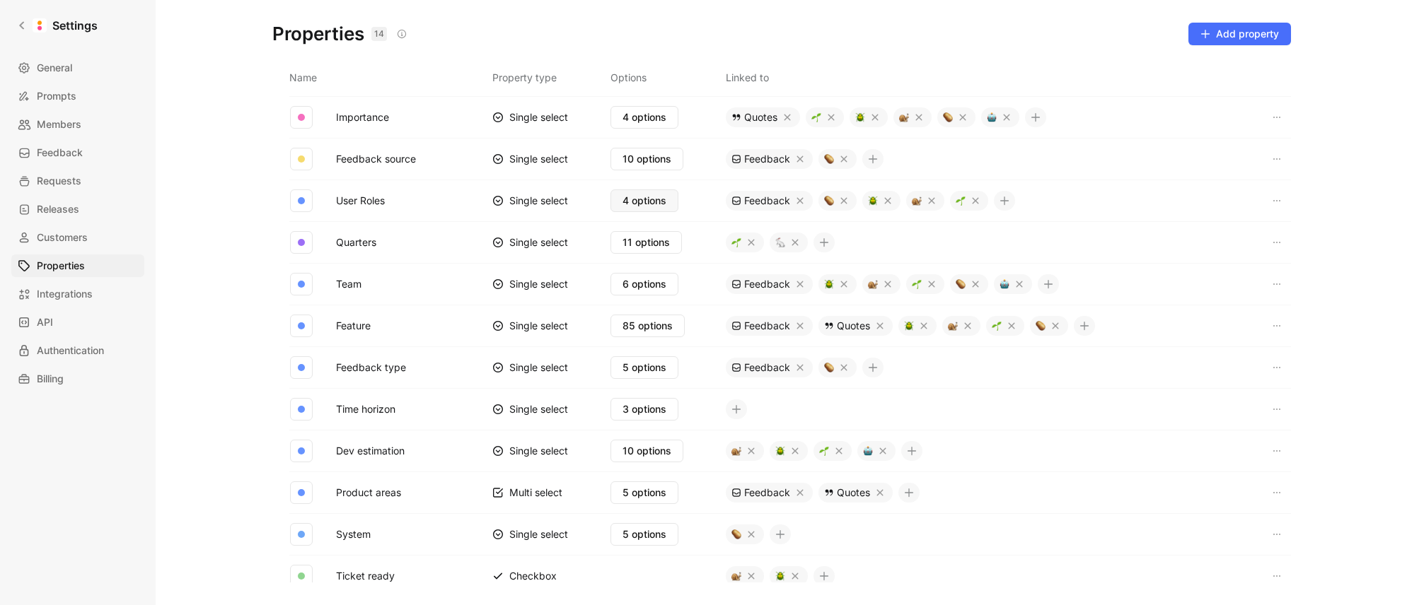
click at [637, 198] on span "4 options" at bounding box center [644, 200] width 44 height 17
click at [646, 115] on span "4 options" at bounding box center [644, 117] width 44 height 17
click at [625, 364] on span "5 options" at bounding box center [644, 367] width 44 height 17
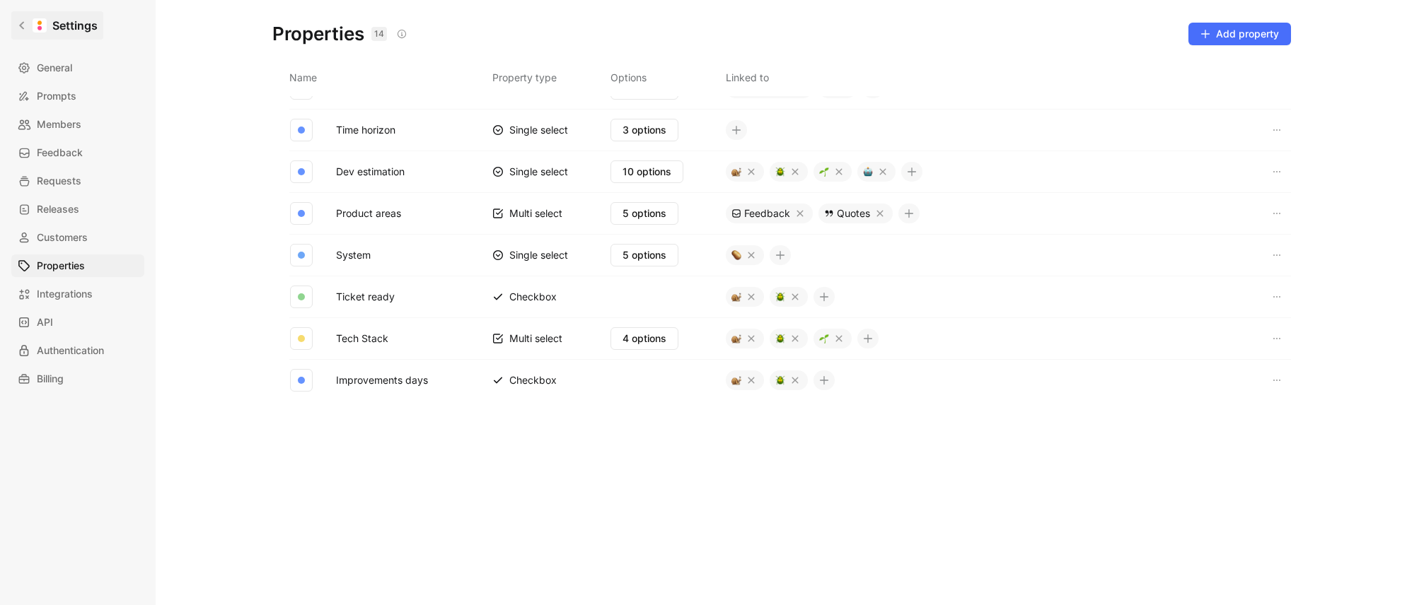
click at [18, 28] on icon at bounding box center [22, 26] width 10 height 10
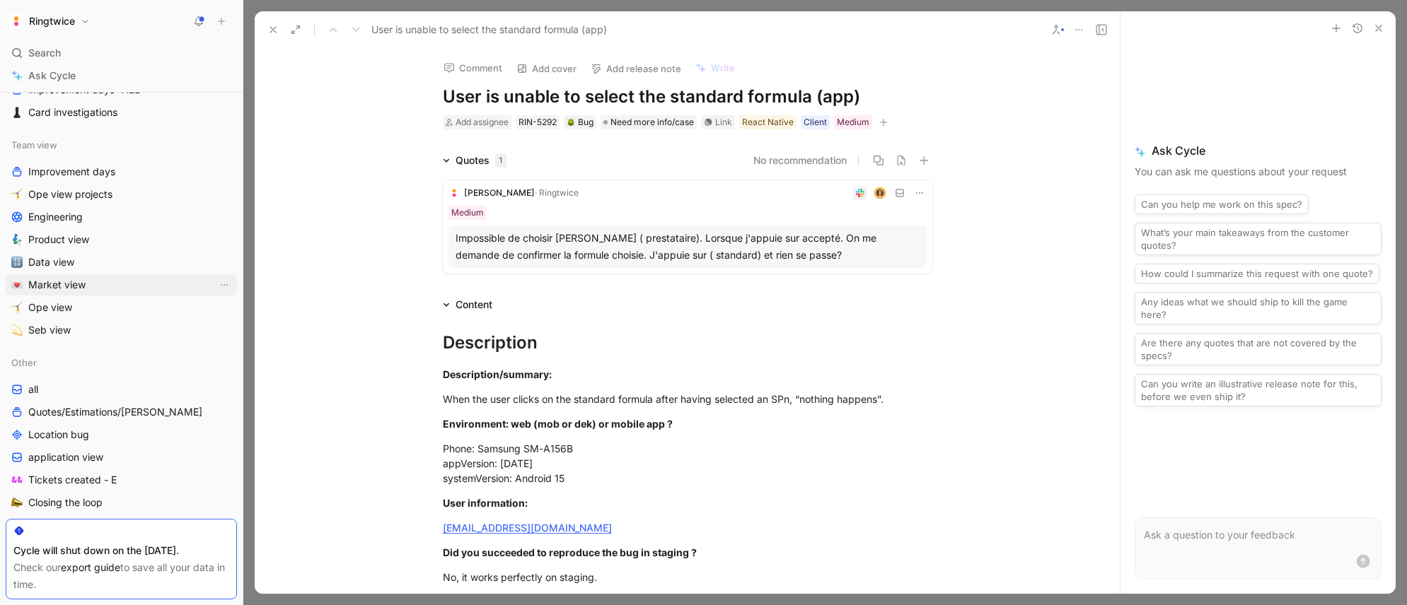
scroll to position [497, 0]
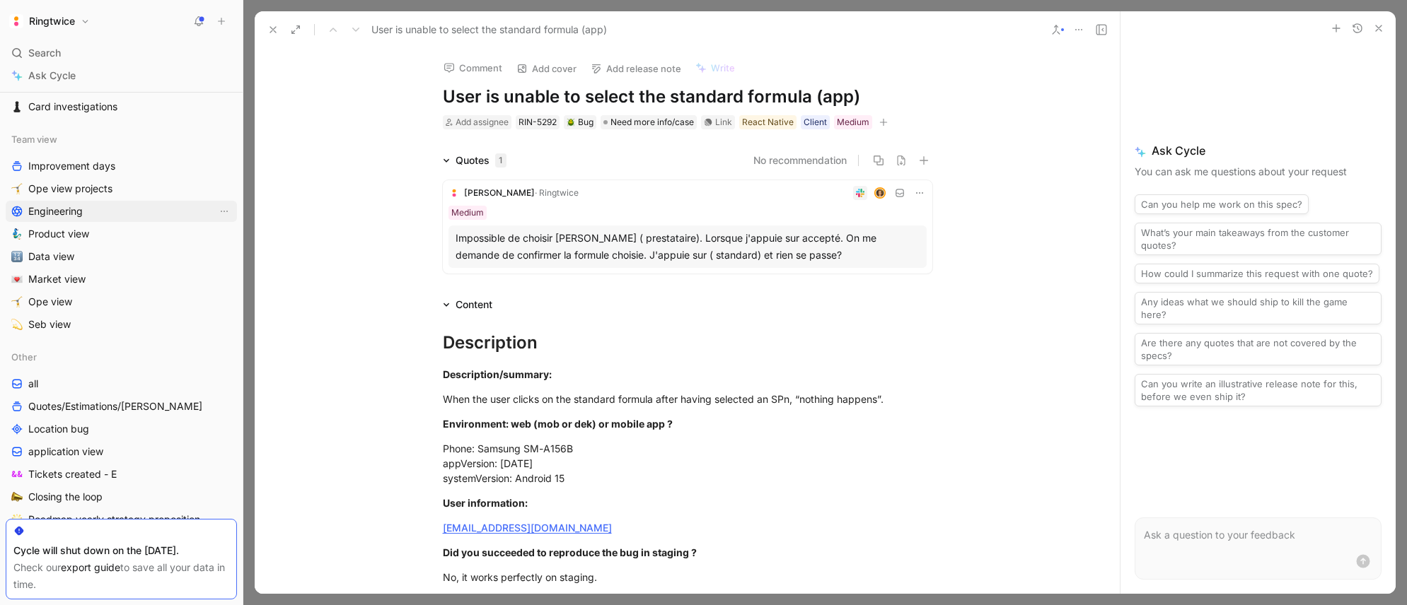
click at [191, 211] on link "Engineering" at bounding box center [121, 211] width 231 height 21
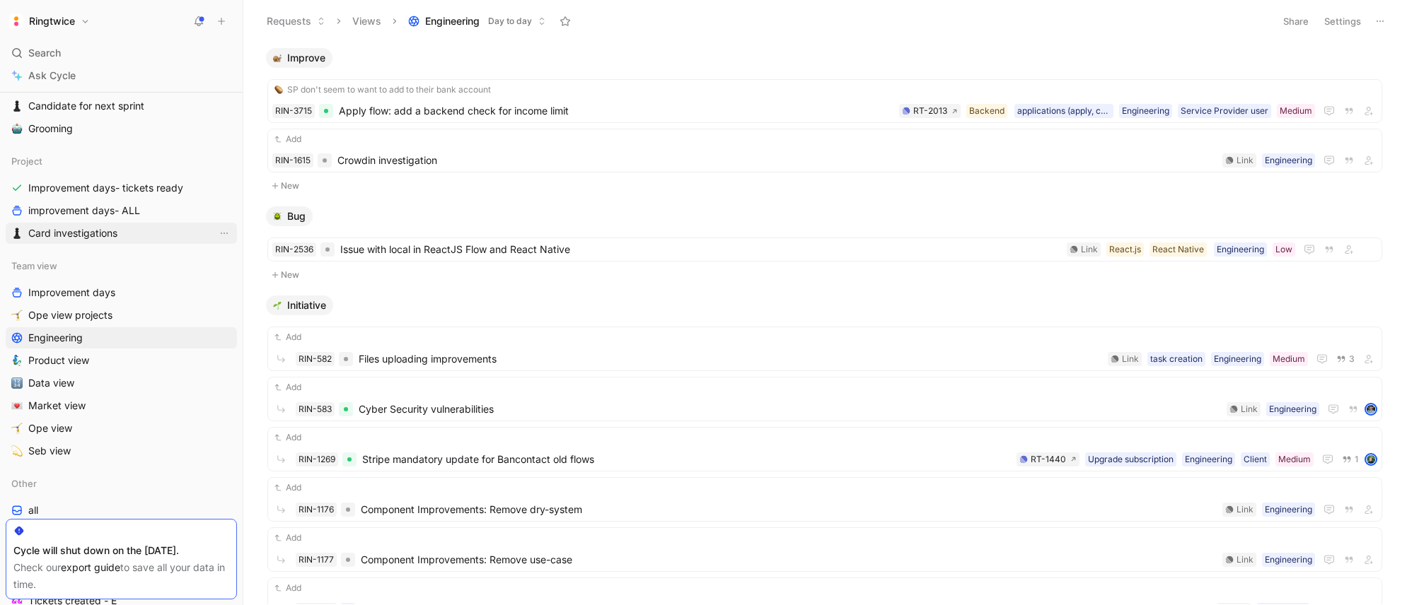
scroll to position [383, 0]
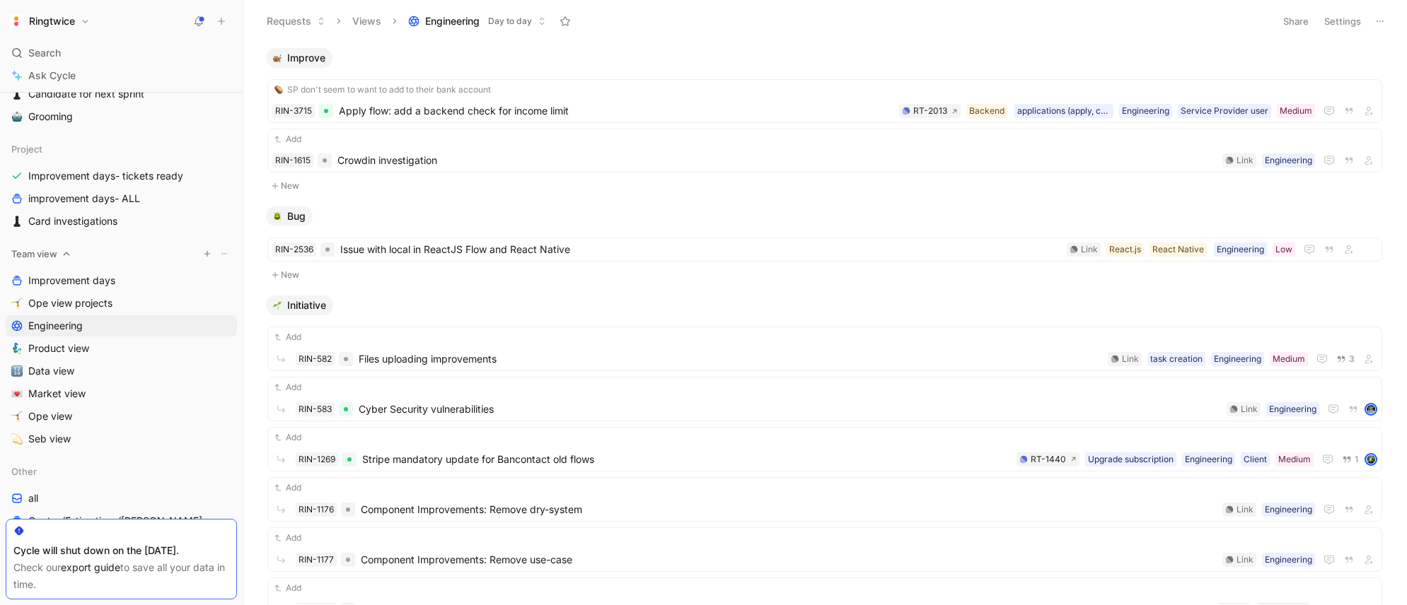
click at [226, 255] on icon at bounding box center [224, 254] width 8 height 8
click at [106, 277] on span "Improvement days" at bounding box center [71, 281] width 87 height 14
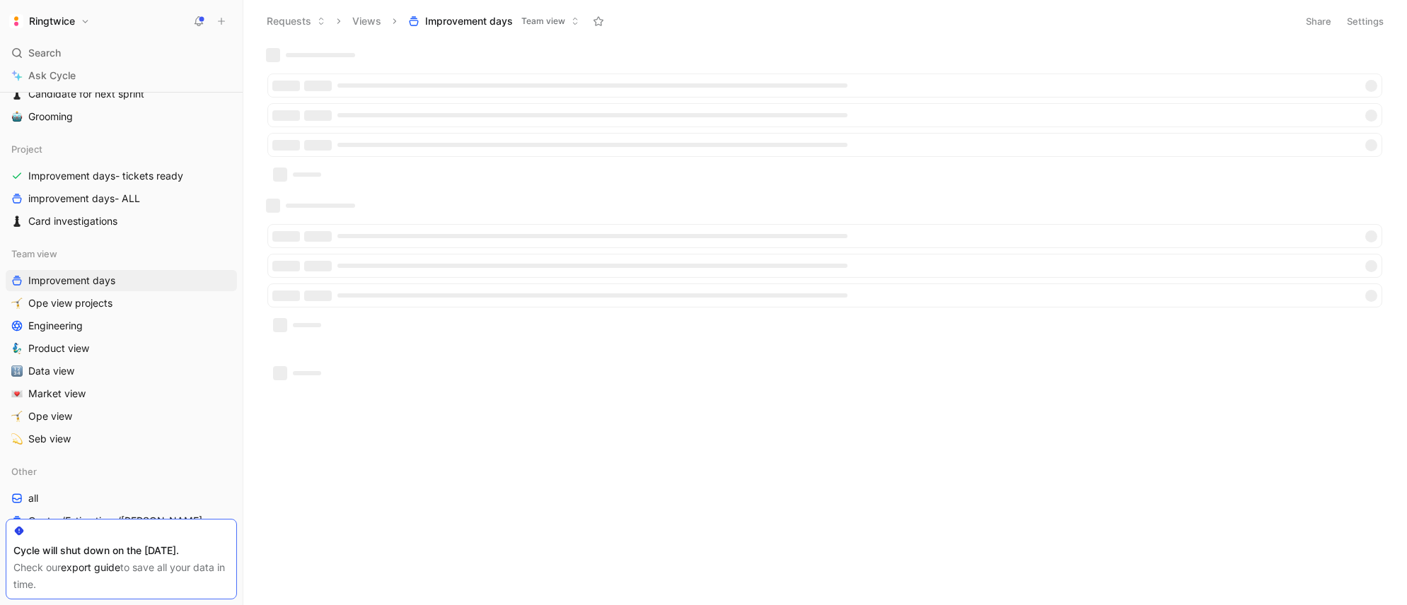
click at [291, 276] on div "Ringtwice Search ⌘ K Ask Cycle Workspace Home G then H Feedback G then F Reques…" at bounding box center [703, 302] width 1407 height 605
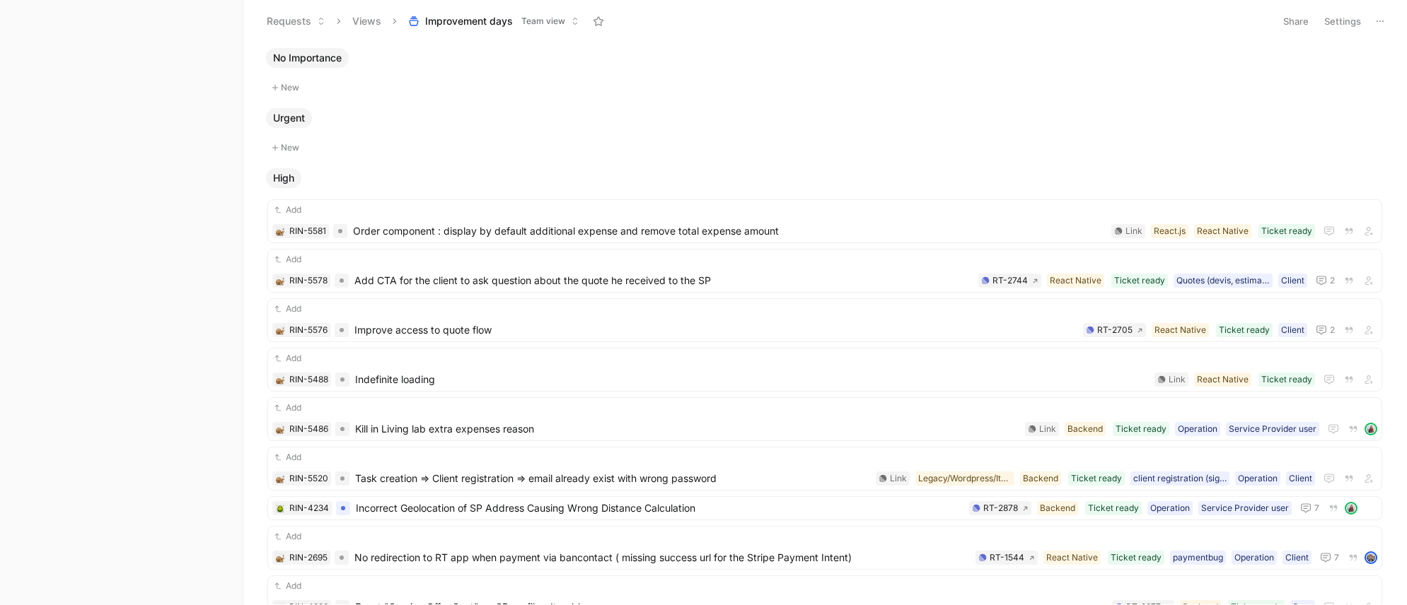
scroll to position [349, 0]
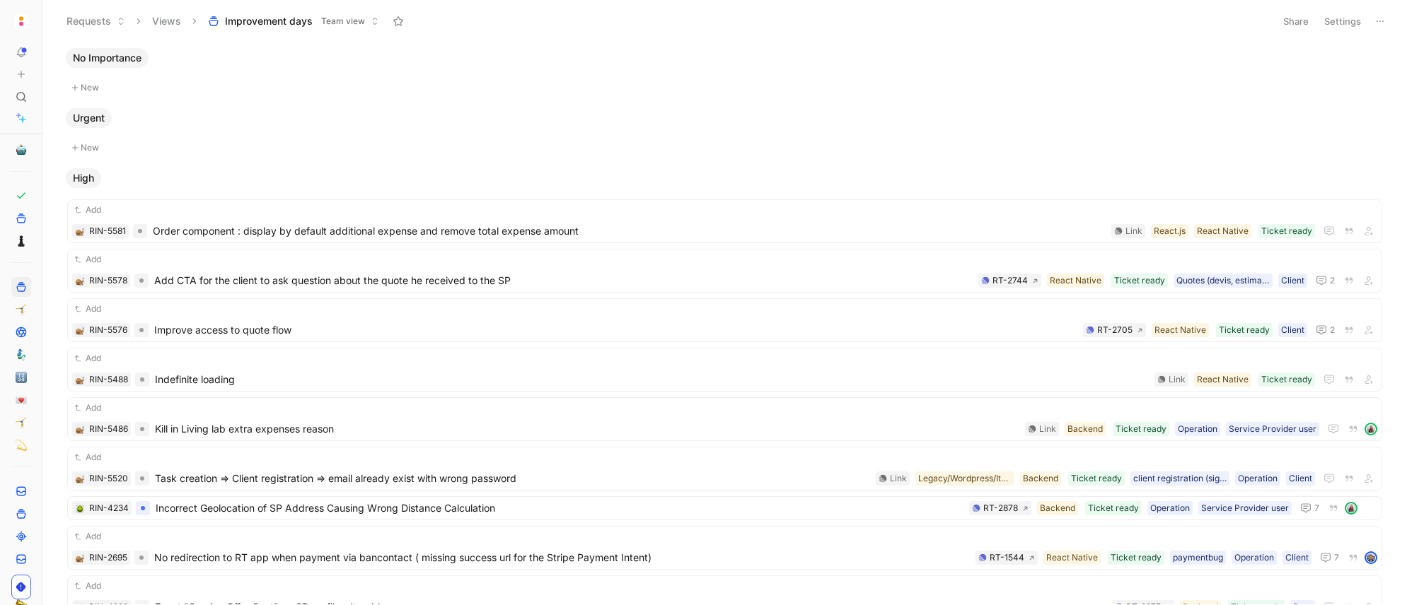
drag, startPoint x: 1286, startPoint y: 20, endPoint x: 1304, endPoint y: 21, distance: 17.7
click at [1286, 20] on button "Share" at bounding box center [1296, 21] width 38 height 20
click at [1344, 23] on html "To pick up a draggable item, press the space bar. While dragging, use the arrow…" at bounding box center [703, 302] width 1407 height 605
click at [1342, 22] on button "Settings" at bounding box center [1343, 21] width 50 height 20
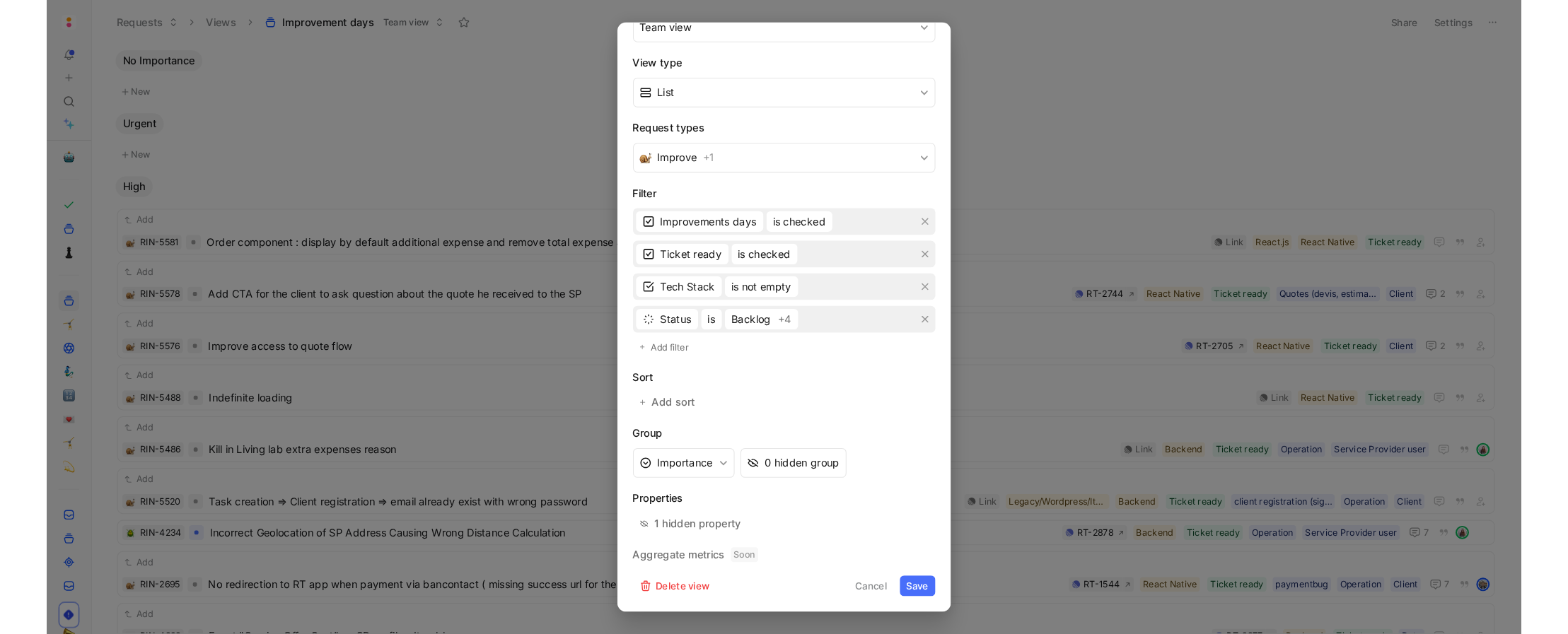
scroll to position [0, 0]
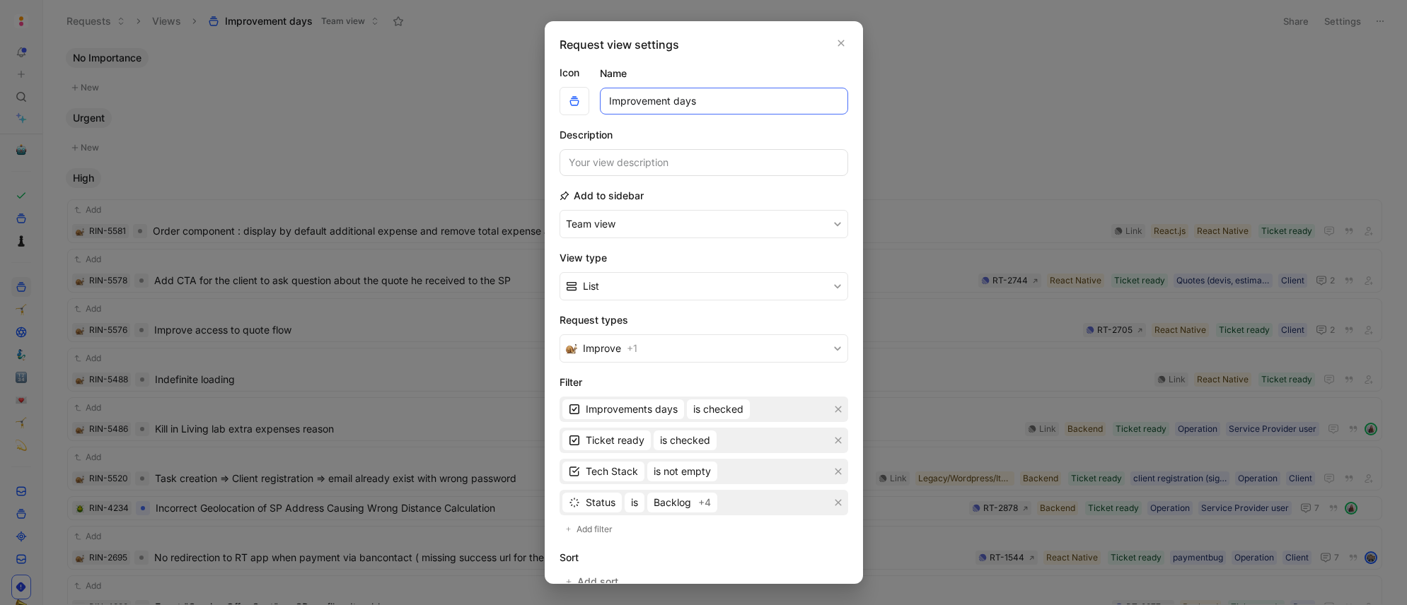
click at [657, 102] on input "Improvement days" at bounding box center [724, 101] width 248 height 27
drag, startPoint x: 435, startPoint y: 199, endPoint x: 431, endPoint y: 184, distance: 16.0
click at [435, 200] on div at bounding box center [703, 302] width 1407 height 605
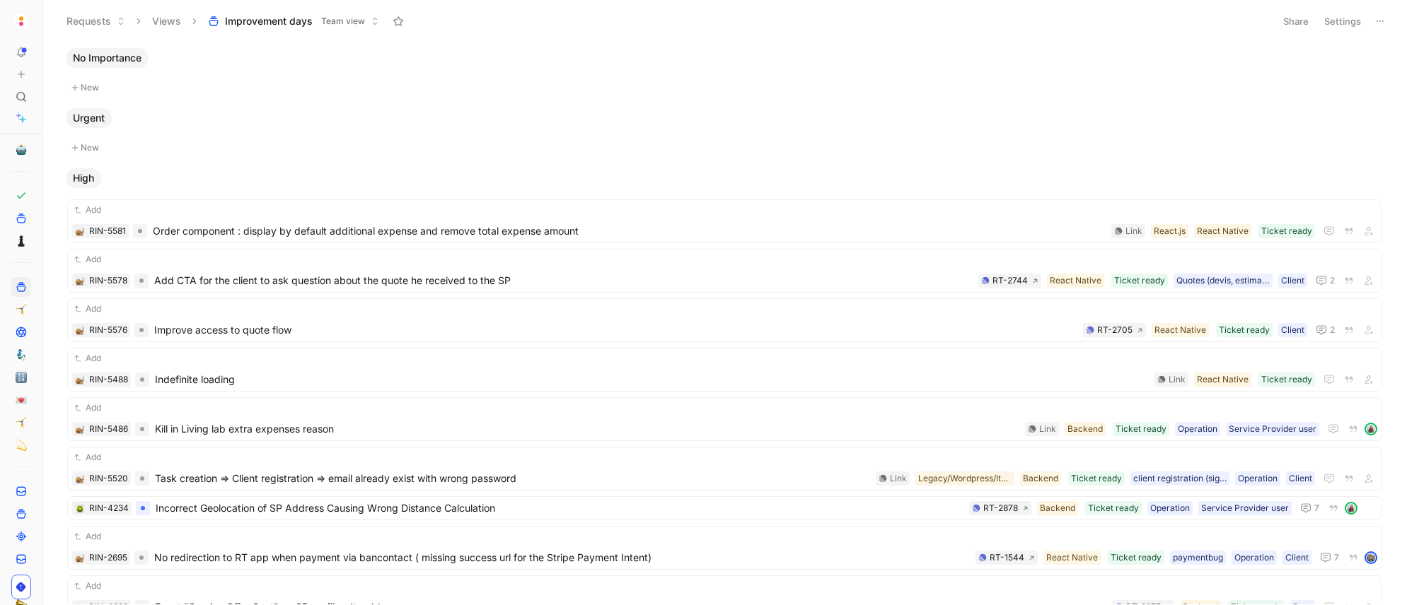
drag, startPoint x: 431, startPoint y: 184, endPoint x: 362, endPoint y: 100, distance: 108.5
click at [431, 183] on div "High" at bounding box center [724, 178] width 1329 height 20
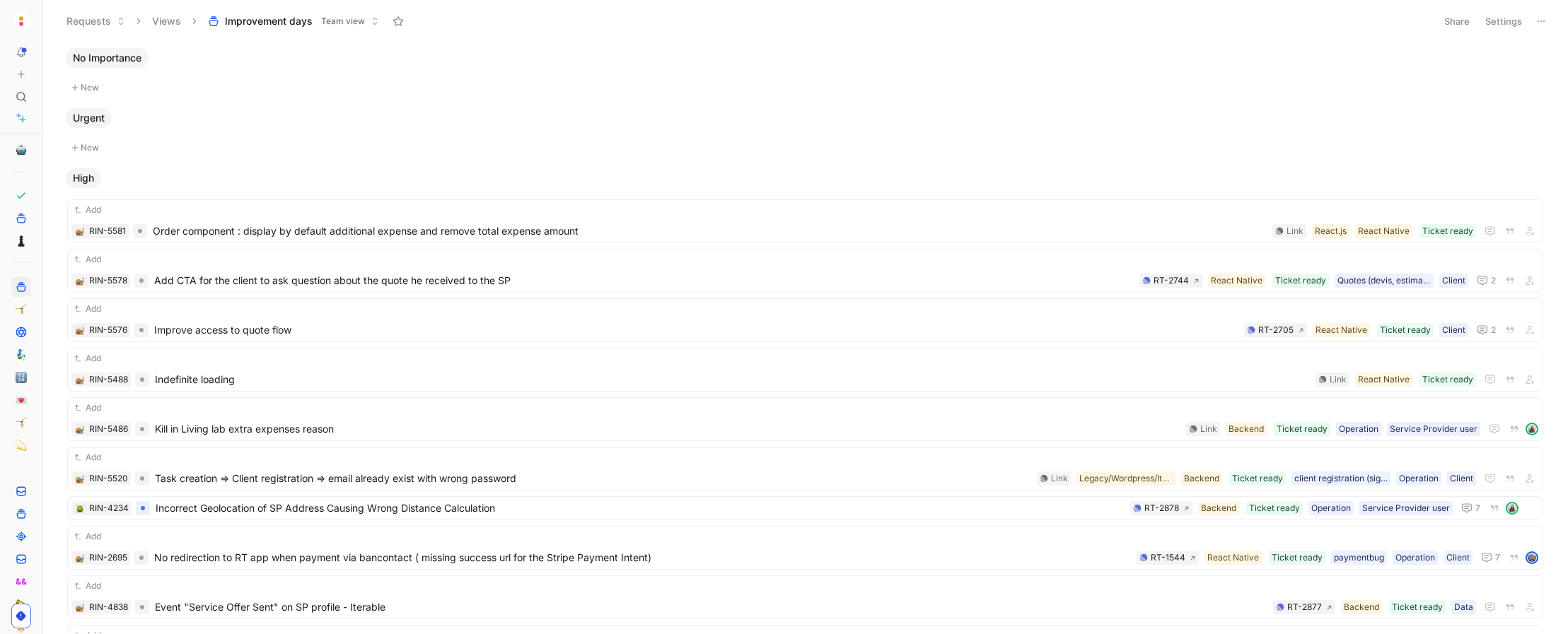
click at [18, 16] on img "button" at bounding box center [21, 21] width 14 height 14
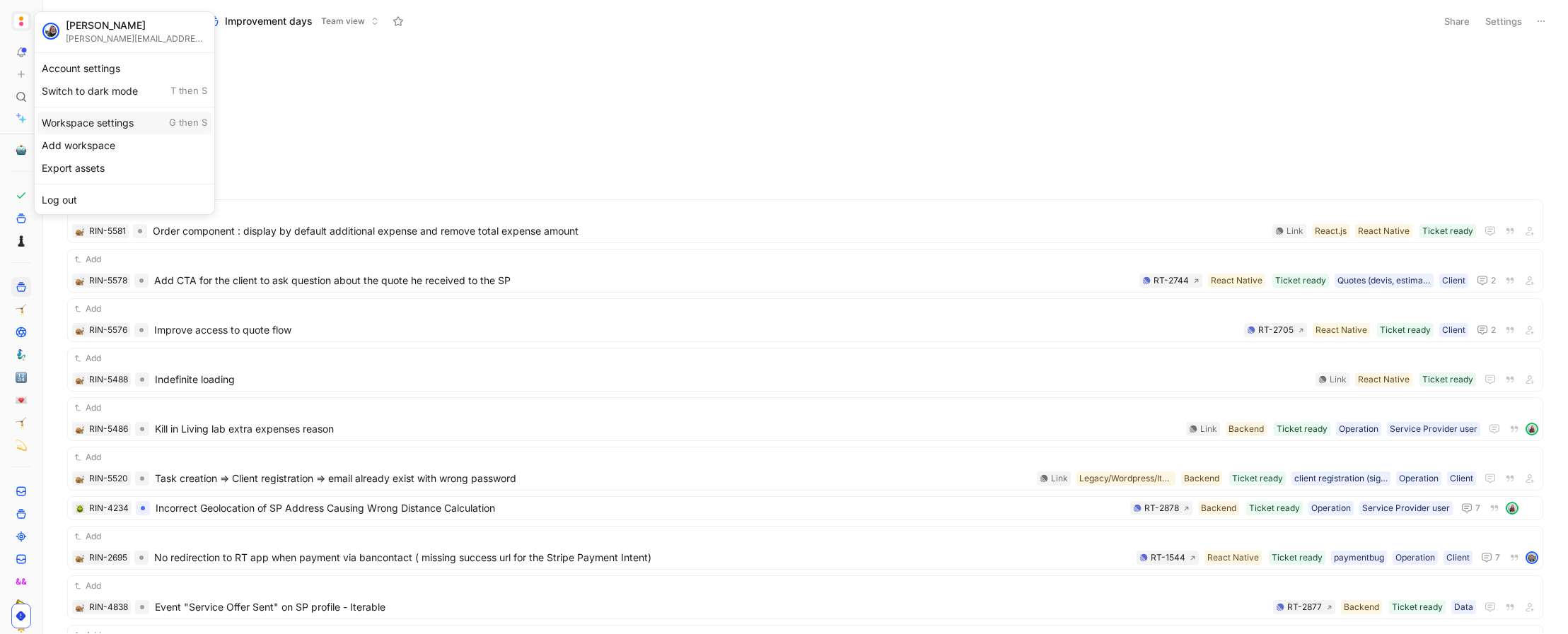
click at [87, 120] on div "Workspace settings G then S" at bounding box center [124, 123] width 174 height 23
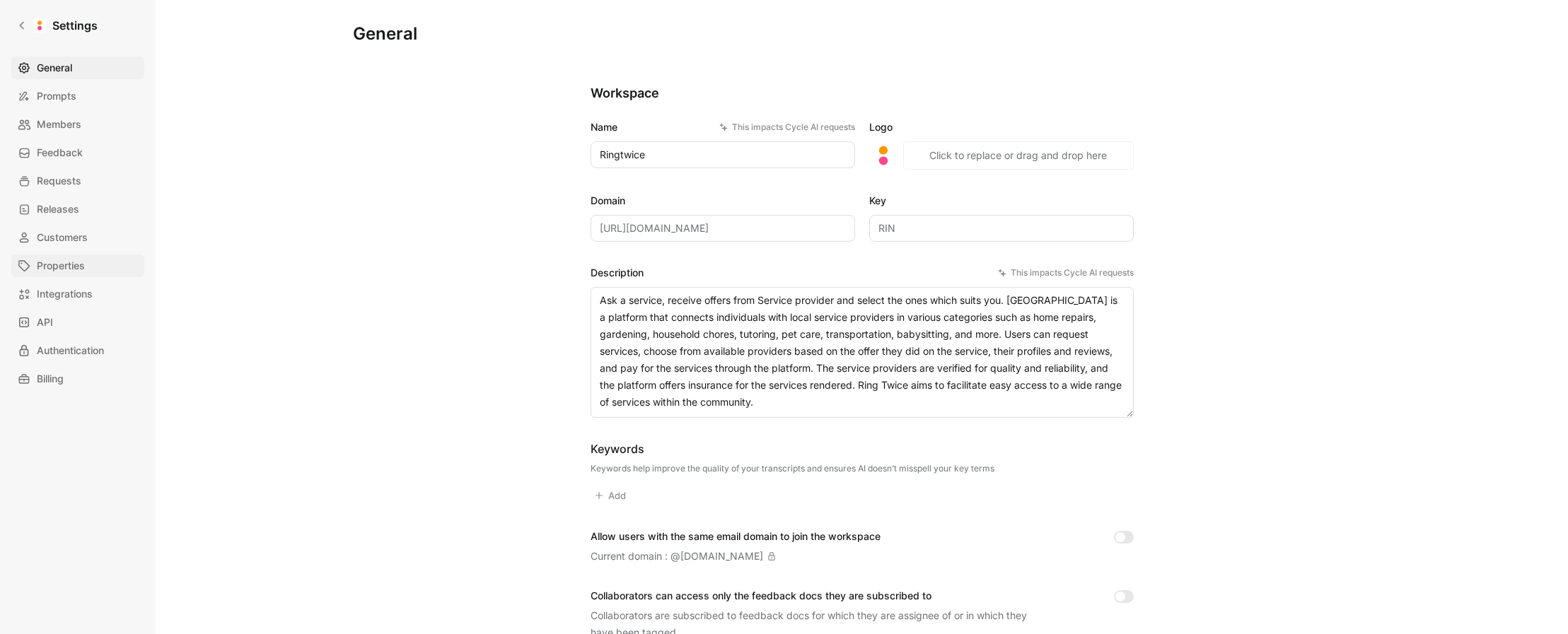
click at [69, 262] on span "Properties" at bounding box center [61, 265] width 48 height 17
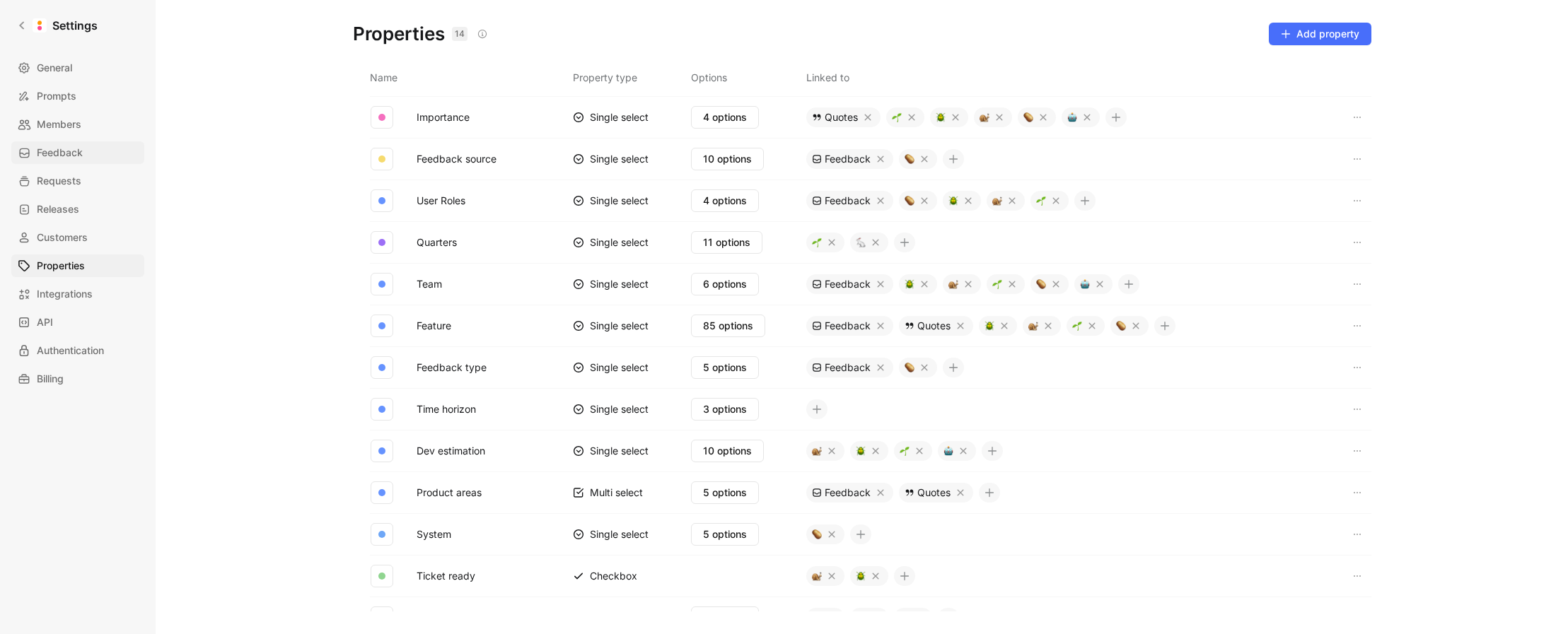
click at [70, 159] on span "Feedback" at bounding box center [60, 152] width 46 height 17
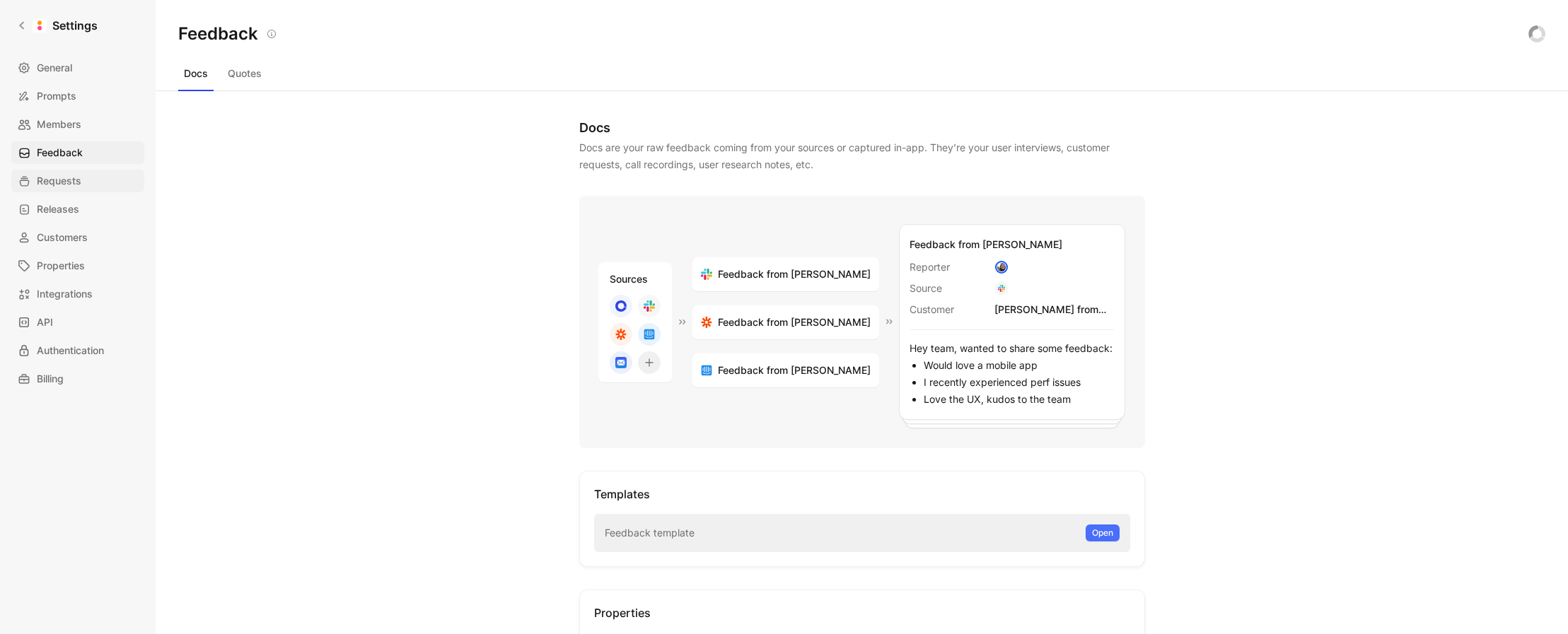
drag, startPoint x: 68, startPoint y: 181, endPoint x: 85, endPoint y: 182, distance: 17.0
click at [68, 181] on span "Requests" at bounding box center [59, 181] width 45 height 17
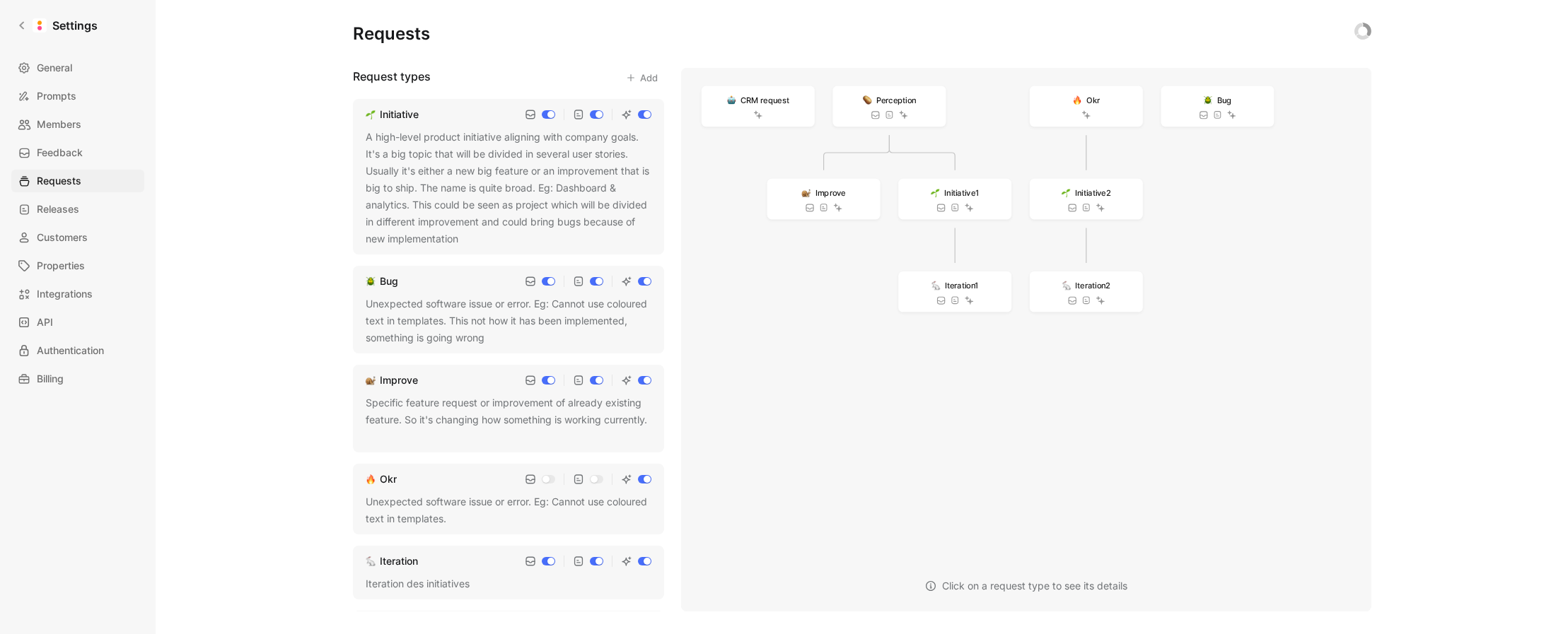
click at [427, 197] on div "A high-level product initiative aligning with company goals. It's a big topic t…" at bounding box center [509, 188] width 286 height 119
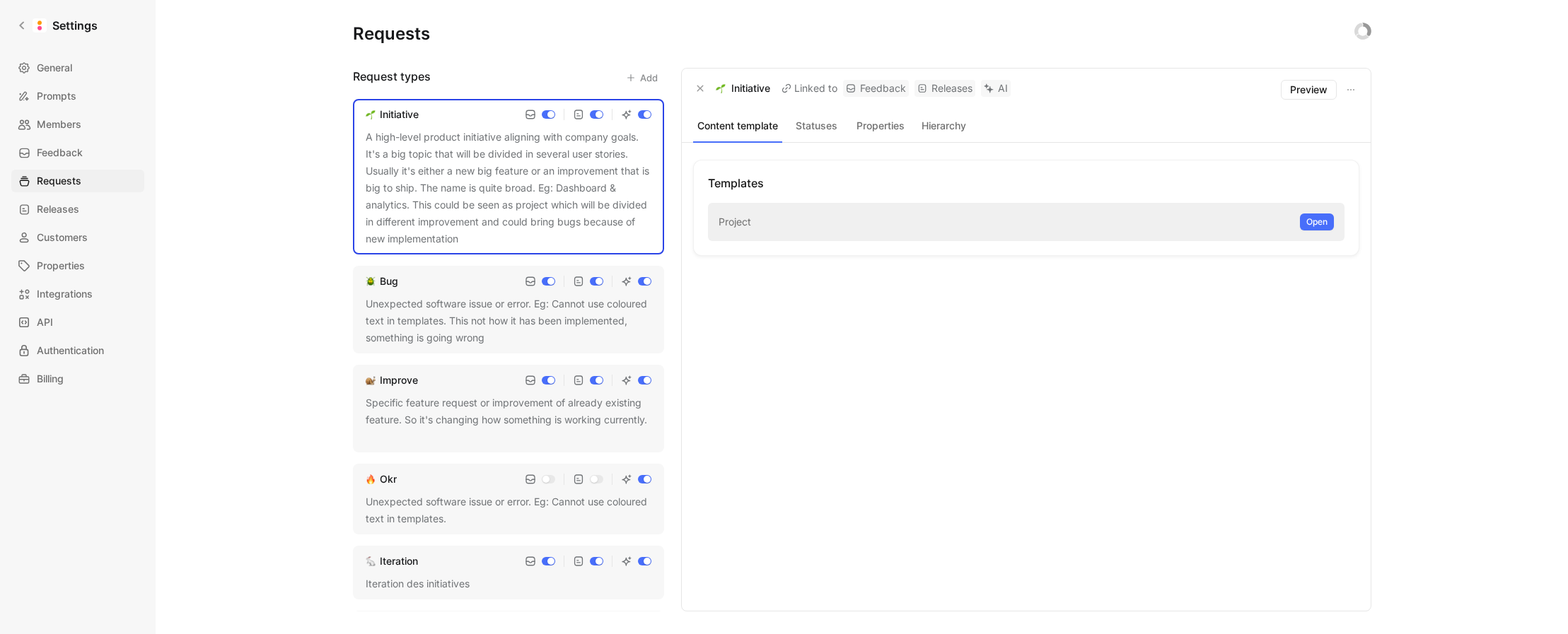
click at [807, 126] on button "Statuses" at bounding box center [817, 126] width 58 height 18
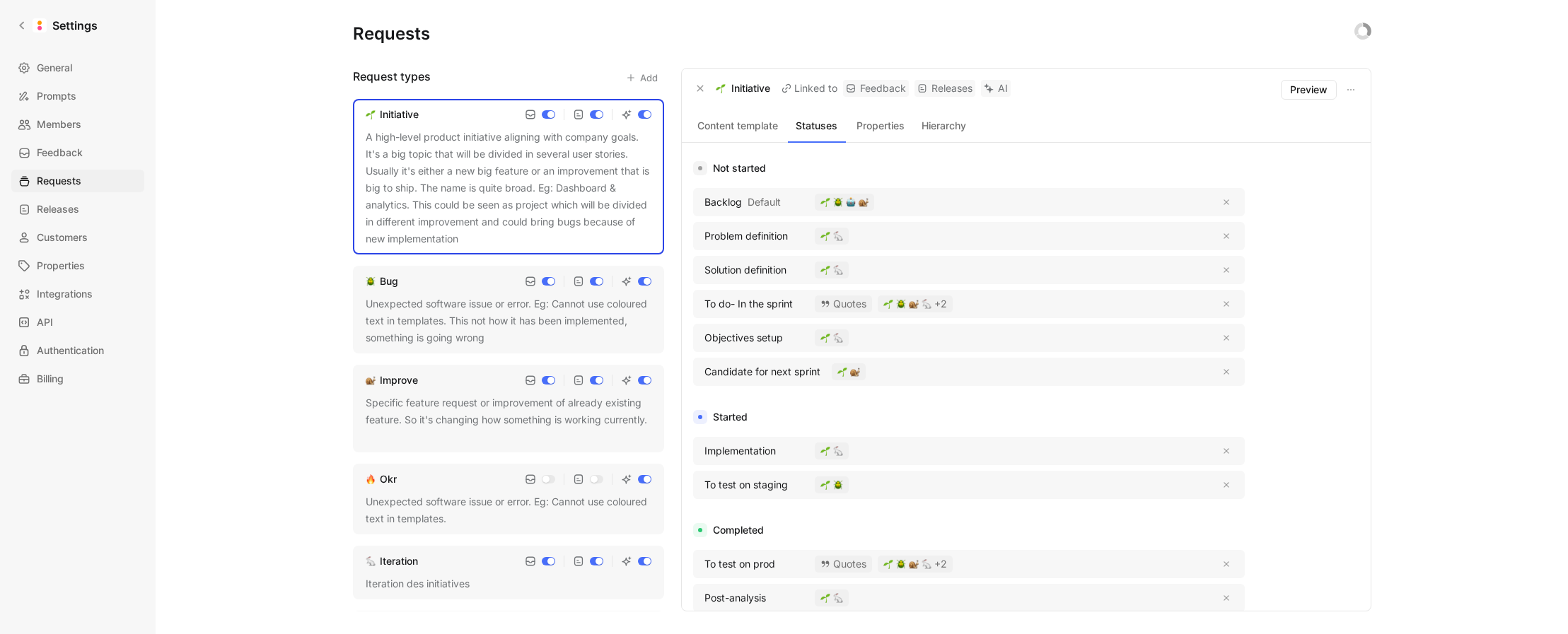
click at [561, 323] on div "Unexpected software issue or error. Eg: Cannot use coloured text in templates. …" at bounding box center [509, 321] width 286 height 51
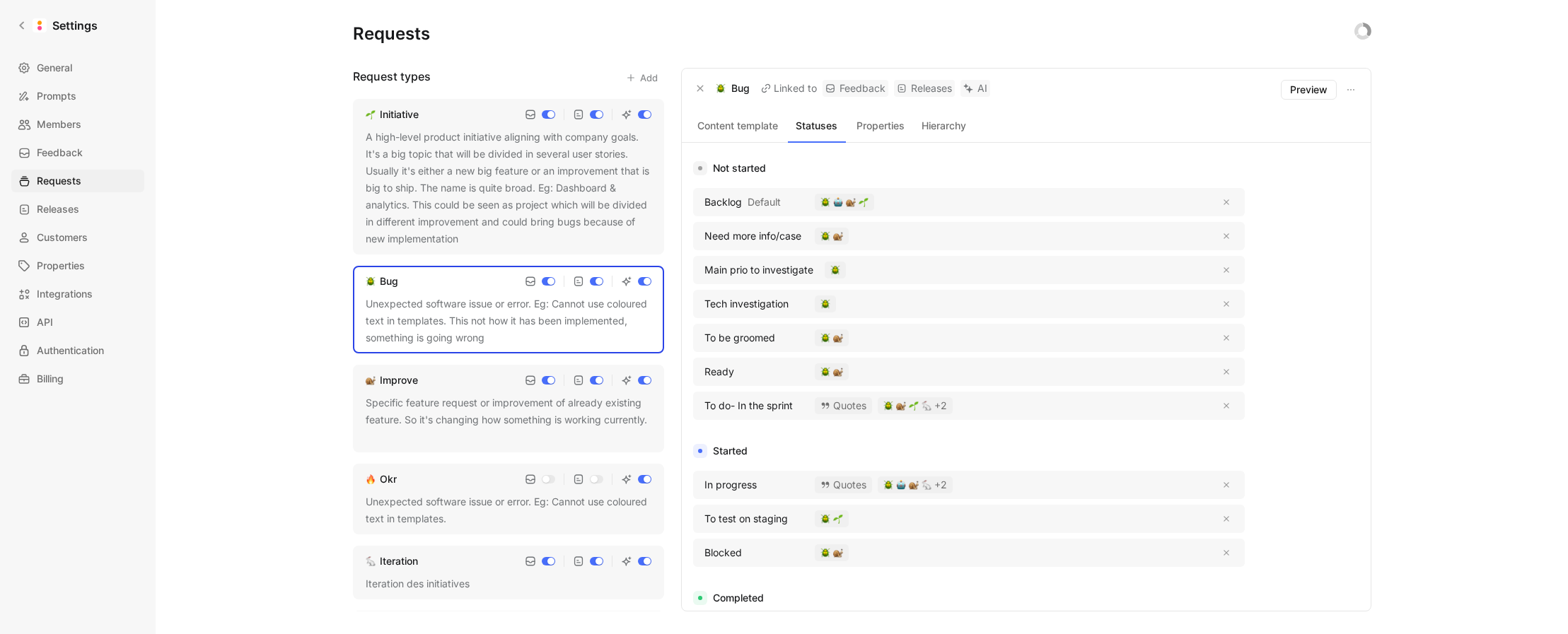
click at [543, 429] on div "Specific feature request or improvement of already existing feature. So it's ch…" at bounding box center [509, 420] width 286 height 51
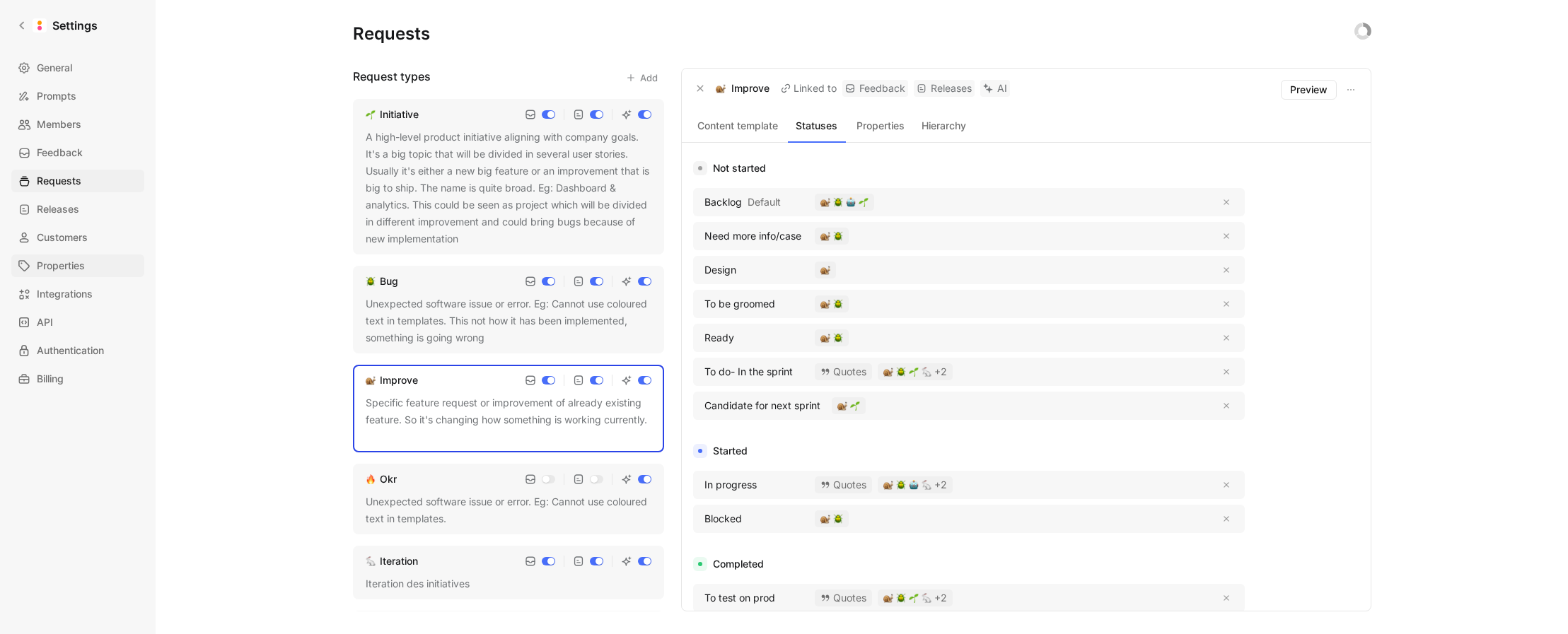
click at [72, 268] on span "Properties" at bounding box center [61, 265] width 48 height 17
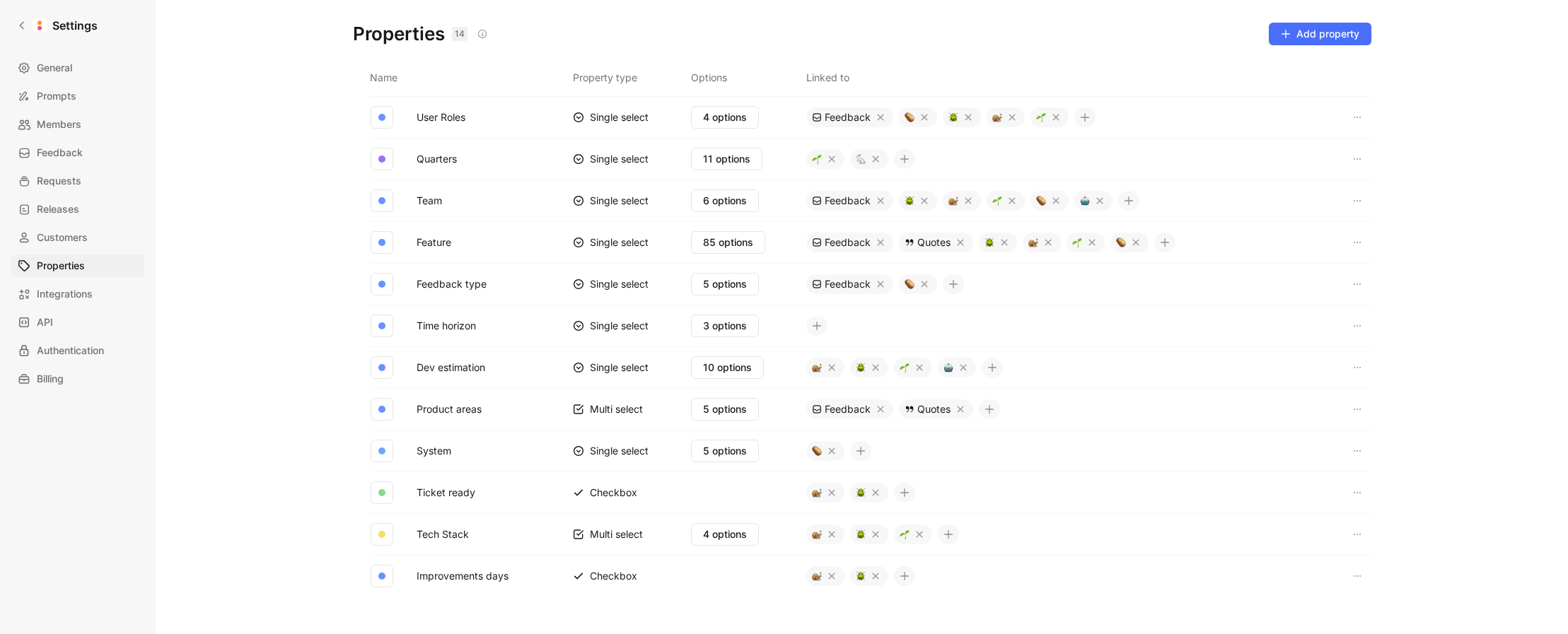
scroll to position [9, 0]
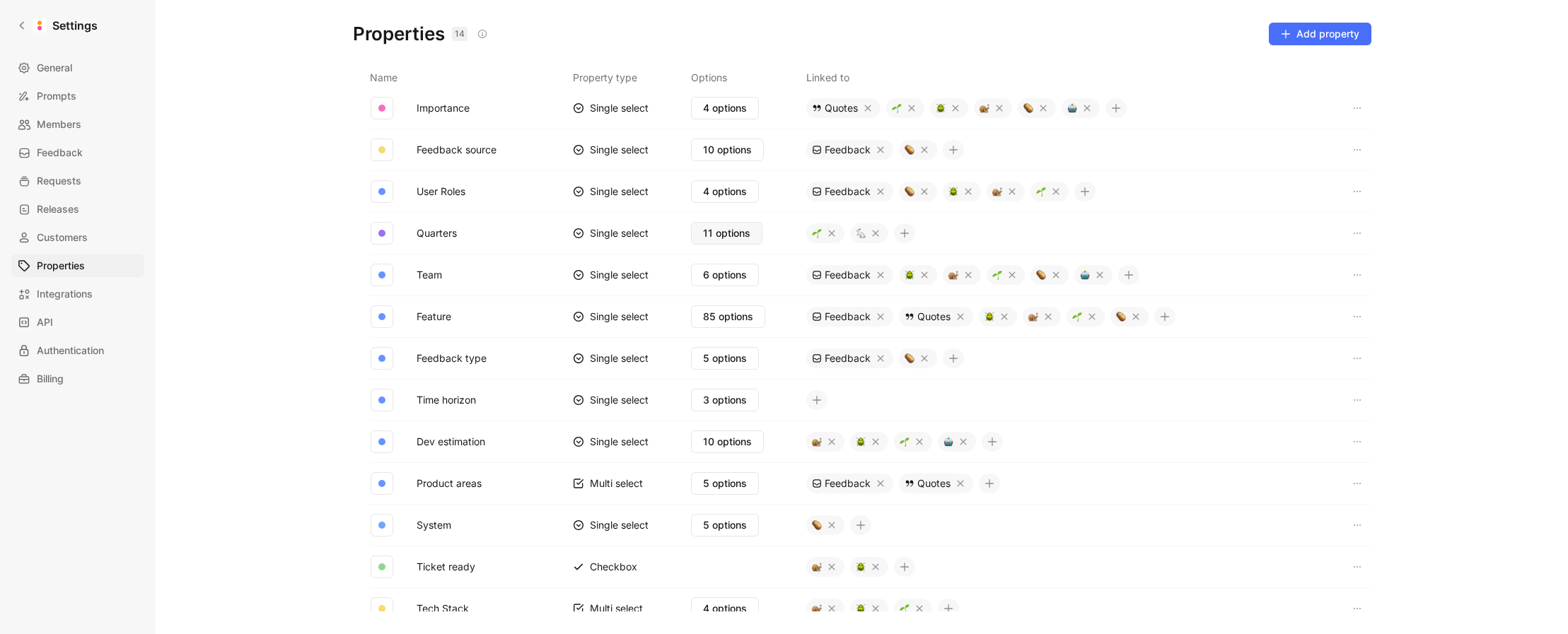
click at [715, 234] on span "11 options" at bounding box center [726, 233] width 47 height 17
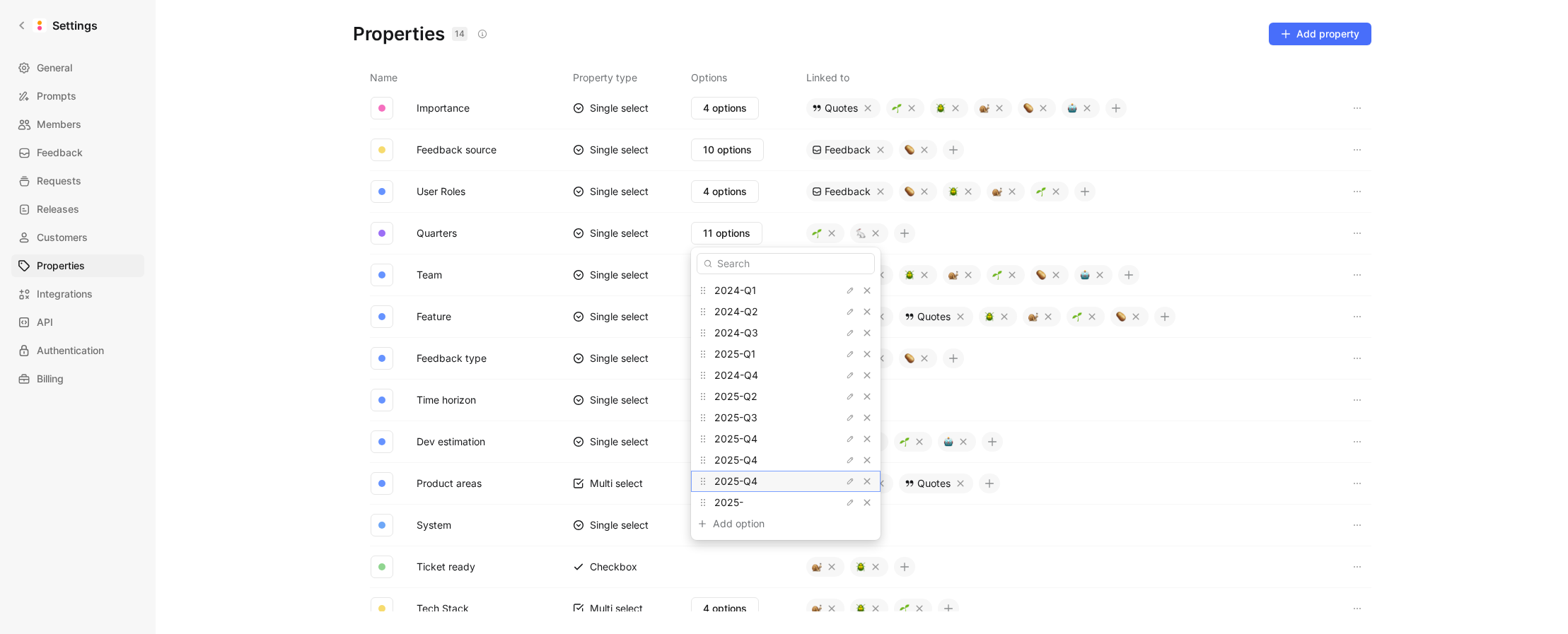
click at [750, 483] on span "2025-Q4" at bounding box center [735, 481] width 43 height 12
click at [753, 482] on span "2025-Q4" at bounding box center [735, 481] width 43 height 12
click at [748, 504] on div "2025-" at bounding box center [767, 502] width 106 height 17
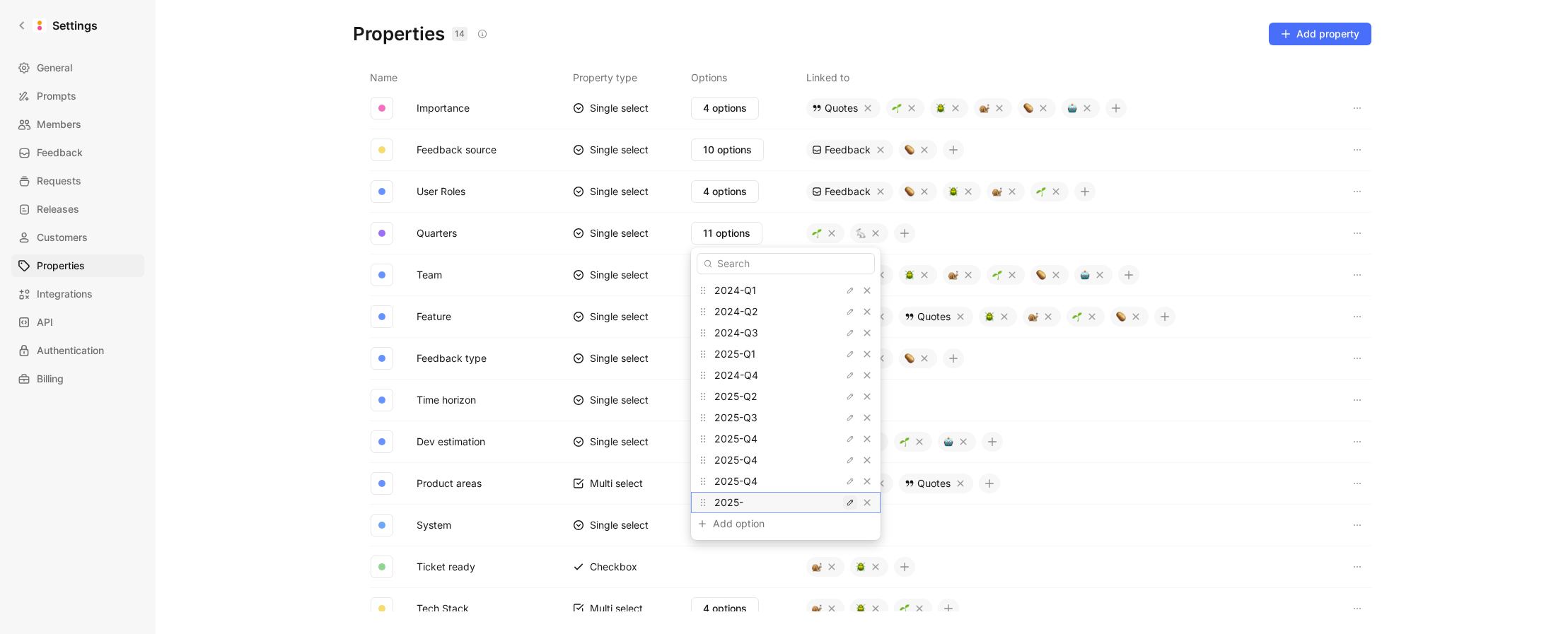
click at [846, 502] on icon "button" at bounding box center [850, 503] width 8 height 8
click at [764, 503] on input "2025-" at bounding box center [785, 502] width 167 height 11
type input "2025-Q4"
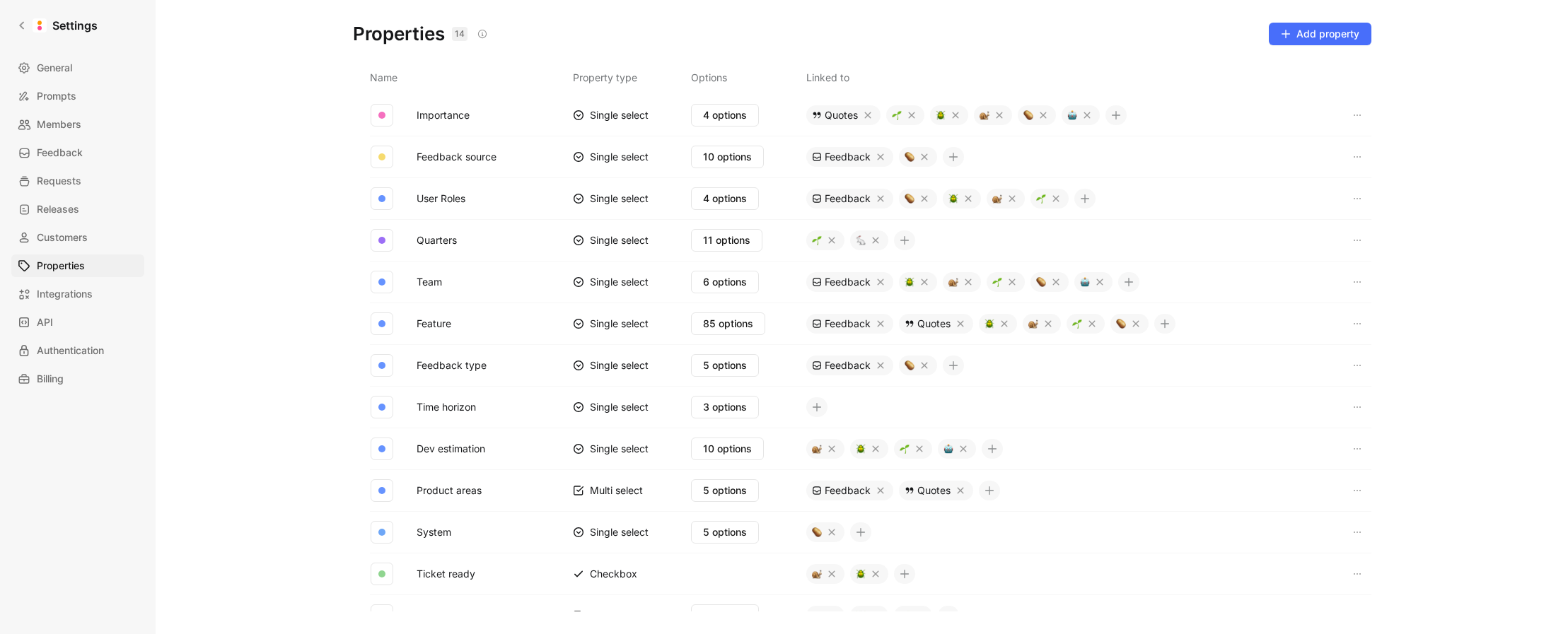
scroll to position [0, 0]
click at [747, 195] on span "4 options" at bounding box center [725, 200] width 44 height 17
click at [731, 260] on span "Client" at bounding box center [727, 258] width 26 height 12
click at [847, 303] on icon "button" at bounding box center [850, 301] width 6 height 6
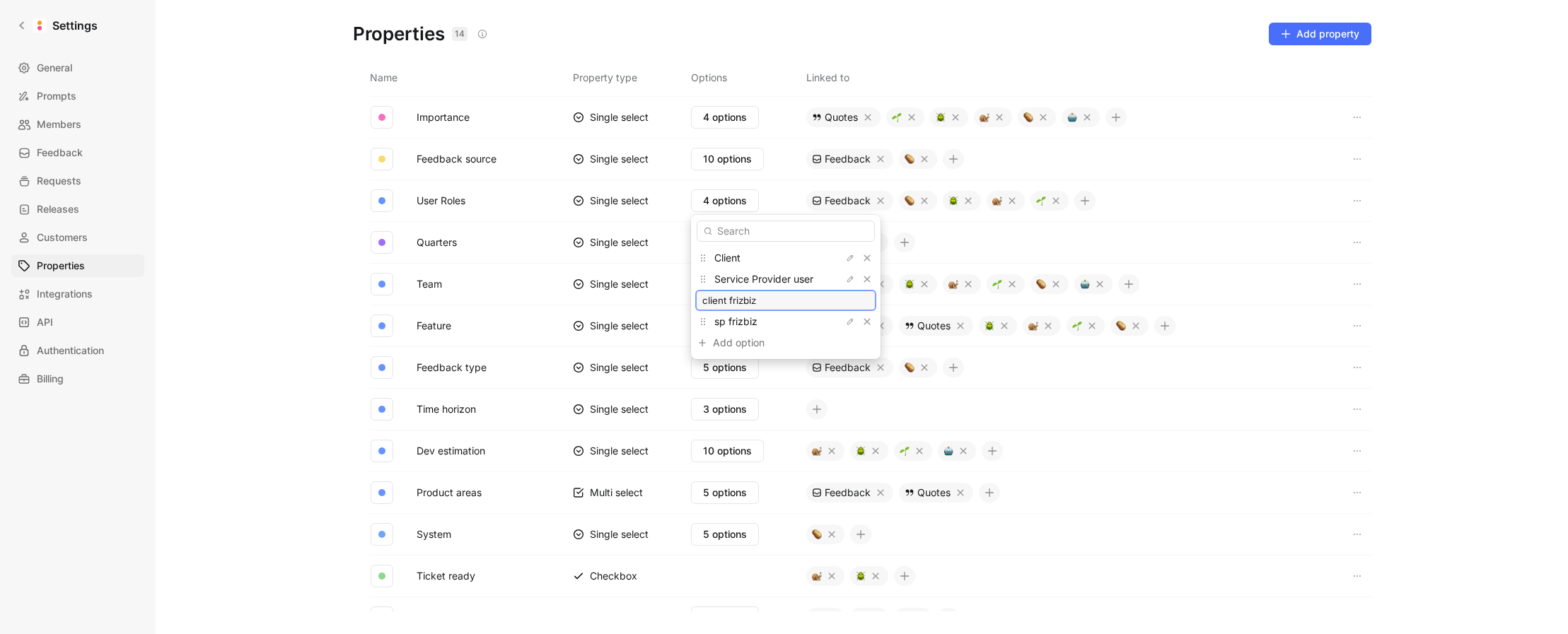
click at [782, 301] on input "client frizbiz" at bounding box center [785, 300] width 167 height 11
type input "client frizbiz"
click at [755, 284] on span "Service Provider user" at bounding box center [763, 279] width 99 height 12
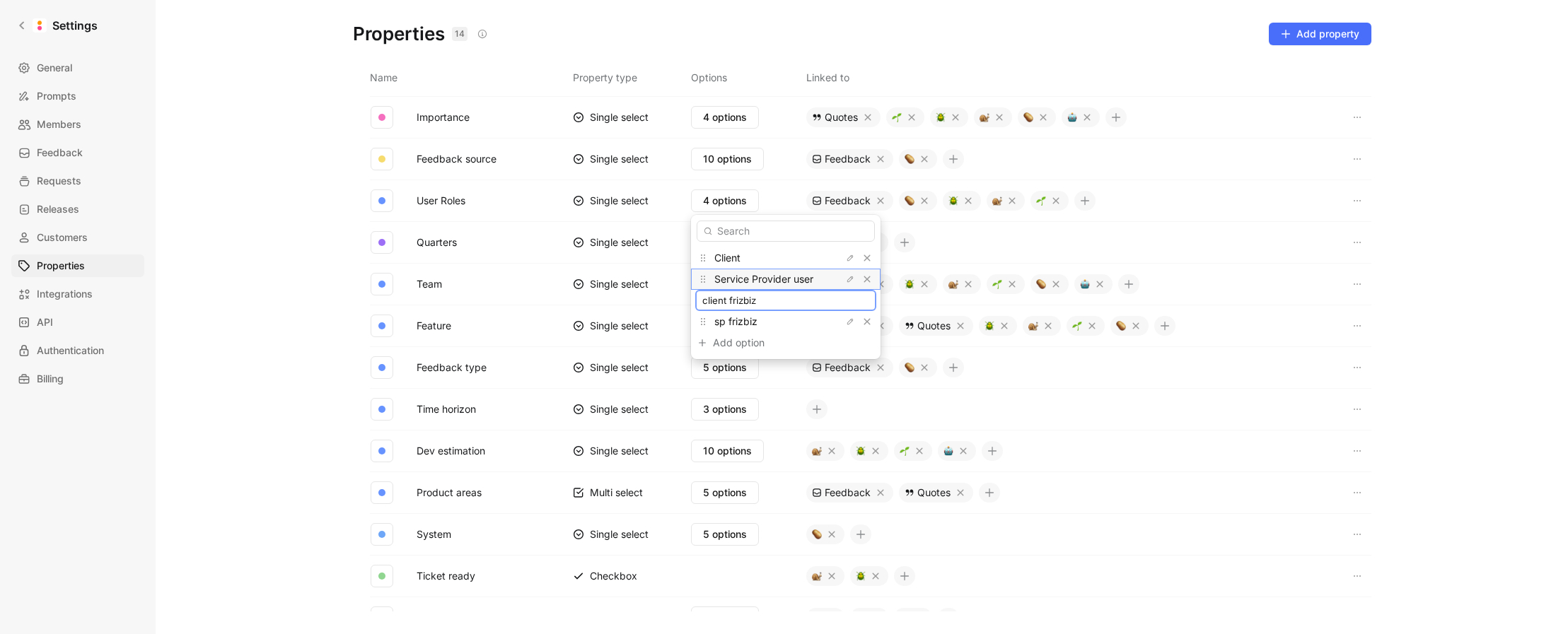
click at [755, 284] on span "Service Provider user" at bounding box center [763, 279] width 99 height 12
click at [803, 298] on input "client frizbiz" at bounding box center [785, 300] width 167 height 11
drag, startPoint x: 832, startPoint y: 323, endPoint x: 832, endPoint y: 303, distance: 20.5
click at [832, 303] on div "Client Service Provider user client frizbiz sp frizbiz Add option To pick up a …" at bounding box center [786, 287] width 190 height 144
click at [846, 299] on icon "button" at bounding box center [850, 300] width 8 height 8
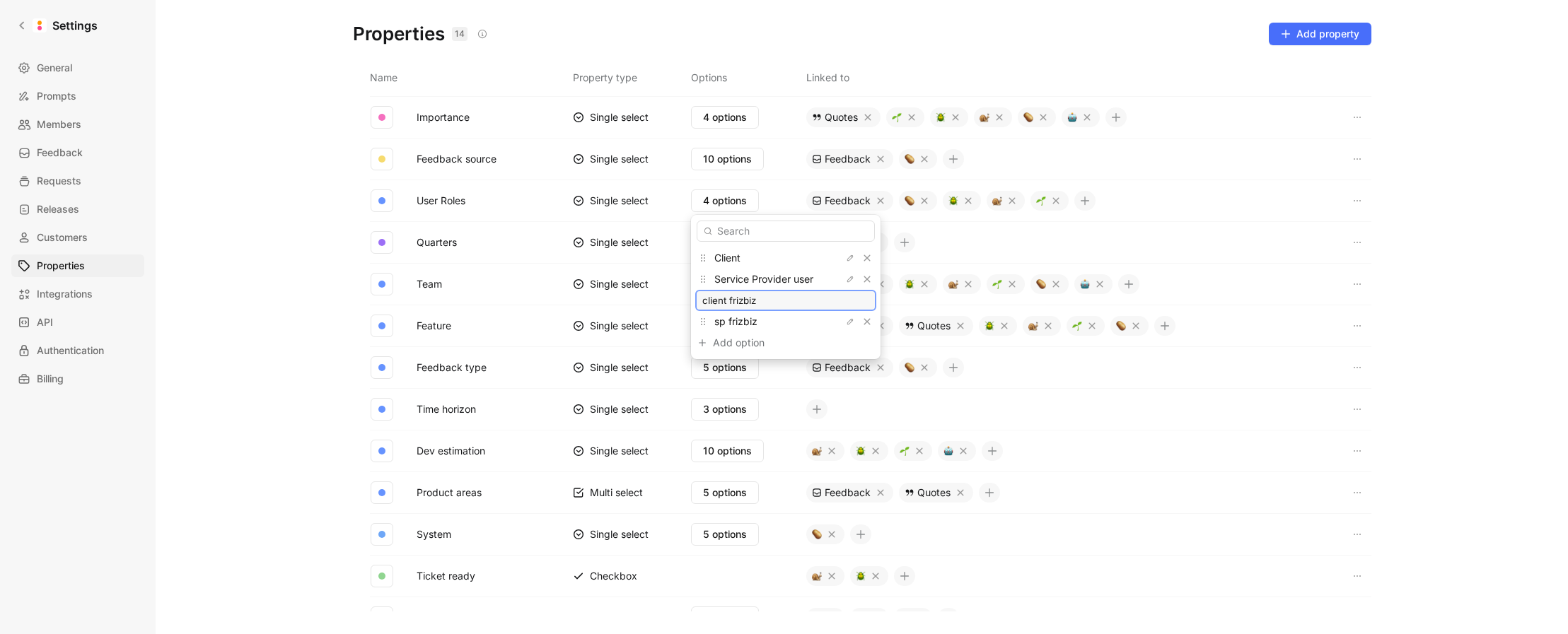
click at [805, 301] on input "client frizbiz" at bounding box center [785, 300] width 167 height 11
type input "Client"
click at [765, 279] on span "Service Provider user" at bounding box center [763, 279] width 99 height 12
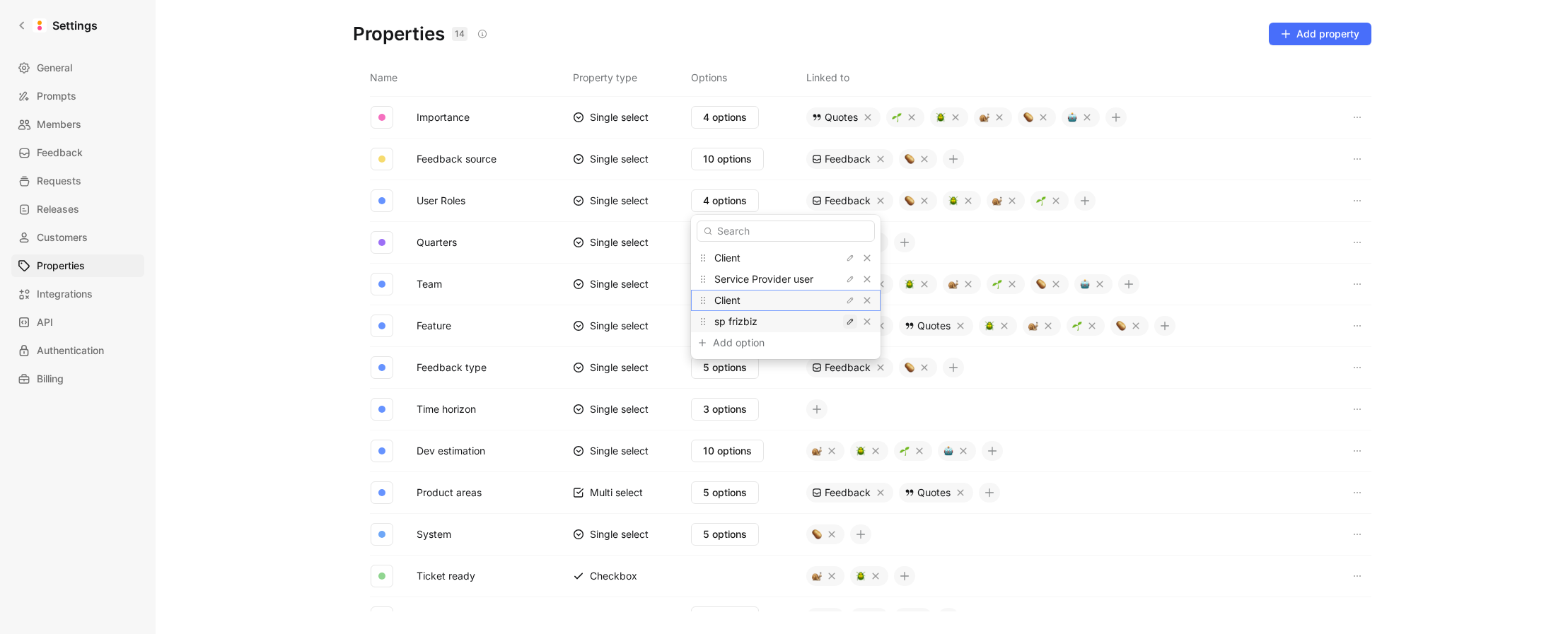
click at [846, 321] on icon "button" at bounding box center [850, 322] width 8 height 8
click at [787, 323] on input "sp frizbiz" at bounding box center [785, 321] width 167 height 11
type input "Service Provider user"
click at [846, 301] on icon "button" at bounding box center [850, 300] width 8 height 8
click at [771, 302] on input "Client" at bounding box center [785, 300] width 167 height 11
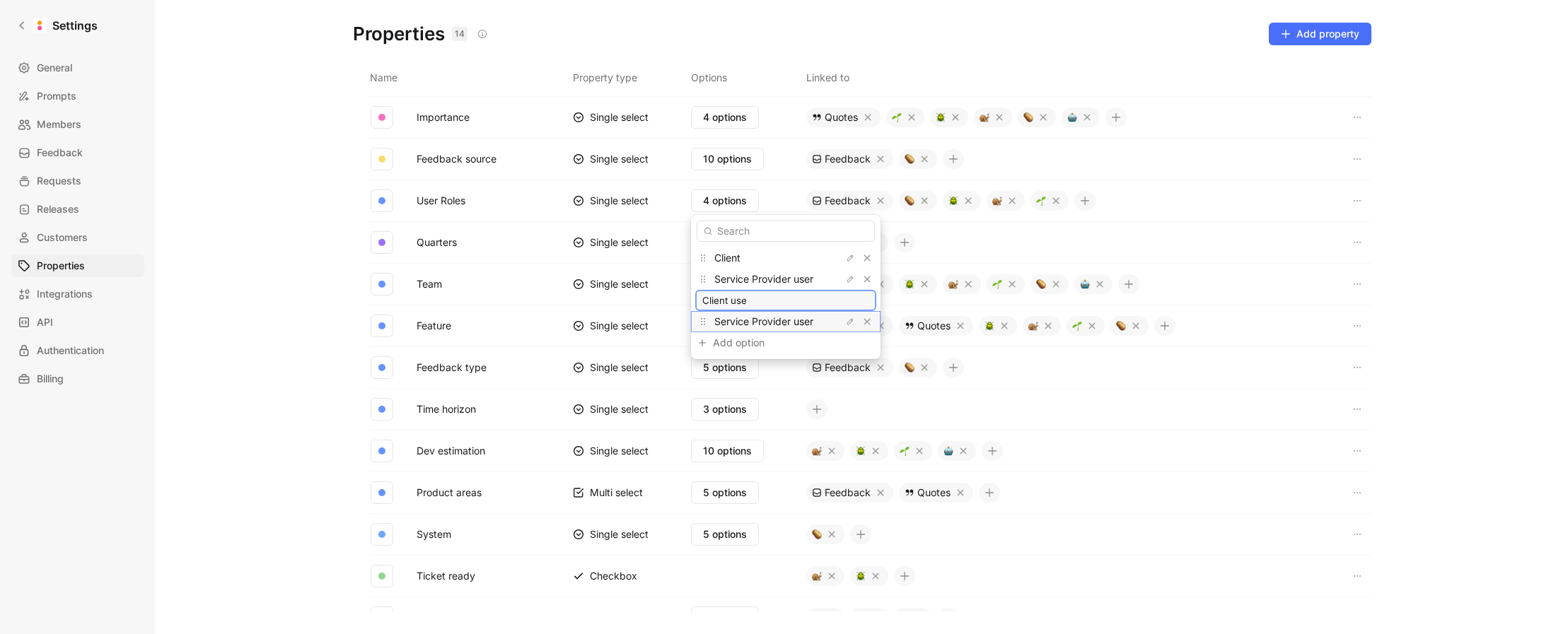
type input "Client user"
click at [750, 258] on div "Client" at bounding box center [767, 258] width 106 height 17
click at [846, 259] on icon "button" at bounding box center [850, 258] width 8 height 8
click at [775, 262] on input "Client" at bounding box center [785, 257] width 167 height 11
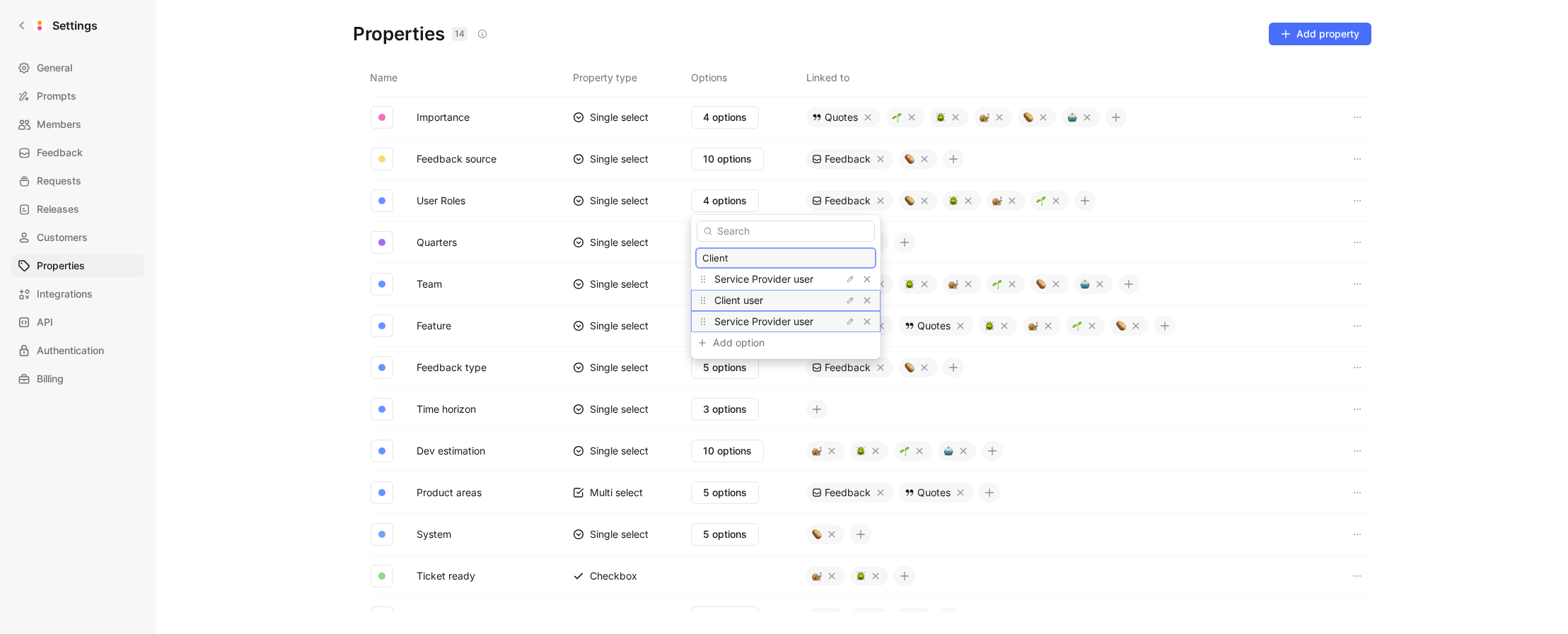
type input "Client user"
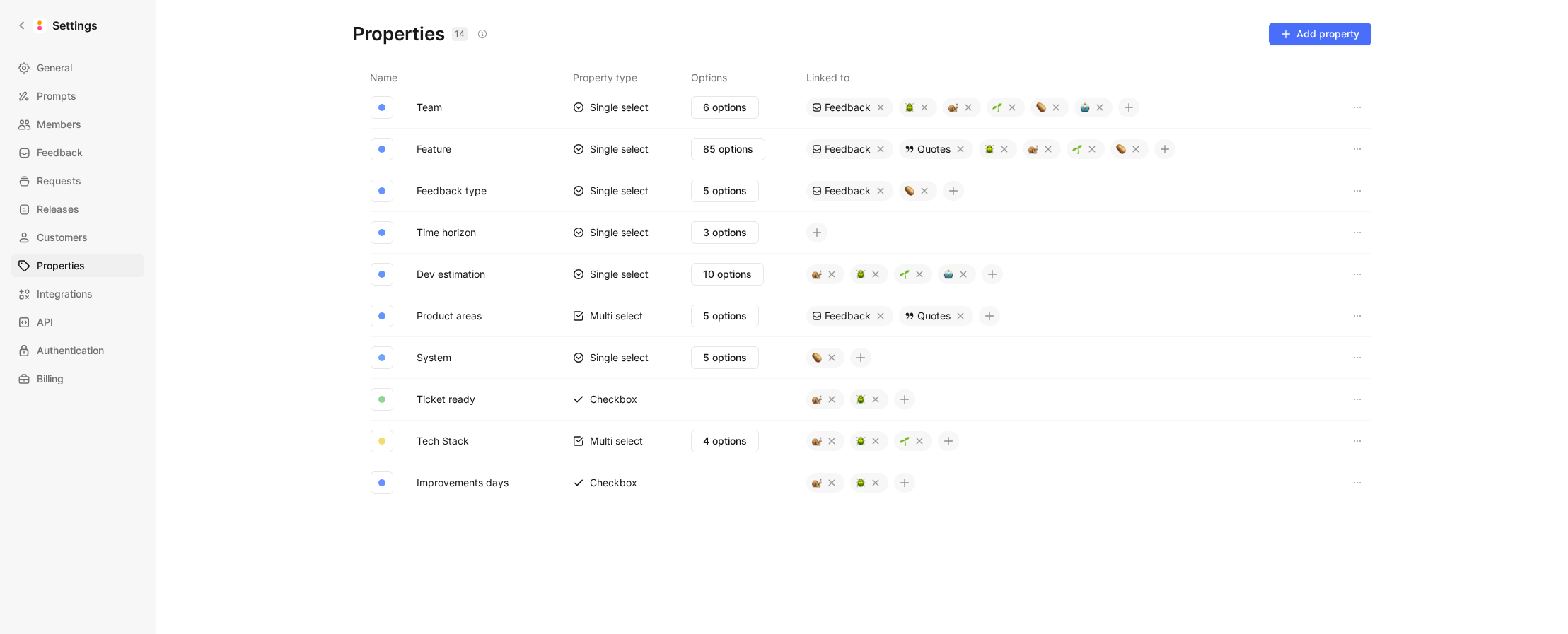
scroll to position [259, 0]
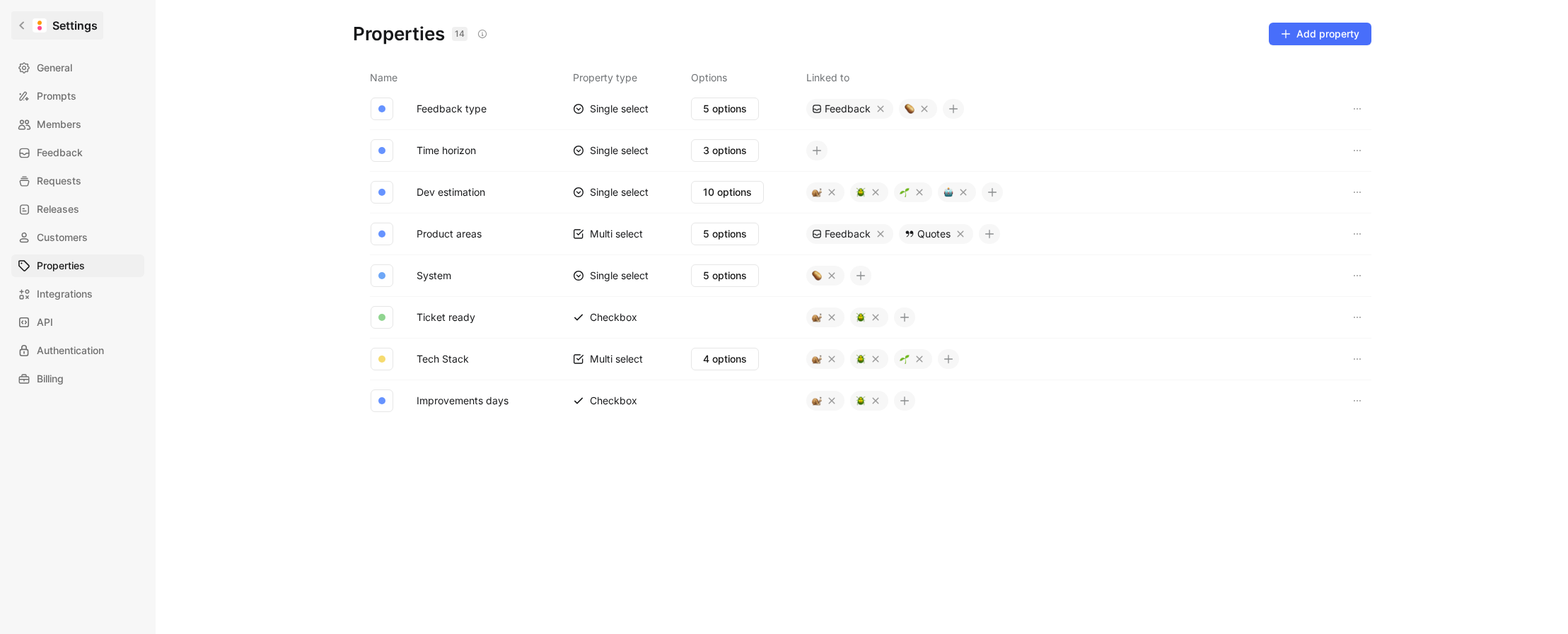
click at [27, 15] on link "Settings" at bounding box center [57, 25] width 92 height 28
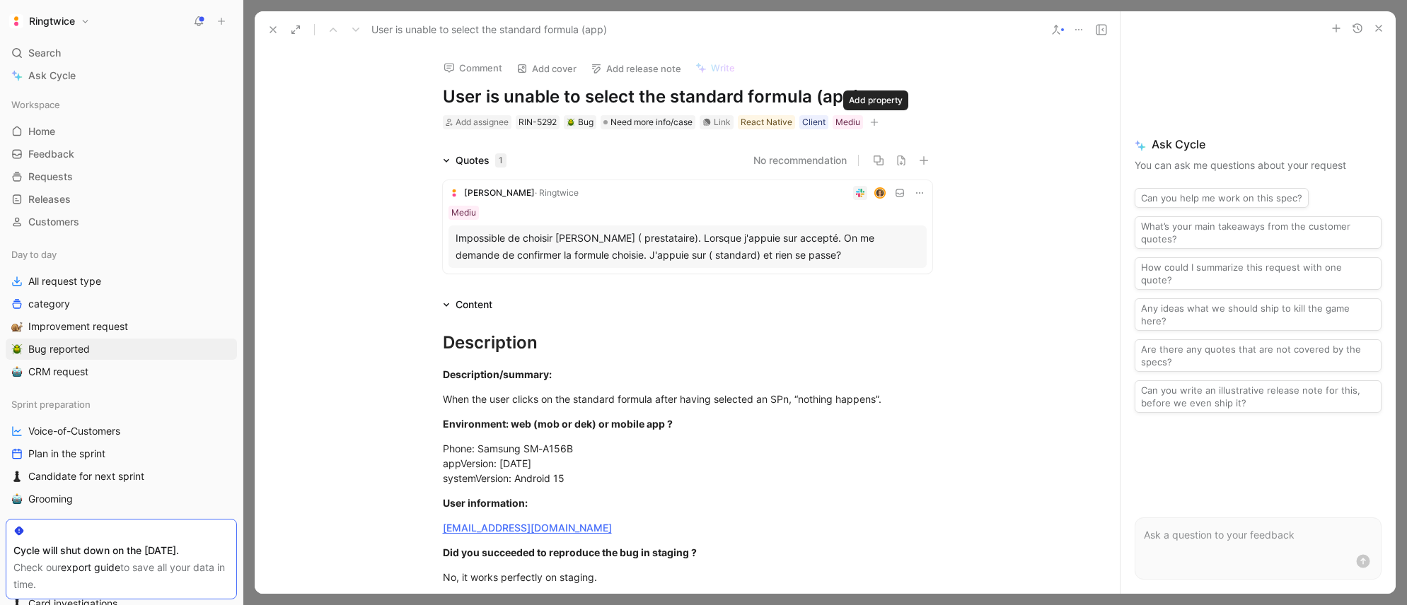
click at [874, 124] on icon "button" at bounding box center [874, 122] width 8 height 8
click at [847, 120] on div "Mediu" at bounding box center [847, 122] width 25 height 14
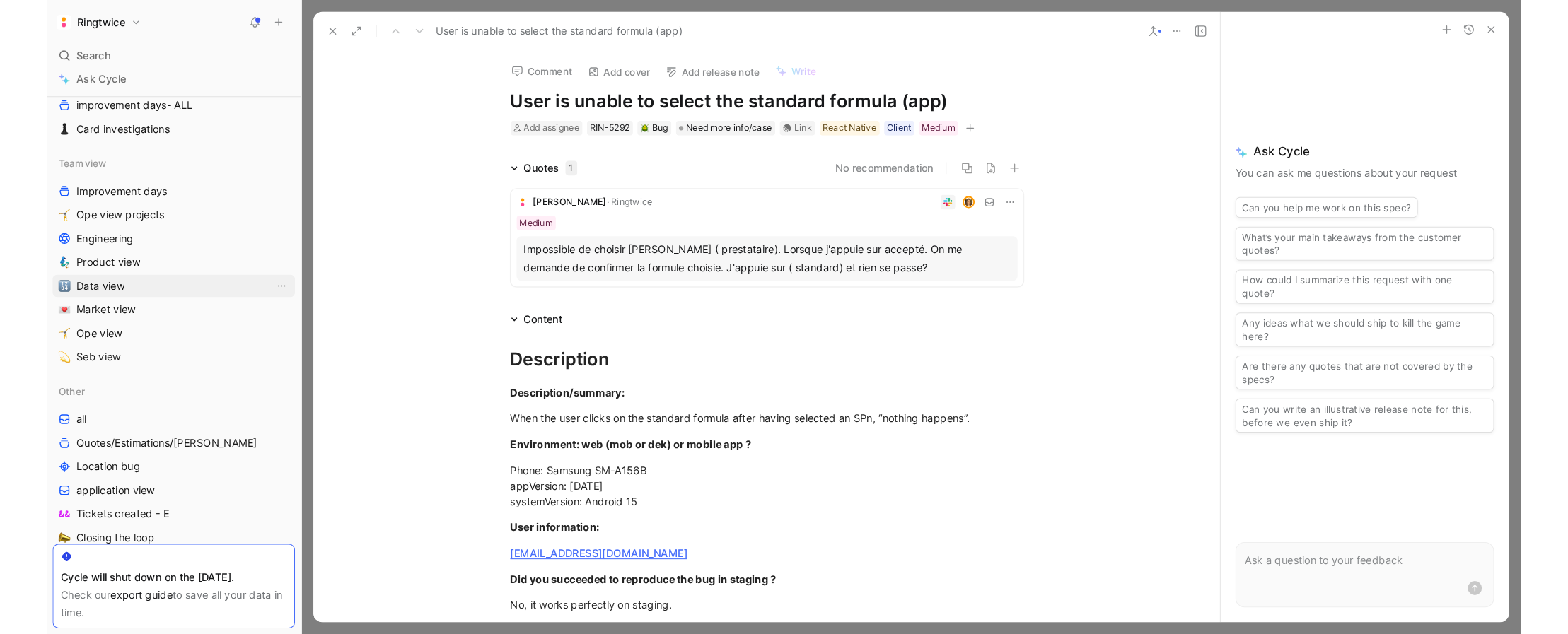
scroll to position [480, 0]
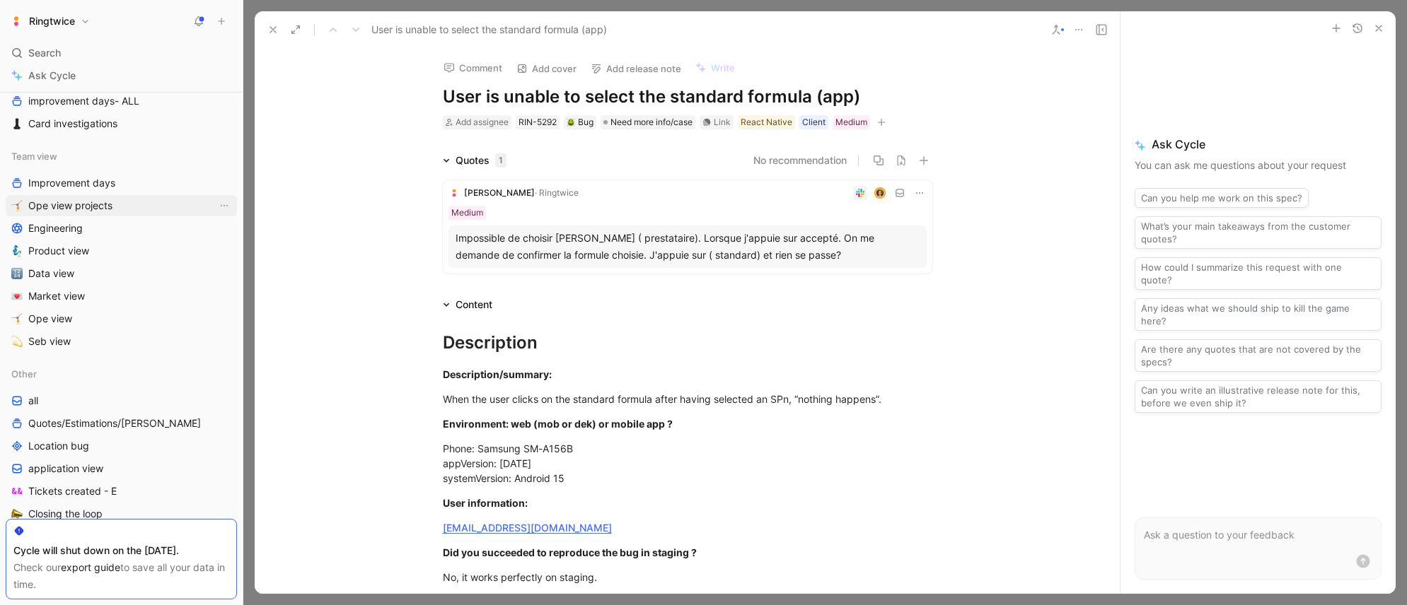
click at [109, 208] on span "Ope view projects" at bounding box center [70, 206] width 84 height 14
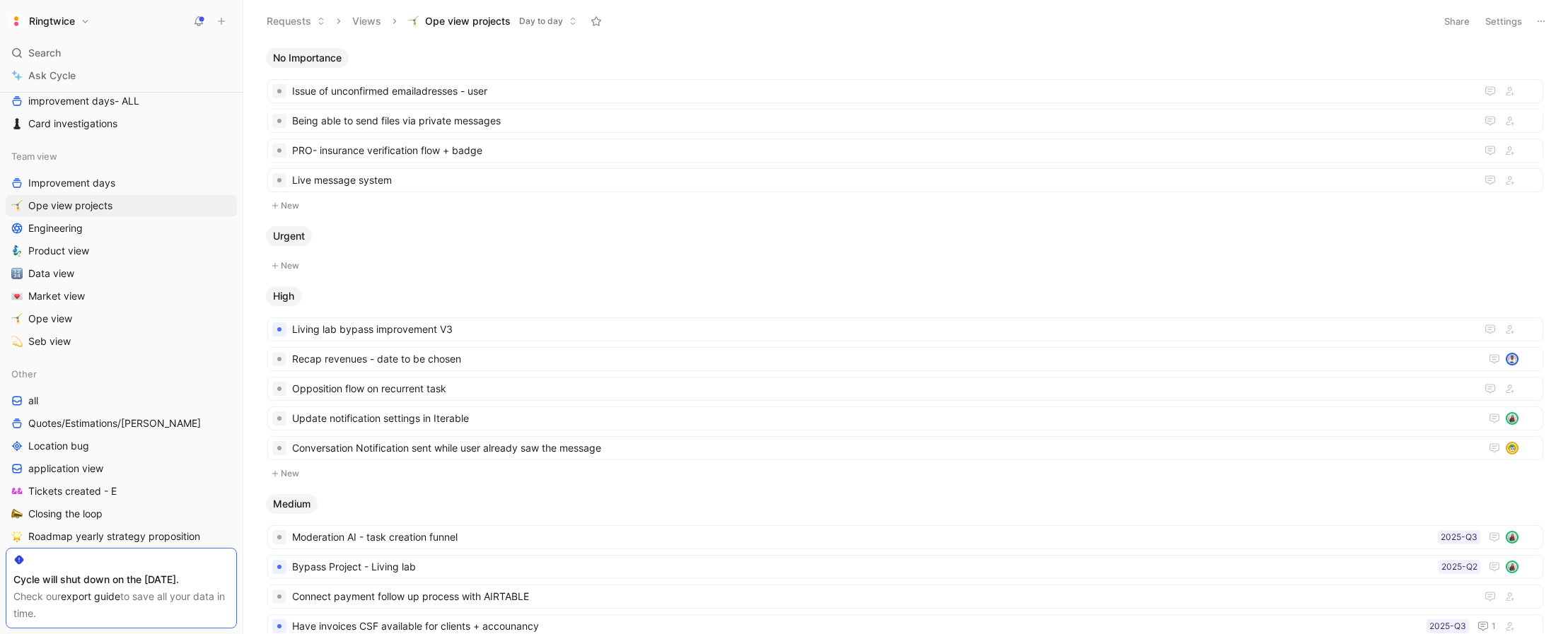
click at [1406, 25] on button "Settings" at bounding box center [1504, 21] width 50 height 20
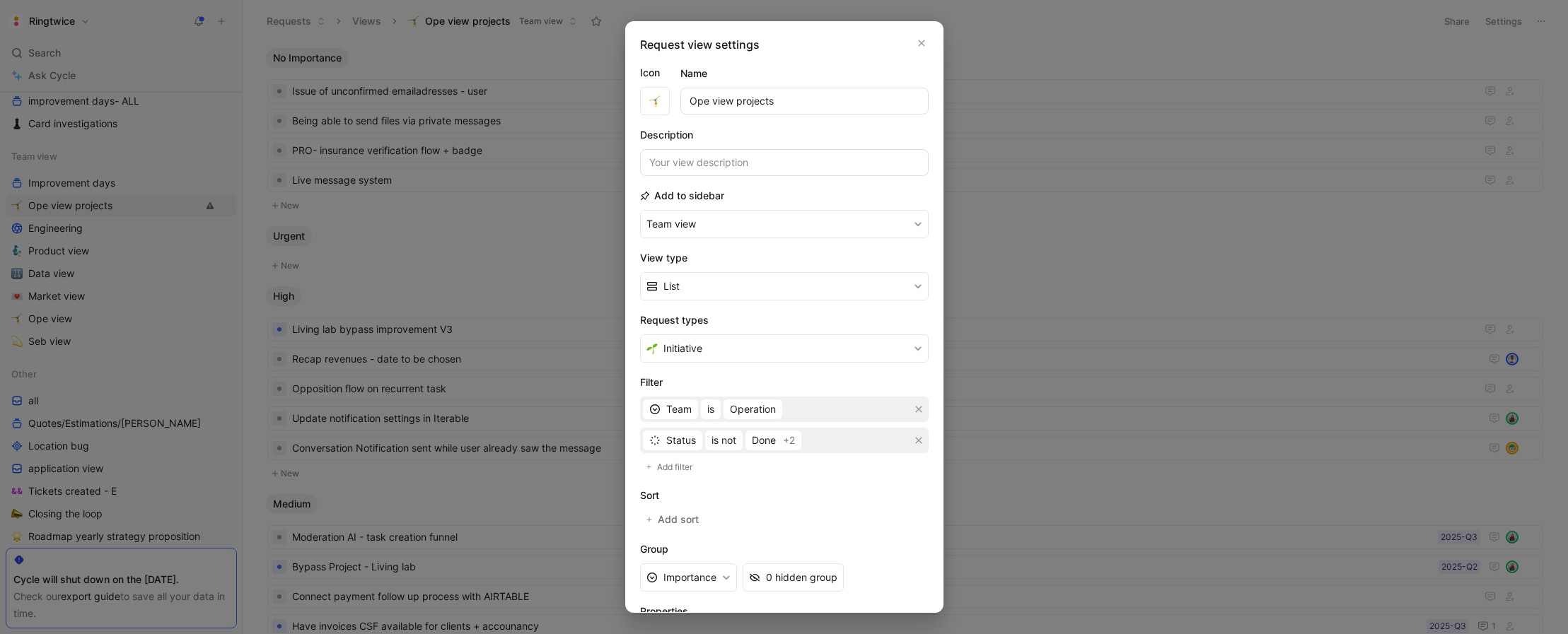
click at [914, 48] on button "button" at bounding box center [921, 43] width 14 height 14
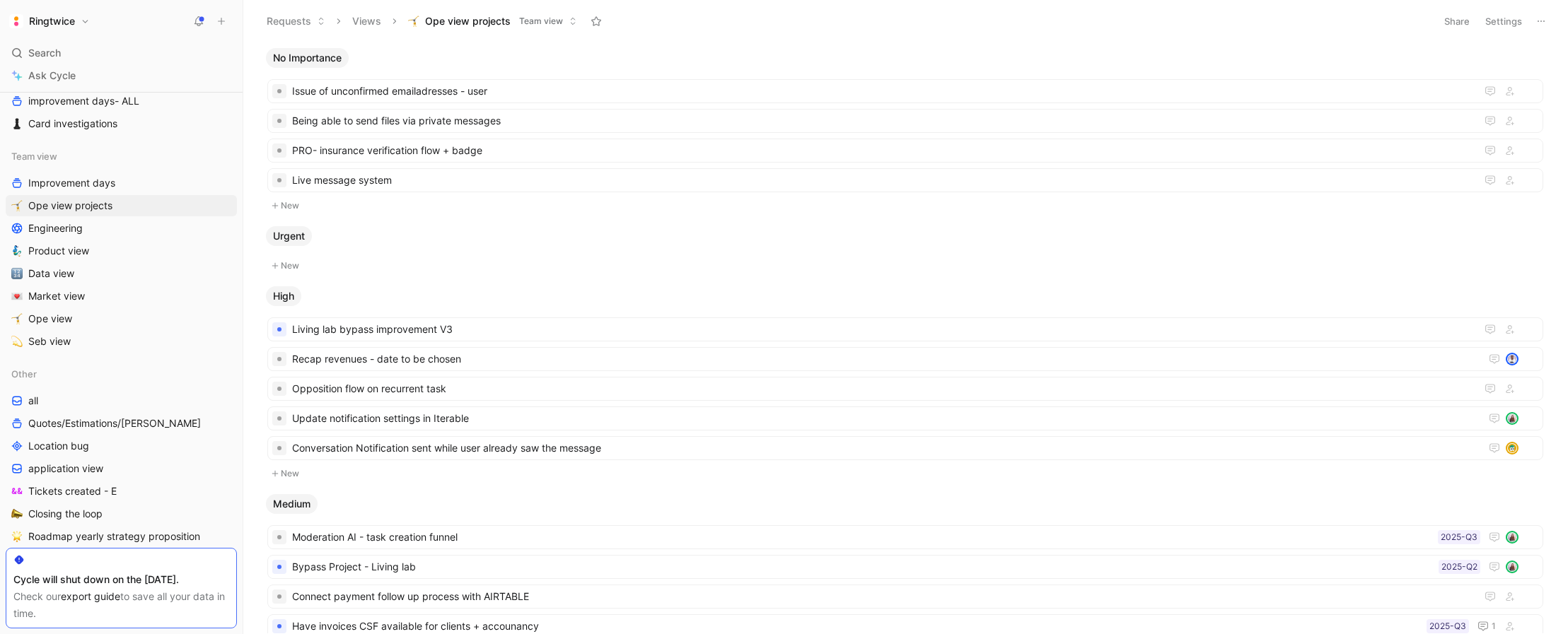
click at [919, 46] on div "No Importance Issue of unconfirmed emailadresses - user Being able to send file…" at bounding box center [905, 338] width 1325 height 592
click at [468, 94] on span "Issue of unconfirmed emailadresses - user" at bounding box center [881, 91] width 1178 height 17
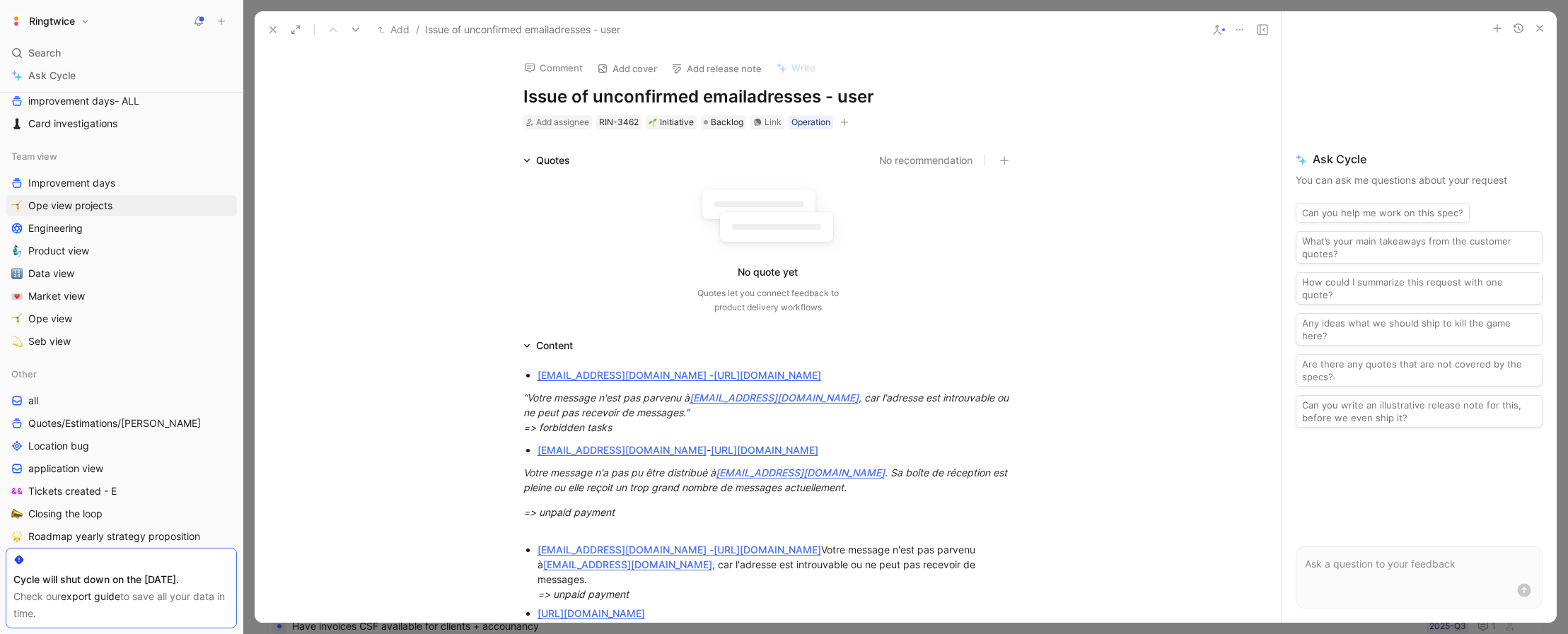
click at [271, 32] on icon at bounding box center [272, 29] width 11 height 11
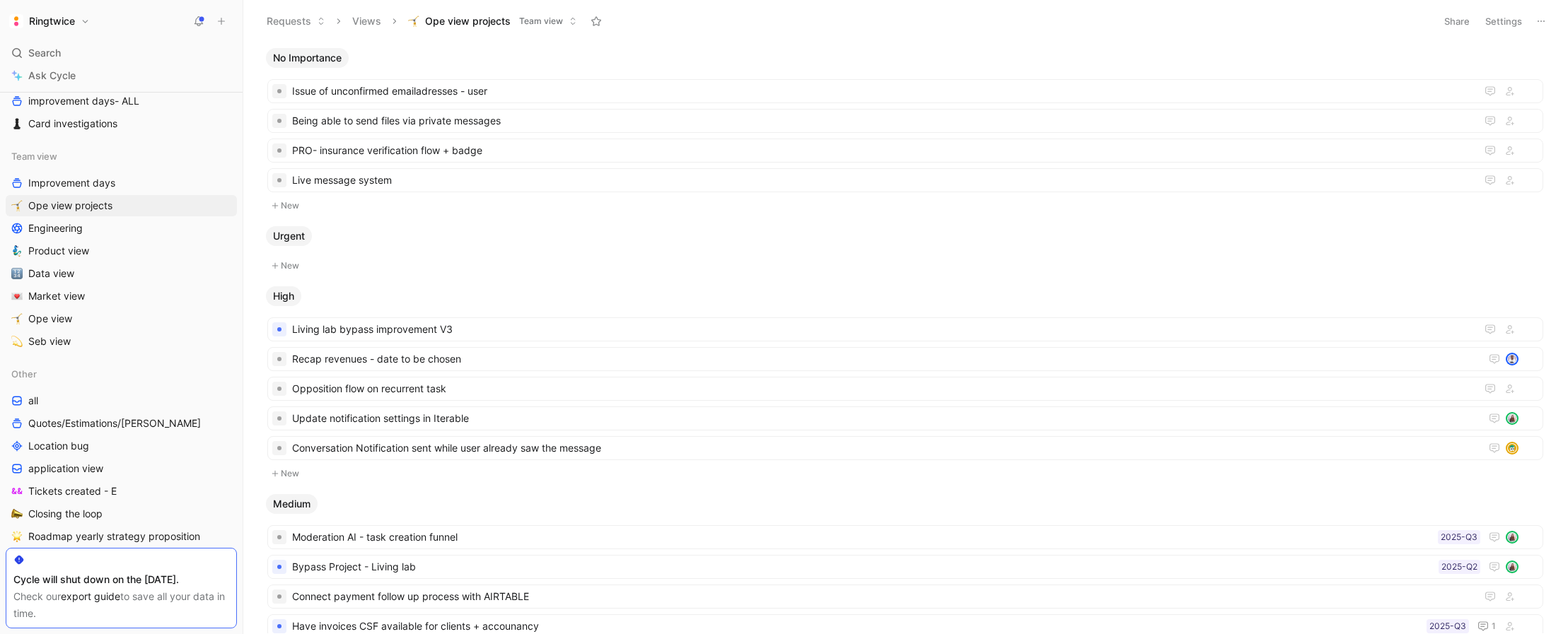
click at [1406, 23] on button "Share" at bounding box center [1457, 21] width 38 height 20
drag, startPoint x: 1410, startPoint y: 23, endPoint x: 1453, endPoint y: 22, distance: 42.4
click at [1406, 23] on html "Ringtwice Search ⌘ K Ask Cycle Workspace Home G then H Feedback G then F Reques…" at bounding box center [784, 317] width 1568 height 634
click at [1406, 20] on button "Settings" at bounding box center [1504, 21] width 50 height 20
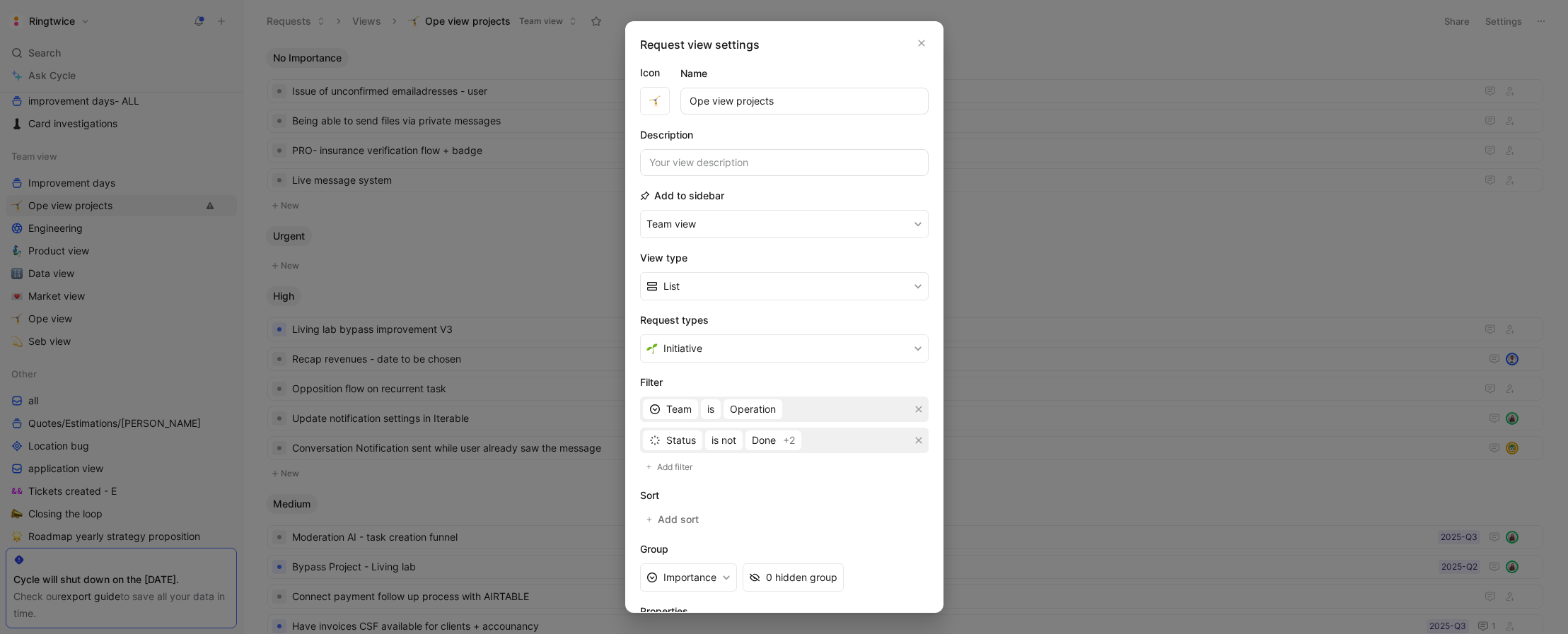
scroll to position [107, 0]
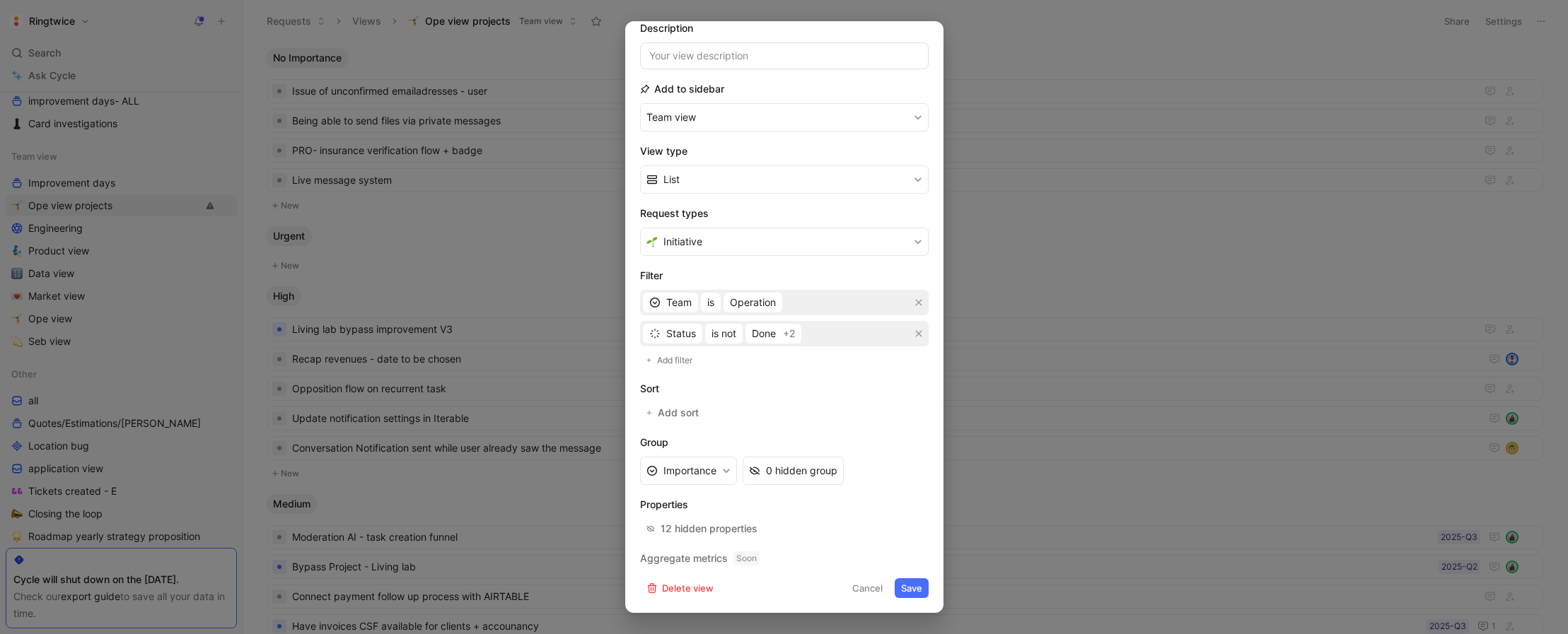
drag, startPoint x: 1008, startPoint y: 141, endPoint x: 892, endPoint y: 613, distance: 486.5
click at [1007, 141] on div at bounding box center [784, 317] width 1568 height 634
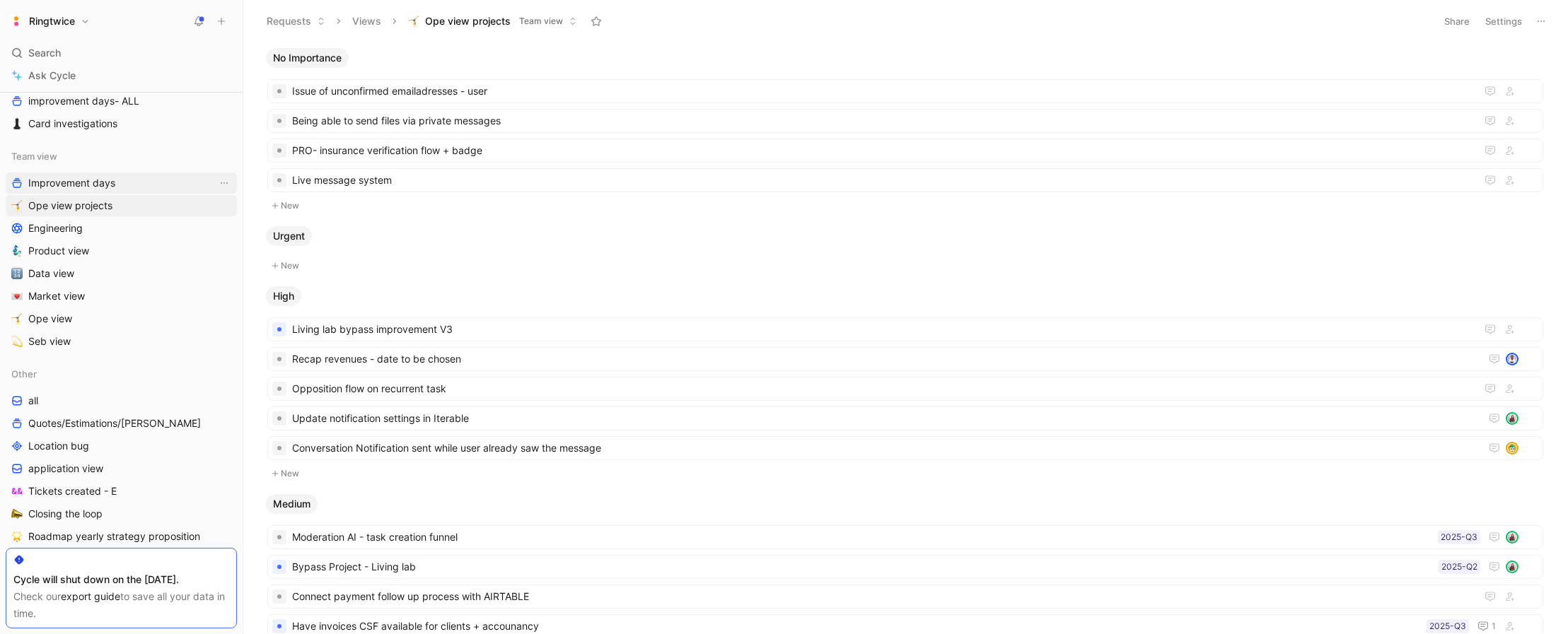
click at [164, 187] on link "Improvement days" at bounding box center [121, 183] width 231 height 21
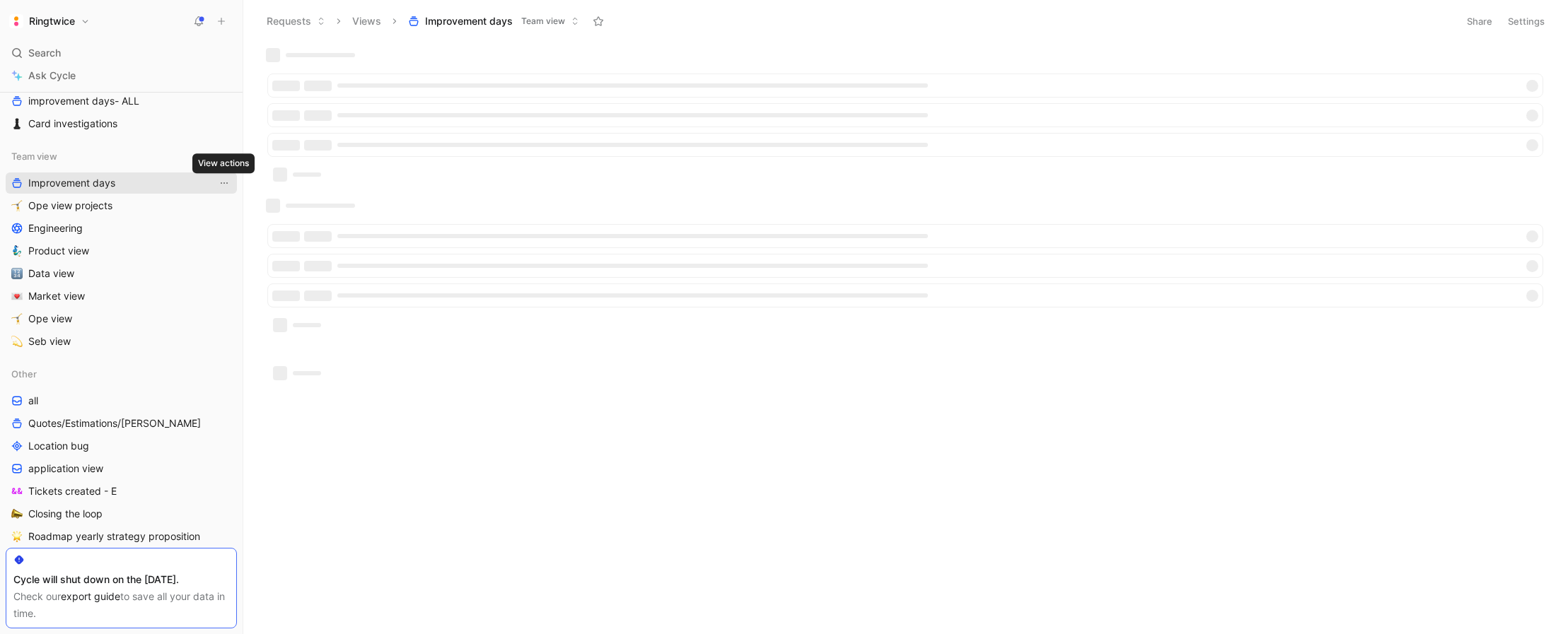
click at [225, 185] on icon "View actions" at bounding box center [224, 183] width 11 height 11
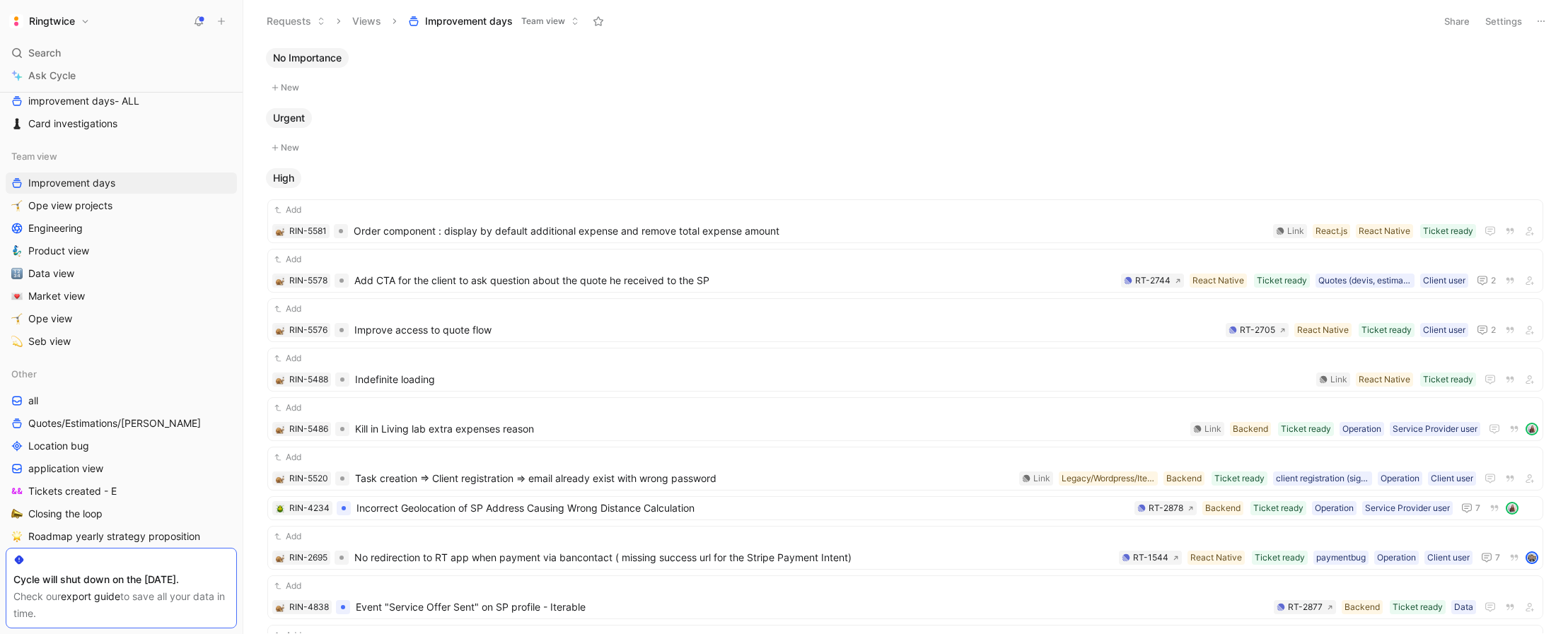
click at [1406, 25] on button "Settings" at bounding box center [1504, 21] width 50 height 20
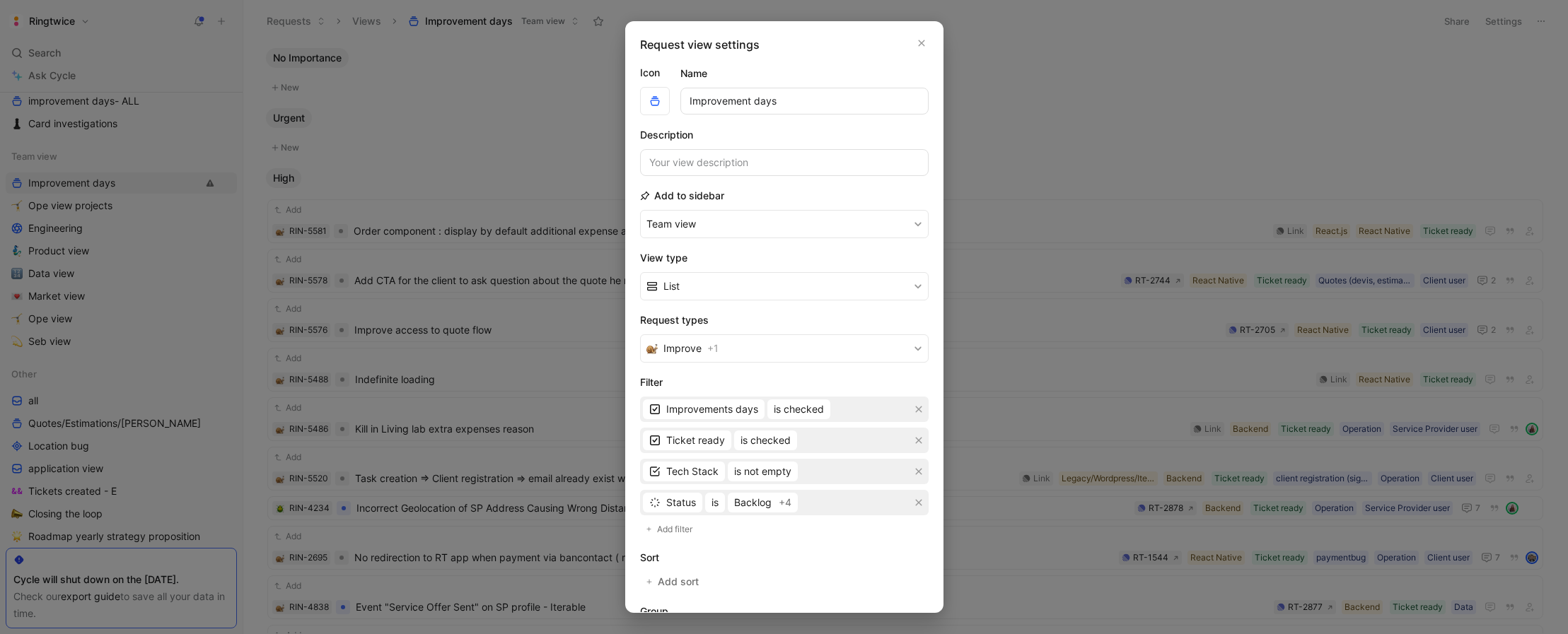
scroll to position [4, 0]
click at [786, 501] on span "+4" at bounding box center [785, 498] width 13 height 17
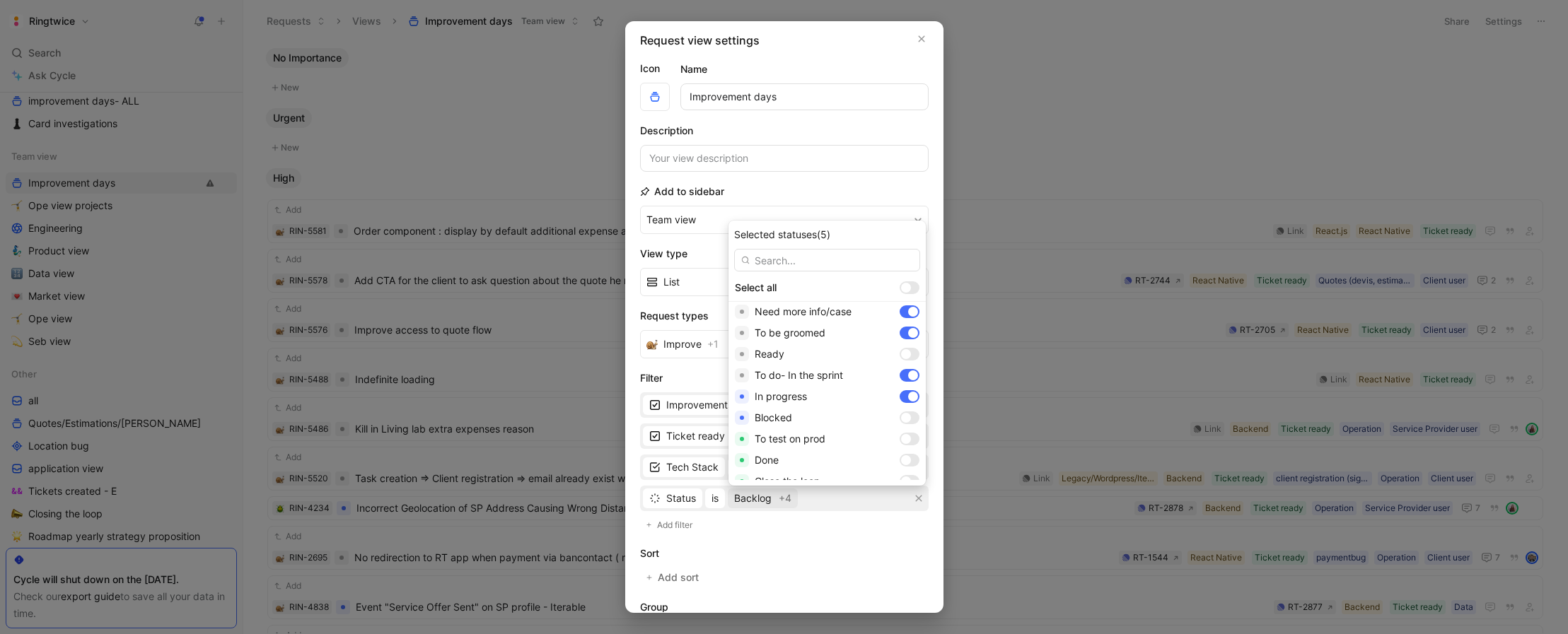
scroll to position [21, 0]
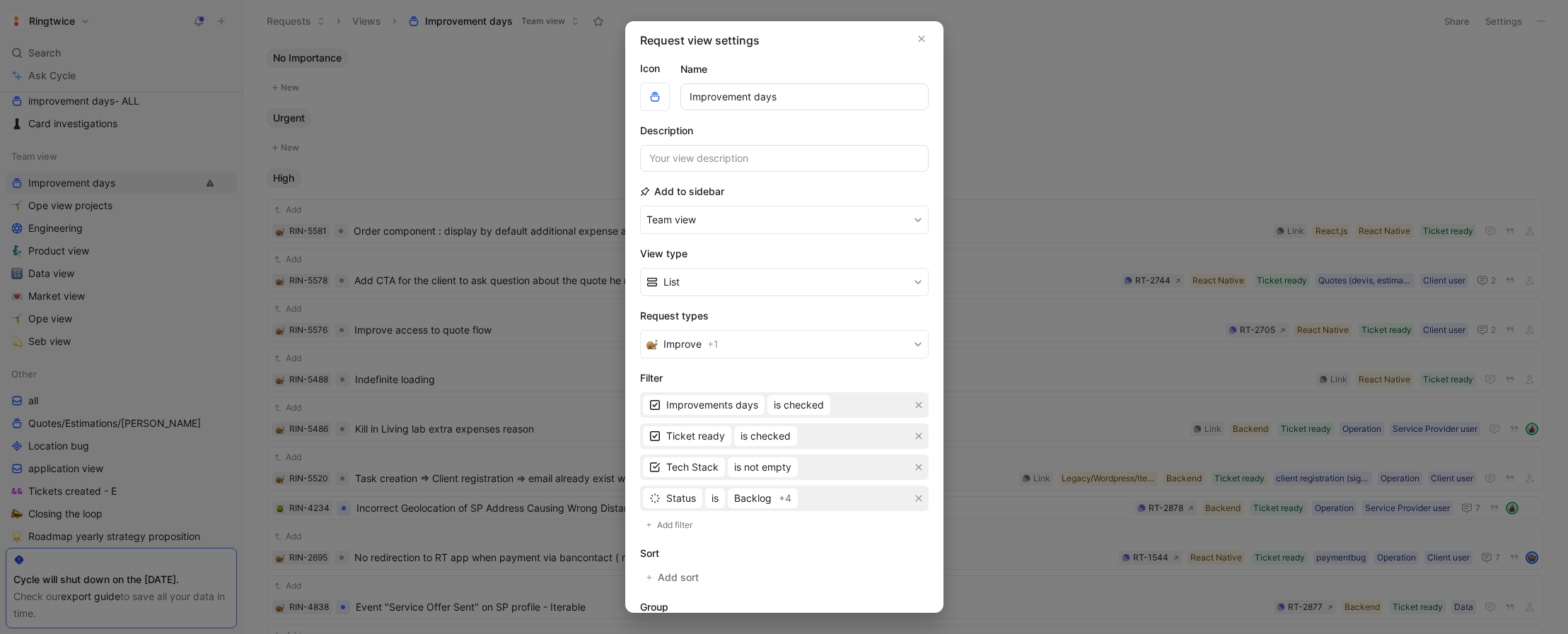
click at [922, 40] on icon "button" at bounding box center [921, 38] width 8 height 11
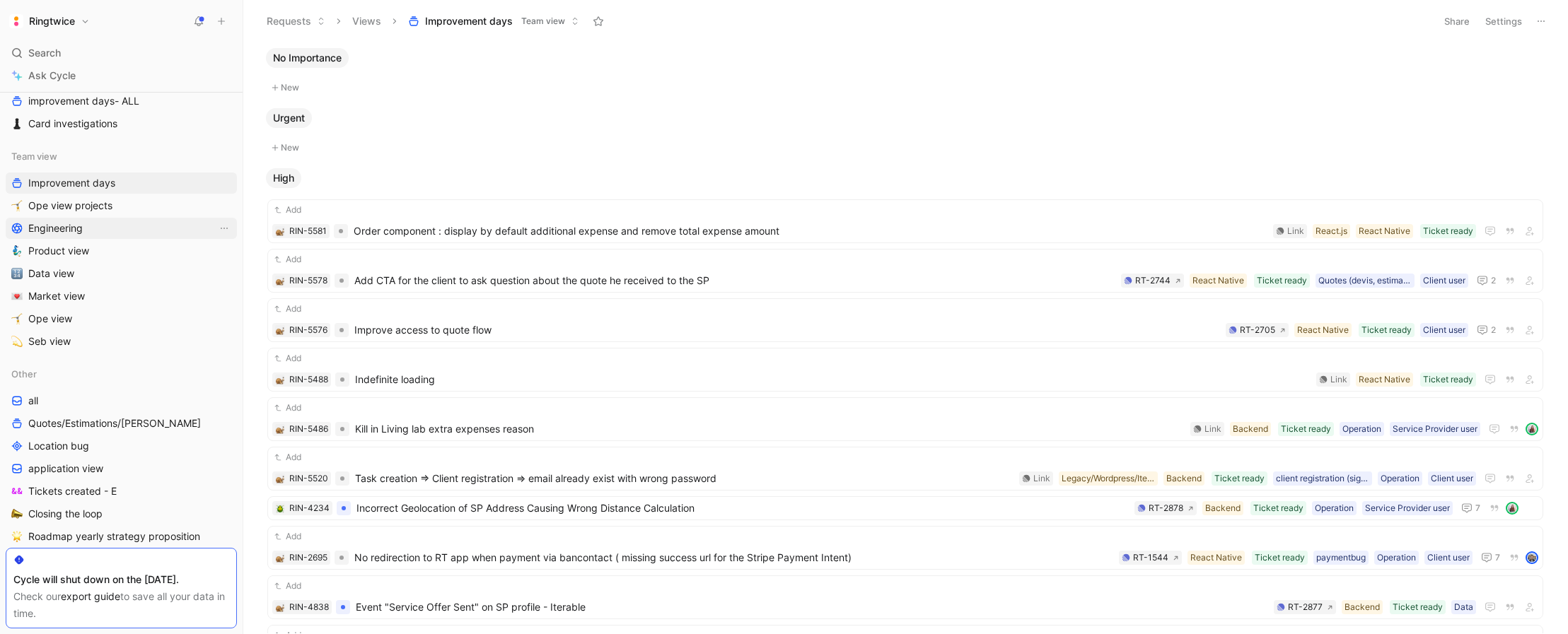
click at [91, 234] on link "Engineering" at bounding box center [121, 228] width 231 height 21
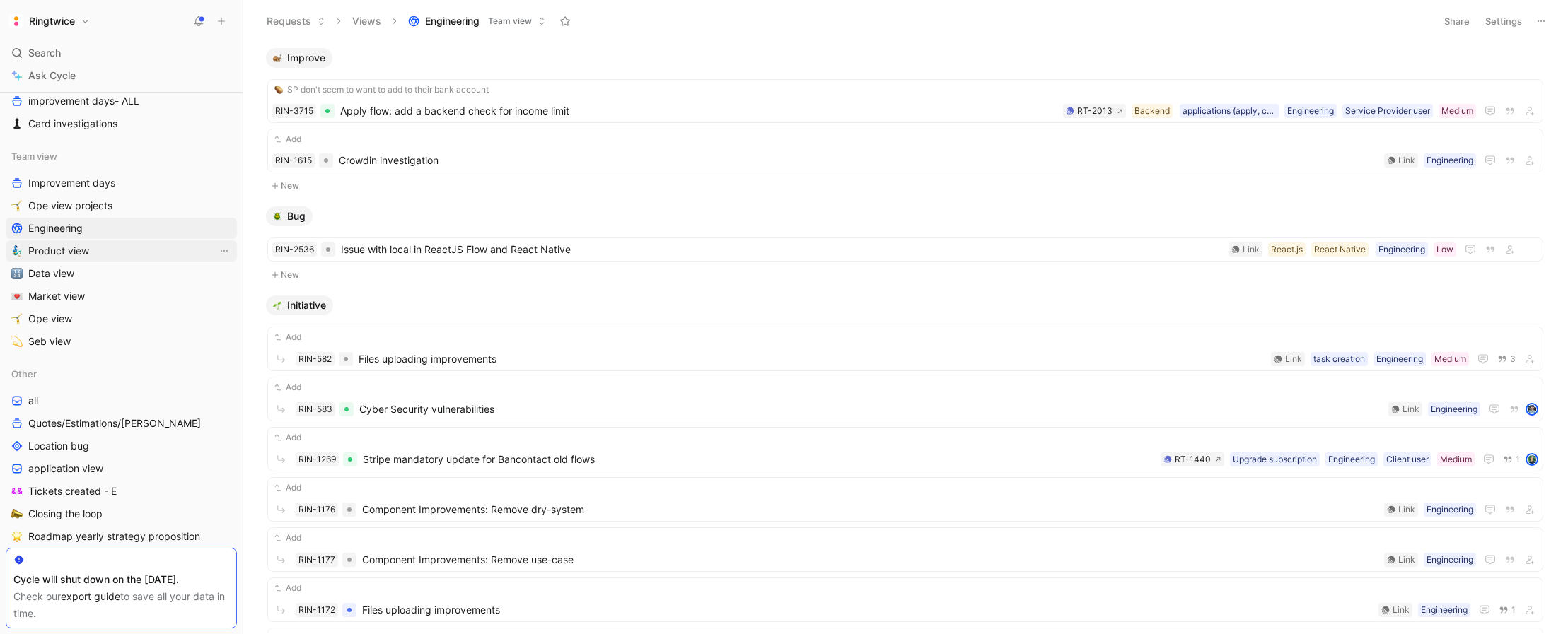
click at [115, 255] on link "Product view" at bounding box center [121, 250] width 231 height 21
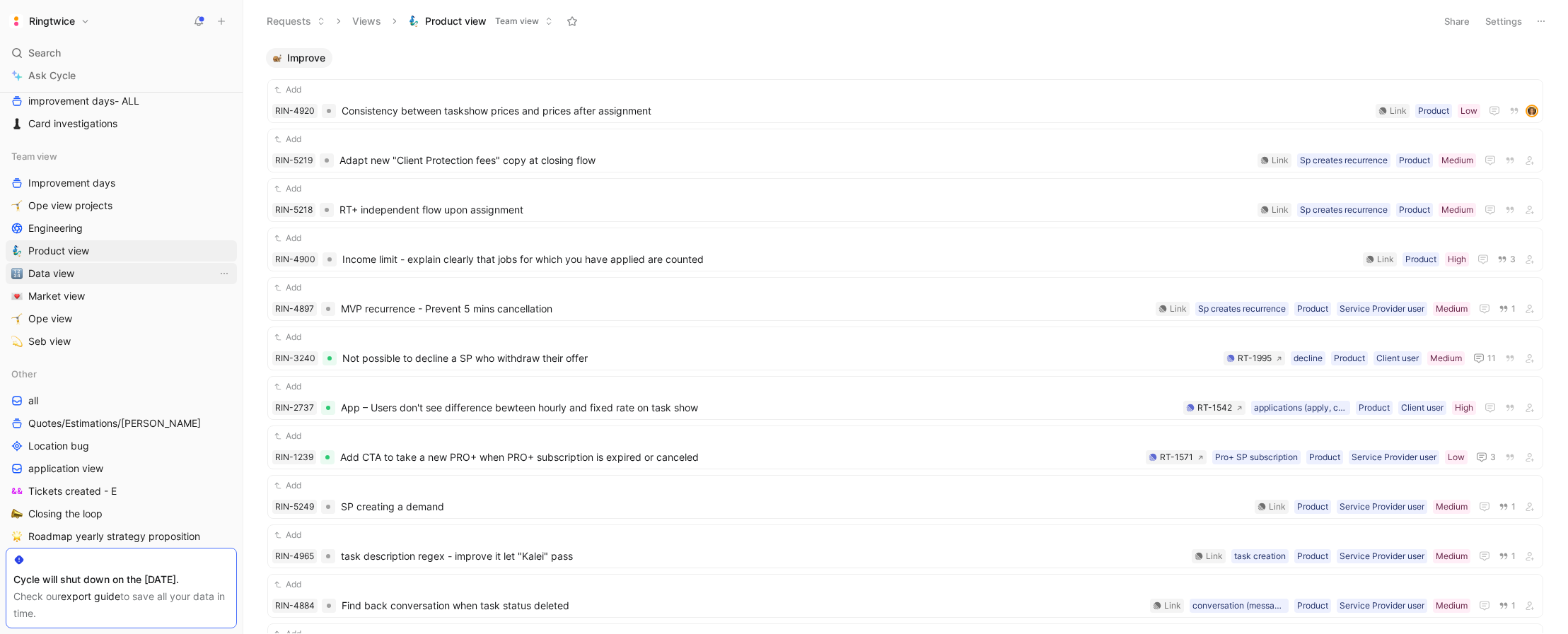
click at [123, 271] on link "Data view" at bounding box center [121, 273] width 231 height 21
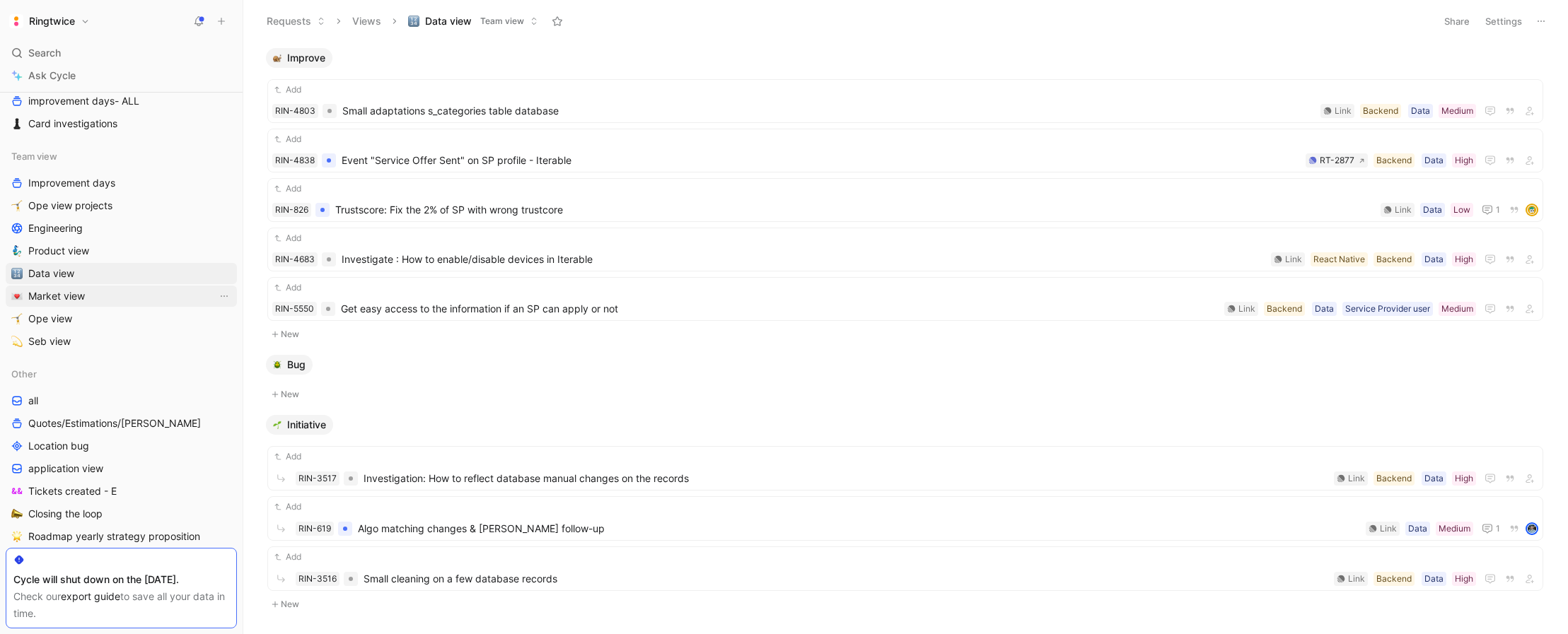
drag, startPoint x: 46, startPoint y: 291, endPoint x: 57, endPoint y: 292, distance: 11.3
click at [46, 291] on span "Market view" at bounding box center [56, 296] width 57 height 14
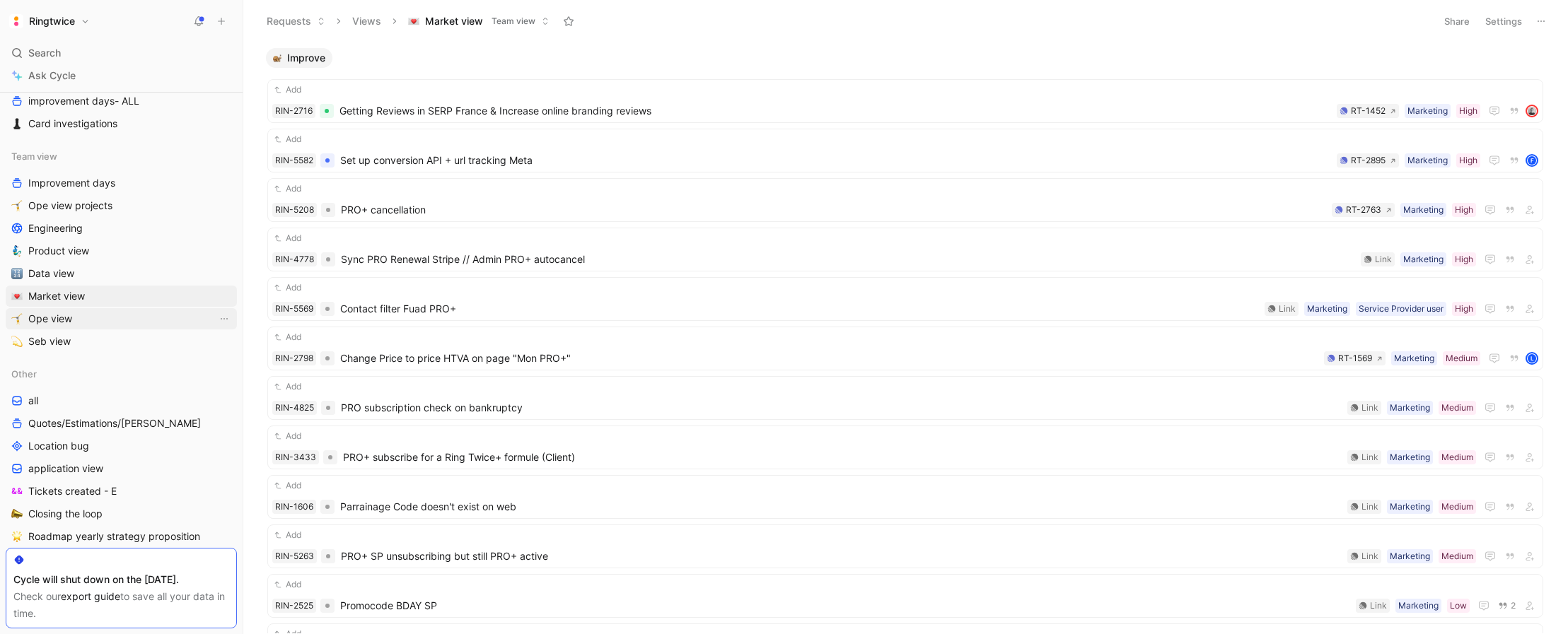
click at [92, 323] on link "Ope view" at bounding box center [121, 318] width 231 height 21
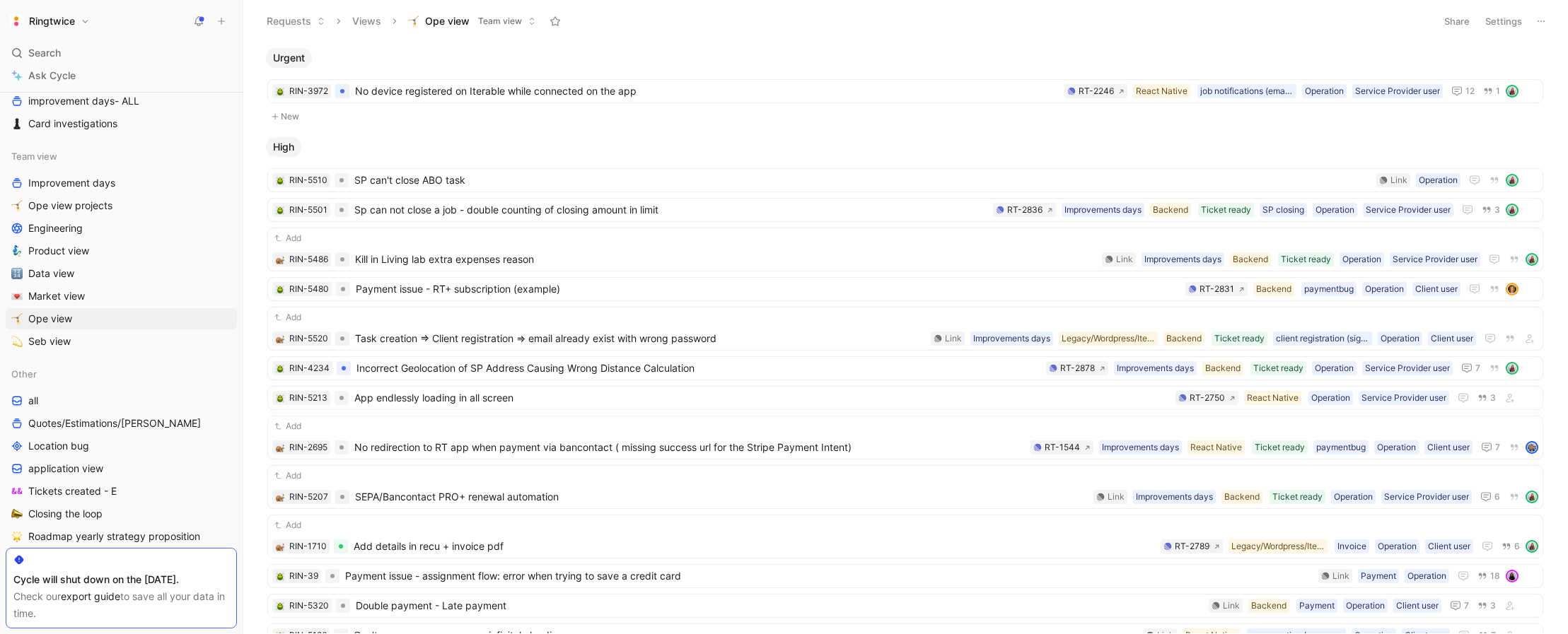
click at [1406, 22] on button "Settings" at bounding box center [1504, 21] width 50 height 20
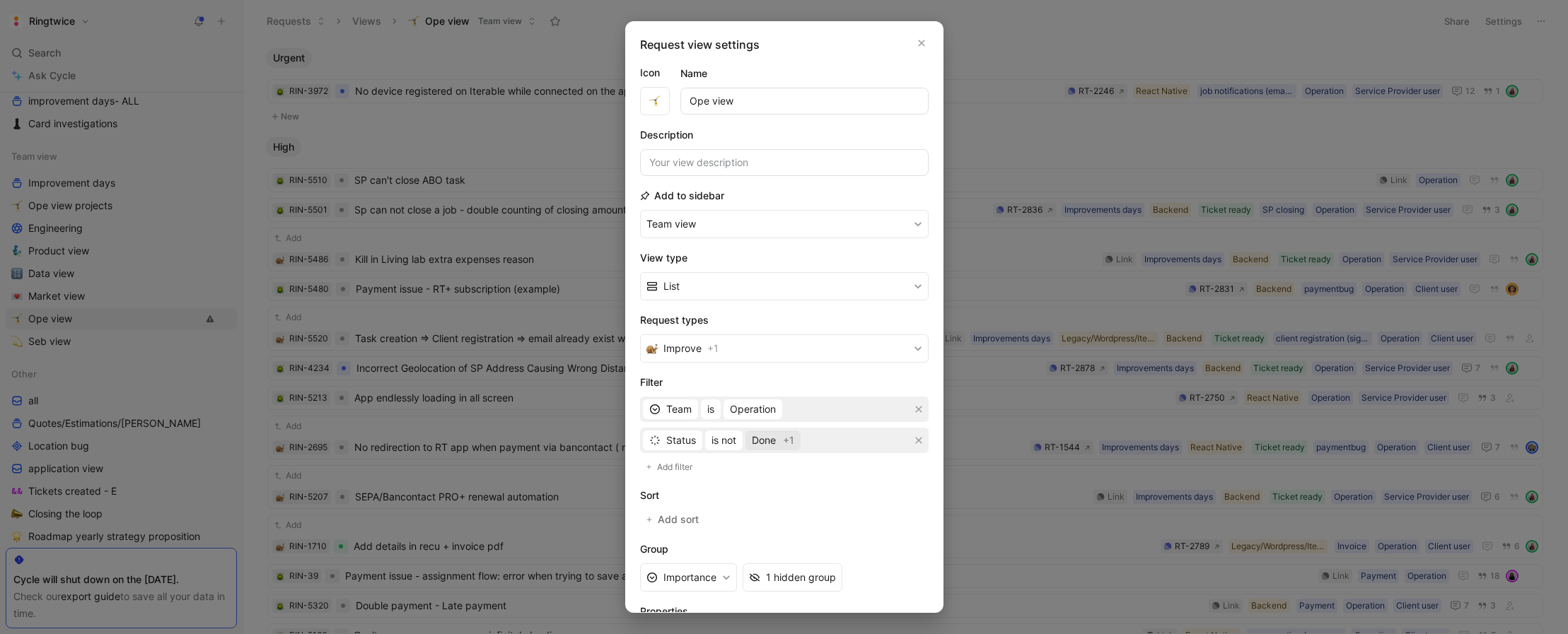
click at [788, 444] on span "+1" at bounding box center [788, 440] width 11 height 17
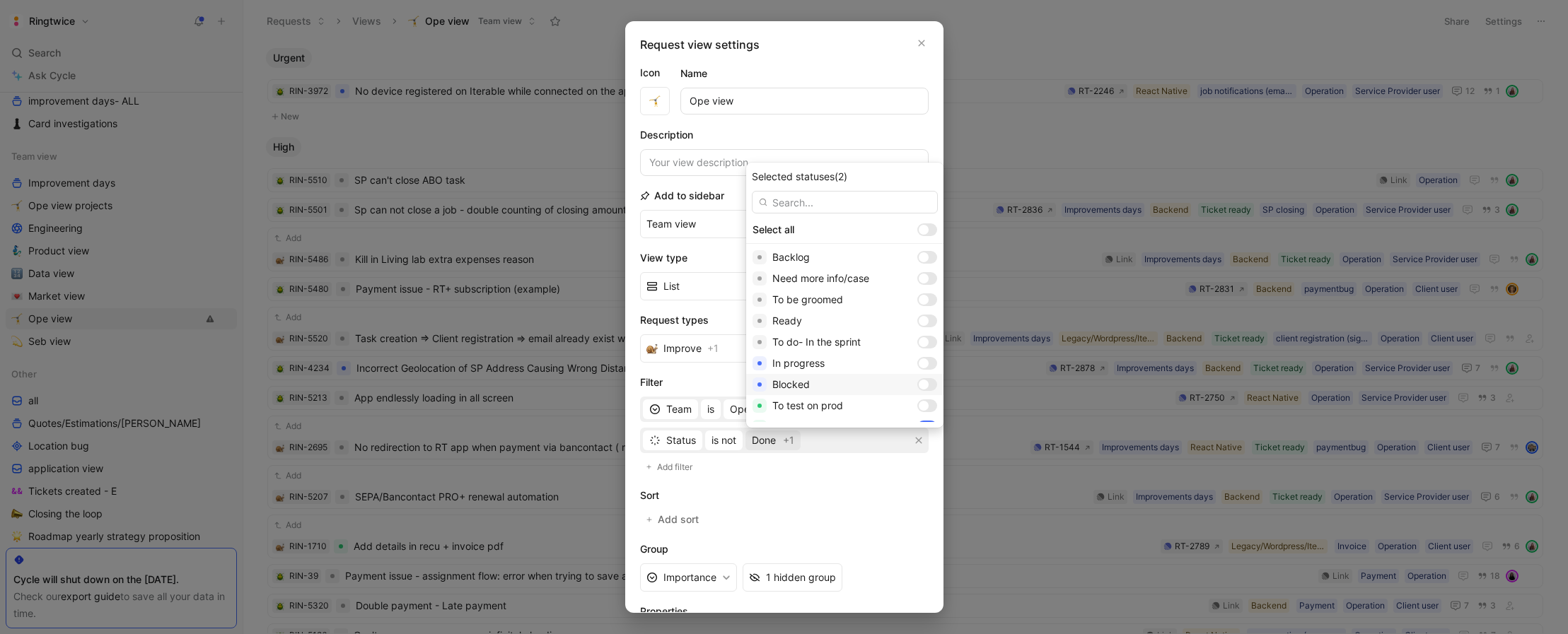
scroll to position [58, 0]
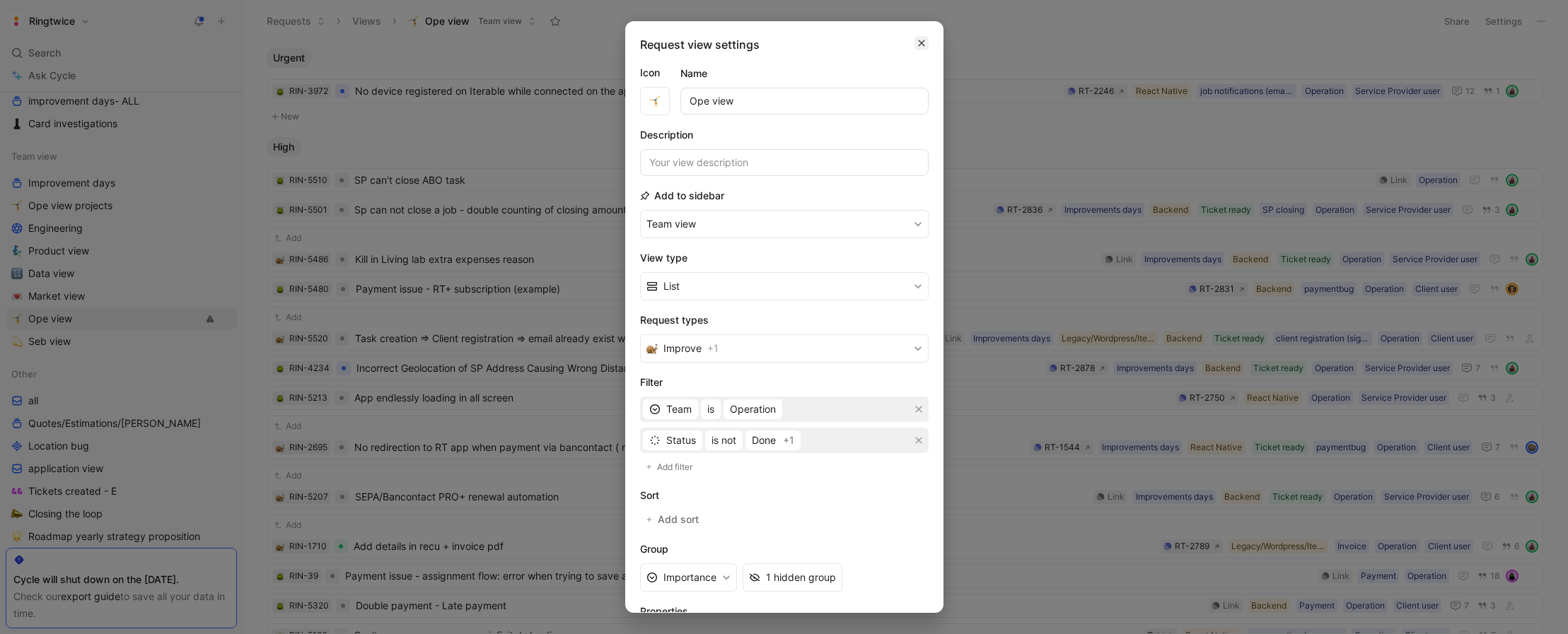
click at [922, 45] on icon "button" at bounding box center [921, 42] width 8 height 11
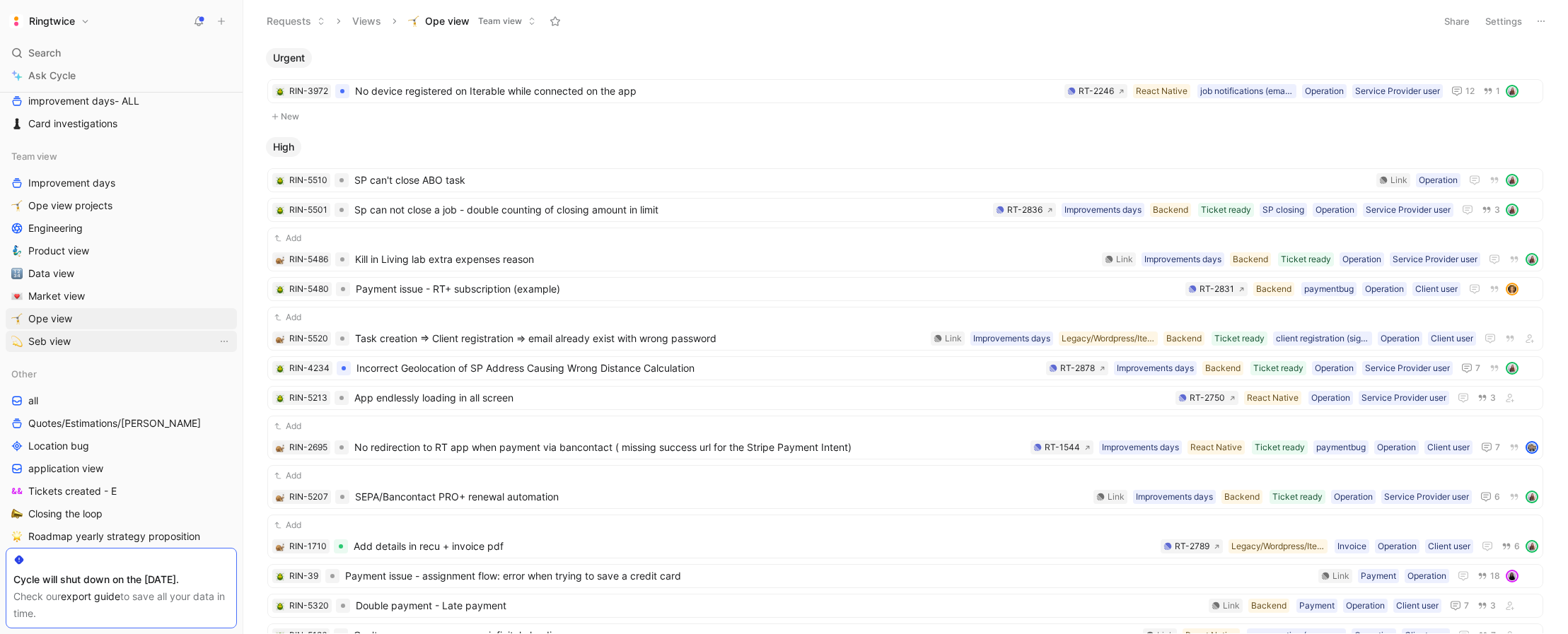
click at [58, 342] on span "Seb view" at bounding box center [49, 342] width 42 height 14
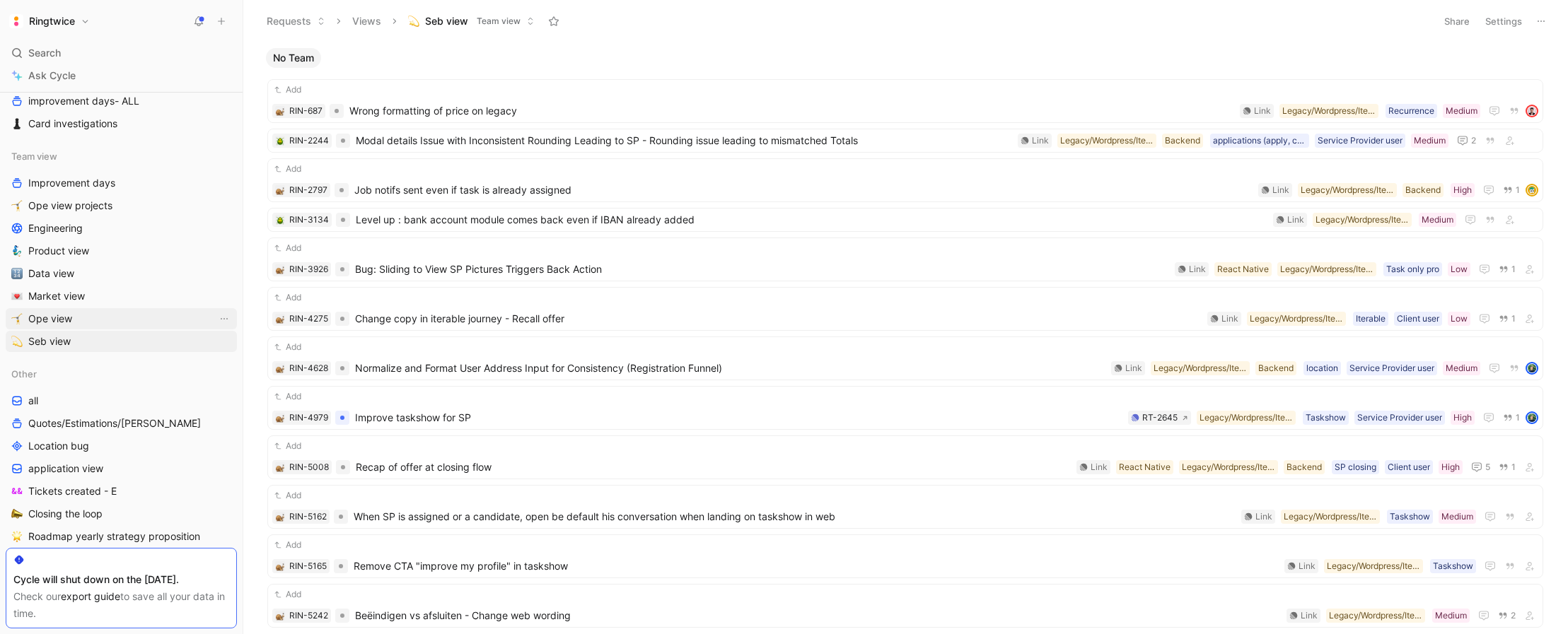
click at [104, 318] on link "Ope view" at bounding box center [121, 318] width 231 height 21
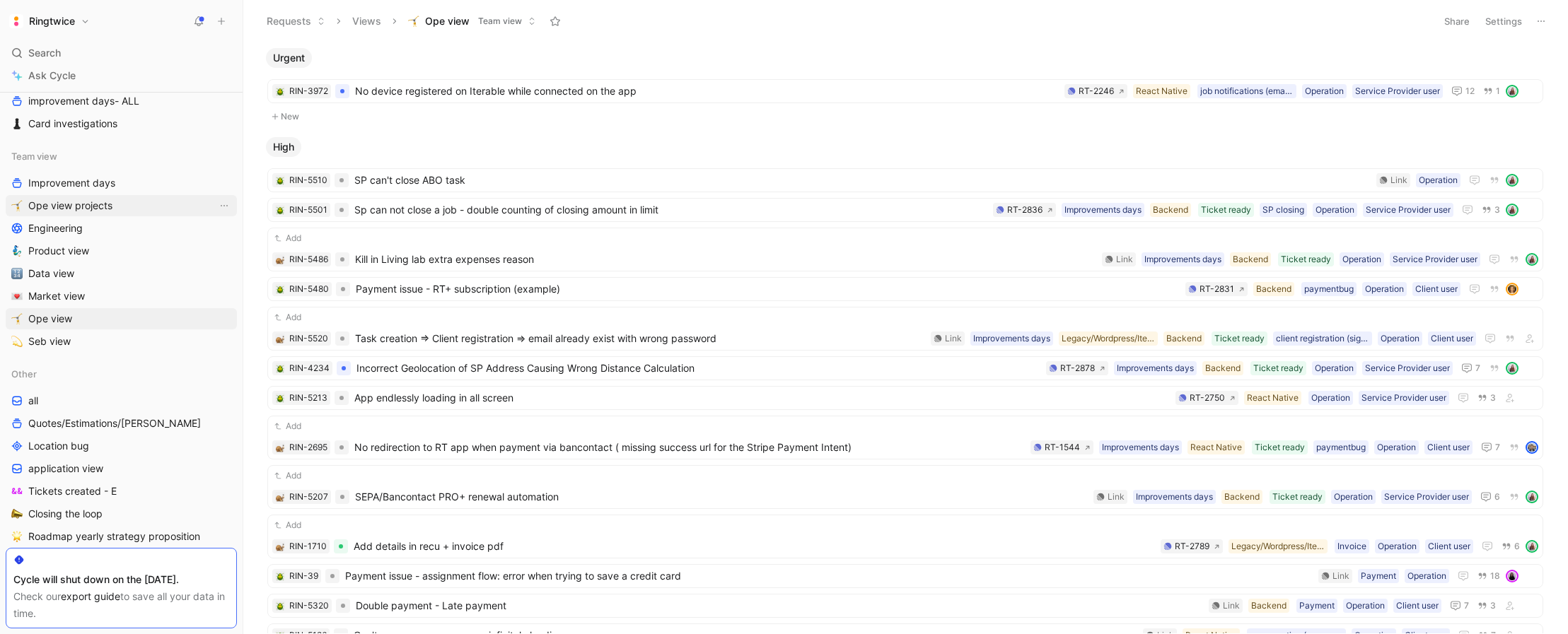
click at [100, 206] on span "Ope view projects" at bounding box center [70, 206] width 84 height 14
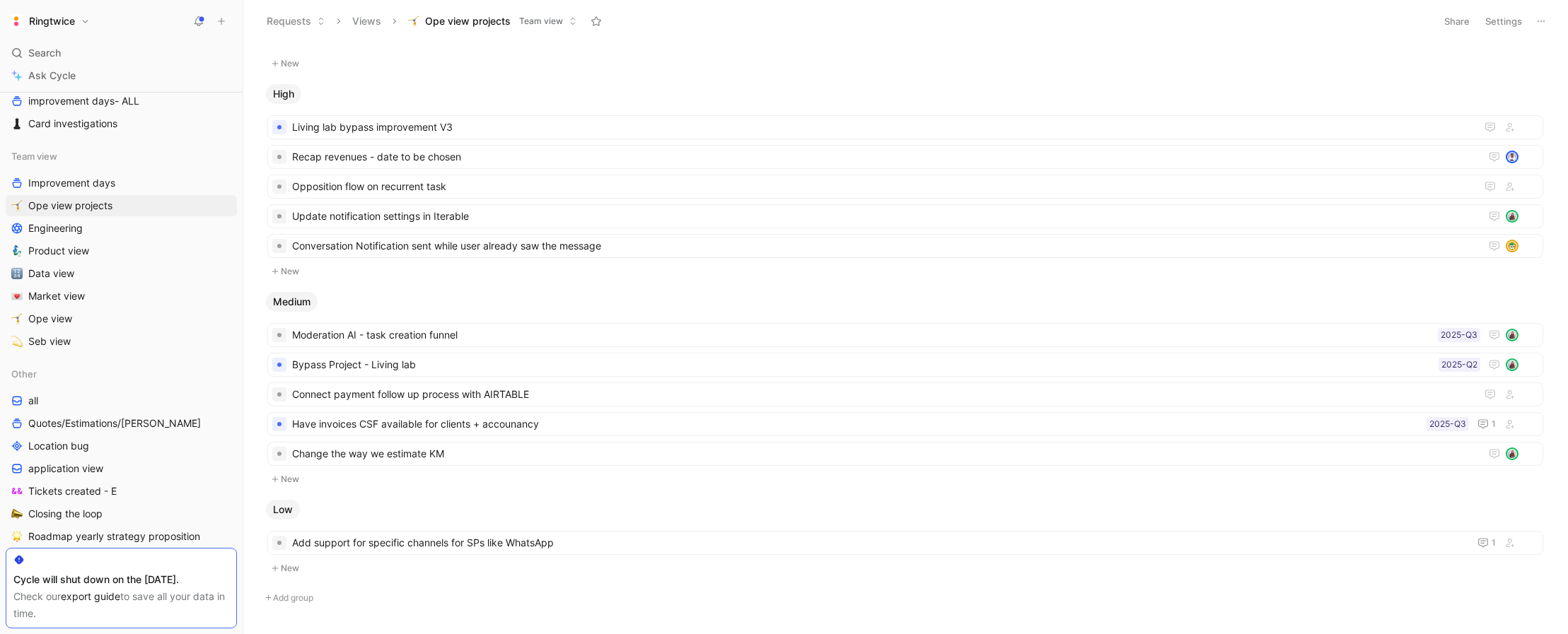
scroll to position [246, 0]
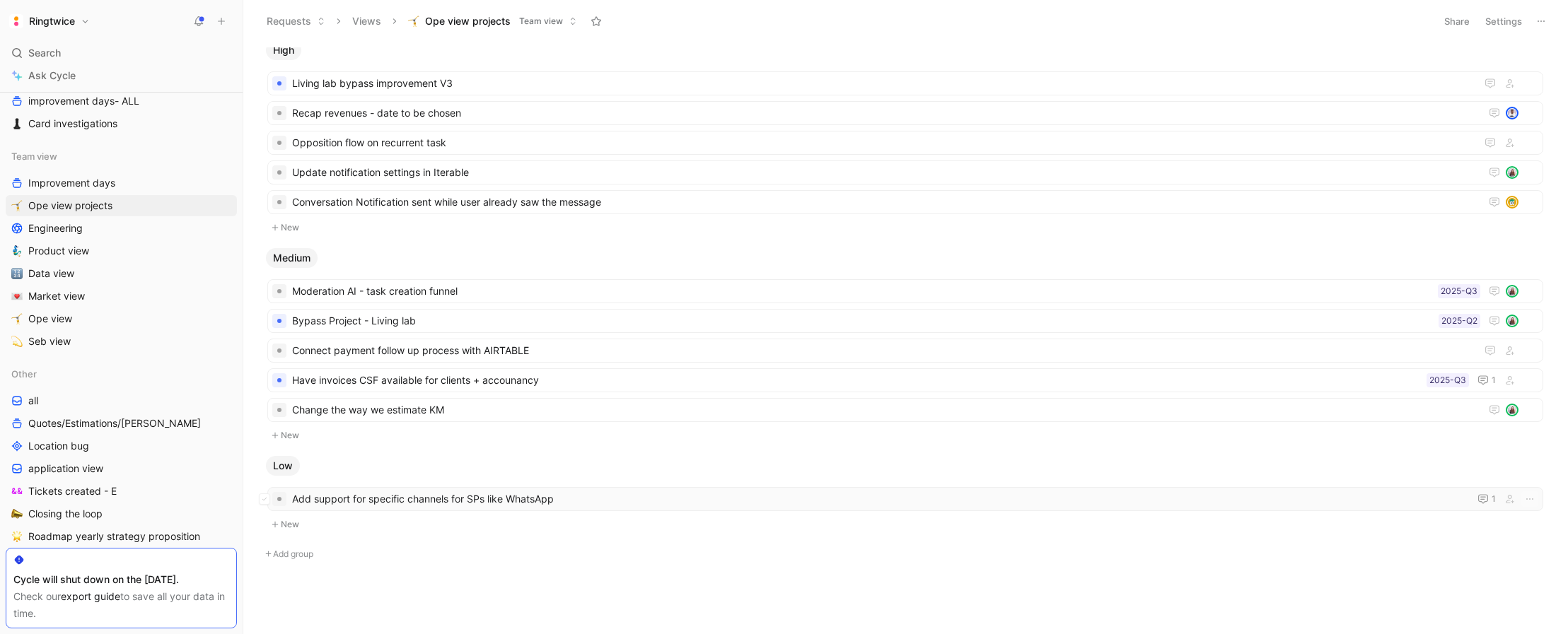
click at [378, 500] on span "Add support for specific channels for SPs like WhatsApp" at bounding box center [877, 499] width 1171 height 17
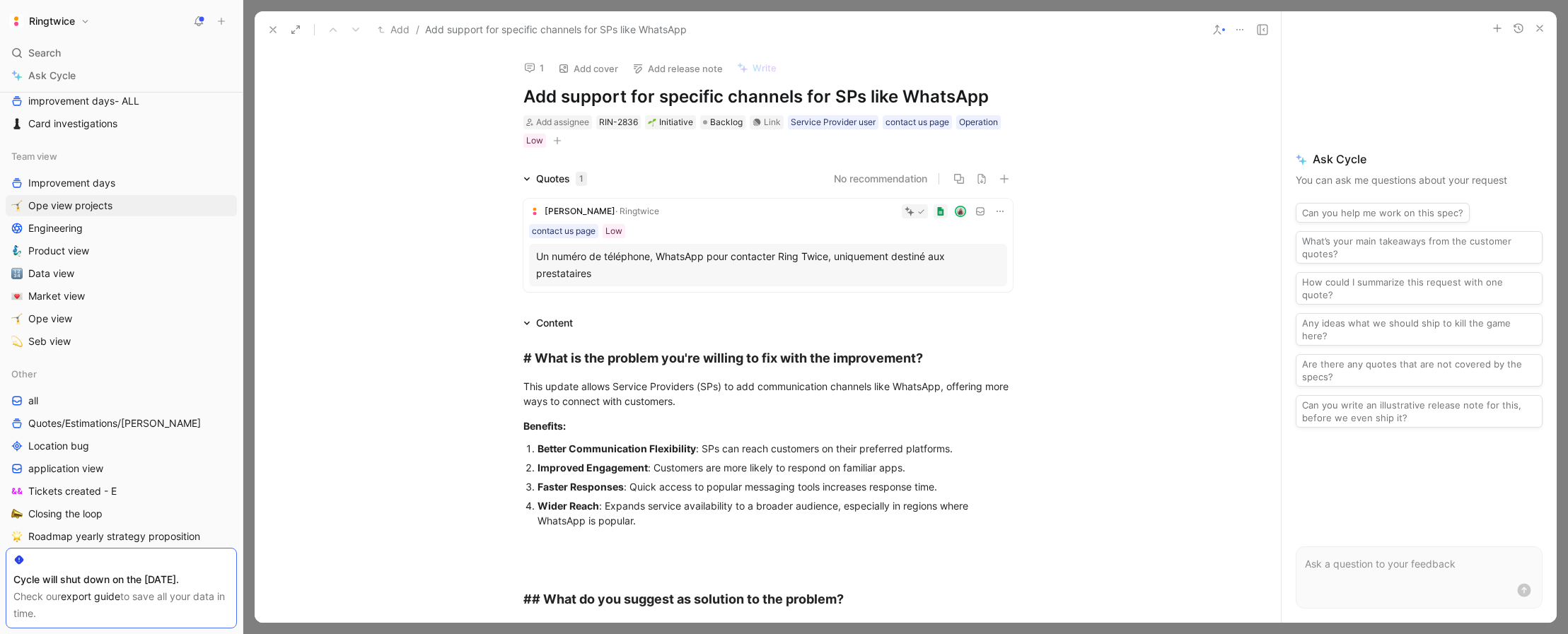
click at [267, 28] on icon at bounding box center [272, 29] width 11 height 11
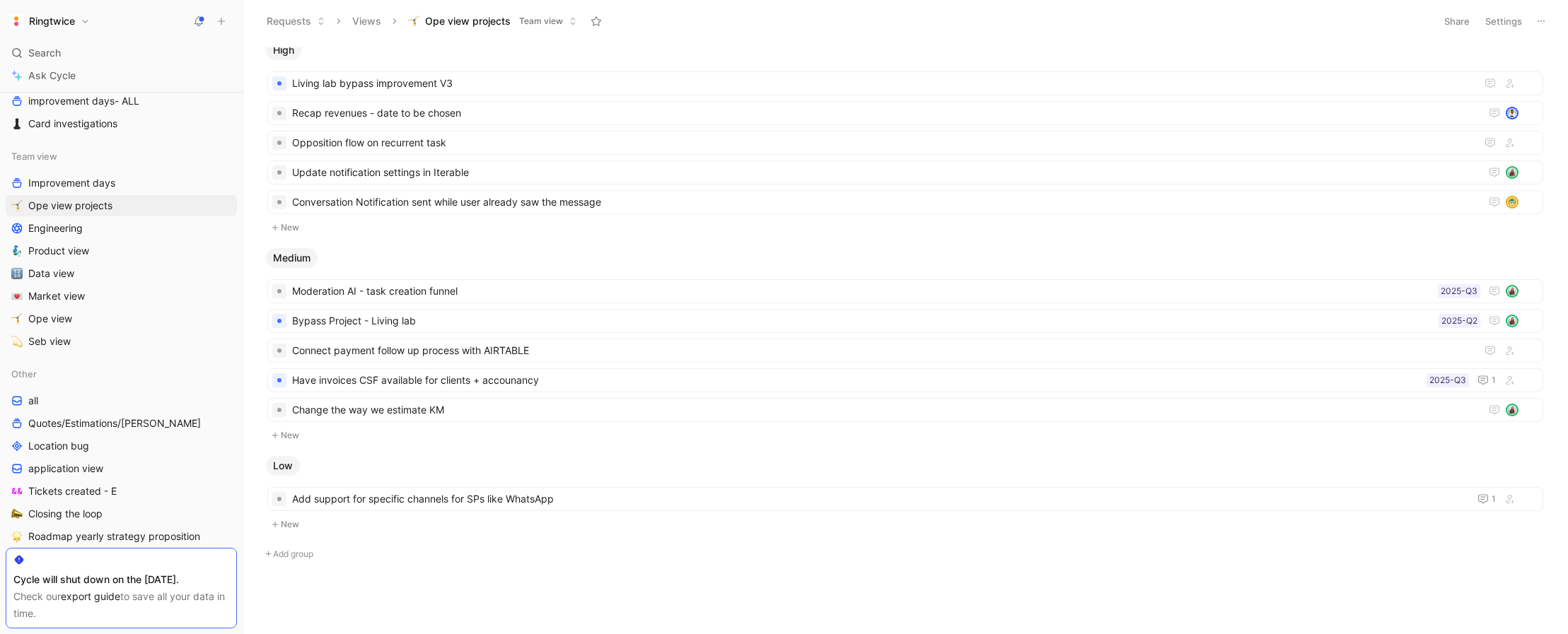
click at [1406, 23] on button "Settings" at bounding box center [1504, 21] width 50 height 20
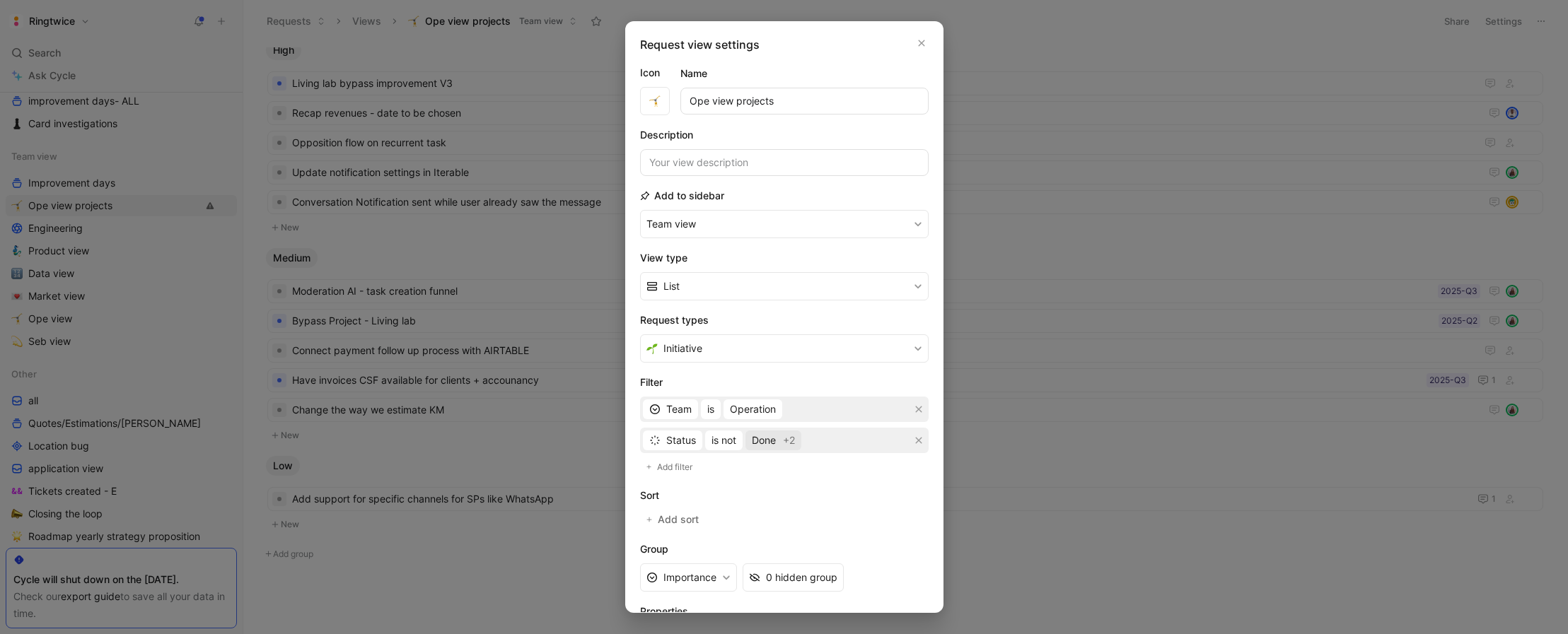
click at [772, 445] on span "Done" at bounding box center [764, 440] width 24 height 17
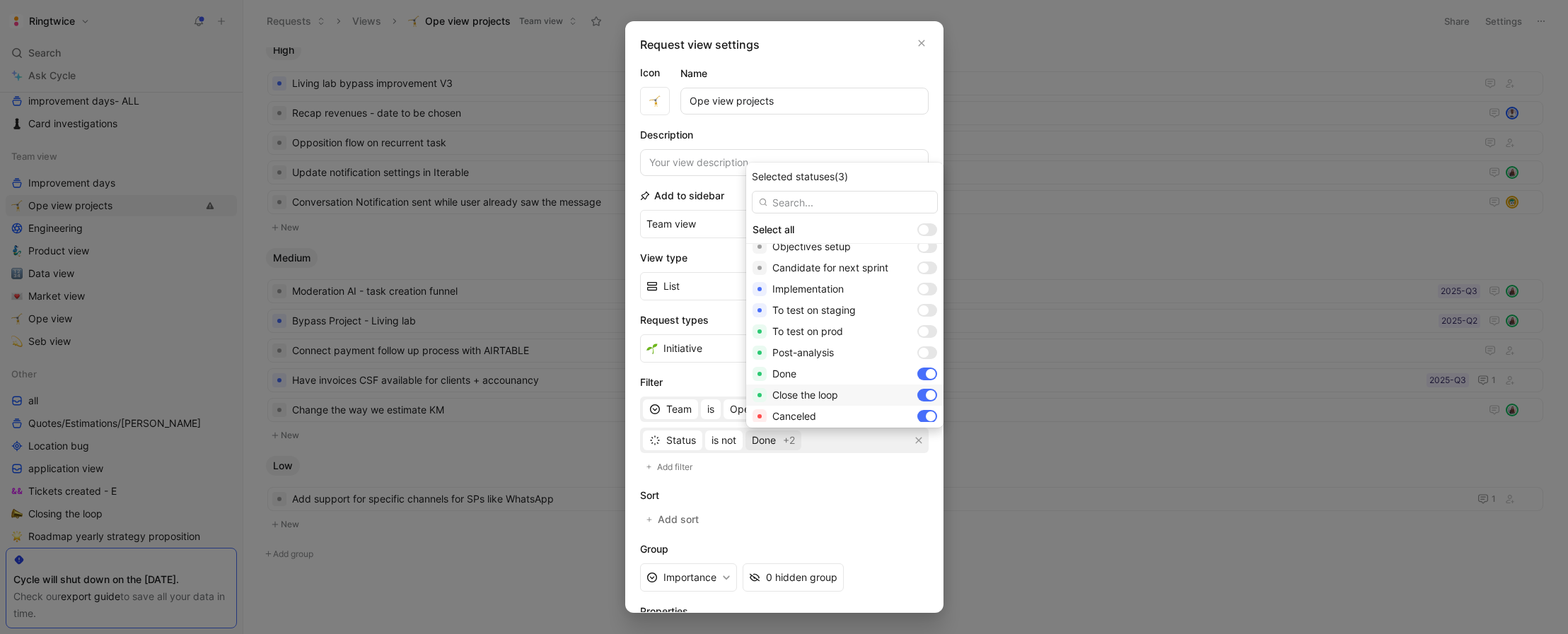
scroll to position [100, 0]
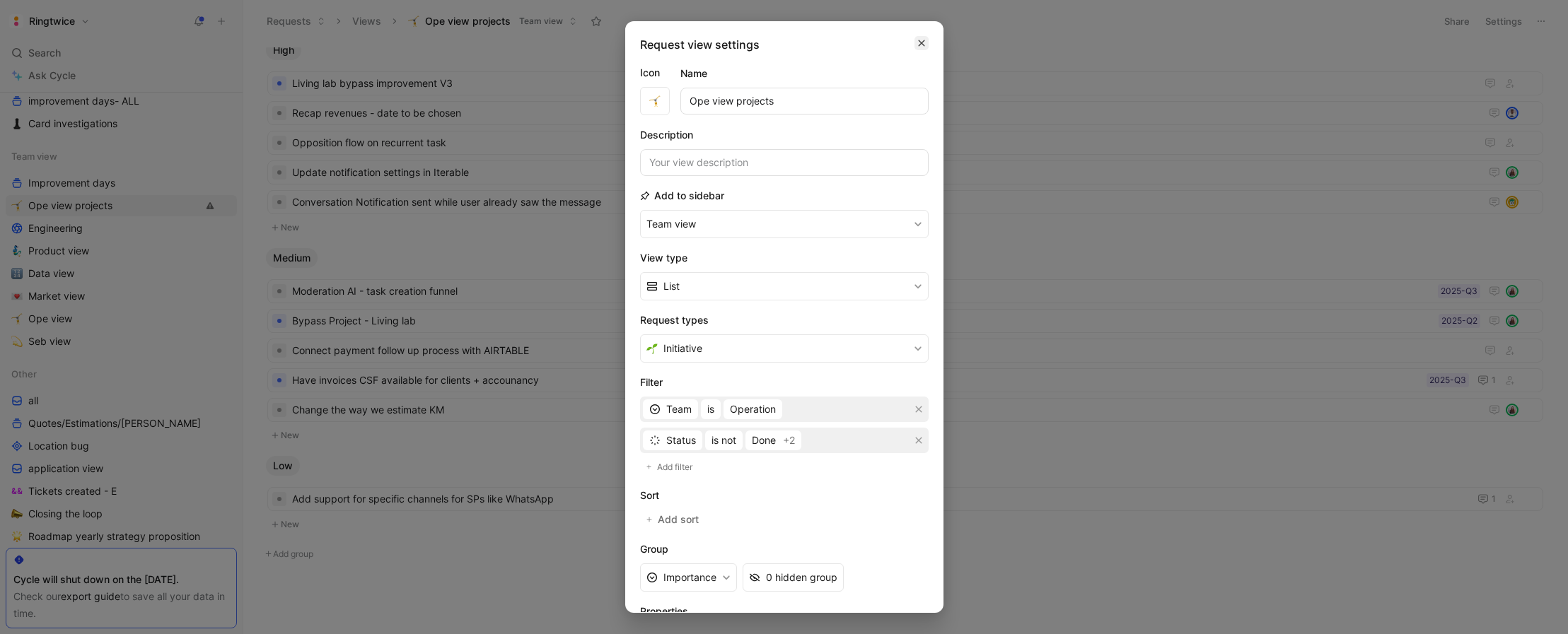
click at [919, 45] on icon "button" at bounding box center [921, 43] width 6 height 6
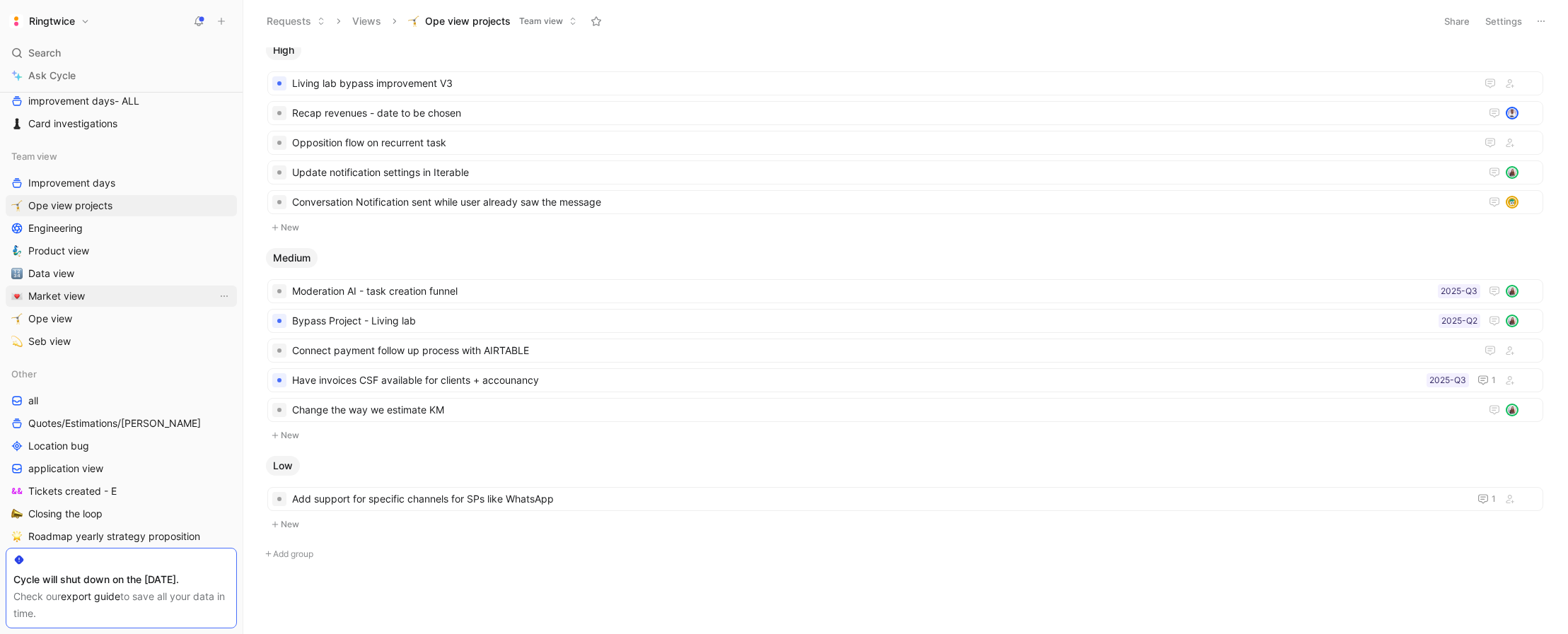
click at [75, 301] on span "Market view" at bounding box center [56, 296] width 57 height 14
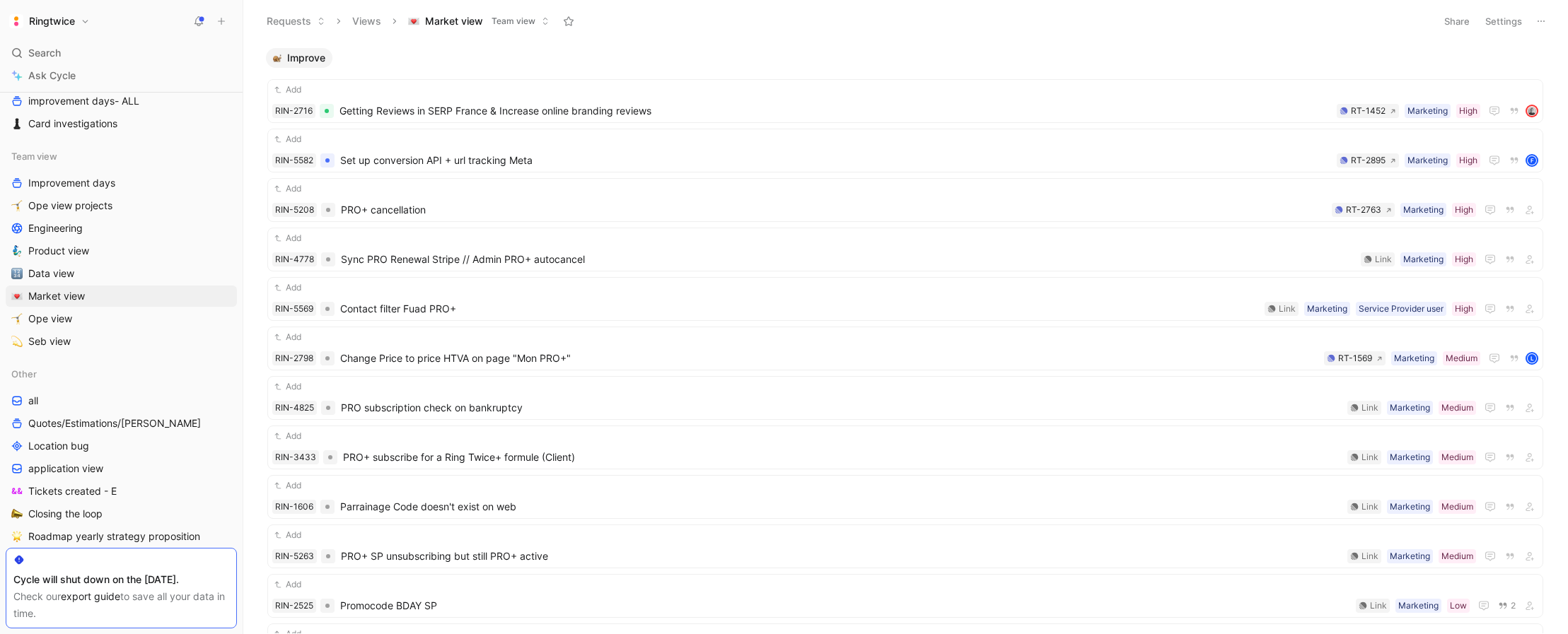
click at [1406, 21] on button "Settings" at bounding box center [1504, 21] width 50 height 20
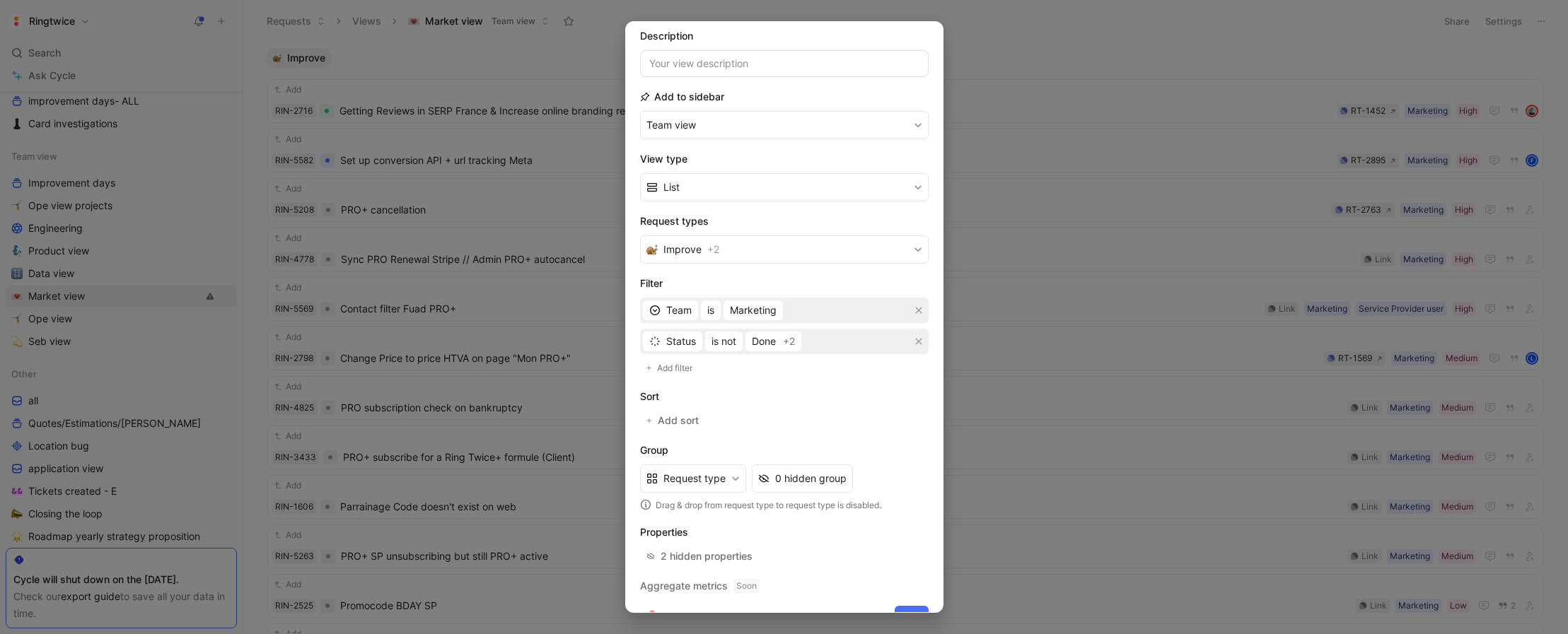
scroll to position [100, 0]
click at [772, 347] on span "Done" at bounding box center [764, 340] width 24 height 17
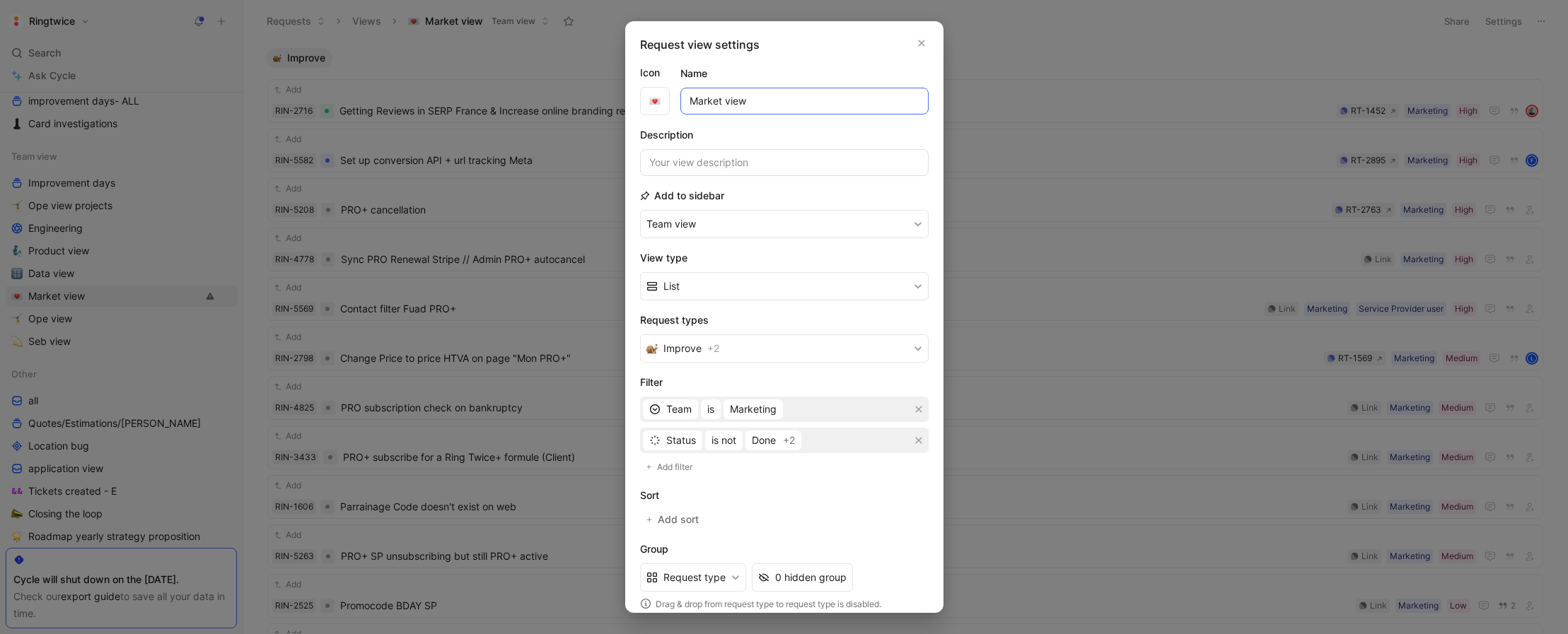
click at [704, 103] on input "Market view" at bounding box center [804, 101] width 248 height 27
click at [763, 439] on span "Done" at bounding box center [764, 440] width 24 height 17
click at [775, 438] on span "Done" at bounding box center [764, 440] width 24 height 17
click at [918, 43] on icon "button" at bounding box center [921, 42] width 8 height 11
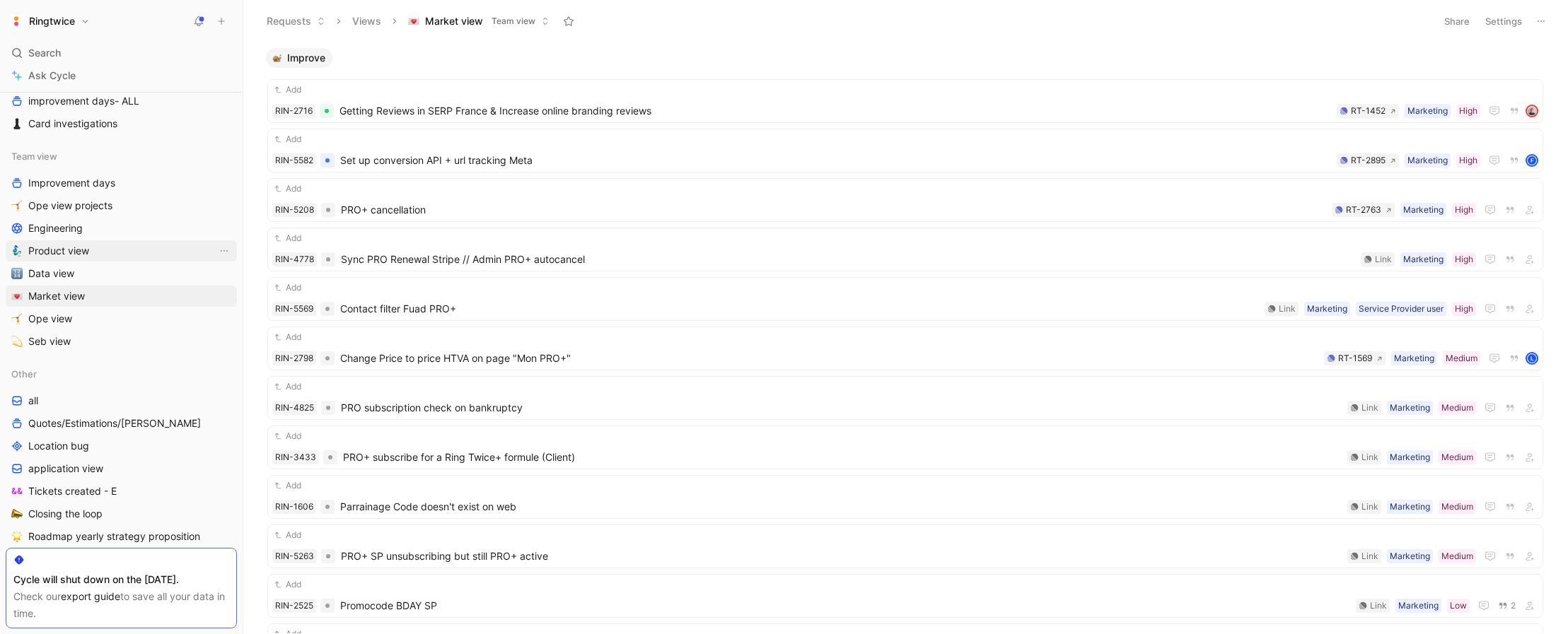
click at [93, 248] on link "Product view" at bounding box center [121, 250] width 231 height 21
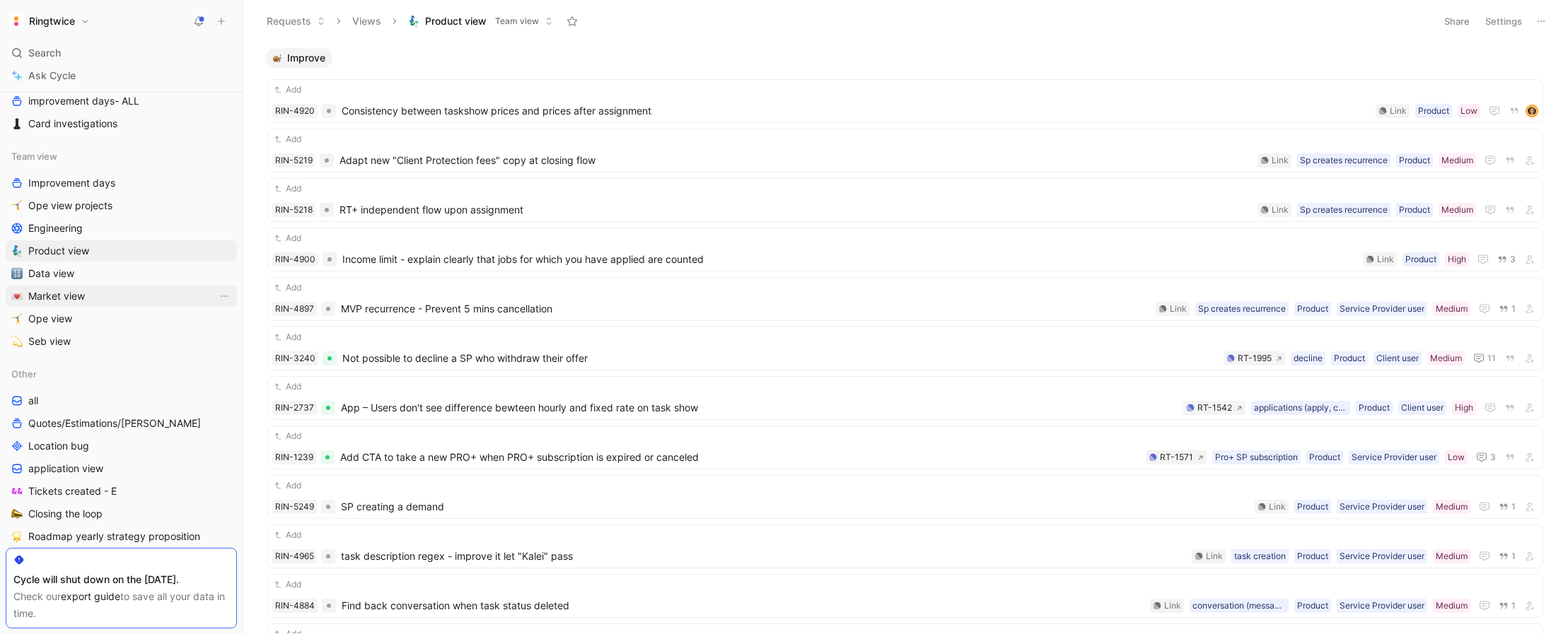
click at [81, 301] on span "Market view" at bounding box center [56, 296] width 57 height 14
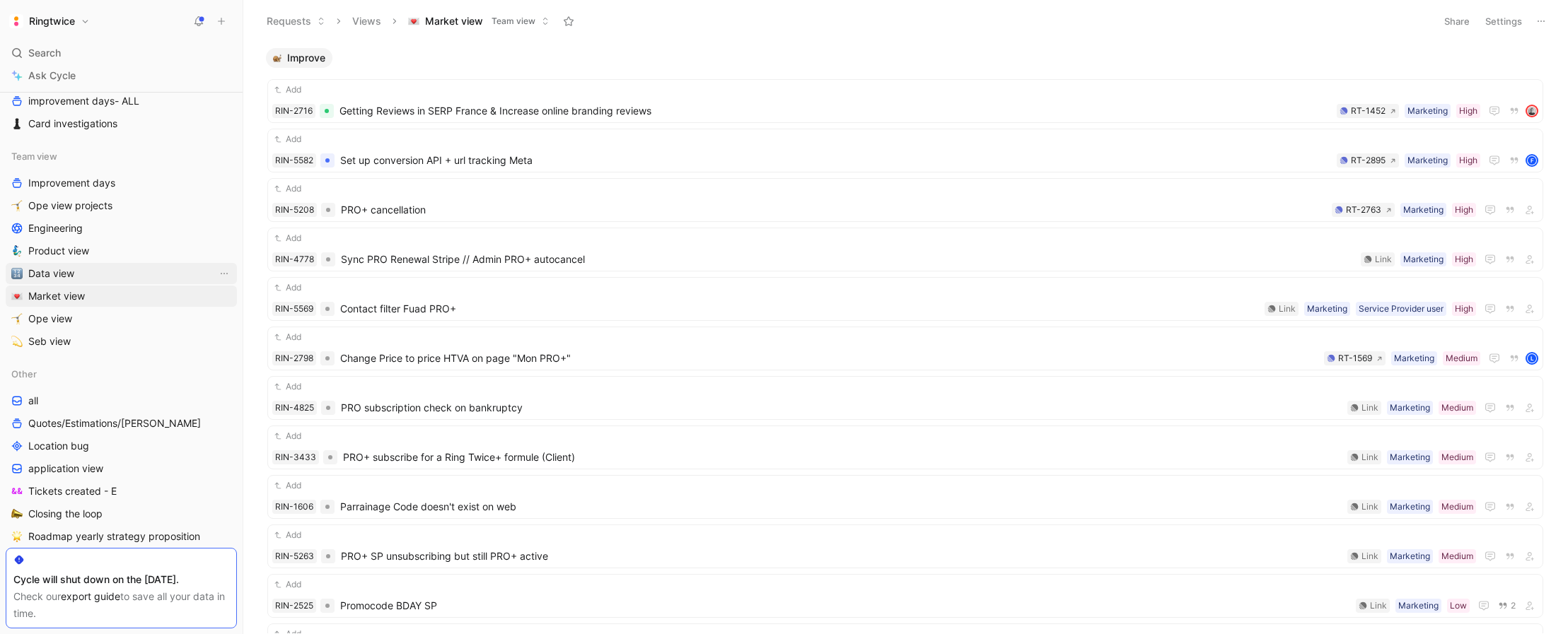
click at [72, 272] on span "Data view" at bounding box center [51, 274] width 46 height 14
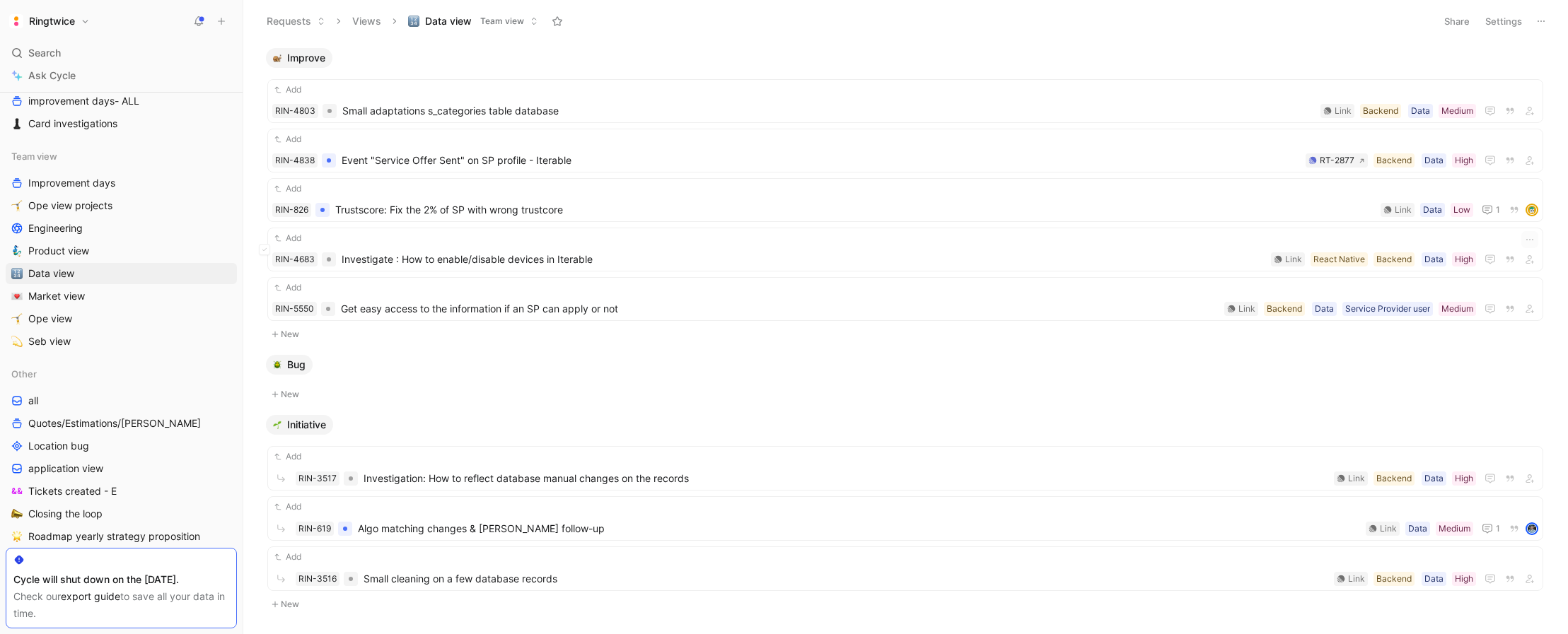
click at [1406, 26] on button "Settings" at bounding box center [1504, 21] width 50 height 20
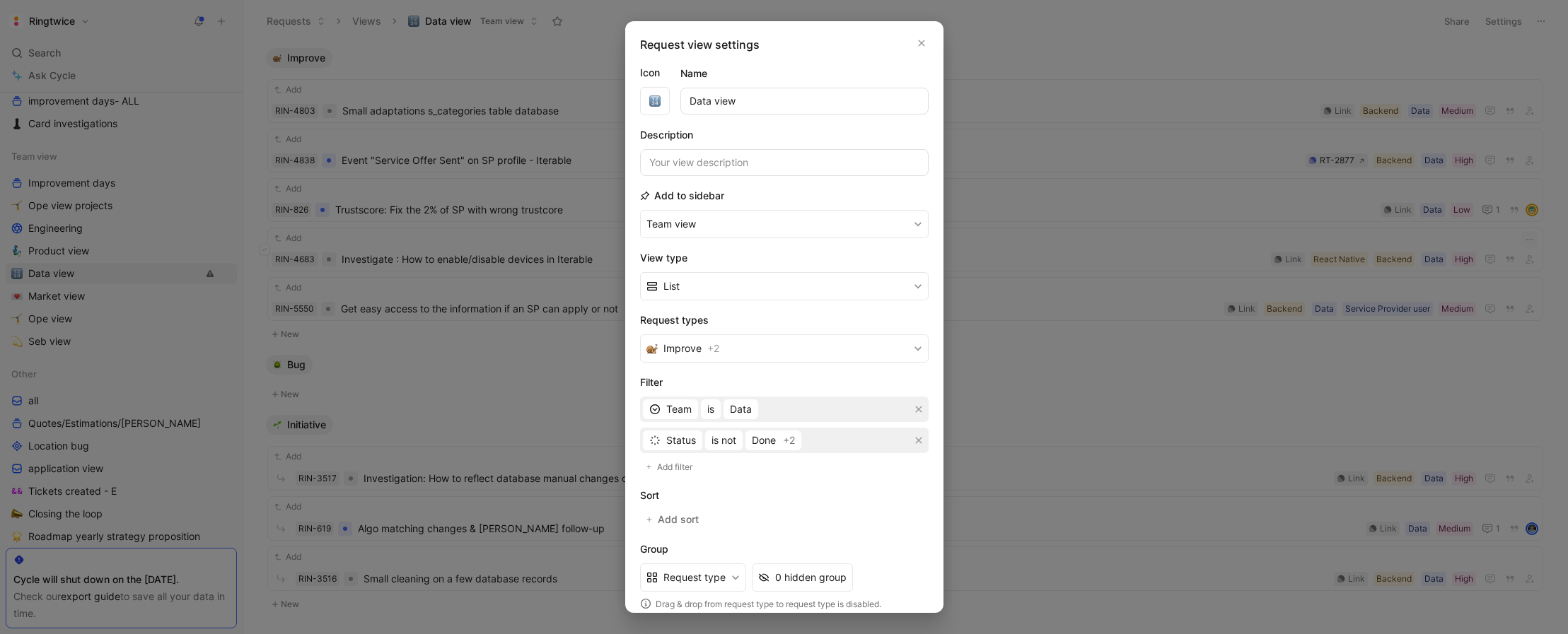
scroll to position [53, 0]
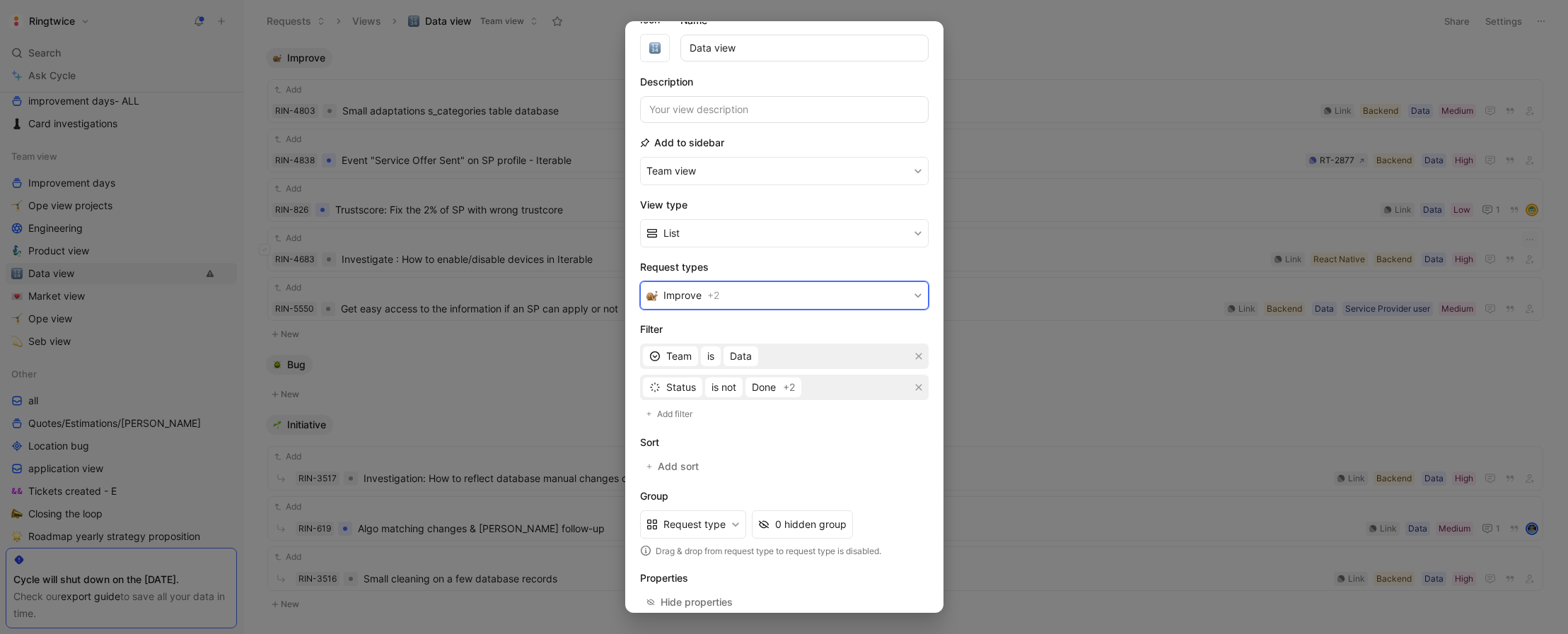
click at [790, 300] on button "Improve + 2" at bounding box center [784, 295] width 289 height 28
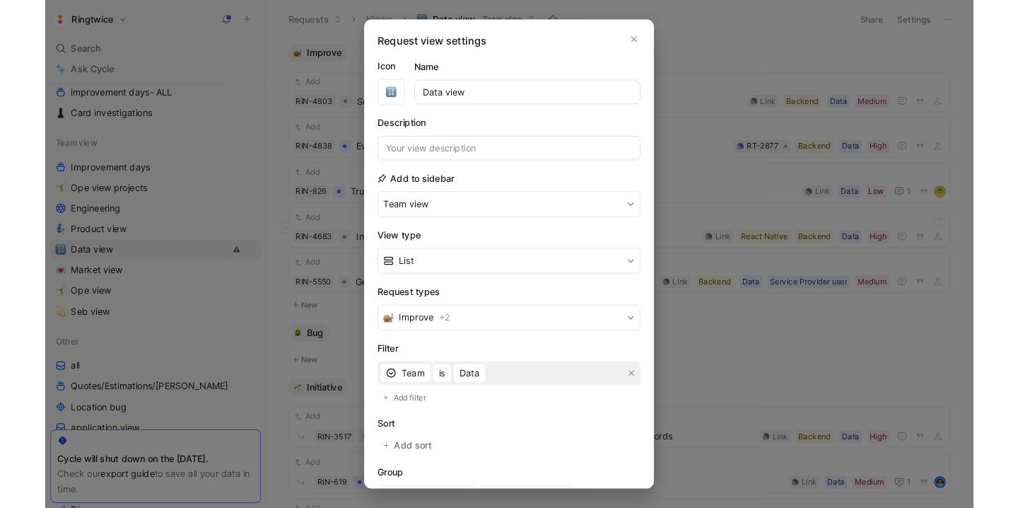
scroll to position [480, 0]
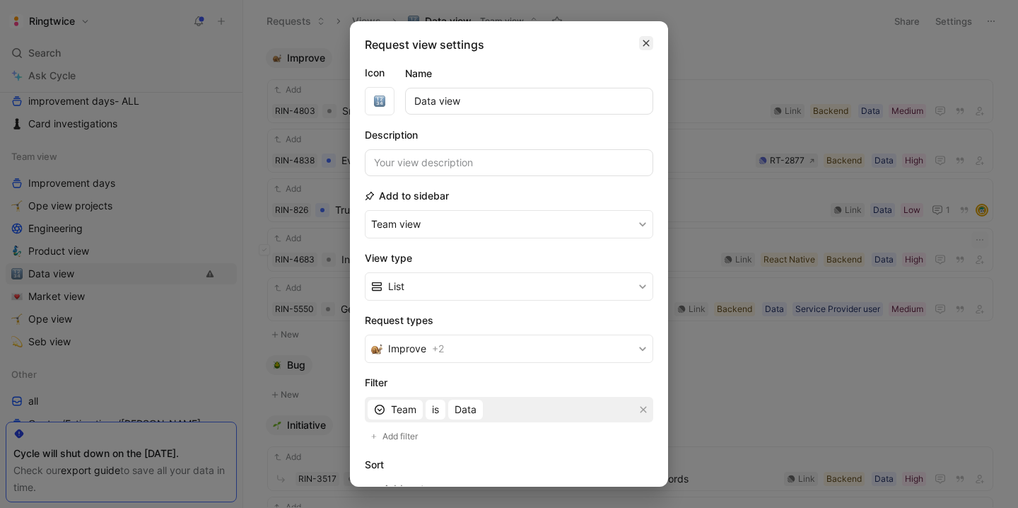
click at [644, 44] on icon "button" at bounding box center [646, 42] width 8 height 11
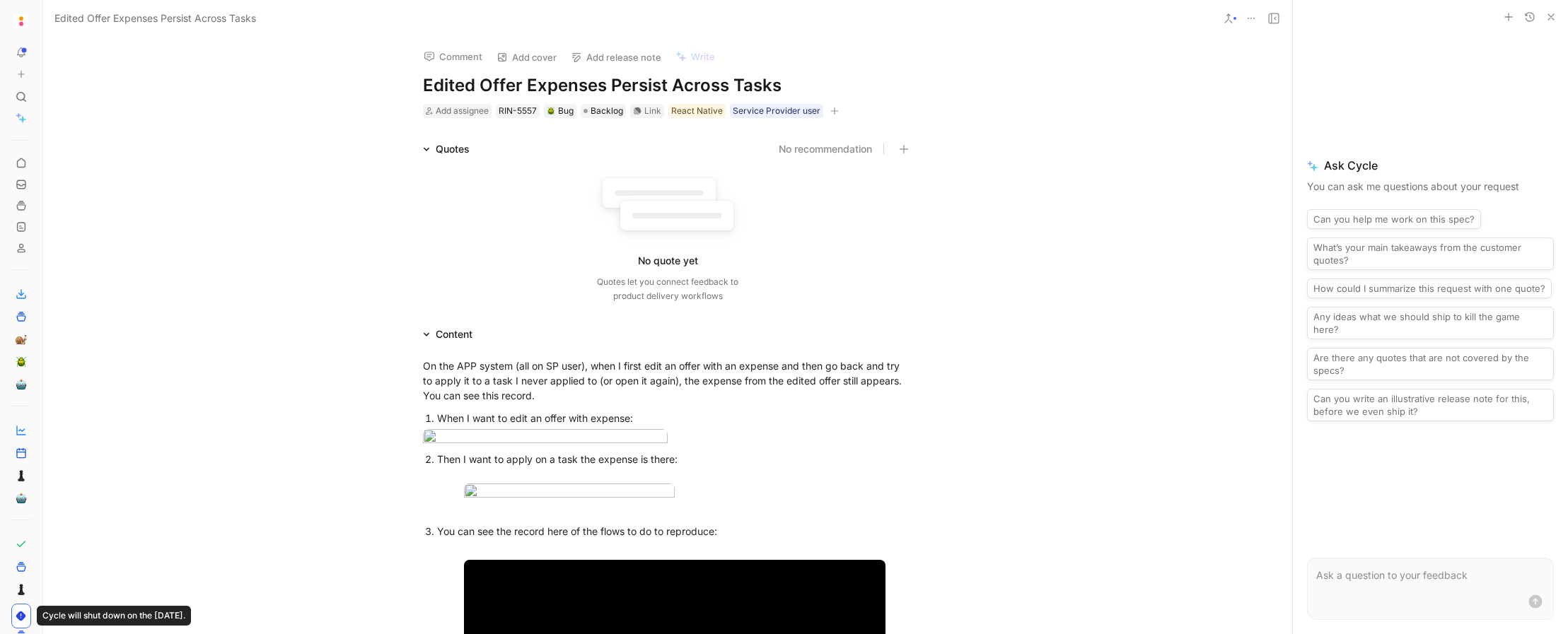
drag, startPoint x: 1441, startPoint y: 74, endPoint x: 1505, endPoint y: 20, distance: 83.8
click at [1445, 72] on div "Ask Cycle You can ask me questions about your request Can you help me work on t…" at bounding box center [1430, 289] width 275 height 510
click at [1283, 21] on button at bounding box center [1274, 18] width 20 height 20
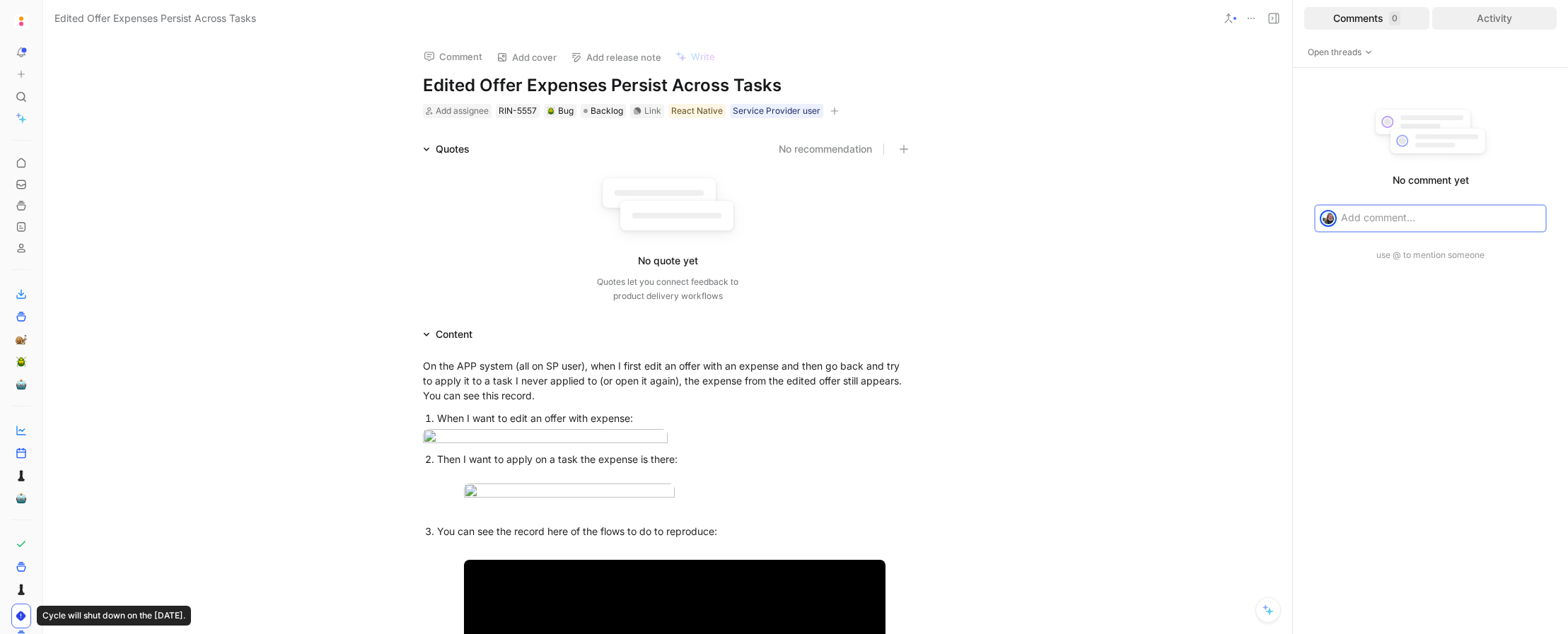
click at [1471, 17] on div "Activity" at bounding box center [1494, 18] width 125 height 23
